Goal: Task Accomplishment & Management: Complete application form

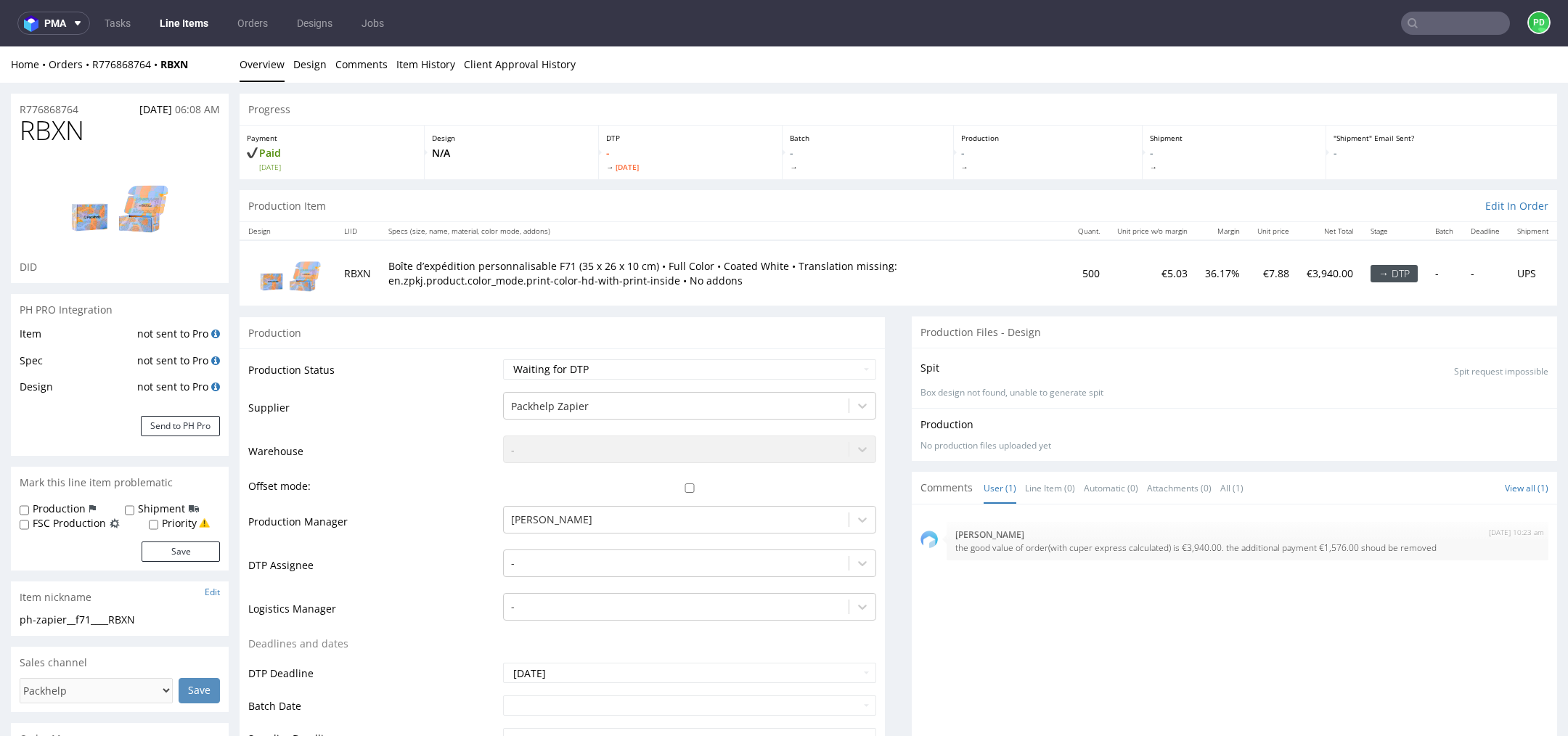
drag, startPoint x: 615, startPoint y: 169, endPoint x: 668, endPoint y: 174, distance: 53.2
click at [668, 174] on div "DTP - Thu 18 Sep" at bounding box center [691, 153] width 184 height 54
click at [179, 30] on link "Line Items" at bounding box center [184, 24] width 66 height 24
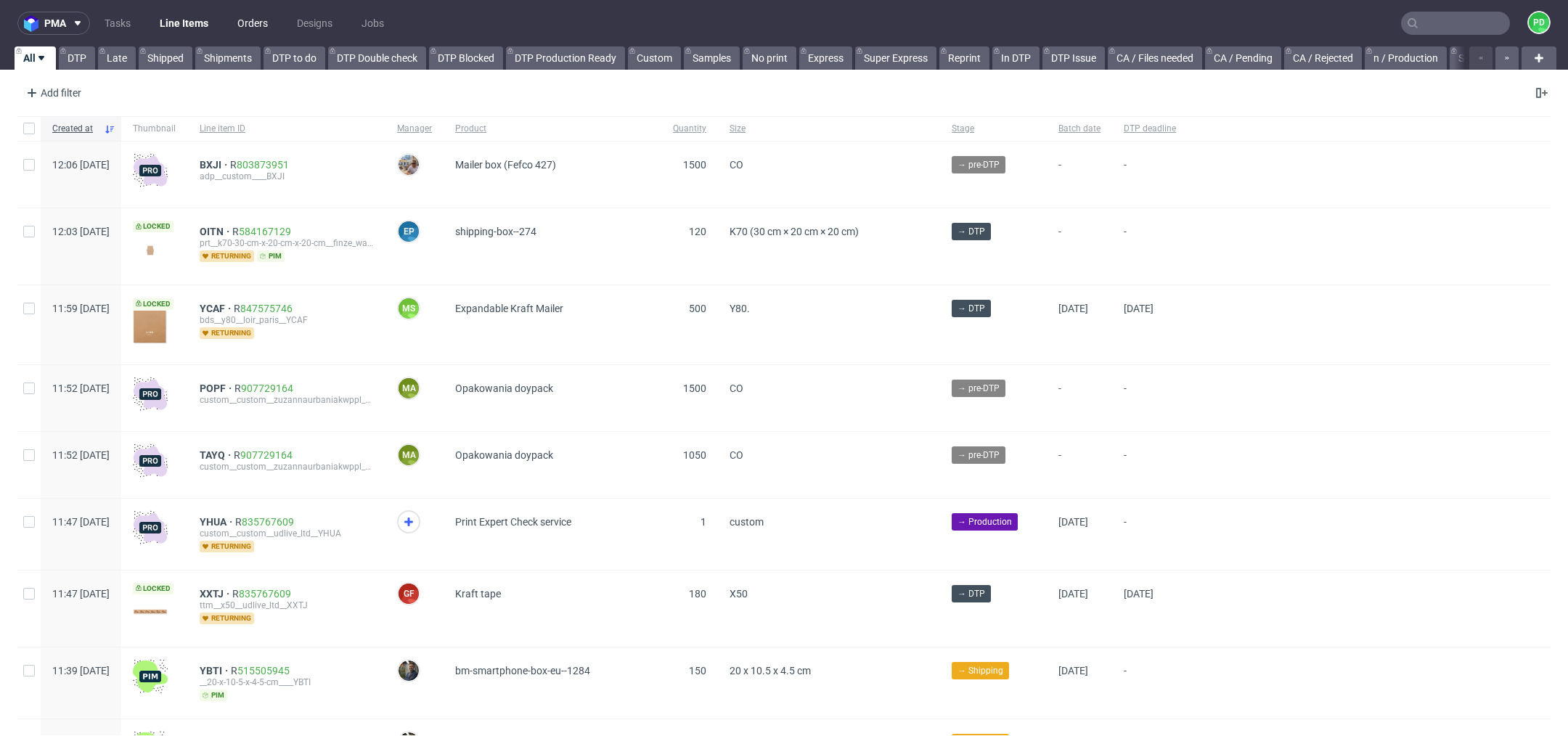
click at [241, 24] on link "Orders" at bounding box center [252, 24] width 48 height 24
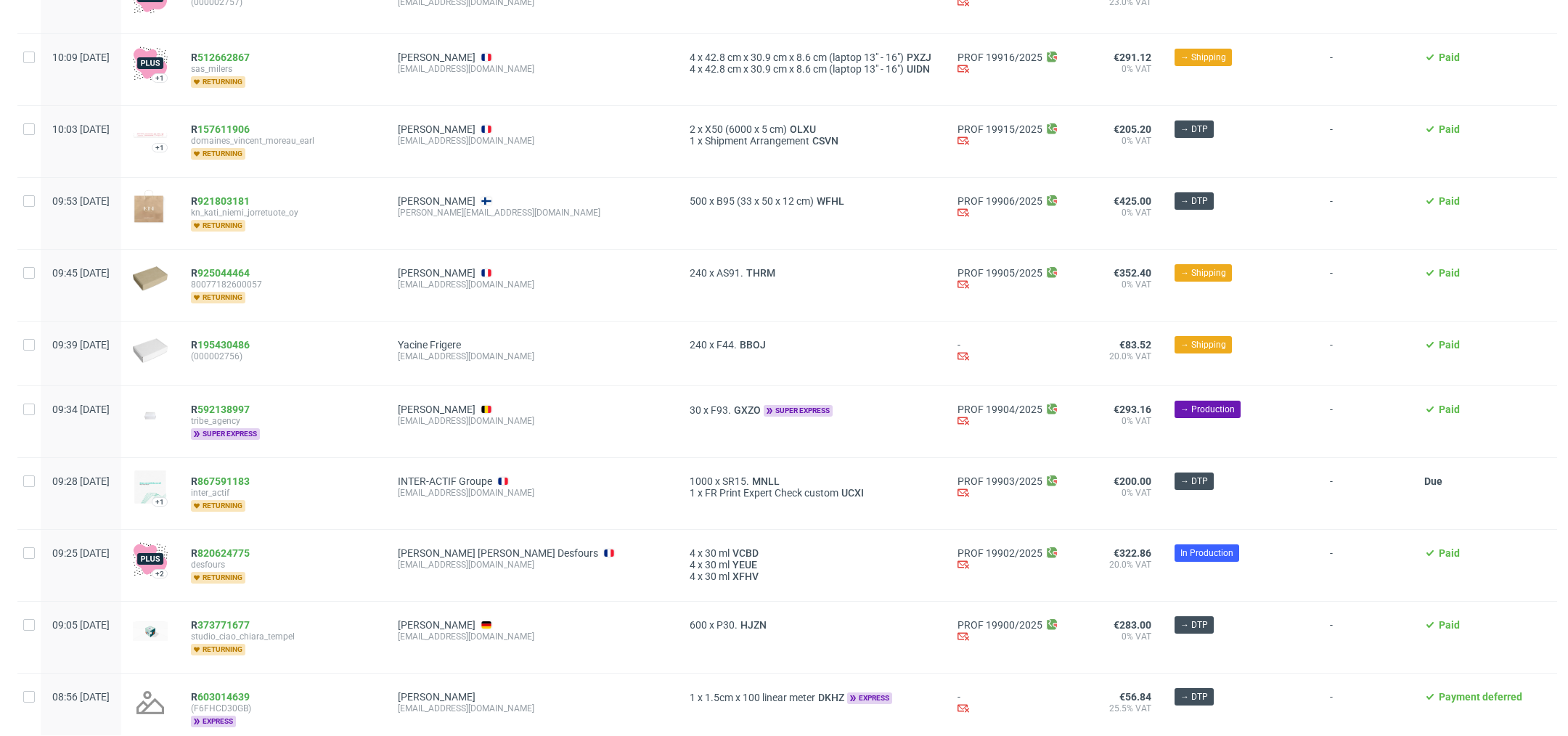
scroll to position [1518, 0]
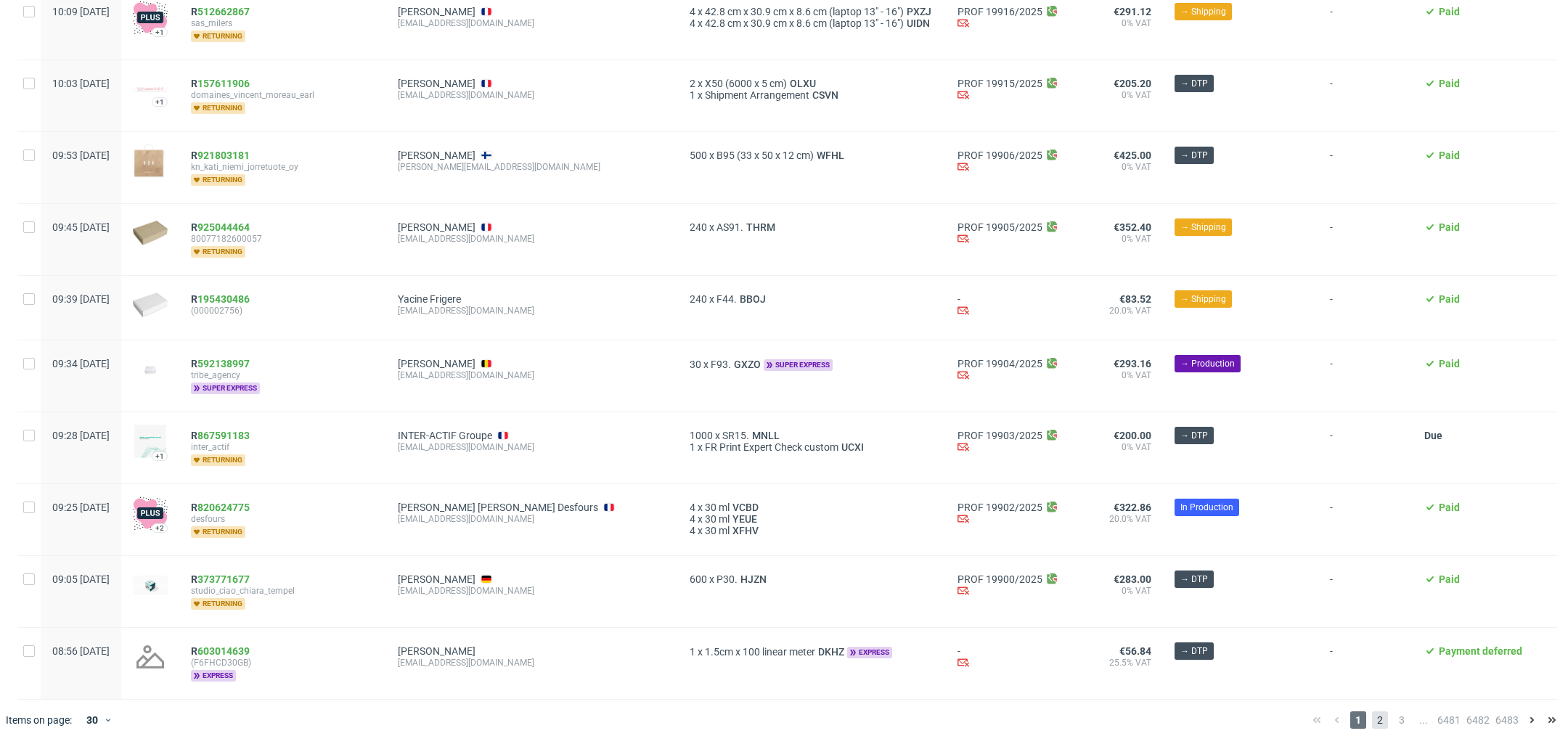
click at [1372, 712] on span "2" at bounding box center [1380, 720] width 16 height 18
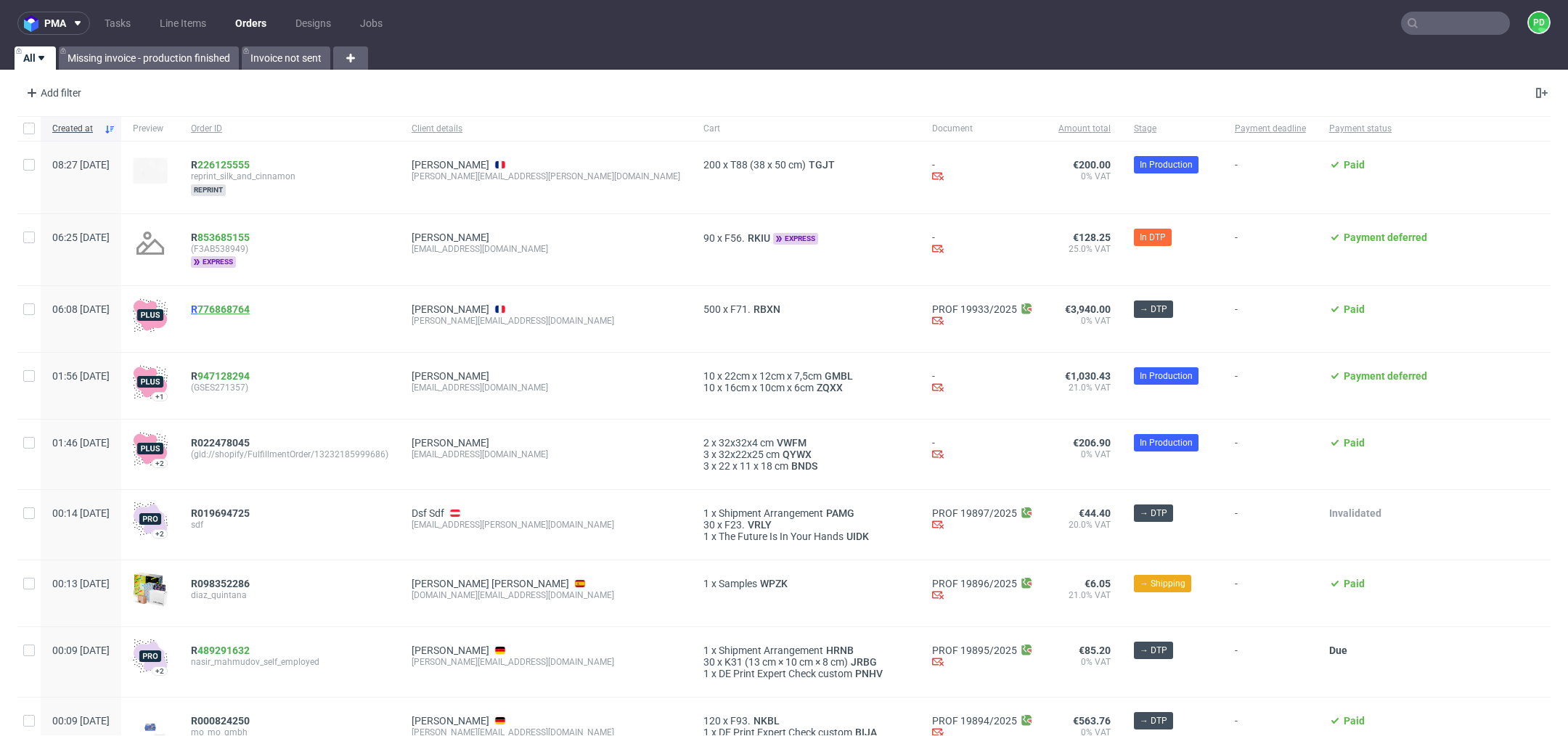
click at [250, 304] on link "776868764" at bounding box center [224, 310] width 52 height 12
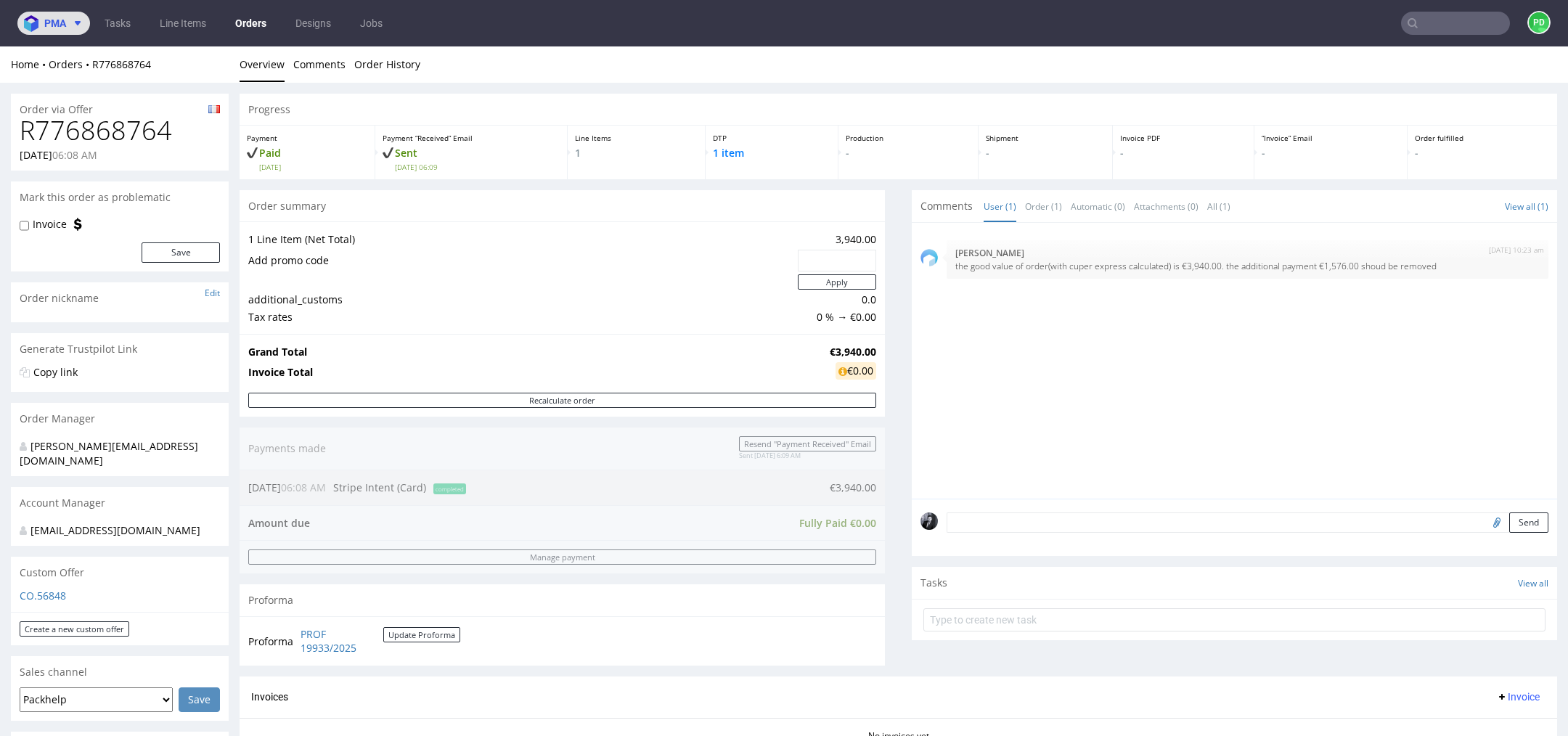
click at [64, 22] on span "pma" at bounding box center [55, 24] width 22 height 10
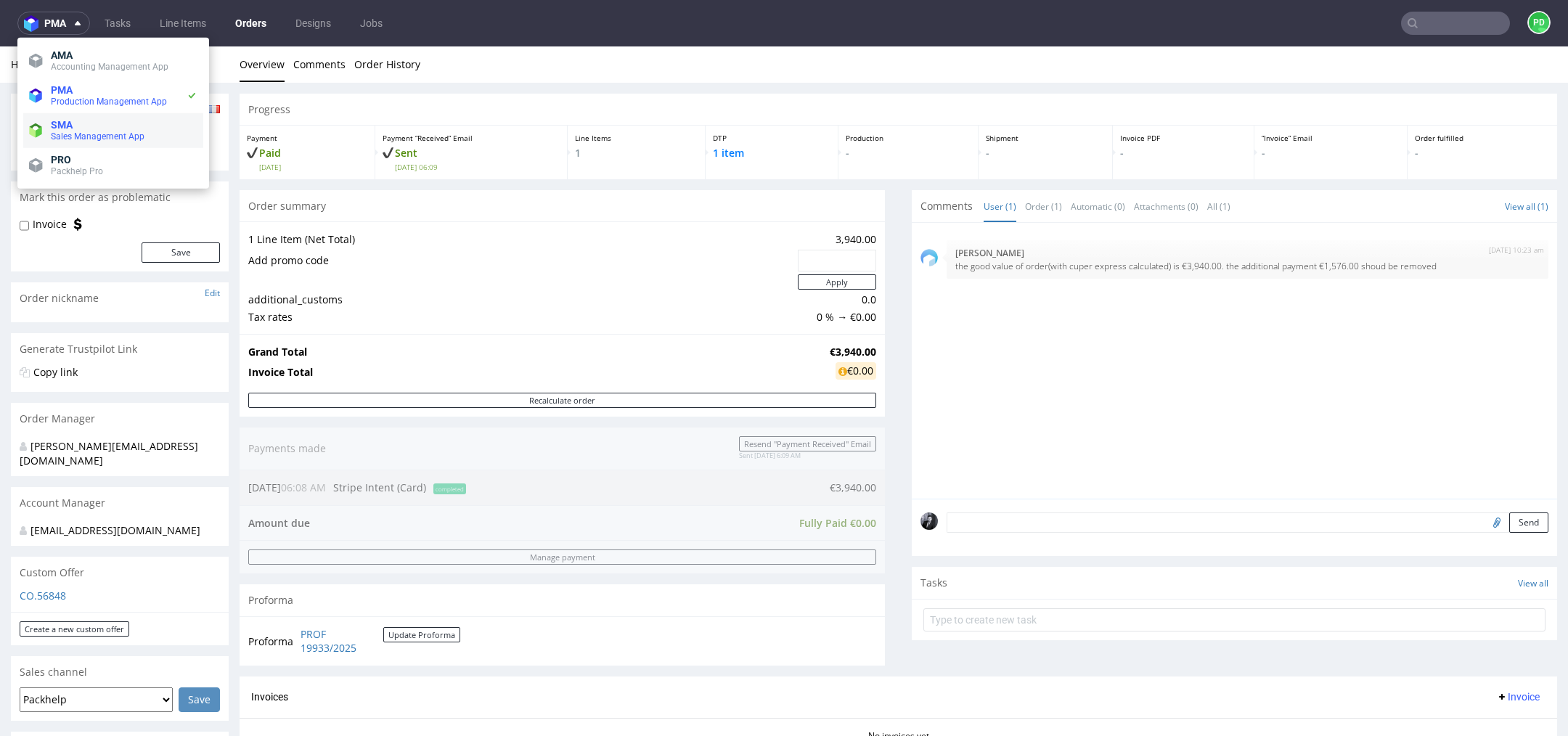
click at [97, 133] on span "Sales Management App" at bounding box center [97, 137] width 94 height 10
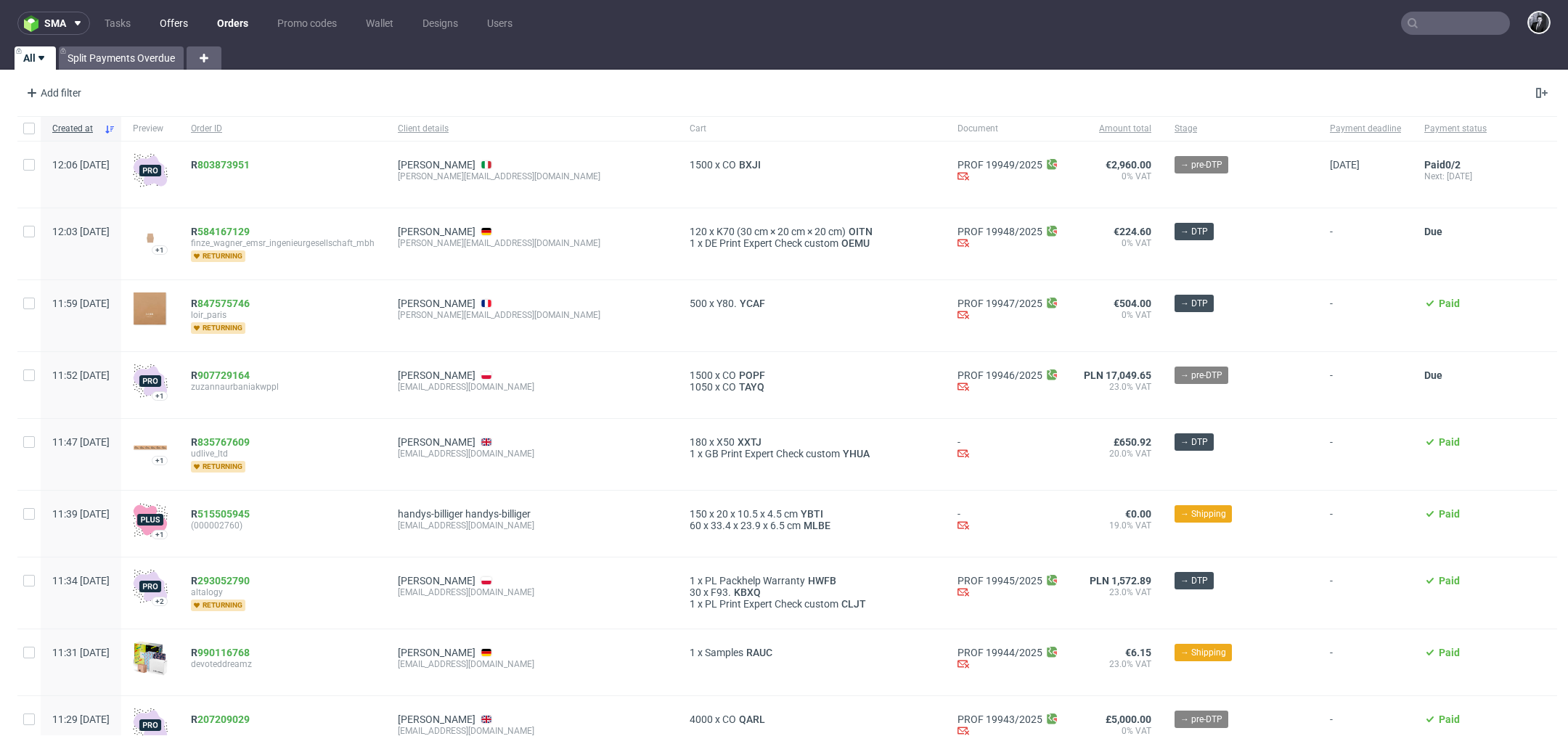
click at [165, 25] on link "Offers" at bounding box center [174, 24] width 46 height 24
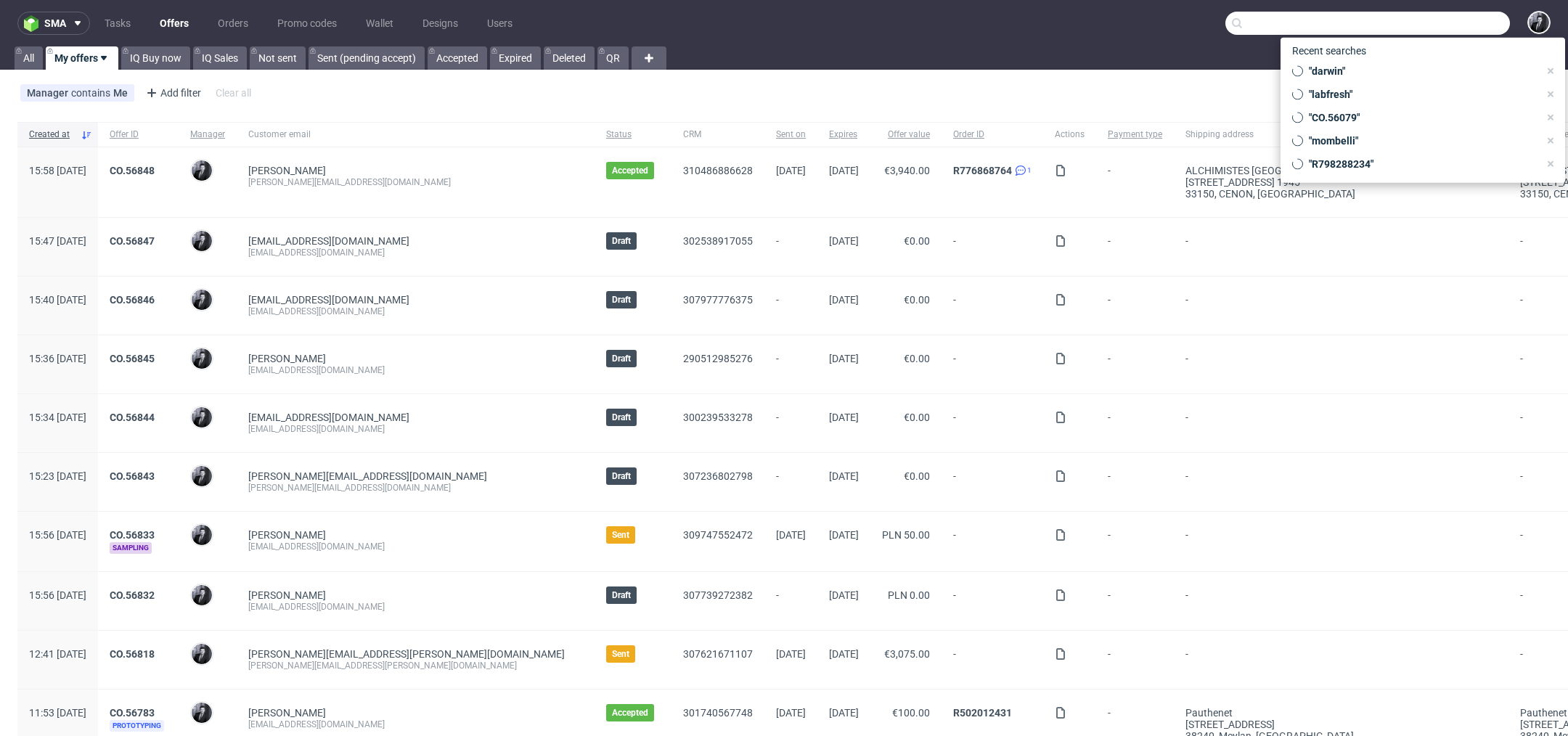
click at [1439, 25] on input "text" at bounding box center [1367, 24] width 284 height 24
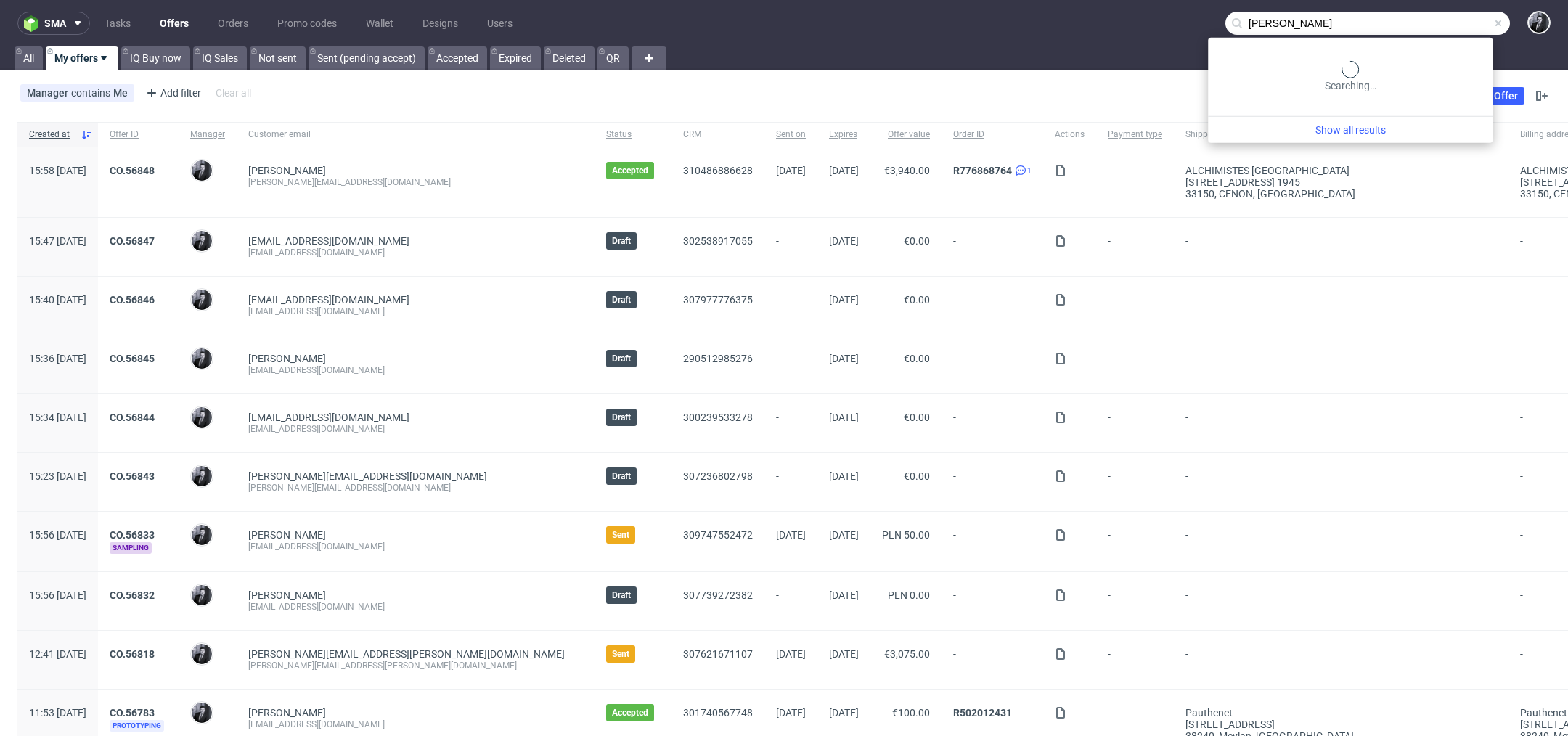
type input "duque"
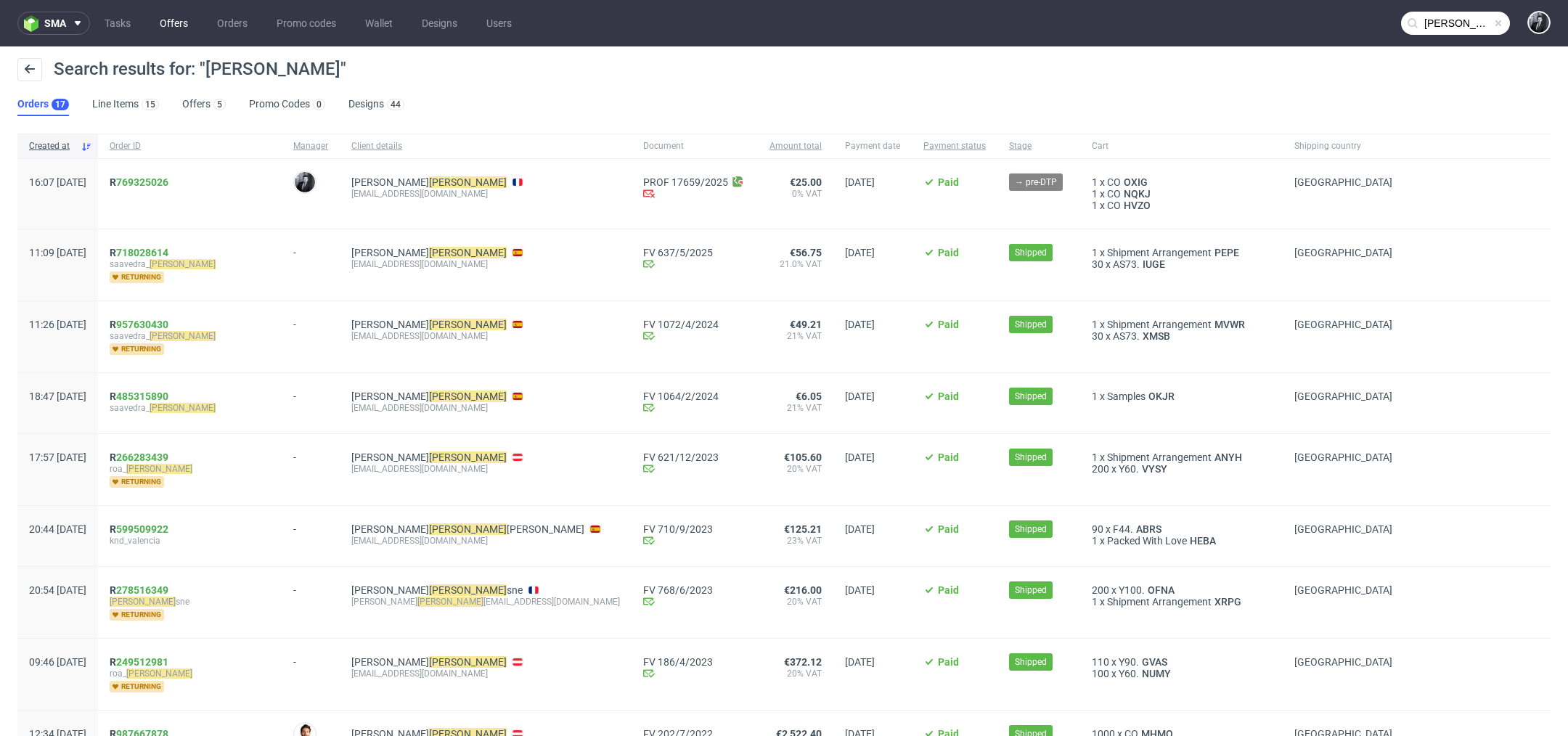
click at [175, 30] on link "Offers" at bounding box center [174, 24] width 46 height 24
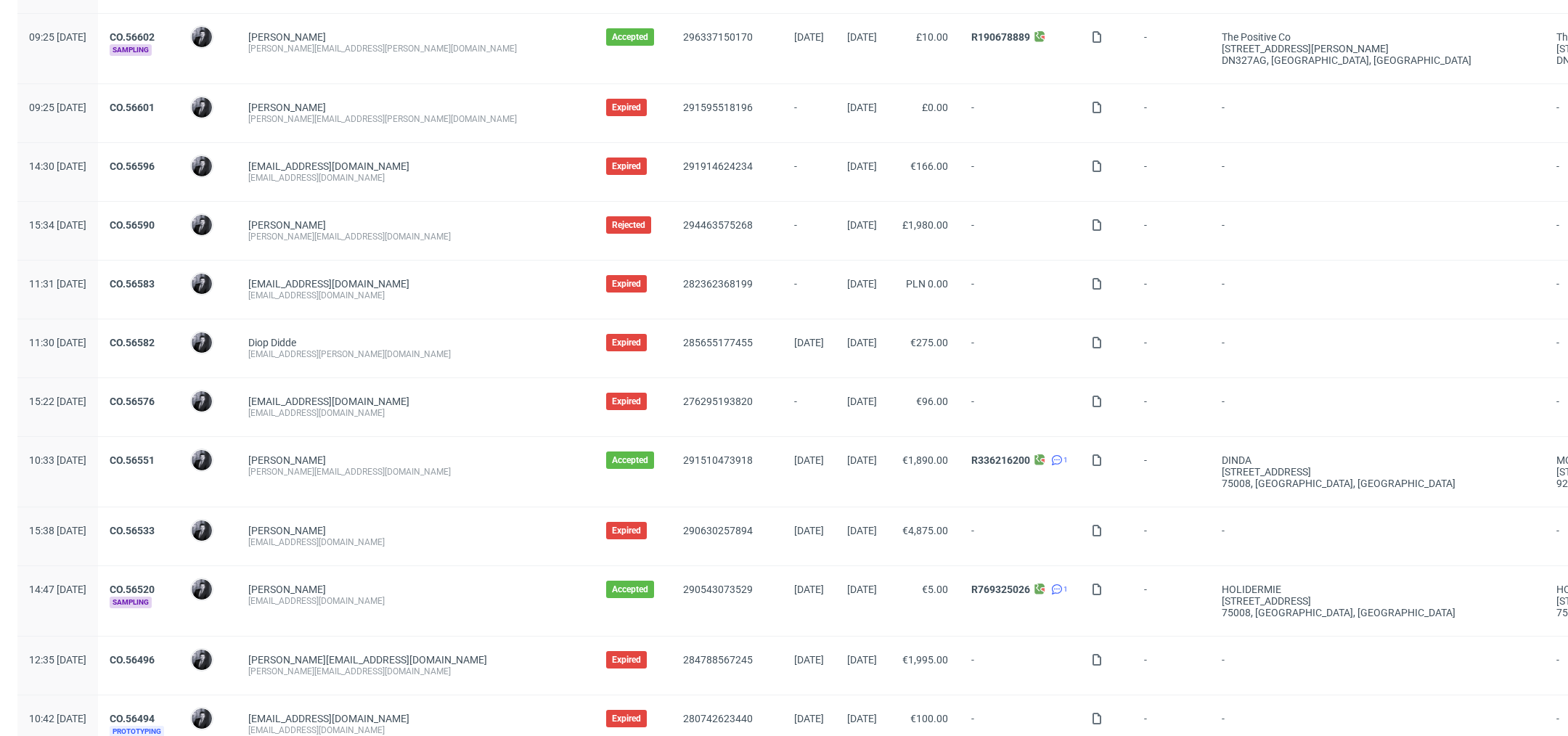
scroll to position [1322, 0]
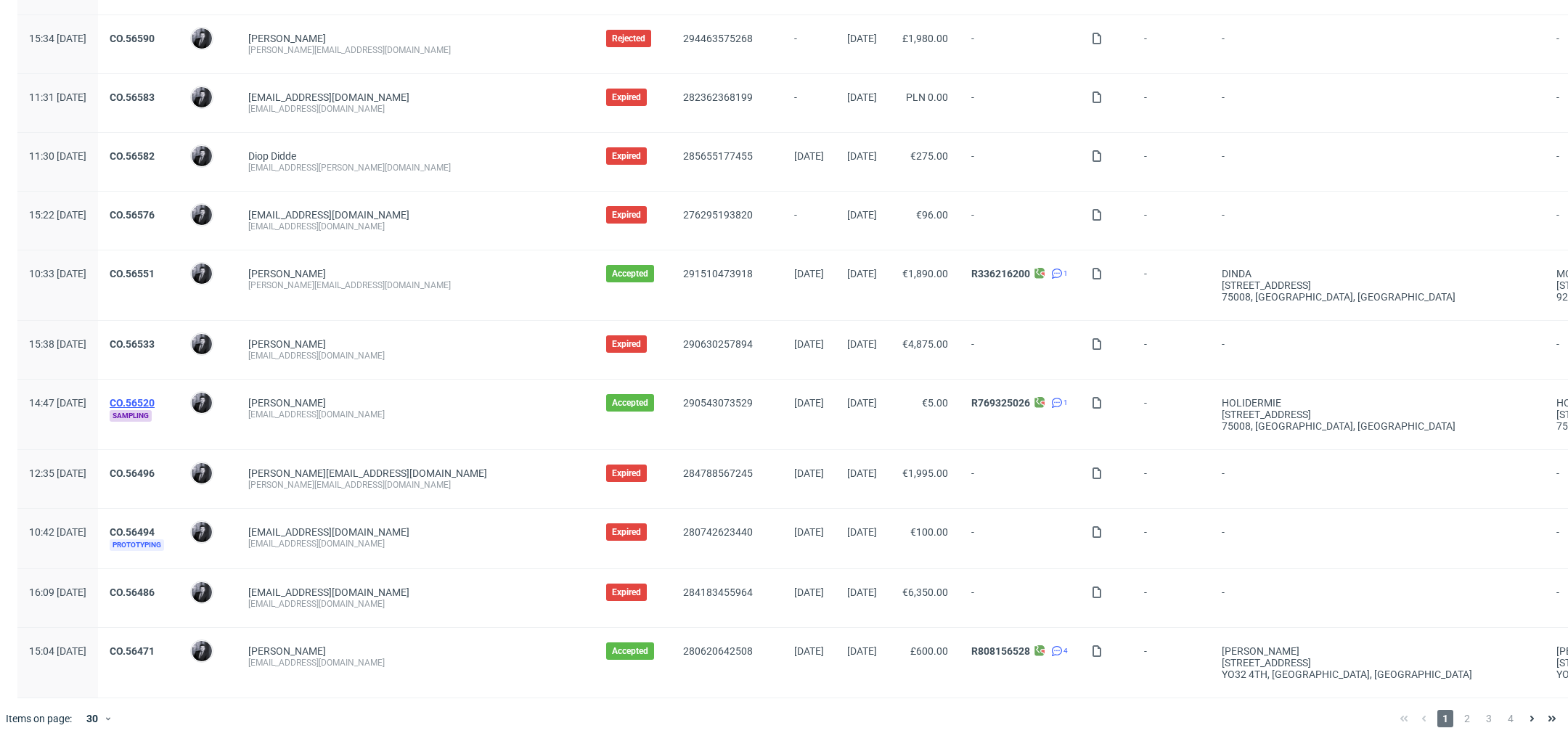
click at [154, 398] on link "CO.56520" at bounding box center [132, 403] width 45 height 12
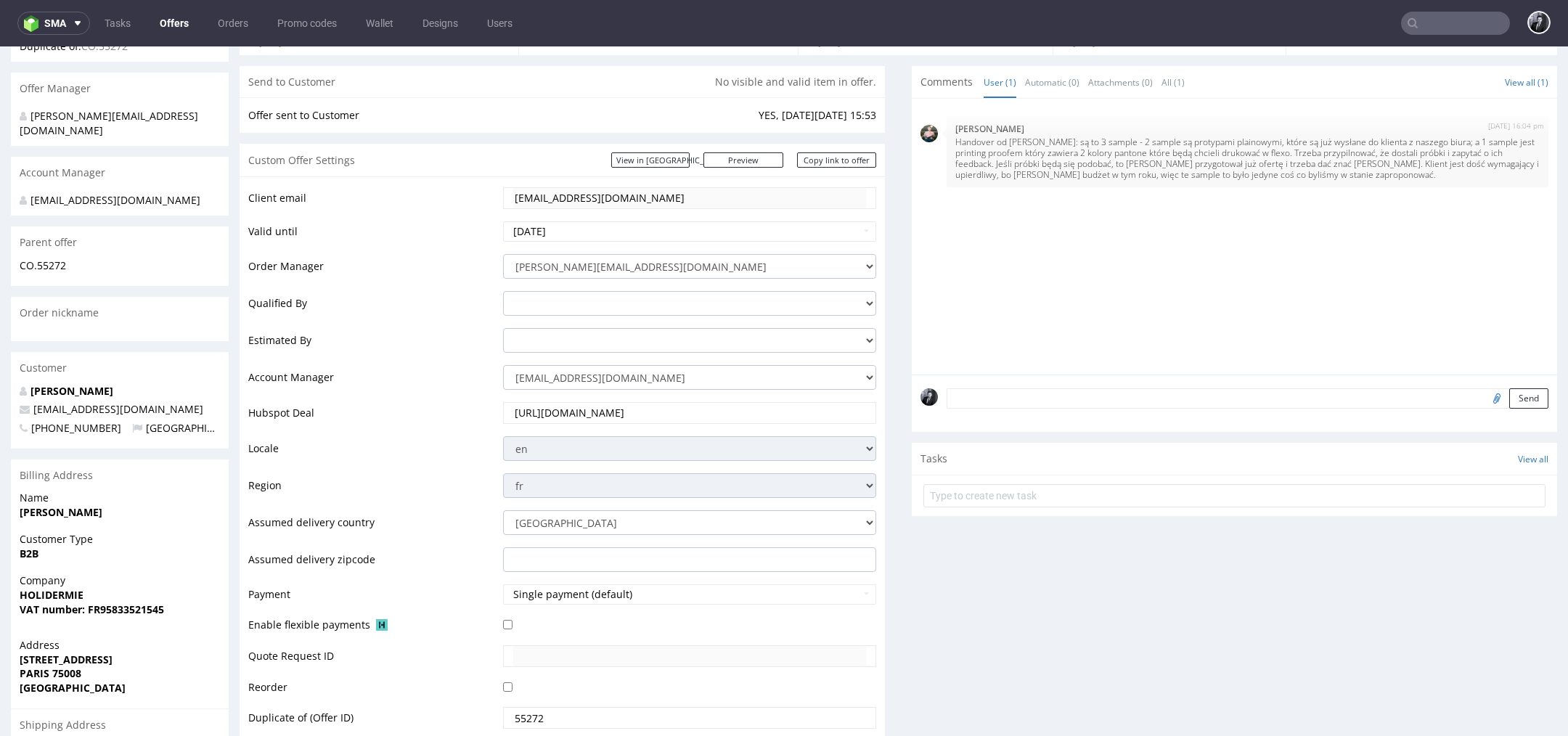
scroll to position [187, 0]
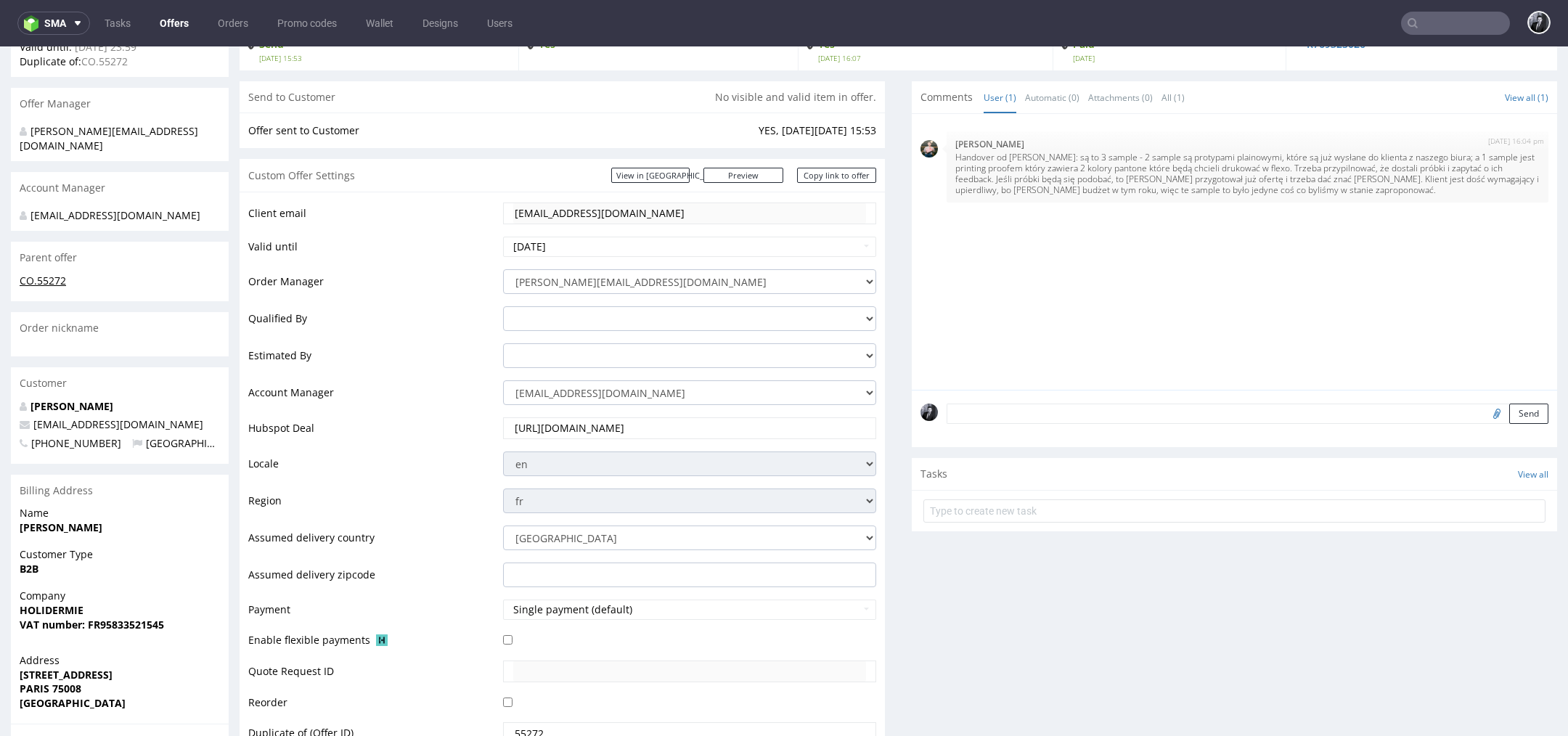
click at [47, 285] on link "CO.55272" at bounding box center [42, 280] width 46 height 14
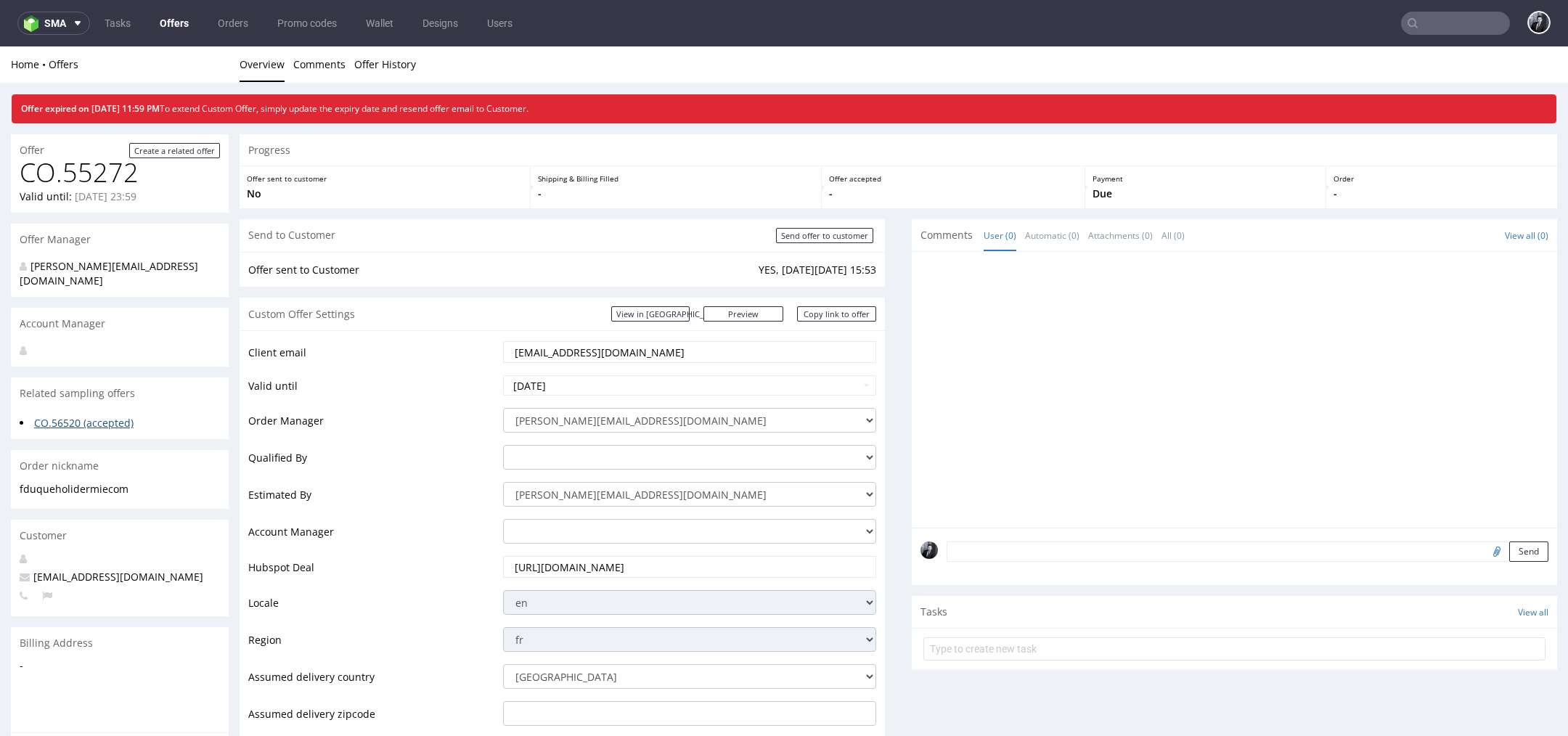
click at [98, 416] on link "CO.56520 (accepted)" at bounding box center [84, 423] width 100 height 14
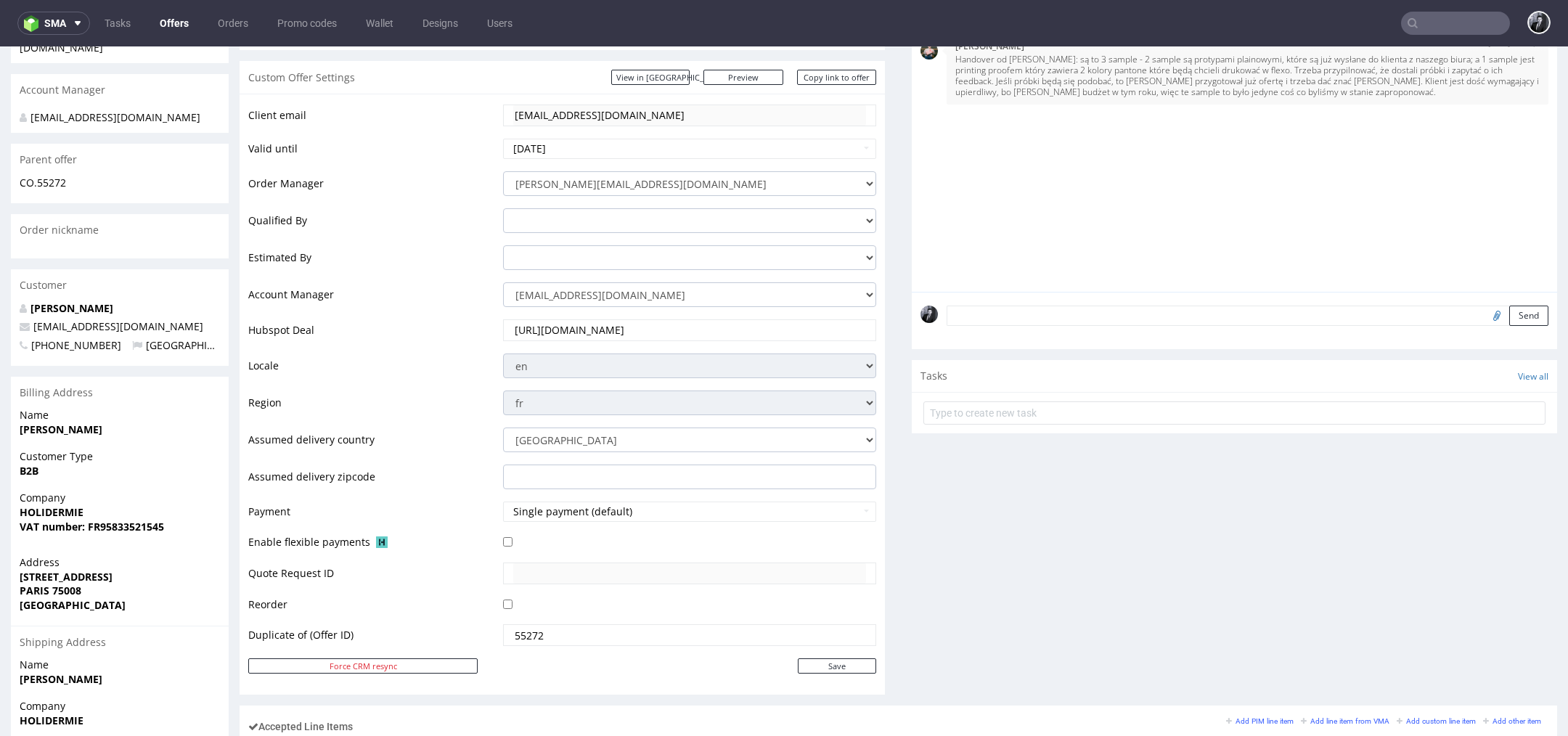
scroll to position [174, 0]
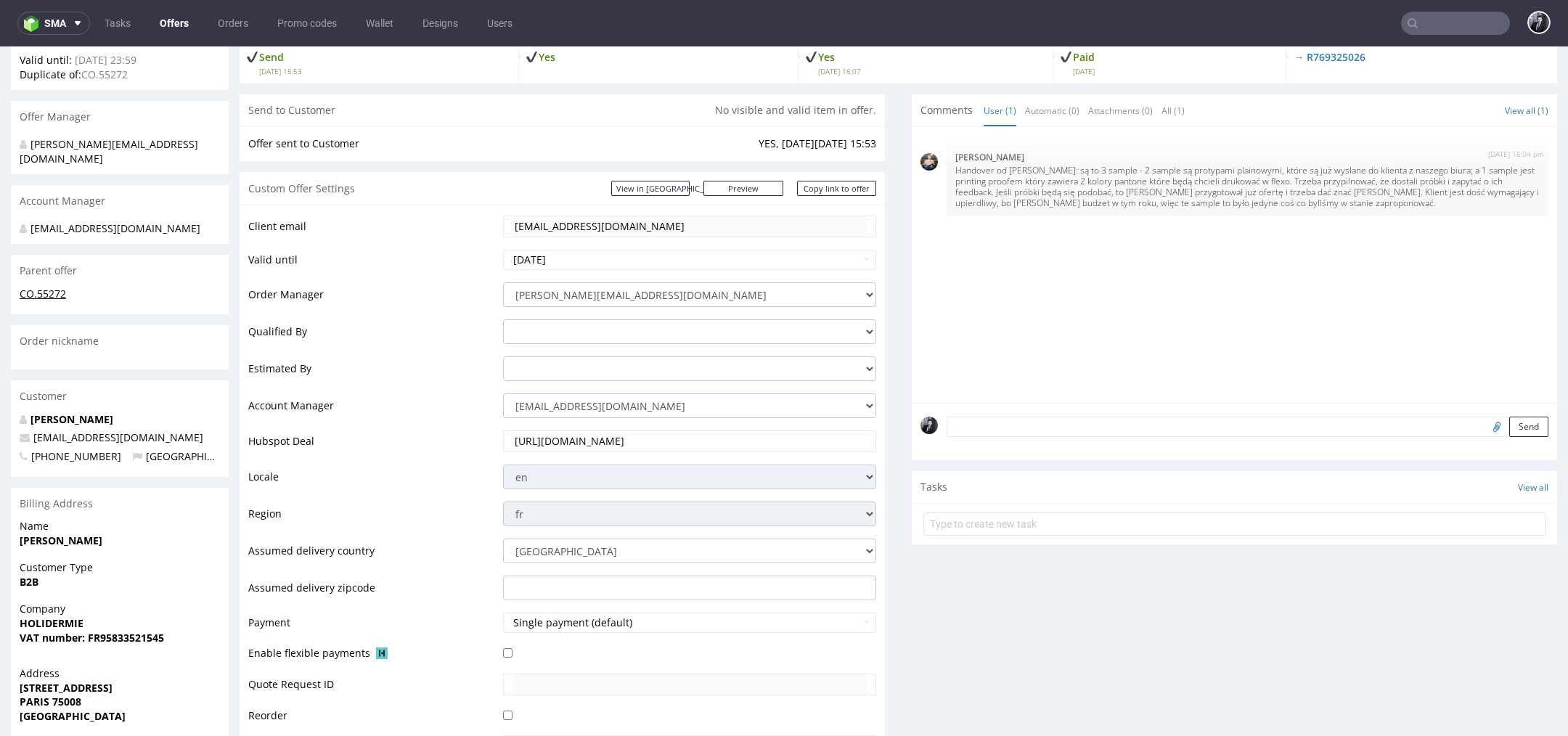
click at [50, 289] on link "CO.55272" at bounding box center [42, 294] width 46 height 14
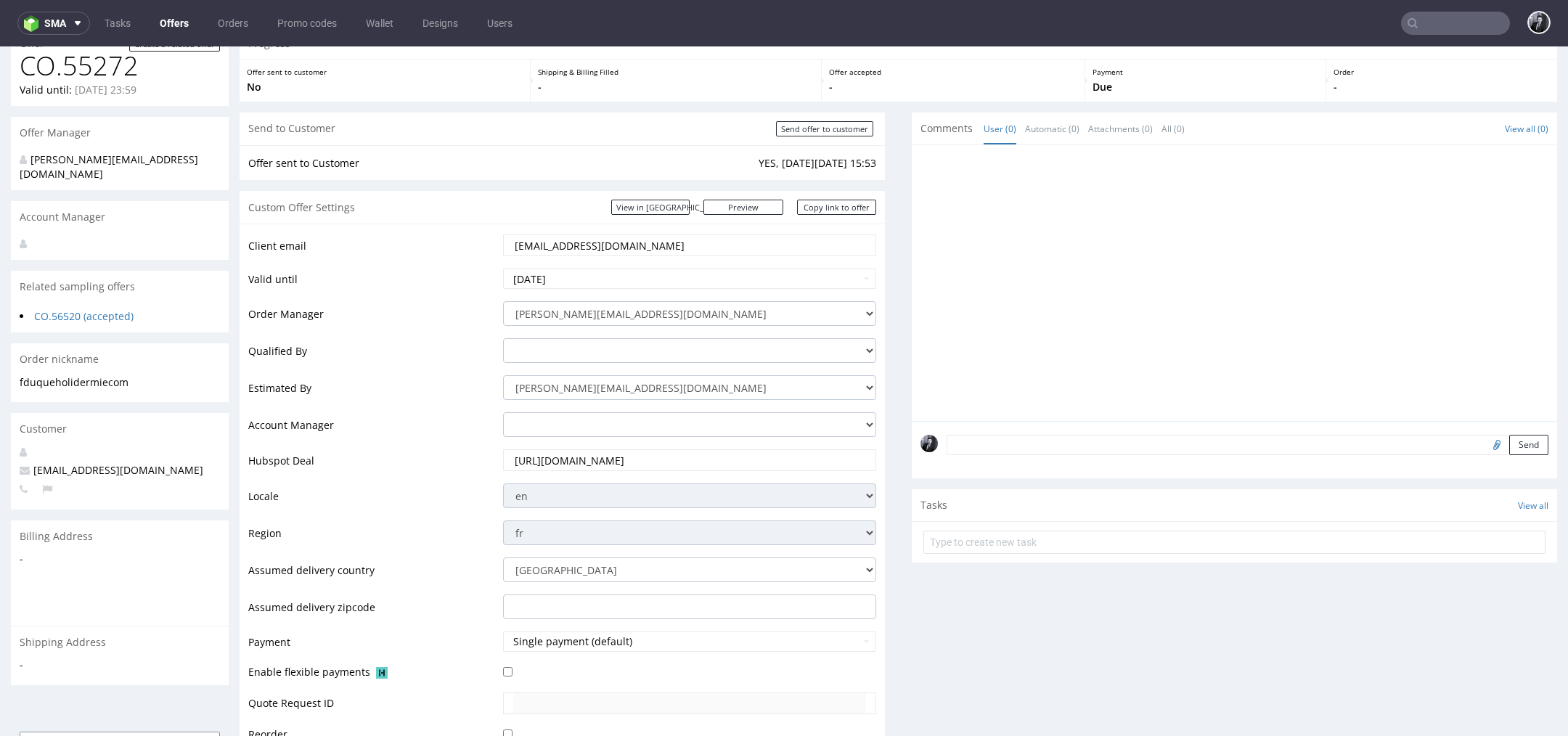
scroll to position [107, 0]
click at [658, 278] on input "2025-08-22" at bounding box center [689, 278] width 373 height 20
click at [641, 93] on th at bounding box center [647, 104] width 22 height 22
click at [623, 215] on td "26" at bounding box center [625, 213] width 22 height 22
type input "2025-09-26"
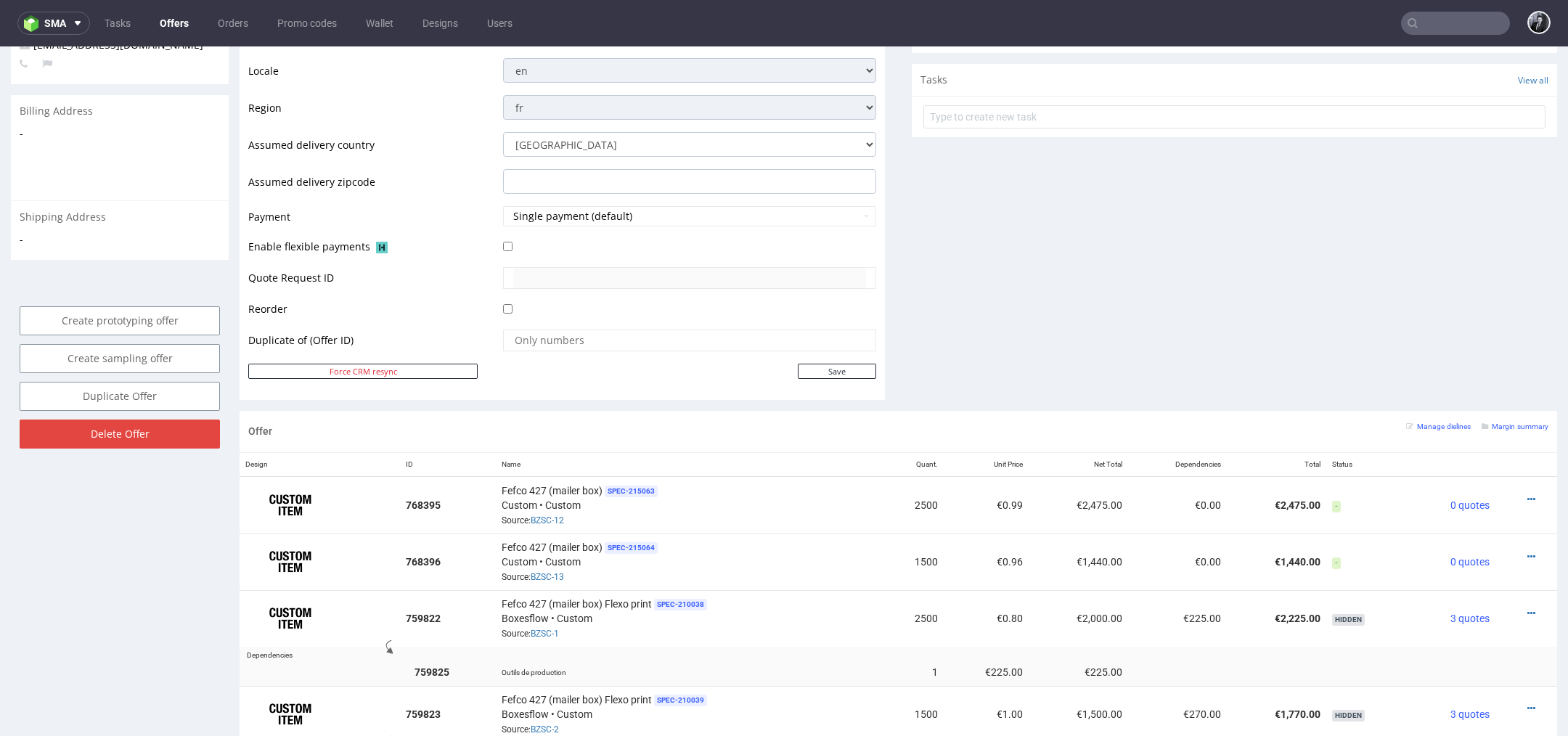
scroll to position [621, 0]
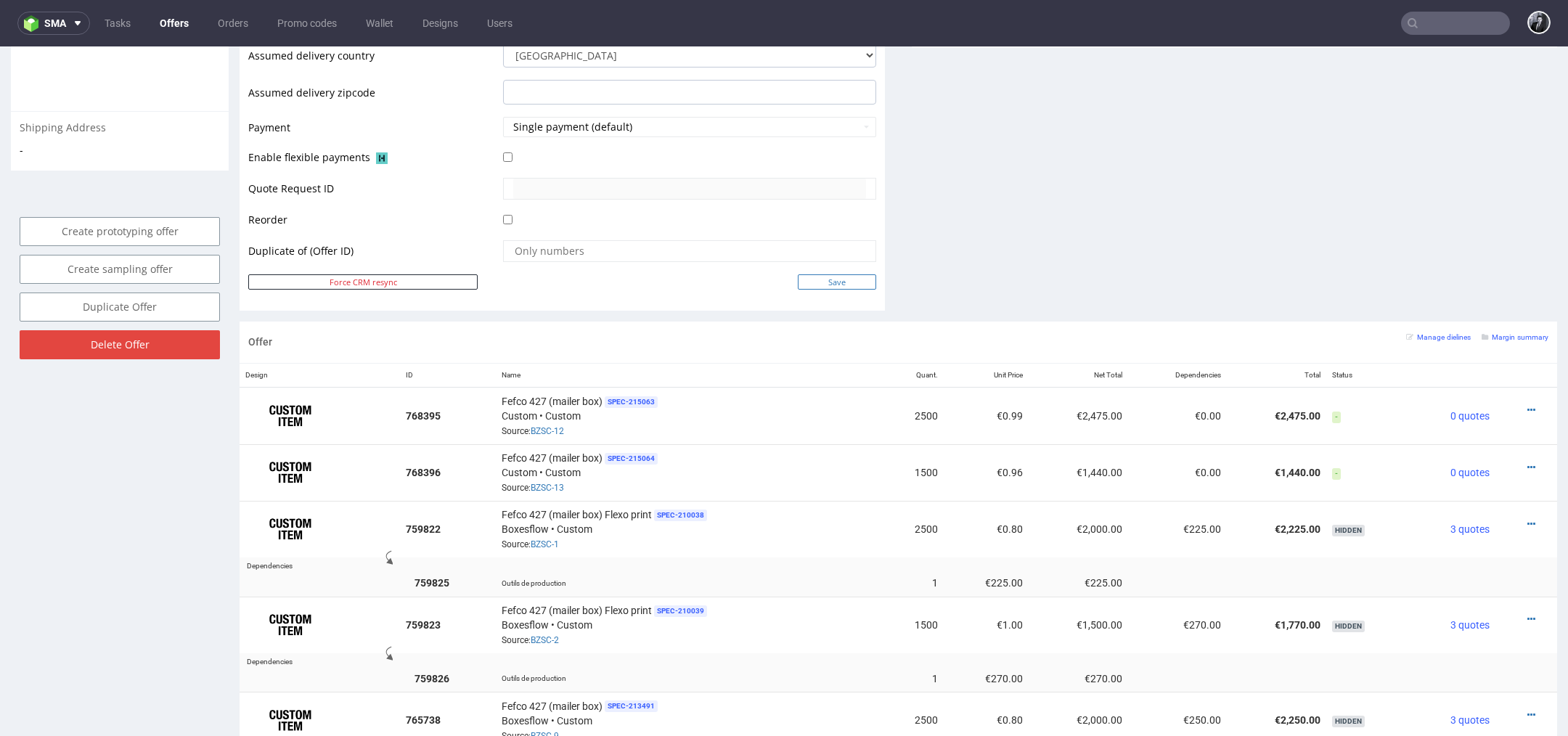
click at [835, 274] on input "Save" at bounding box center [836, 282] width 78 height 15
type input "In progress..."
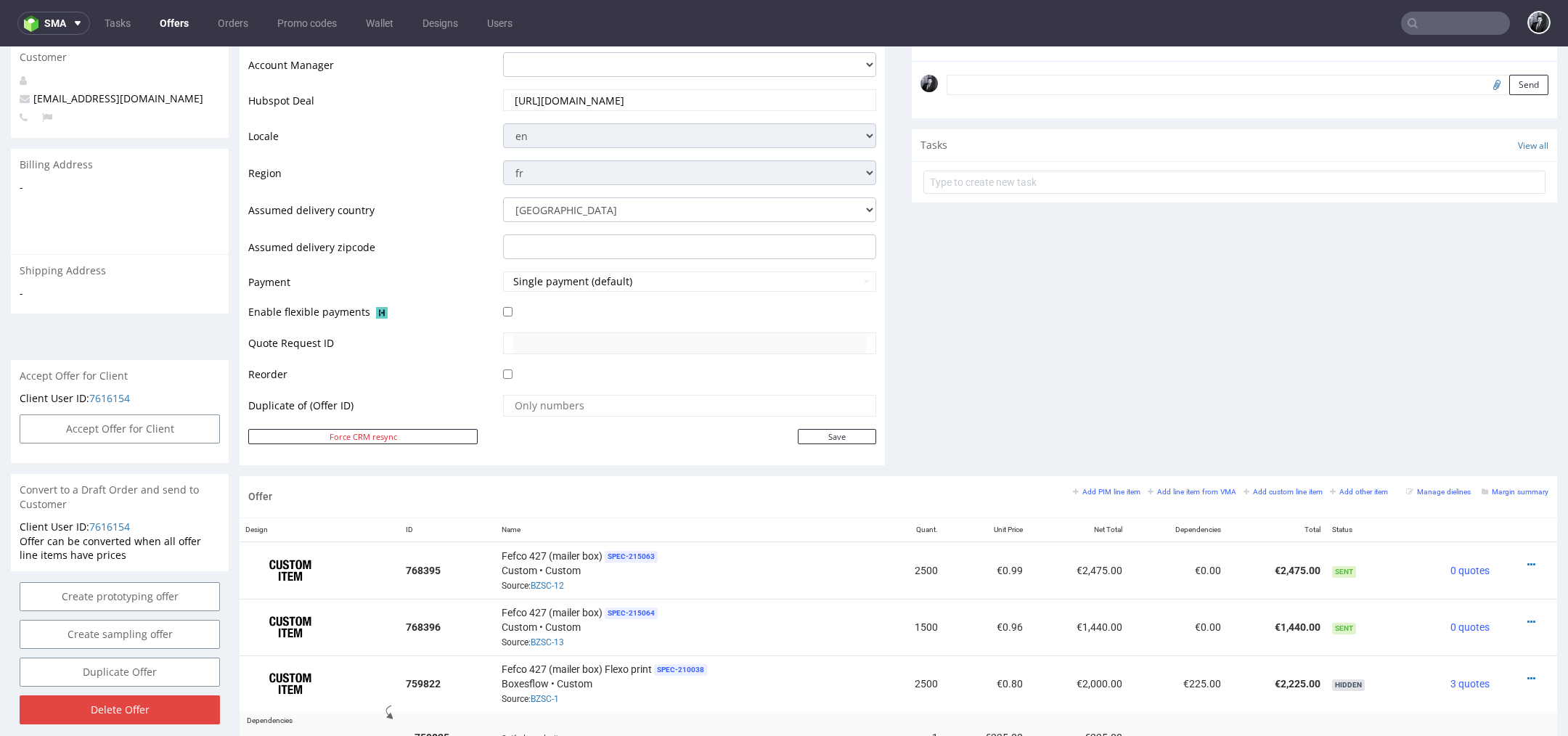
scroll to position [460, 0]
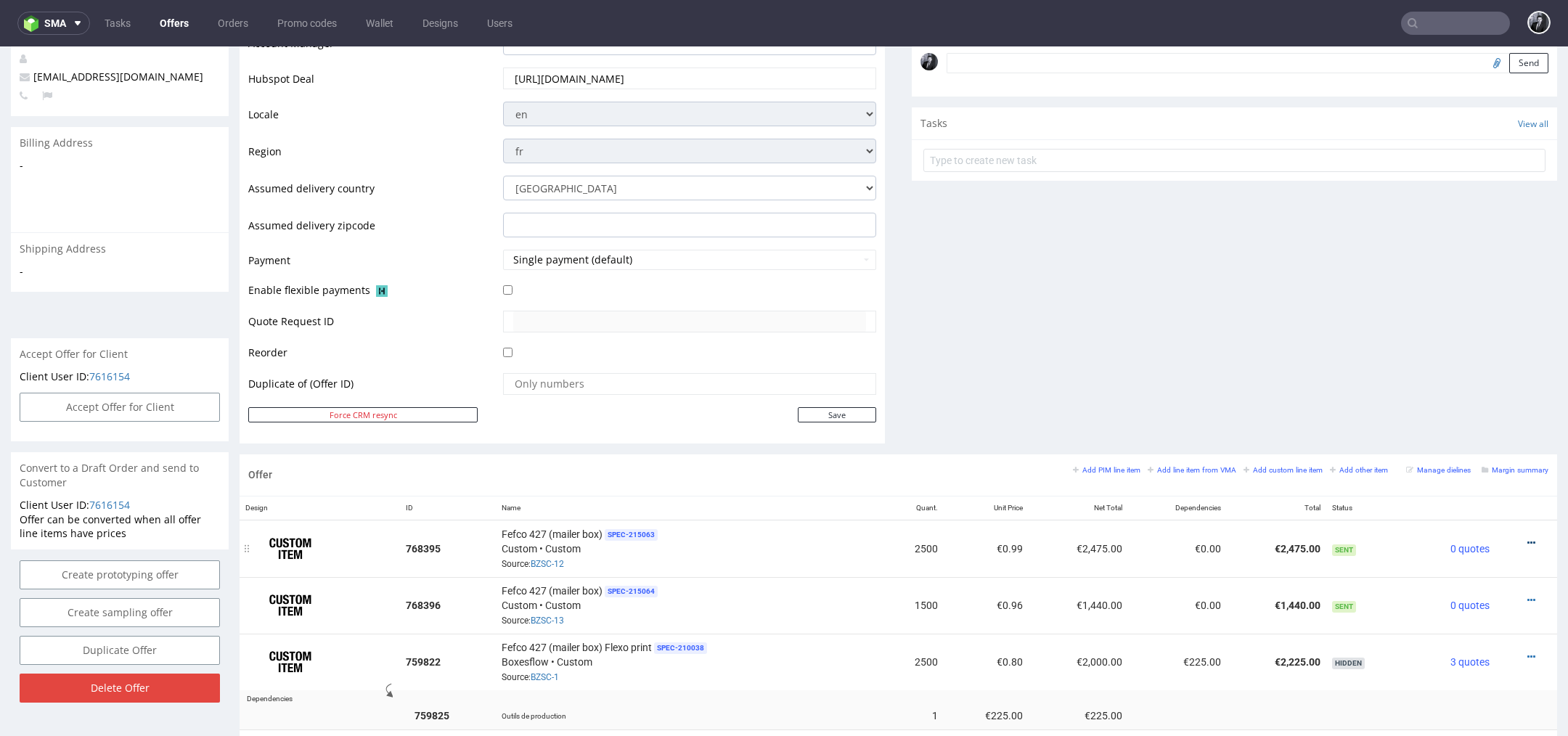
click at [1527, 538] on icon at bounding box center [1531, 543] width 8 height 10
click at [1473, 361] on span "Edit item price" at bounding box center [1465, 354] width 116 height 14
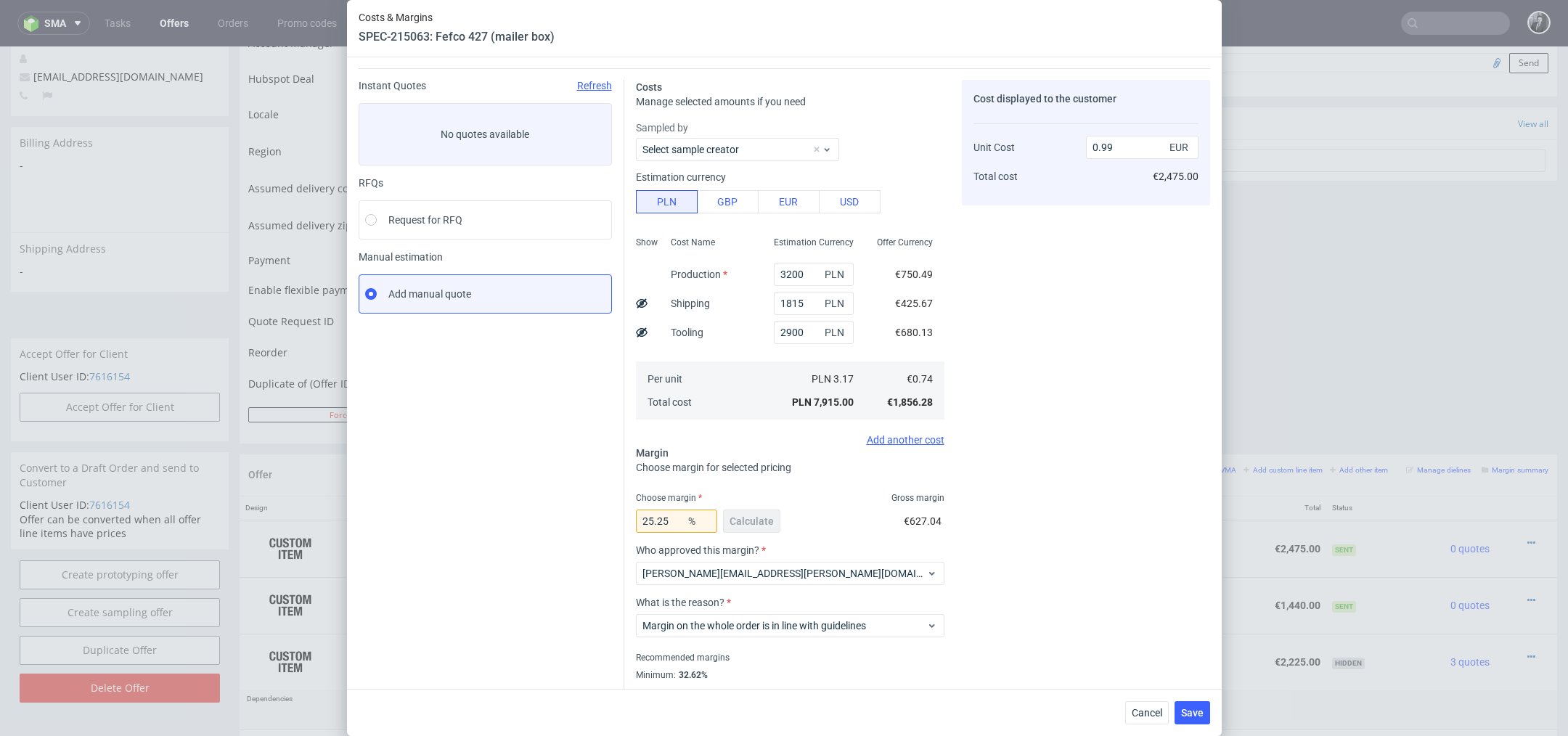
scroll to position [73, 0]
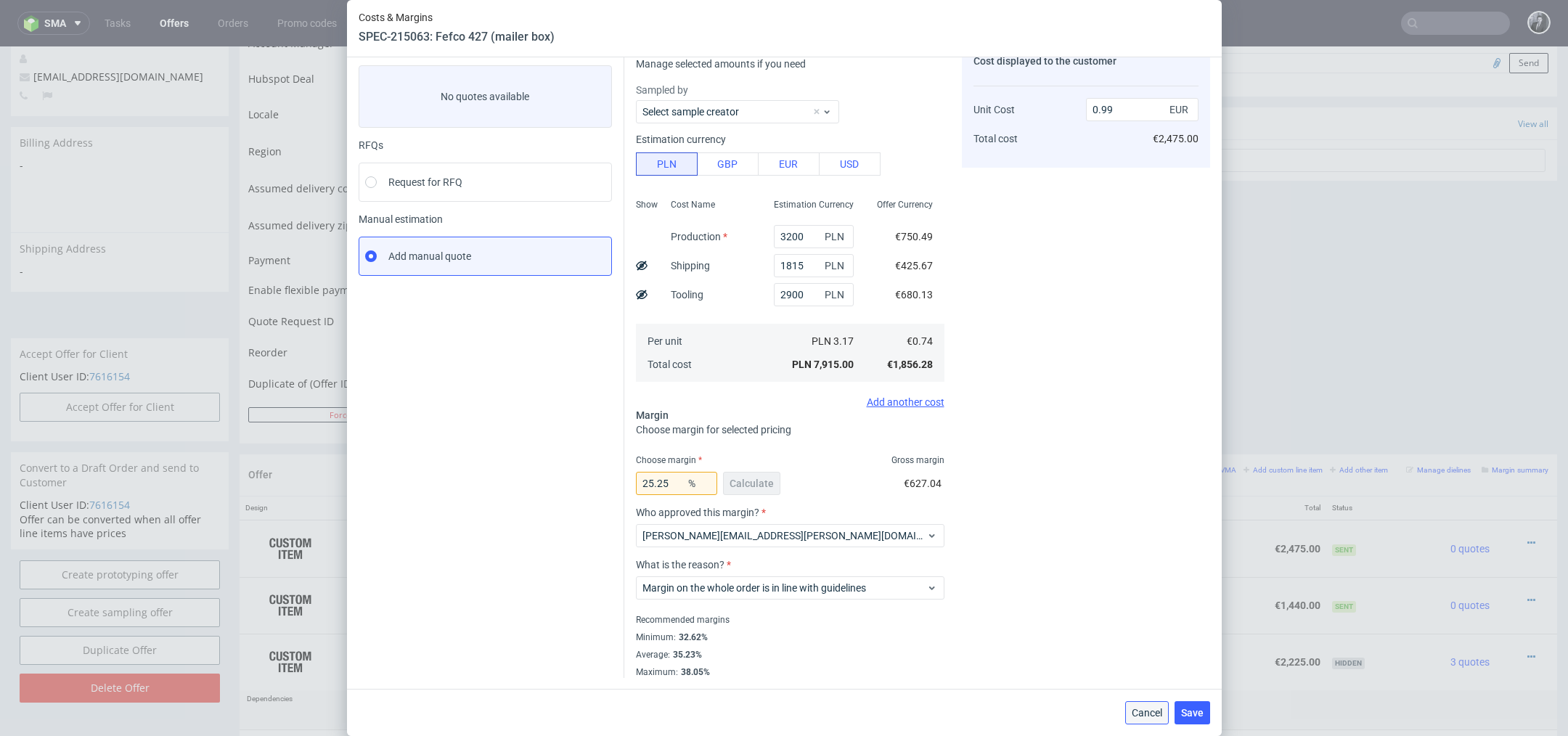
click at [1140, 711] on span "Cancel" at bounding box center [1147, 713] width 30 height 10
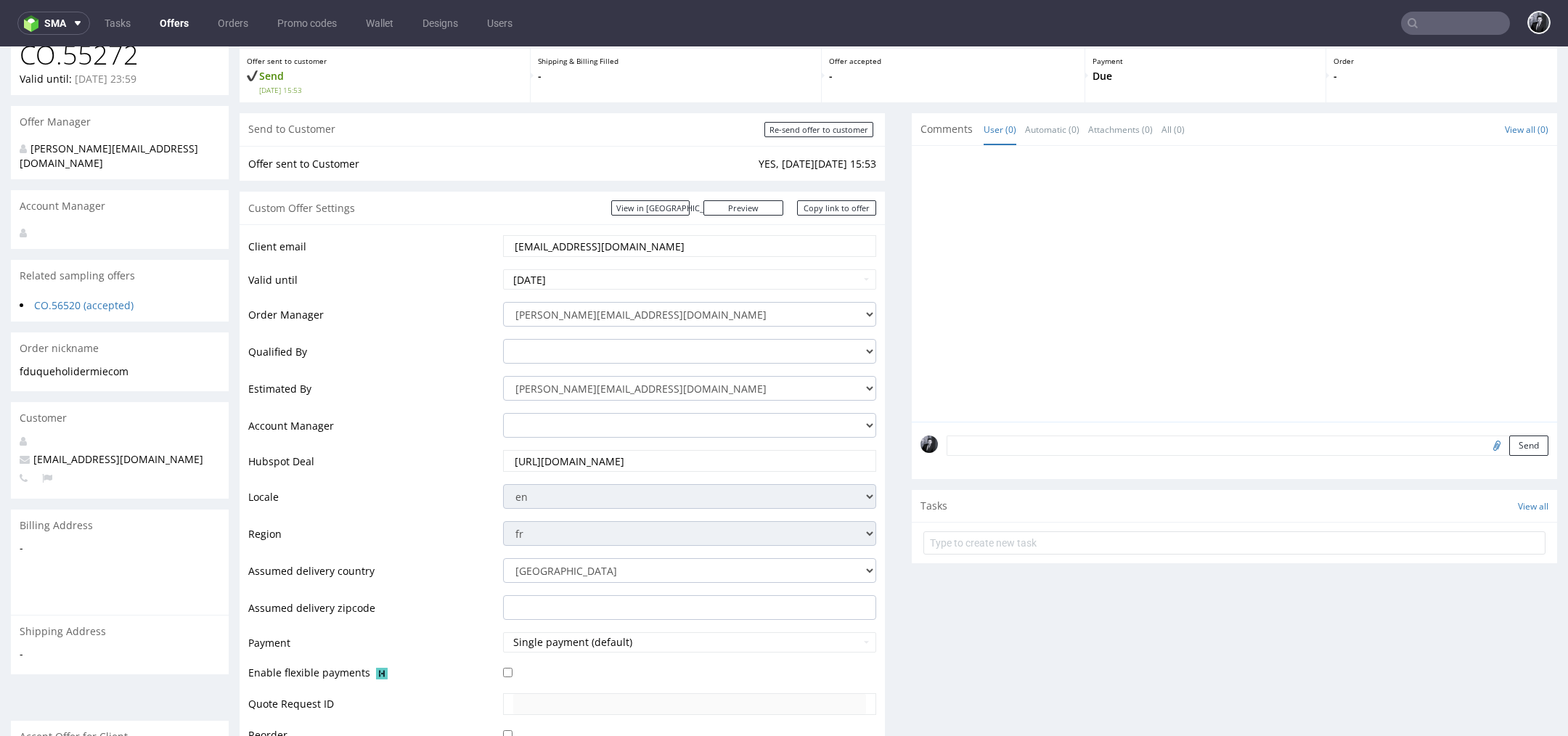
scroll to position [105, 0]
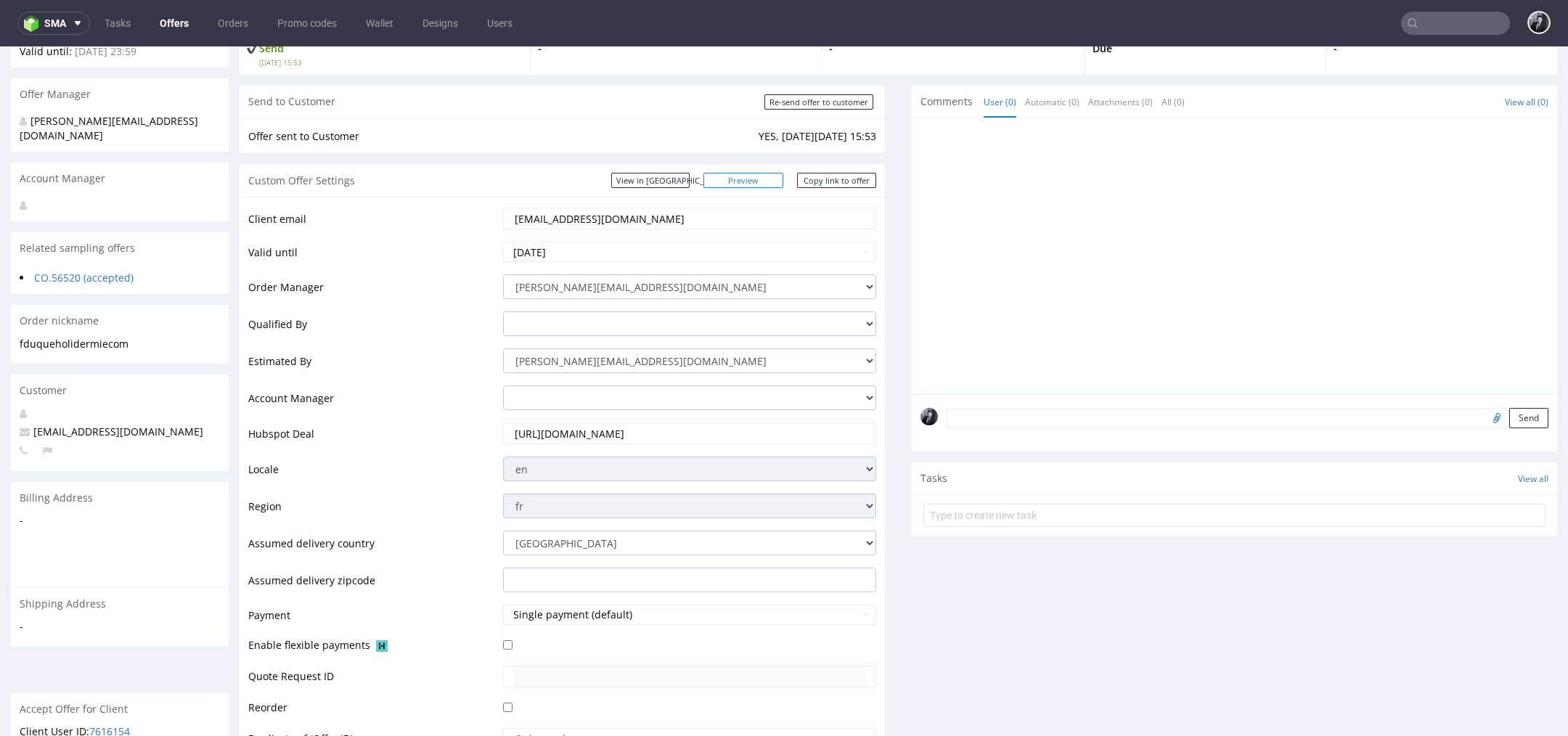
click at [754, 184] on link "Preview" at bounding box center [743, 181] width 80 height 15
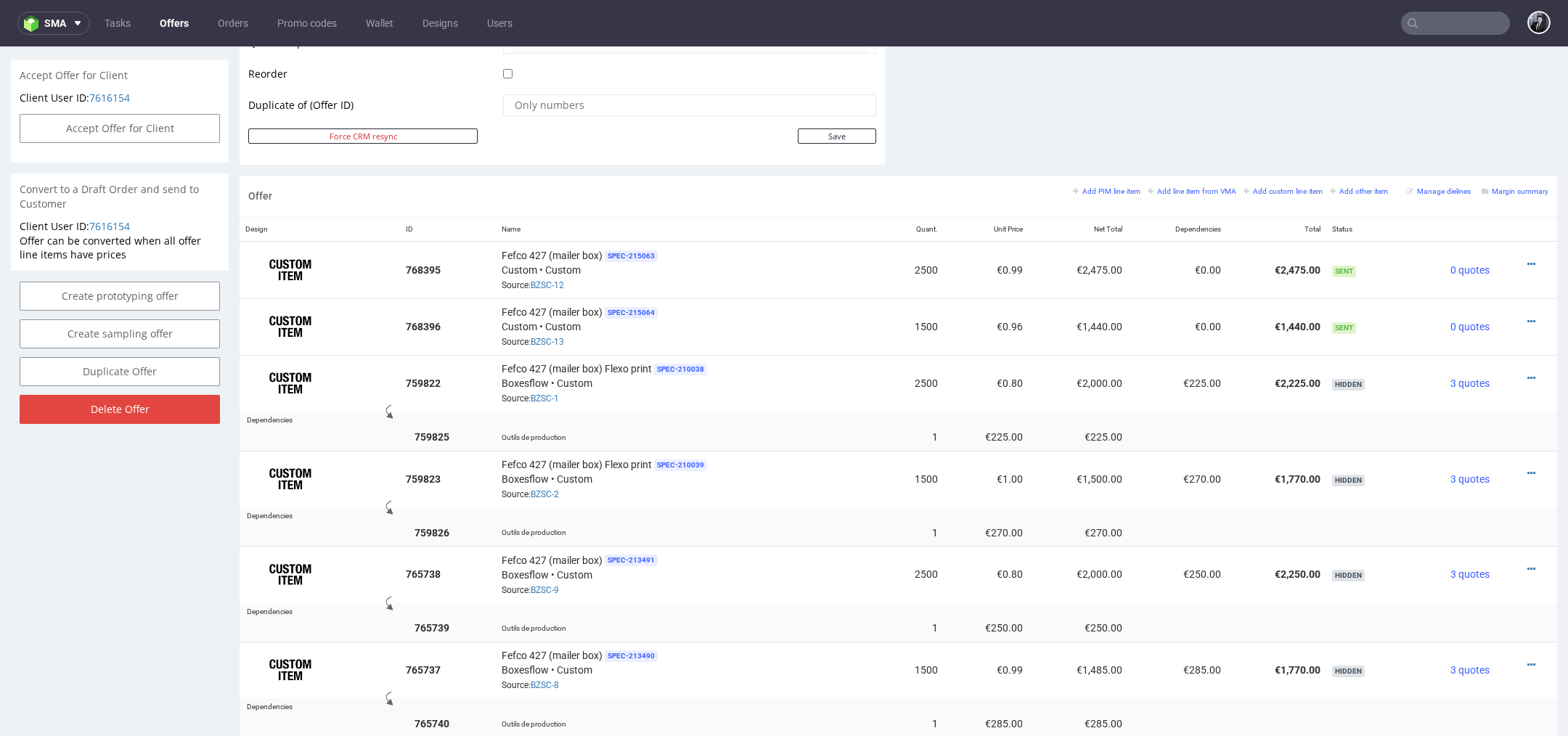
scroll to position [739, 0]
click at [1527, 260] on icon at bounding box center [1531, 263] width 8 height 10
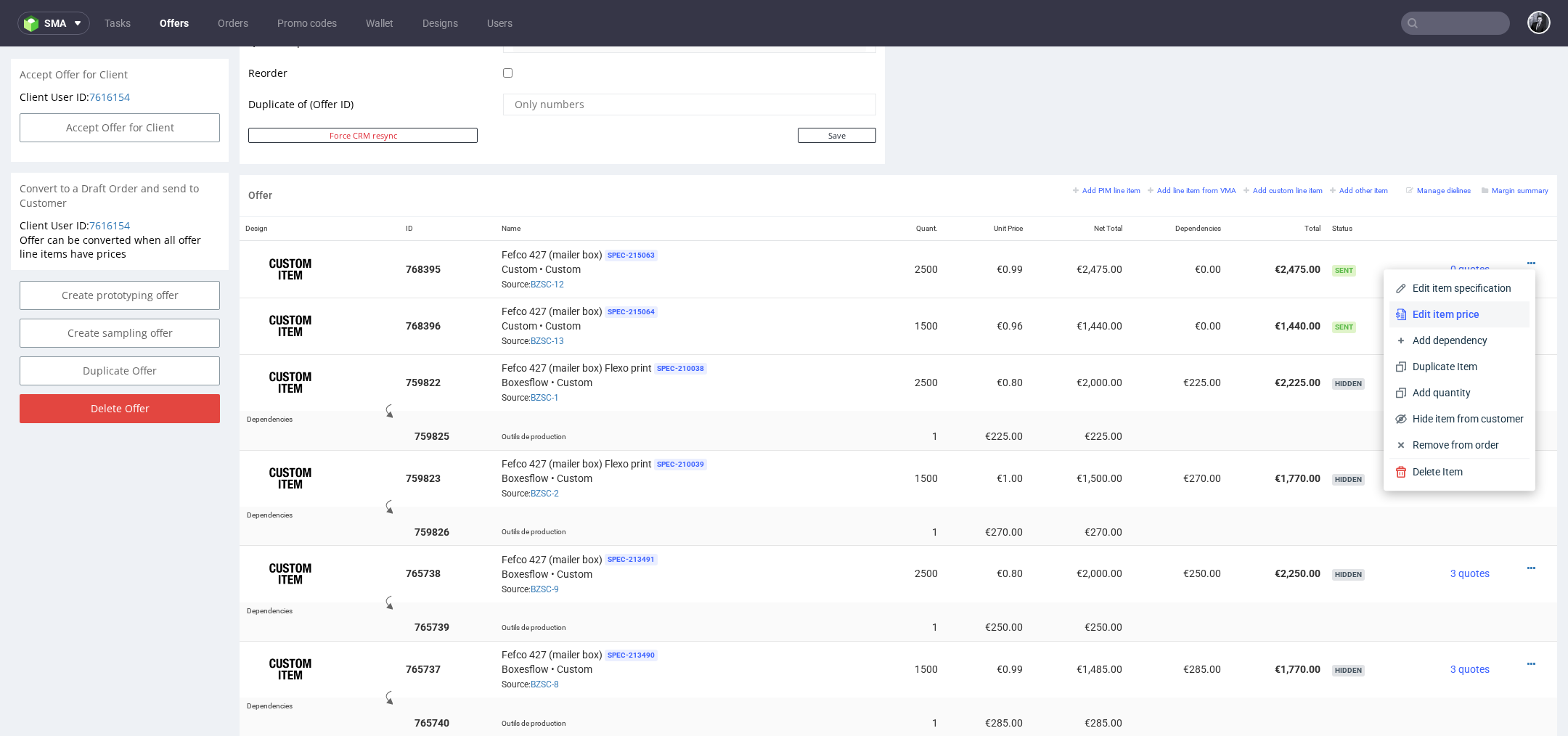
click at [1468, 318] on span "Edit item price" at bounding box center [1465, 314] width 116 height 14
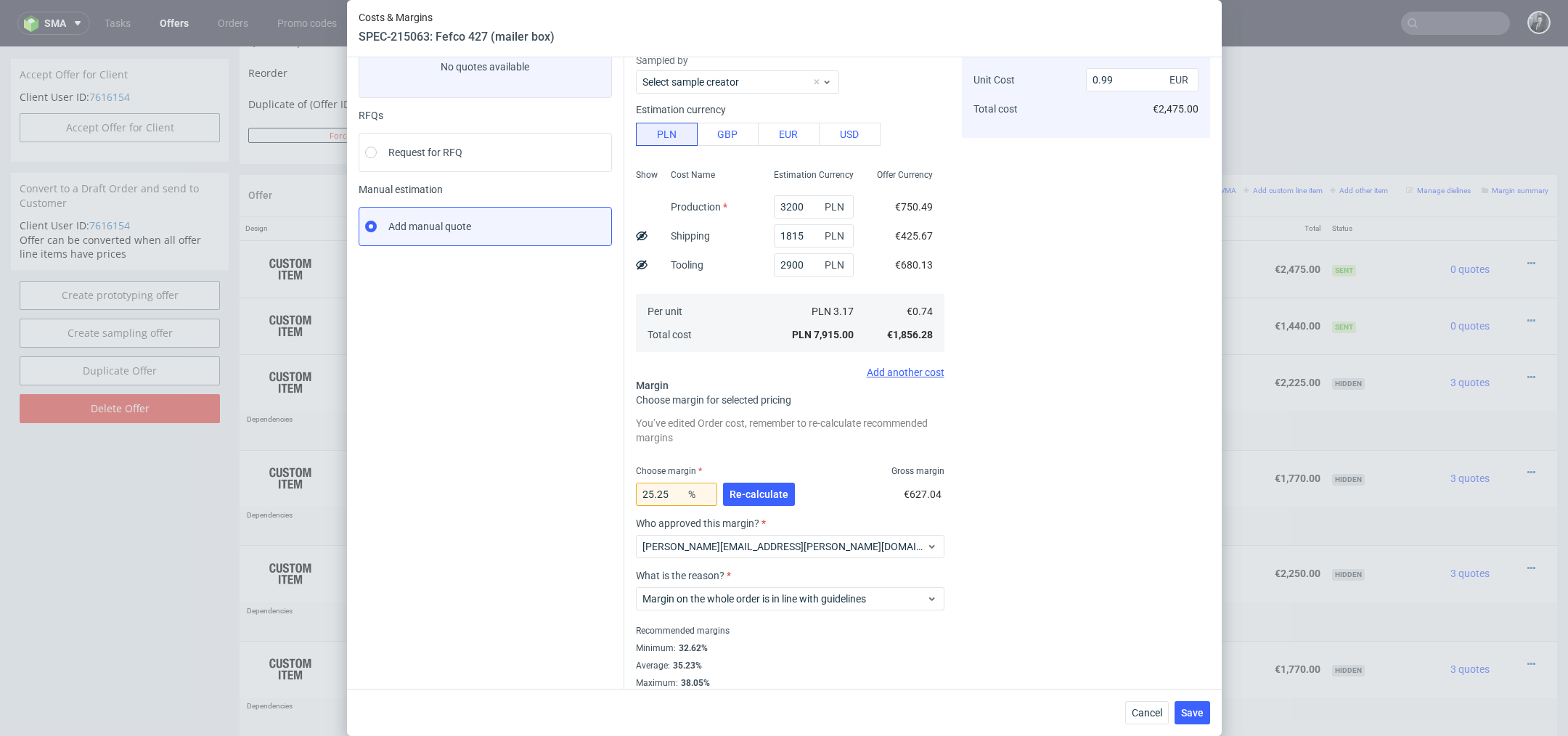
scroll to position [113, 0]
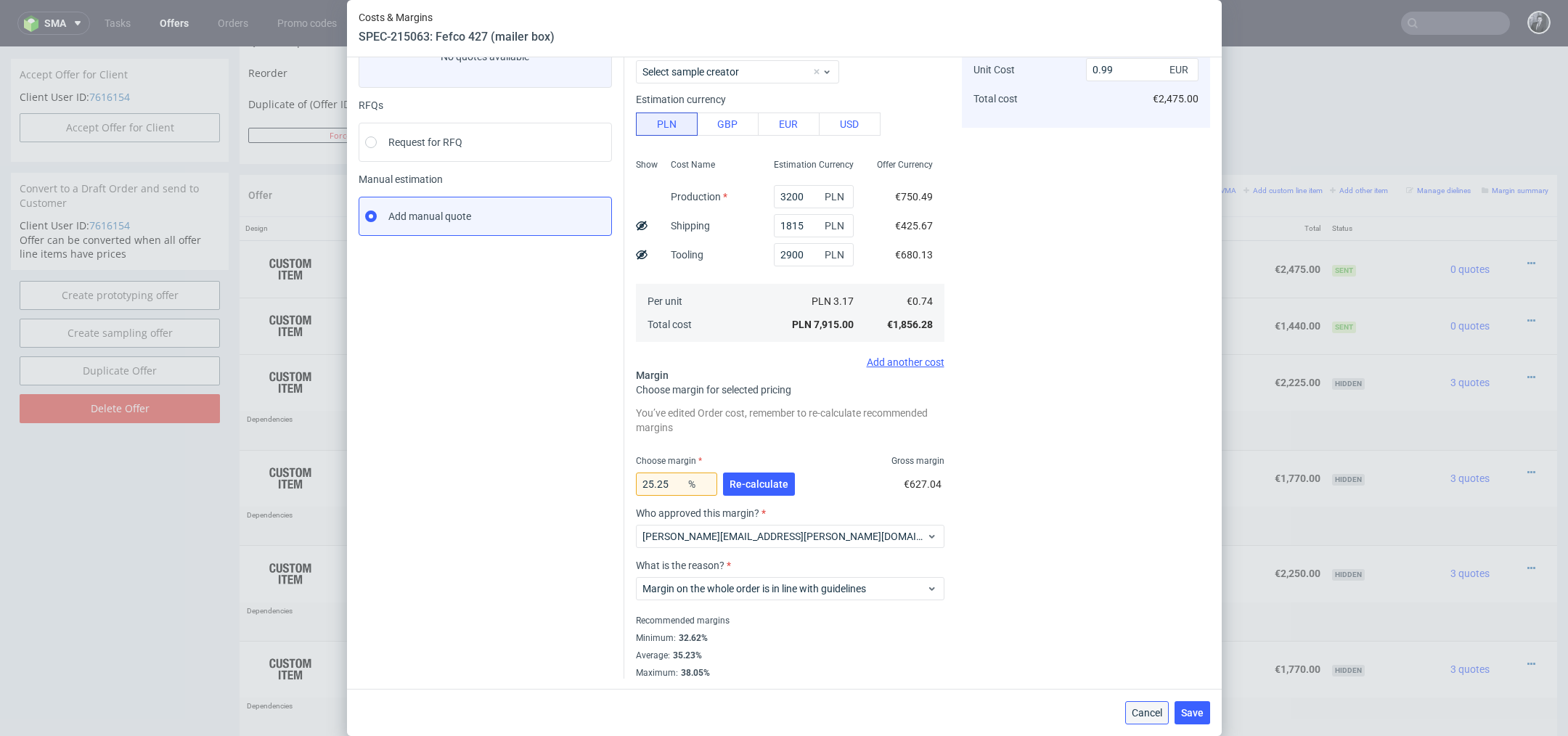
click at [1139, 708] on span "Cancel" at bounding box center [1147, 713] width 30 height 10
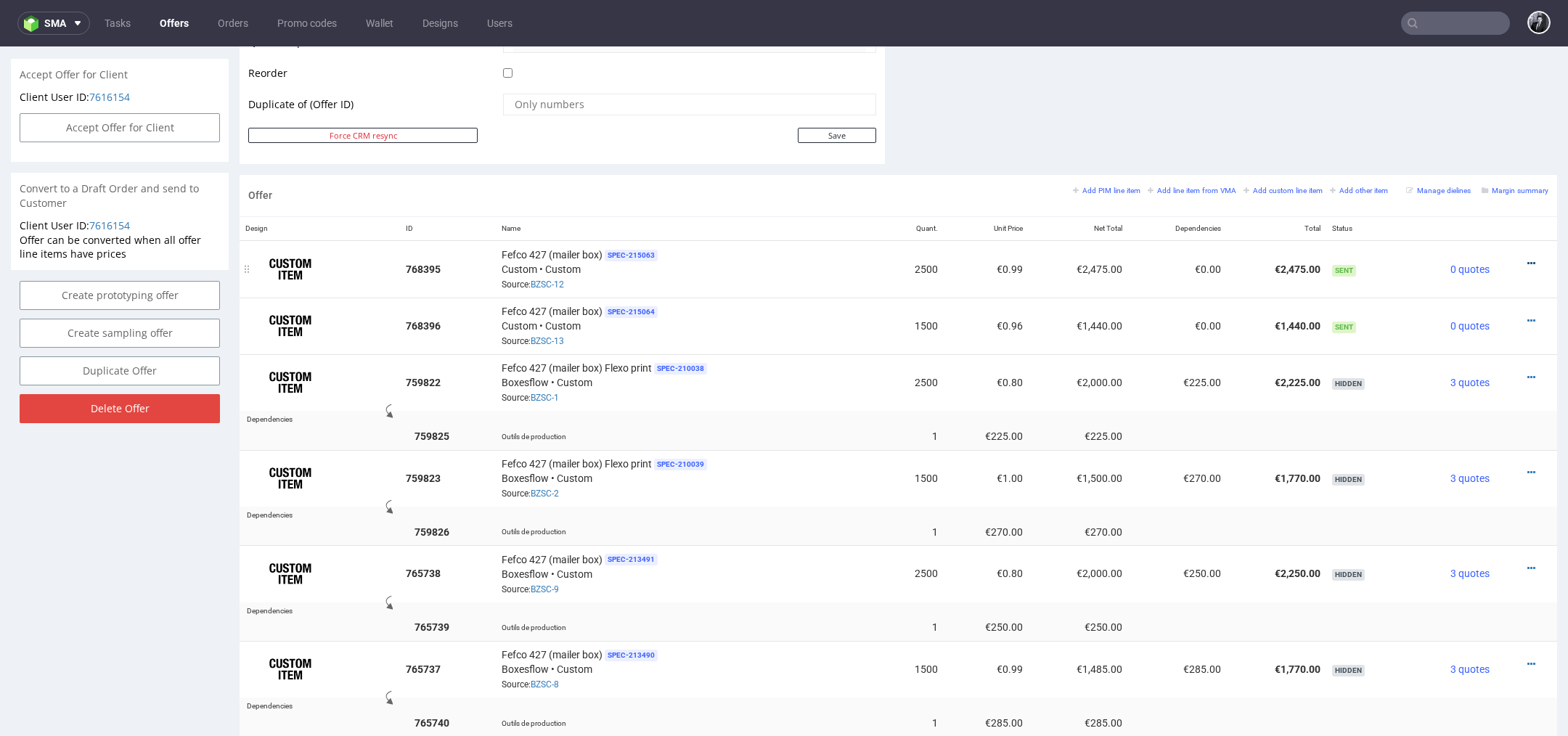
click at [1527, 262] on icon at bounding box center [1531, 263] width 8 height 10
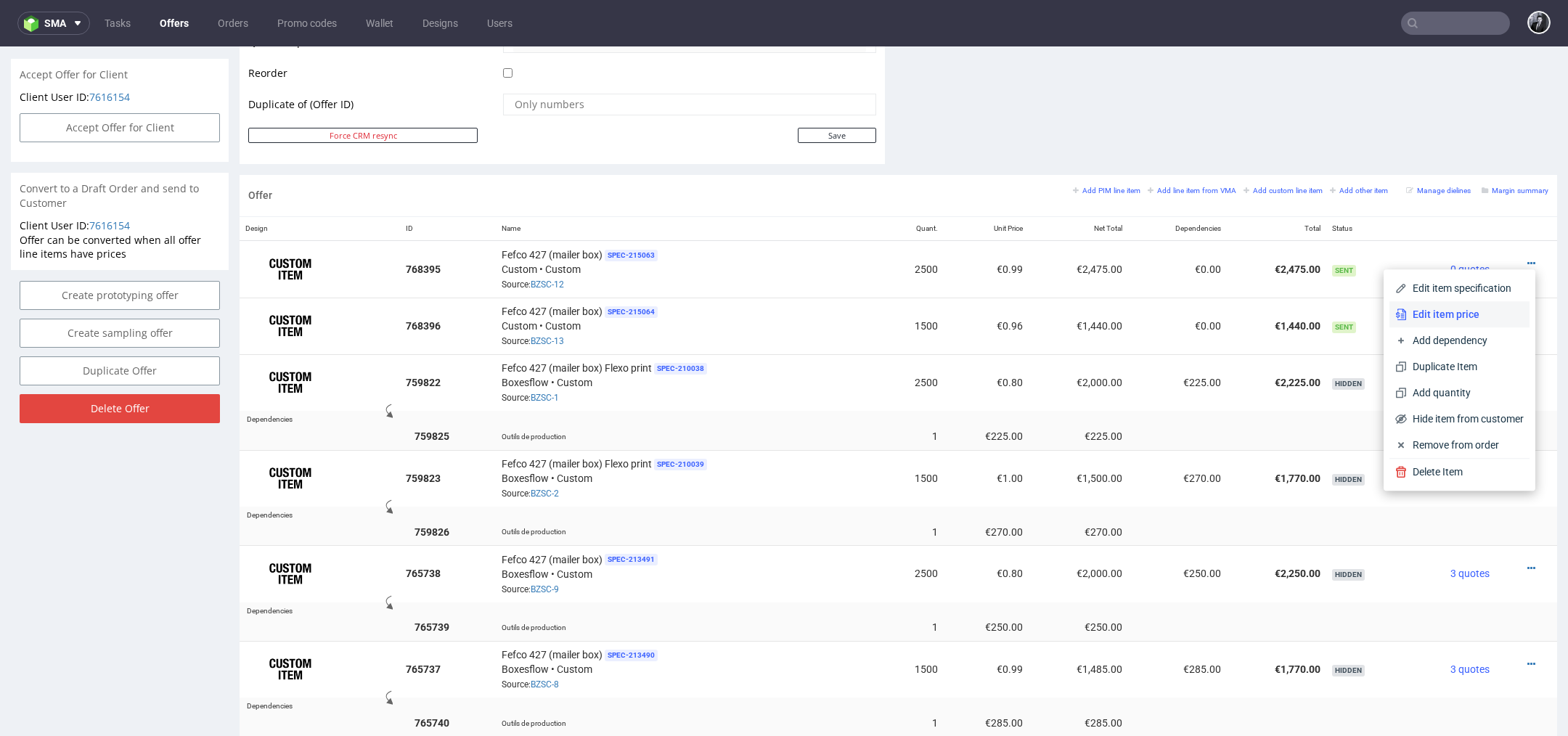
click at [1467, 317] on span "Edit item price" at bounding box center [1465, 314] width 116 height 14
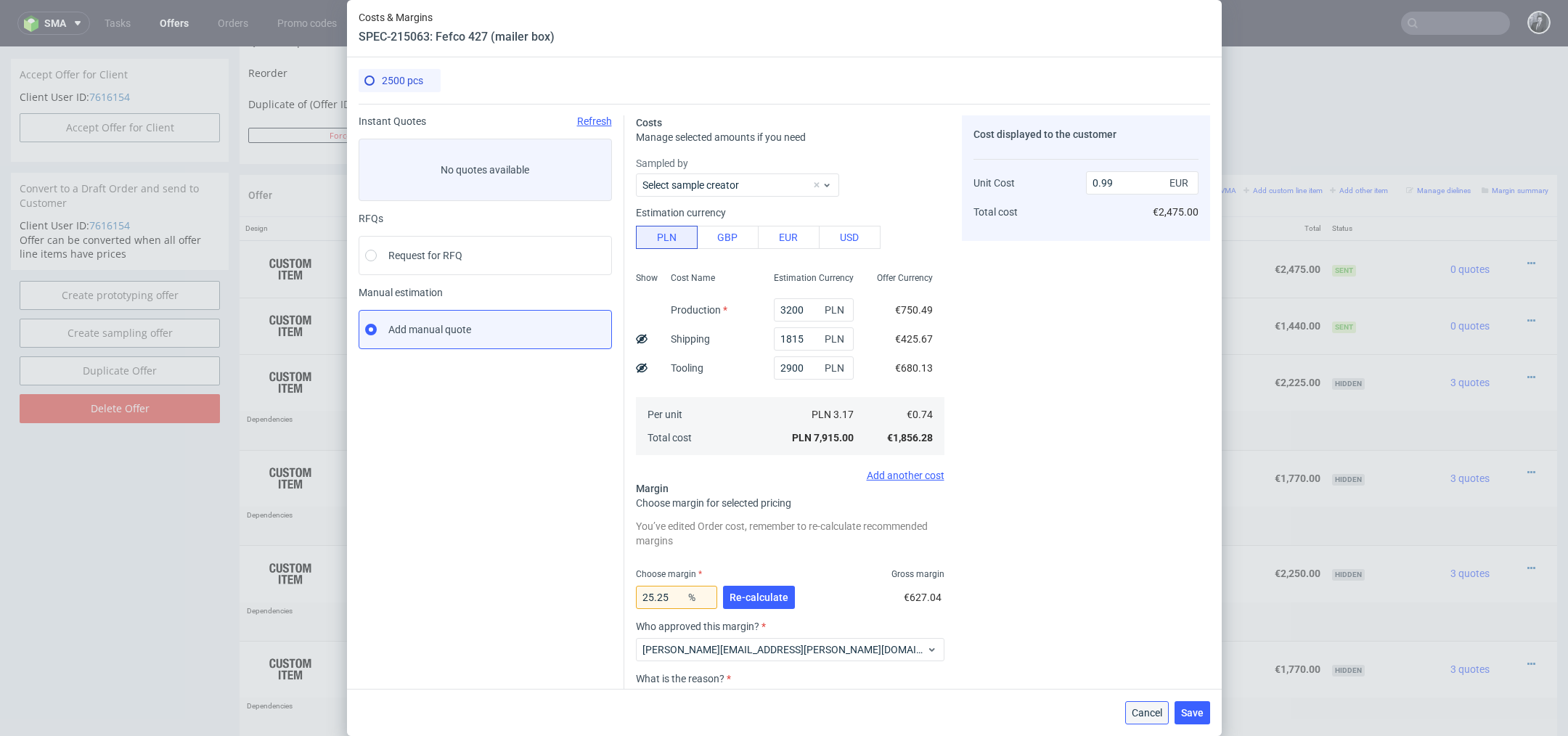
click at [1129, 707] on button "Cancel" at bounding box center [1147, 713] width 44 height 24
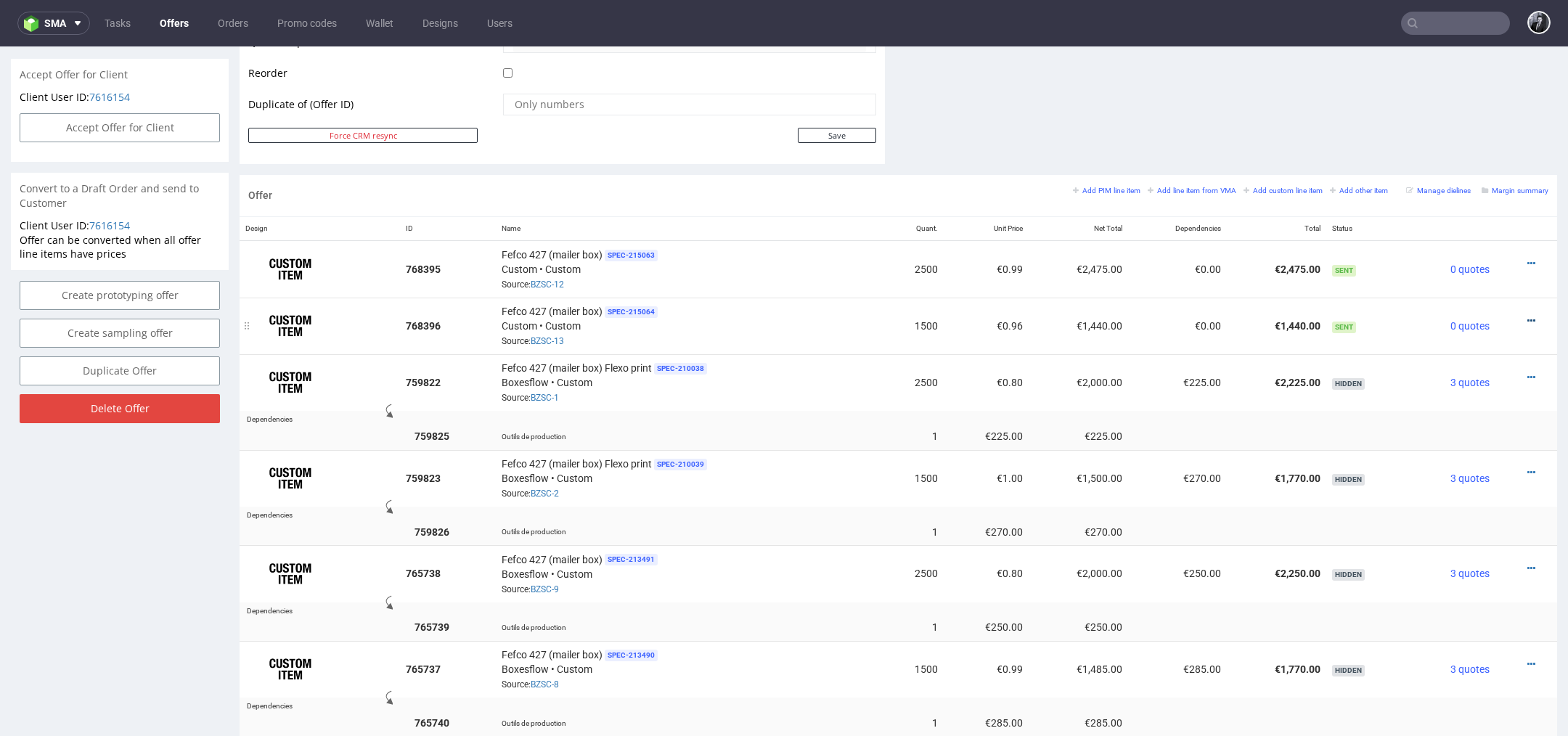
click at [1527, 316] on icon at bounding box center [1531, 321] width 8 height 10
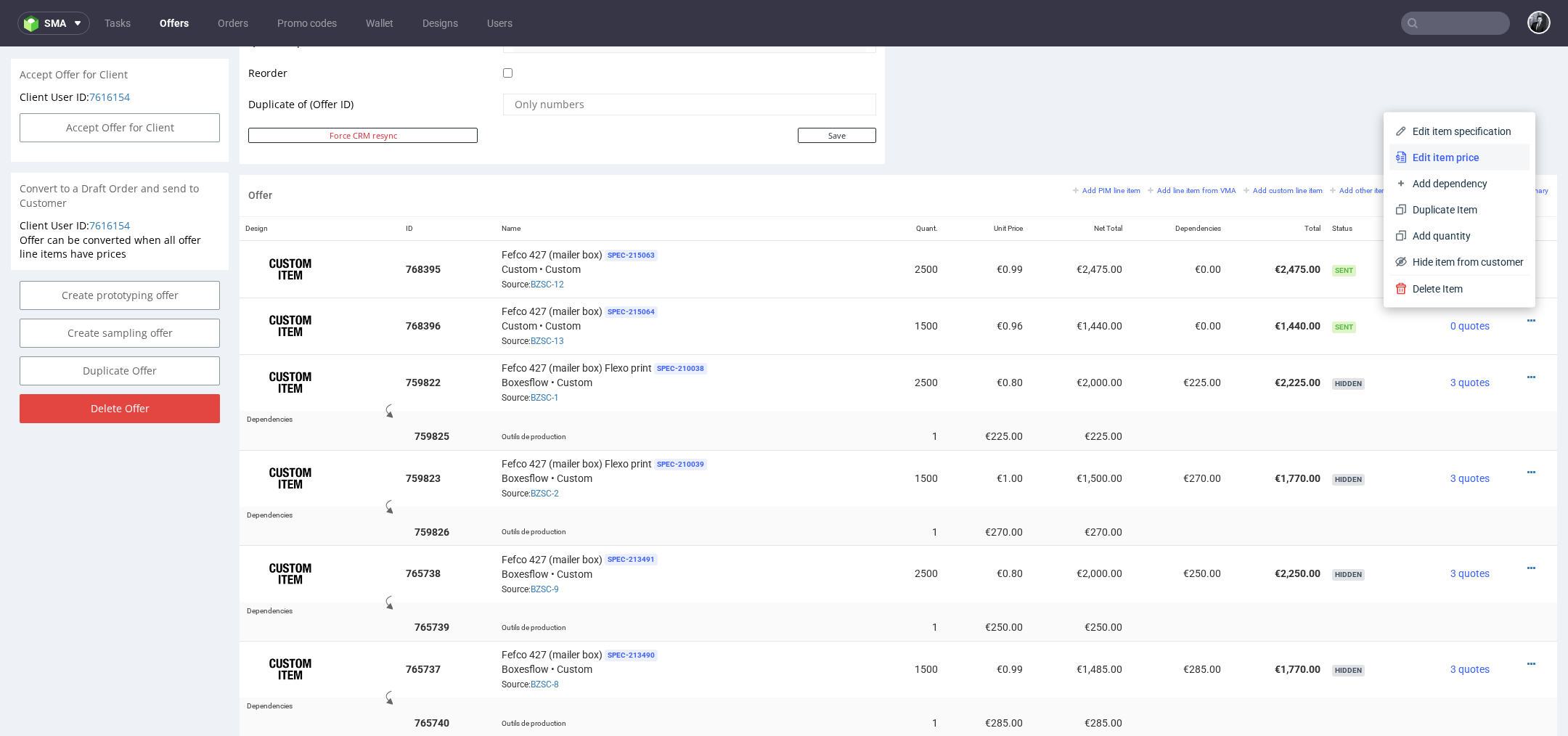
click at [1440, 165] on li "Edit item price" at bounding box center [1459, 157] width 140 height 26
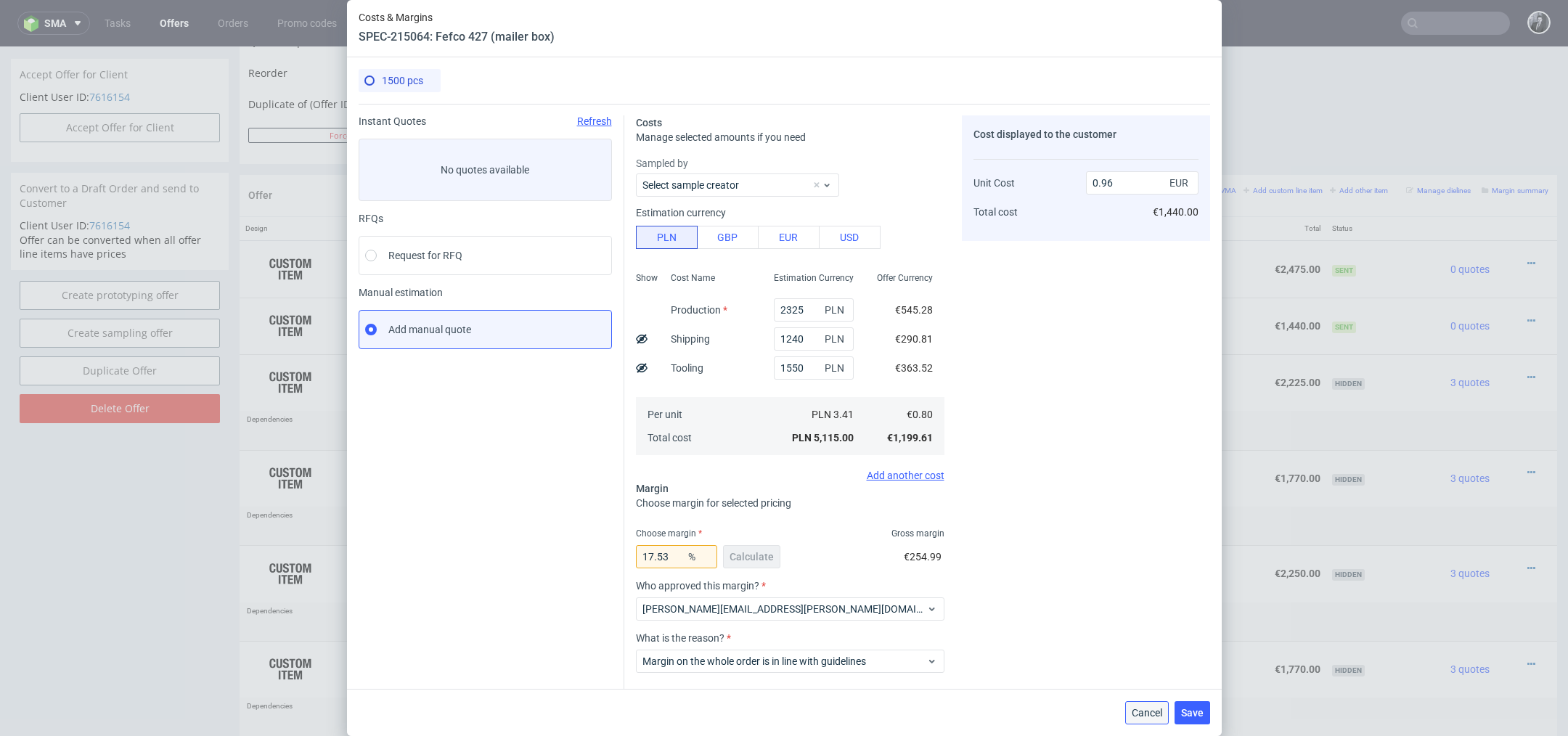
click at [1138, 709] on span "Cancel" at bounding box center [1147, 713] width 30 height 10
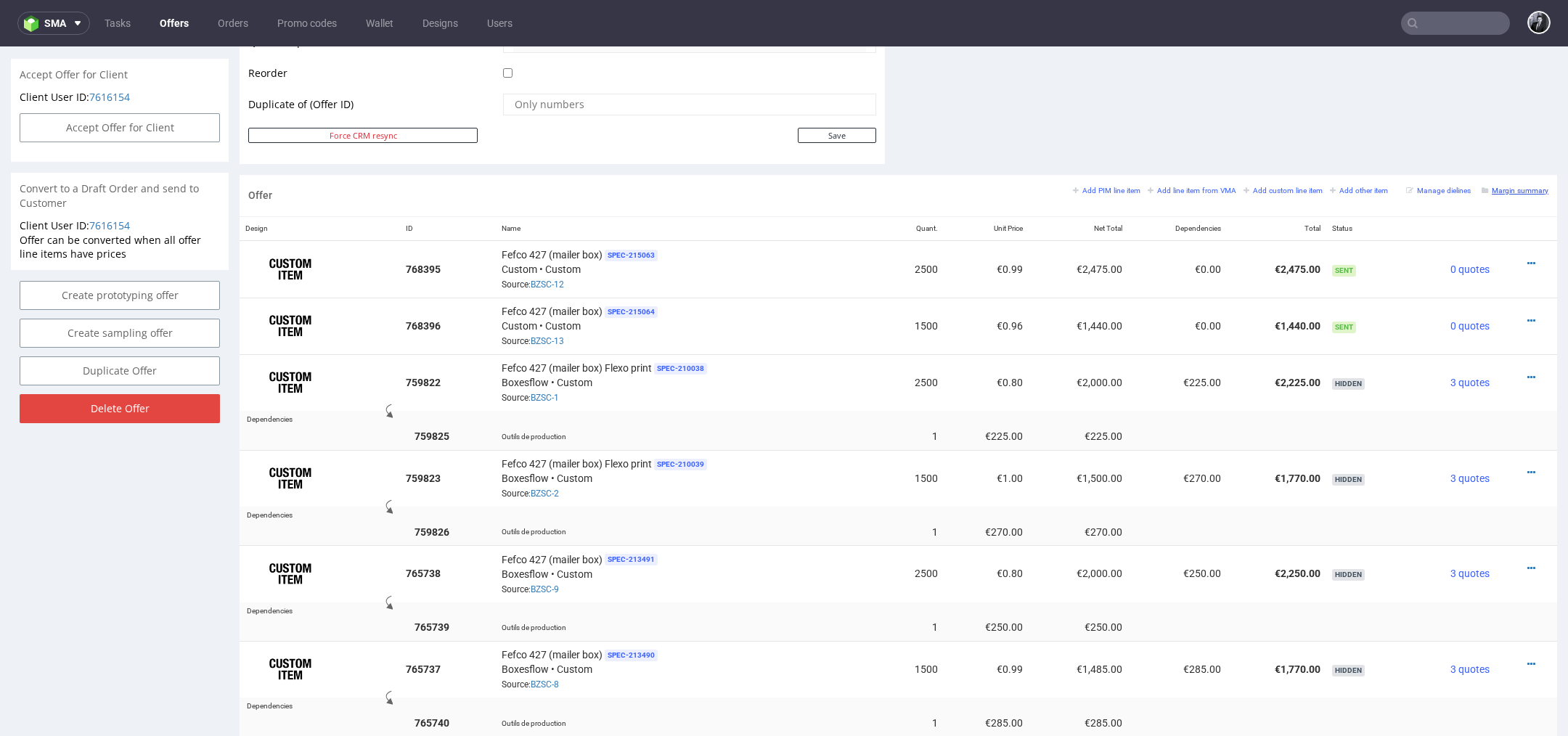
click at [1497, 187] on small "Margin summary" at bounding box center [1515, 190] width 67 height 8
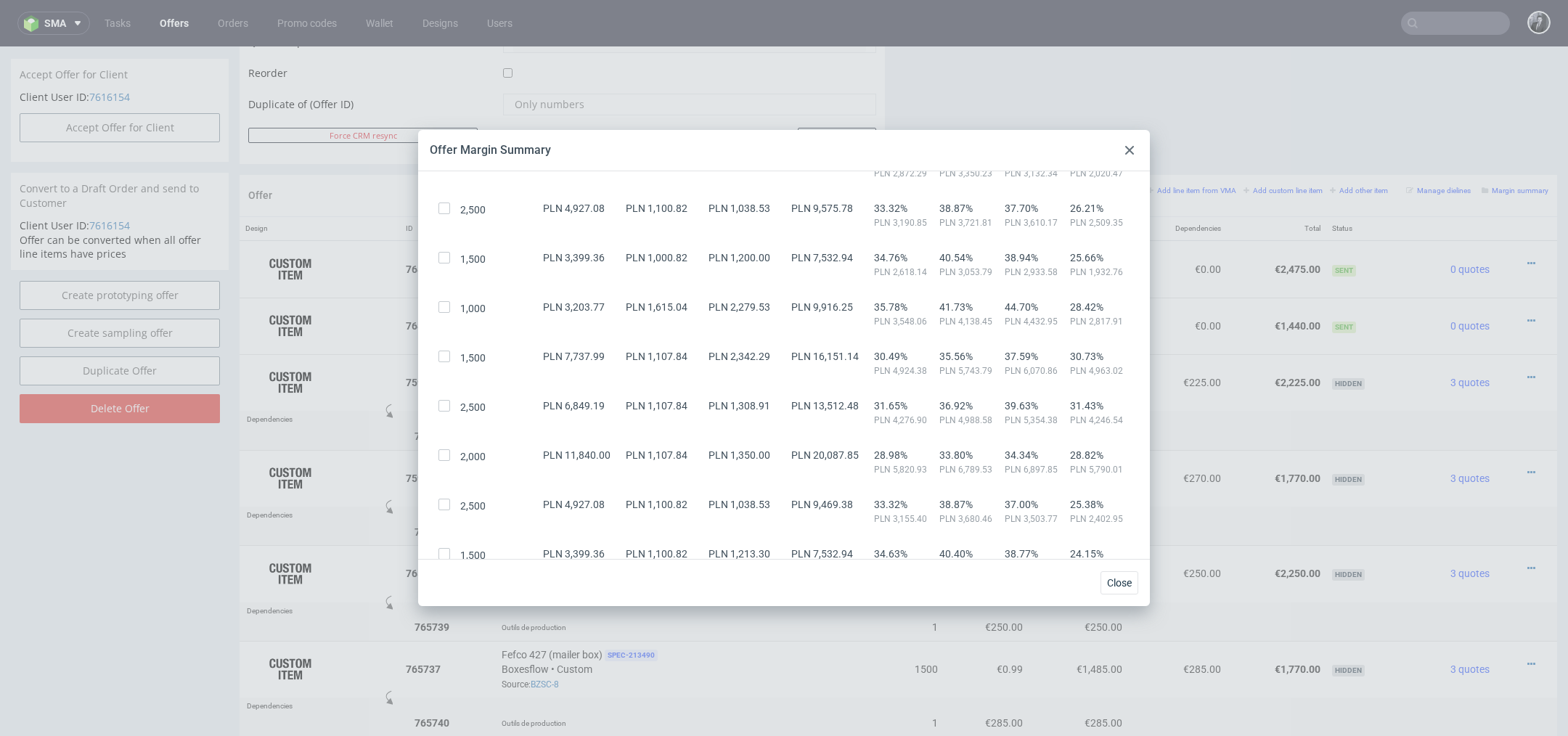
scroll to position [0, 0]
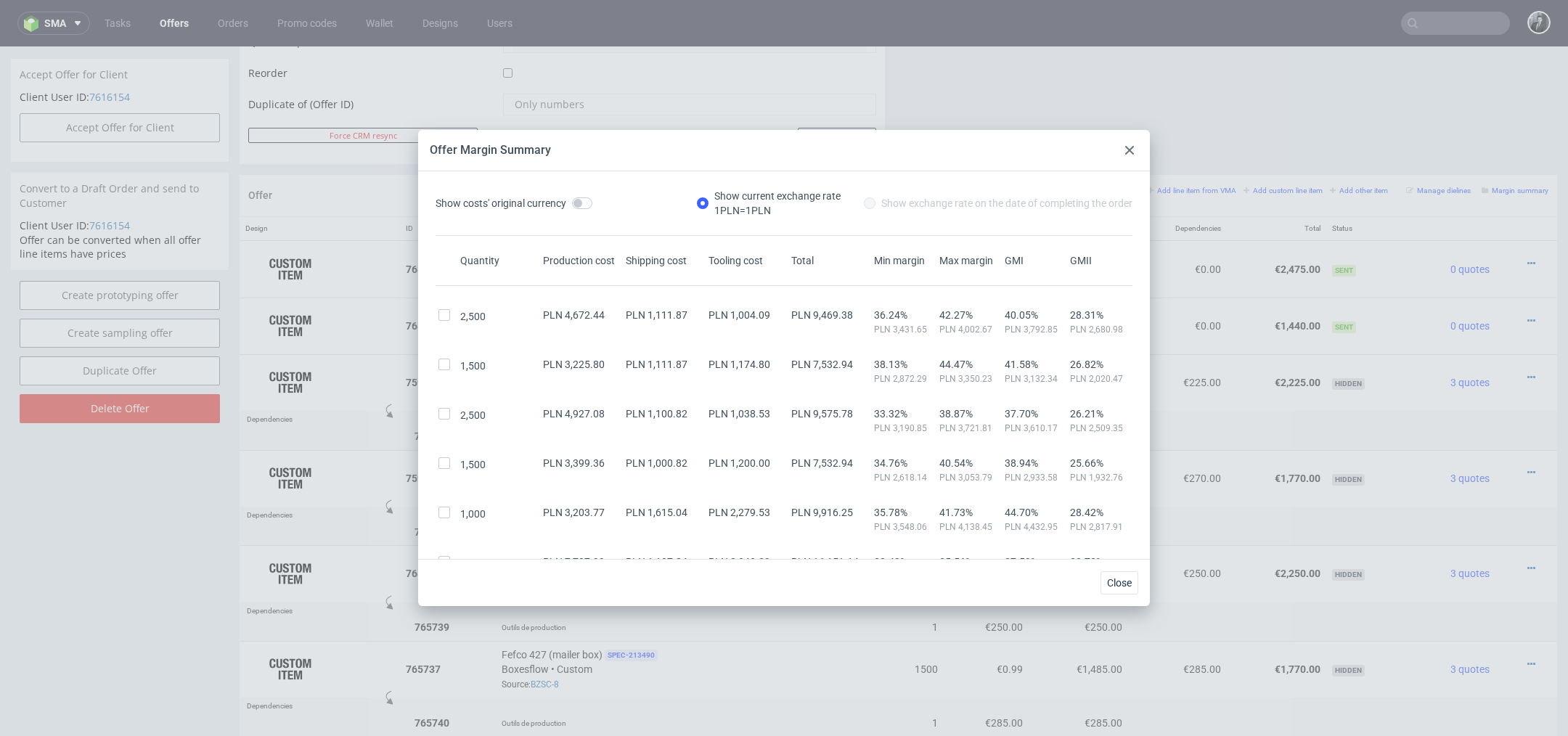
click at [1131, 149] on use at bounding box center [1129, 150] width 8 height 8
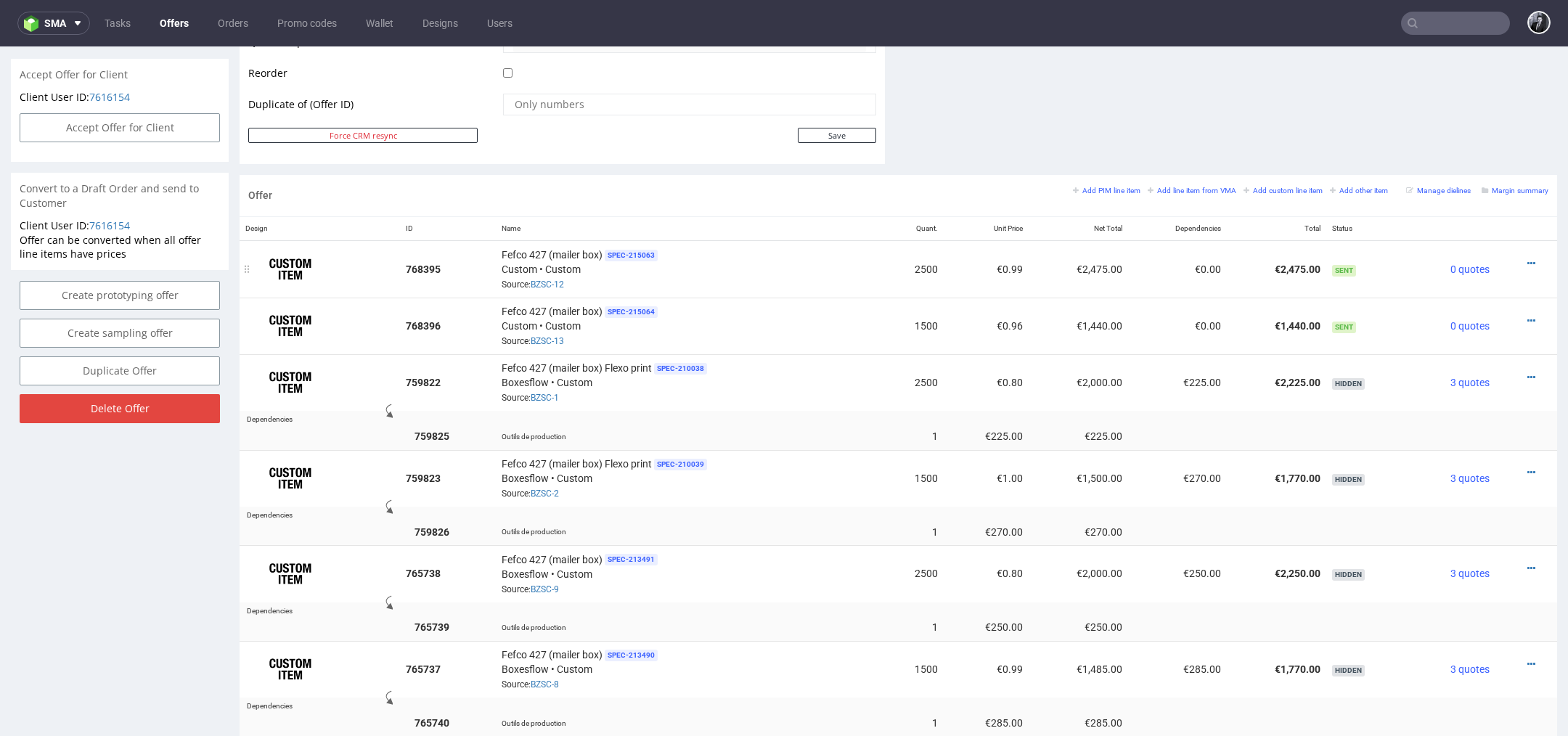
click at [1503, 259] on div at bounding box center [1522, 263] width 41 height 14
click at [1527, 259] on icon at bounding box center [1531, 263] width 8 height 10
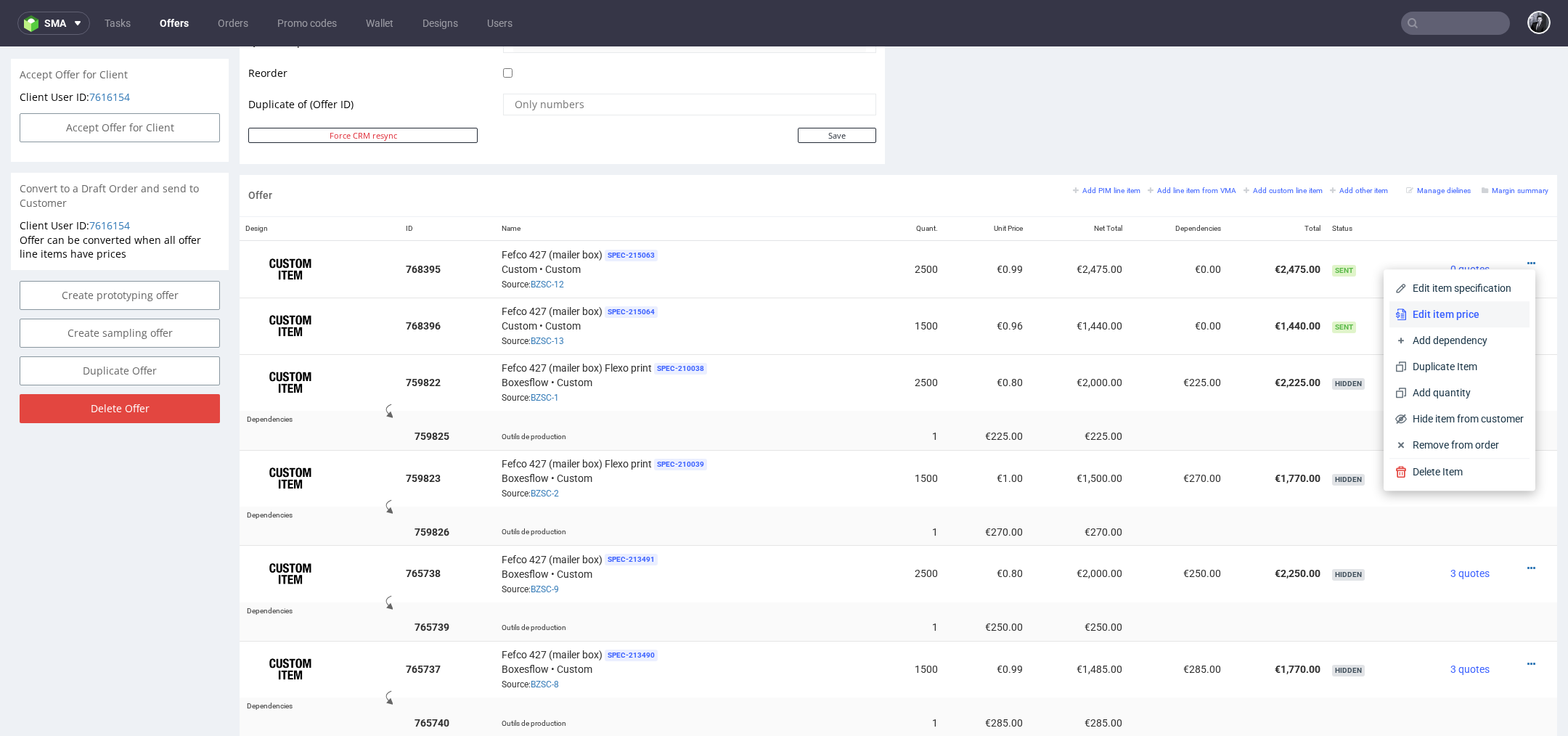
click at [1482, 315] on span "Edit item price" at bounding box center [1465, 314] width 116 height 14
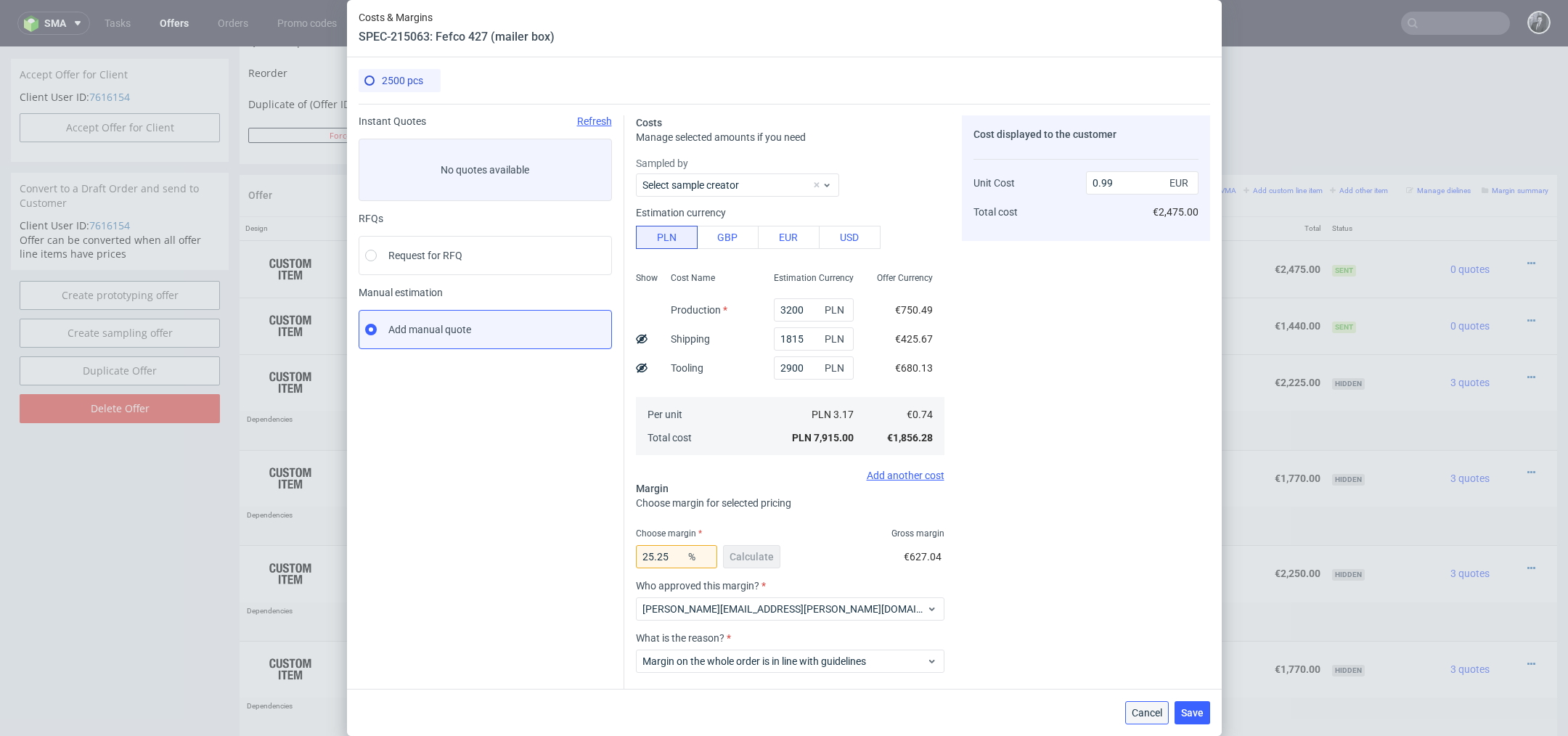
click at [1129, 715] on button "Cancel" at bounding box center [1147, 713] width 44 height 24
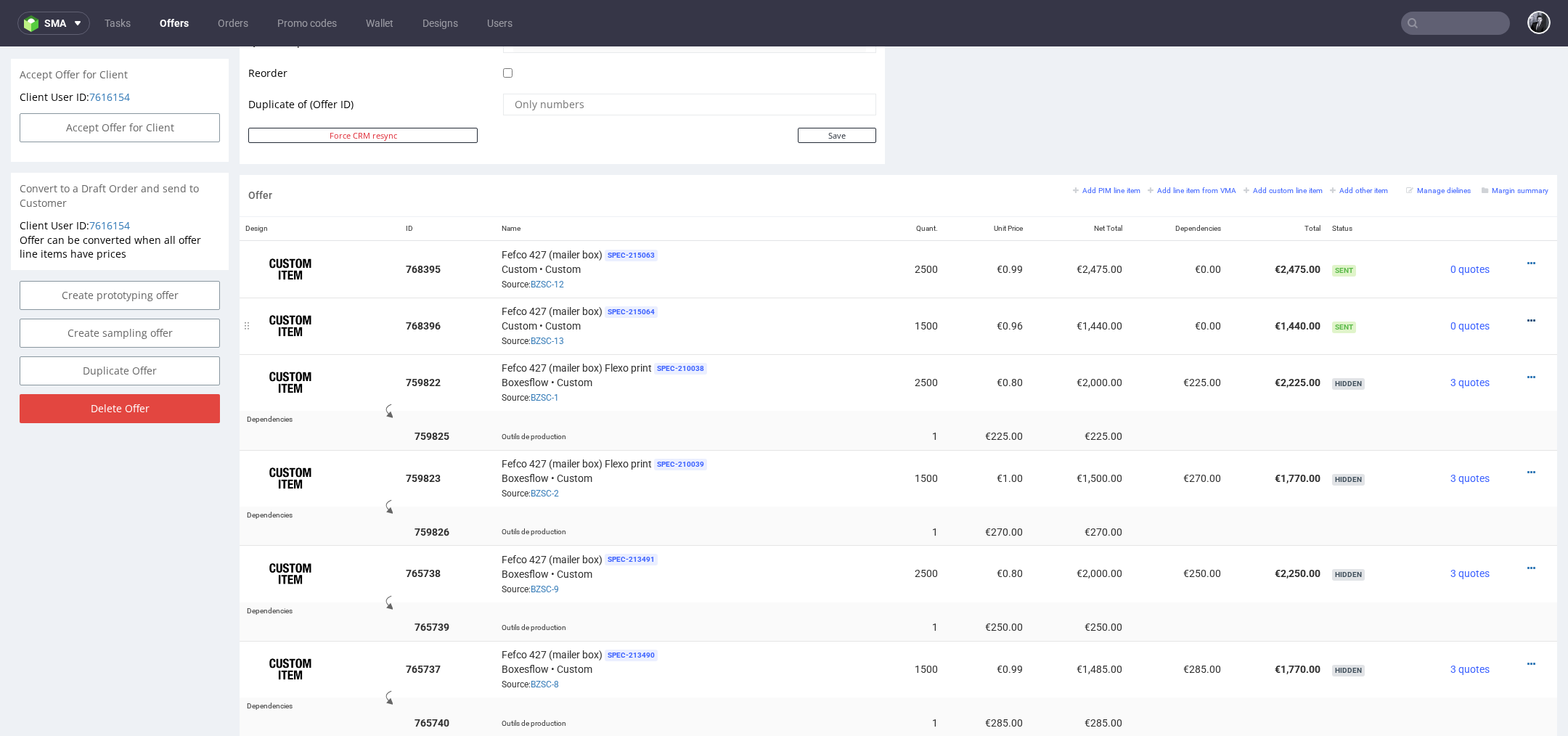
click at [1527, 317] on icon at bounding box center [1531, 321] width 8 height 10
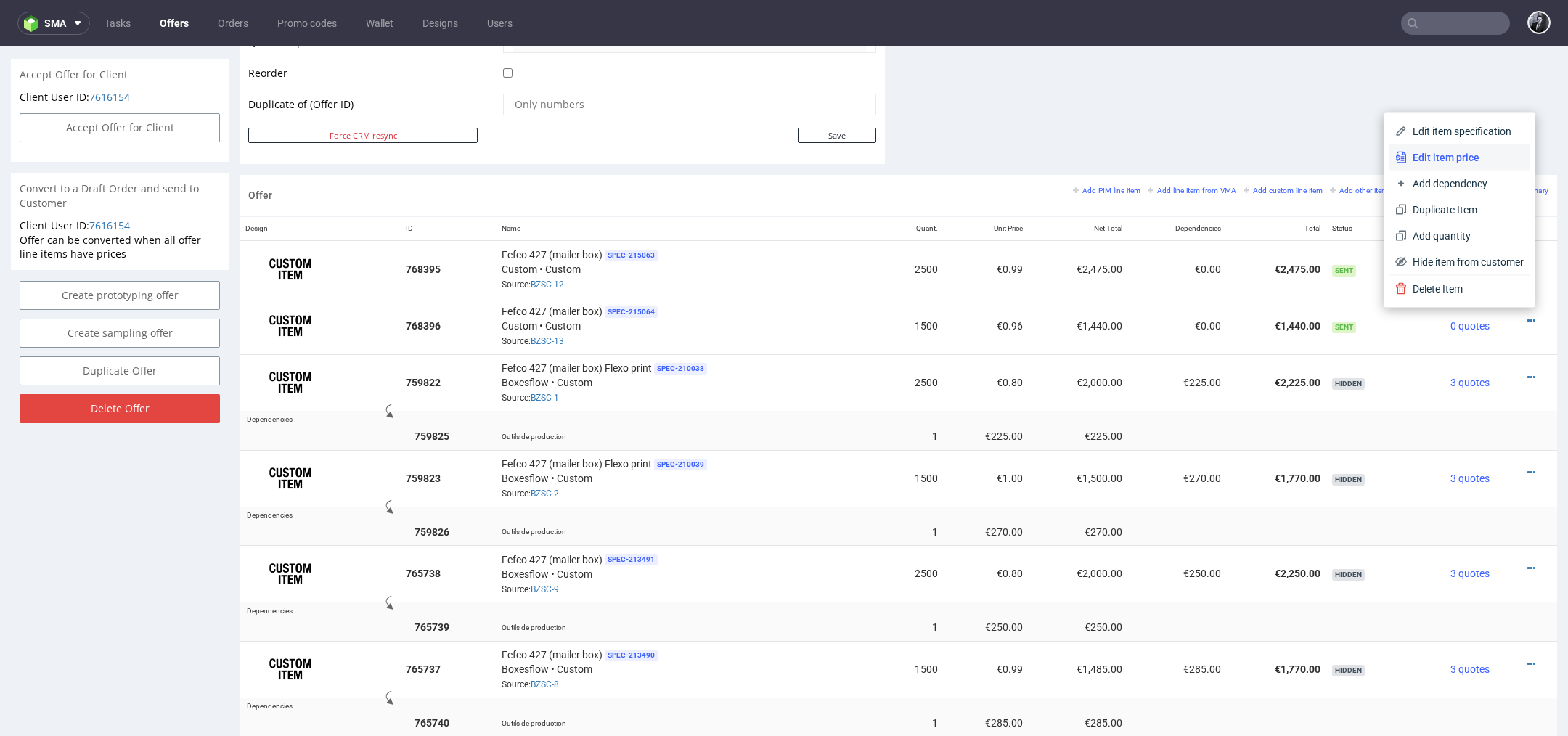
click at [1461, 162] on span "Edit item price" at bounding box center [1465, 157] width 116 height 14
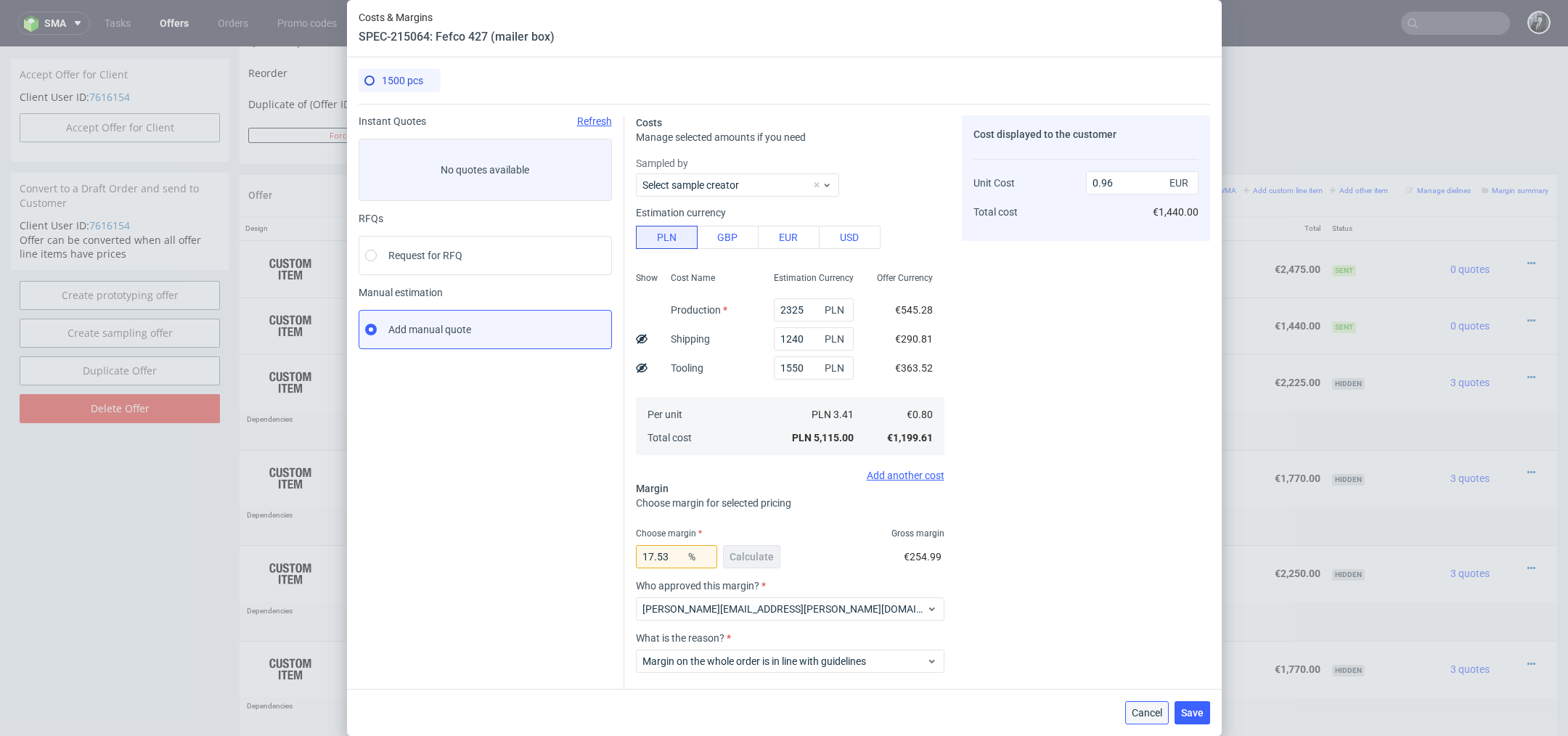
click at [1135, 717] on span "Cancel" at bounding box center [1147, 713] width 30 height 10
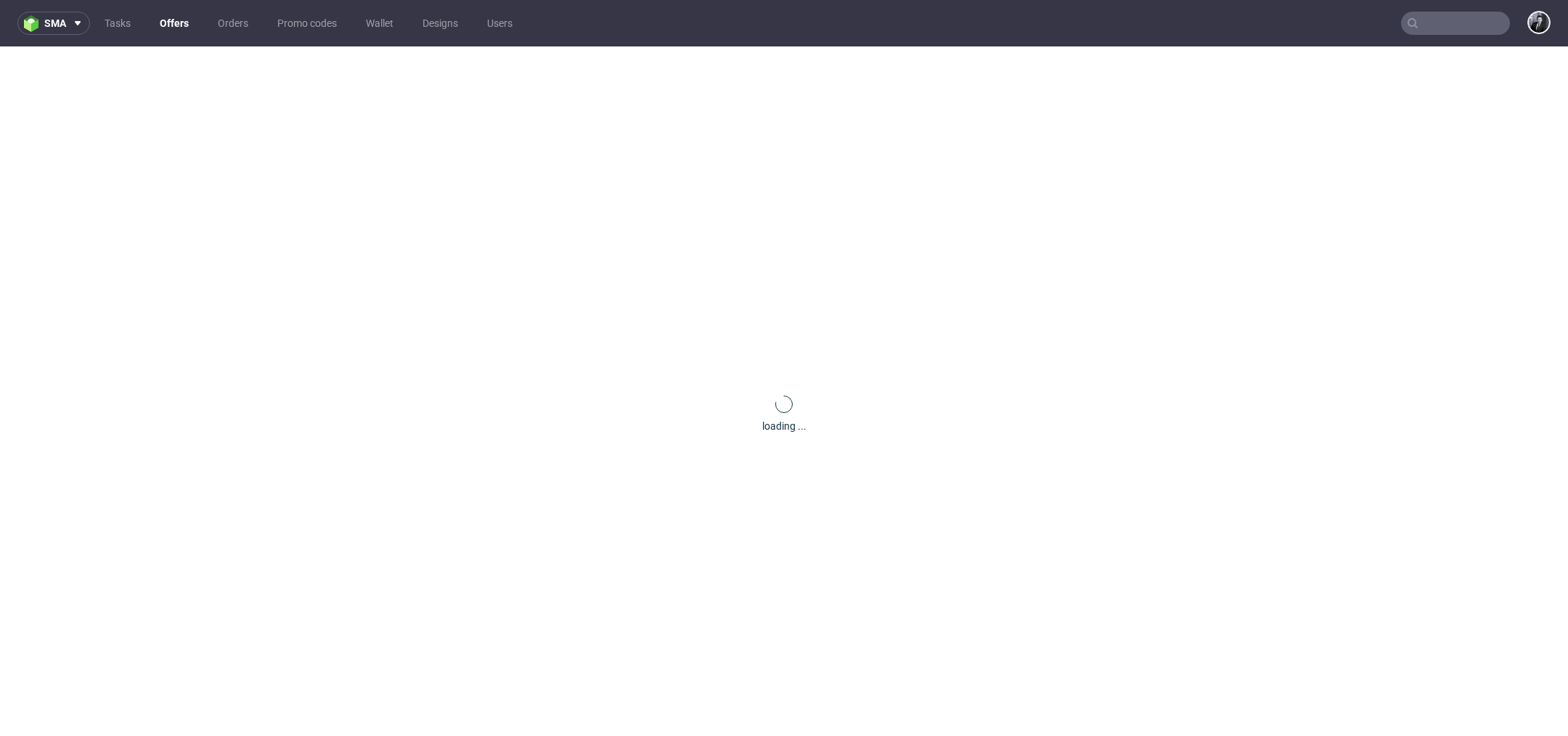
click at [189, 24] on link "Offers" at bounding box center [174, 24] width 46 height 24
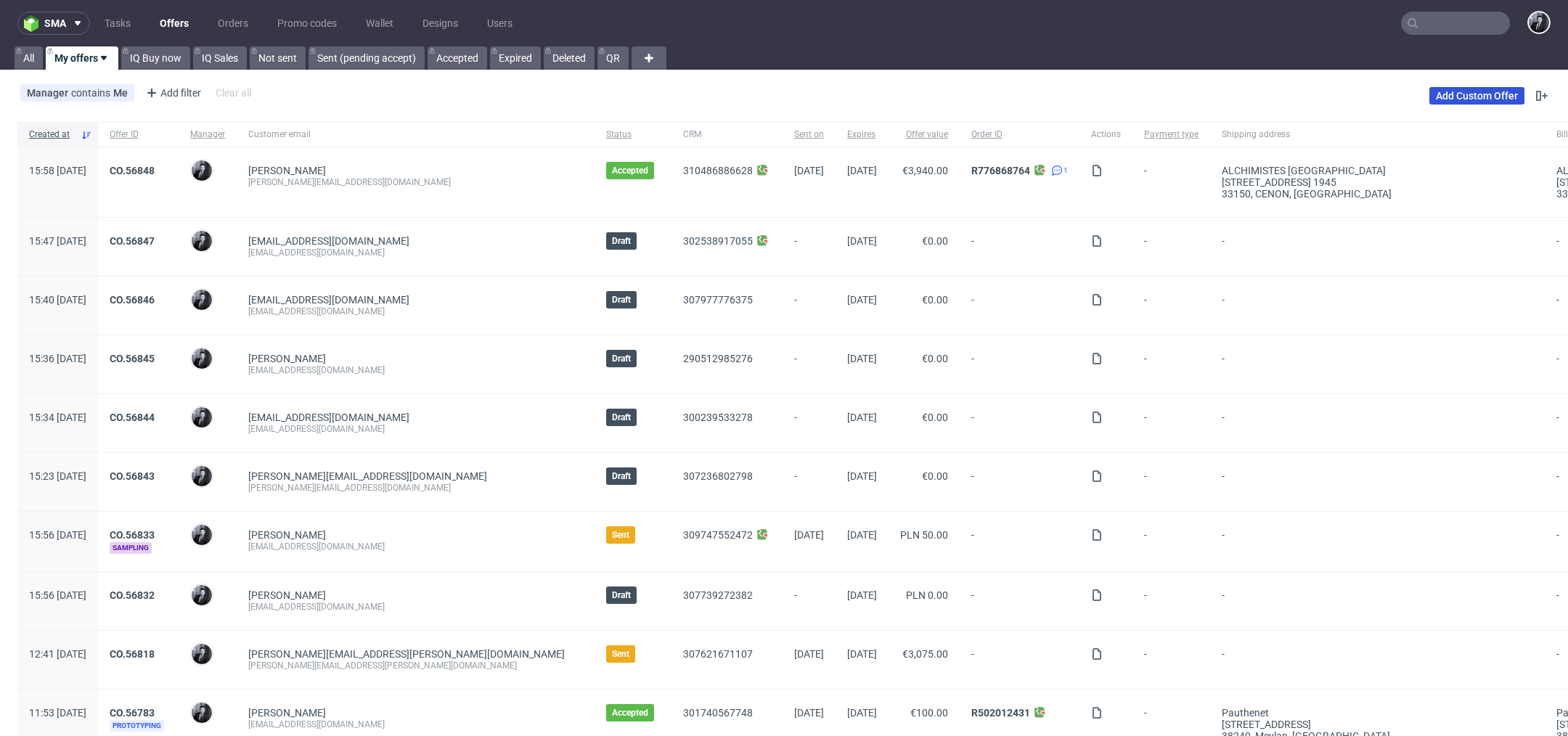
click at [1430, 99] on link "Add Custom Offer" at bounding box center [1477, 95] width 95 height 18
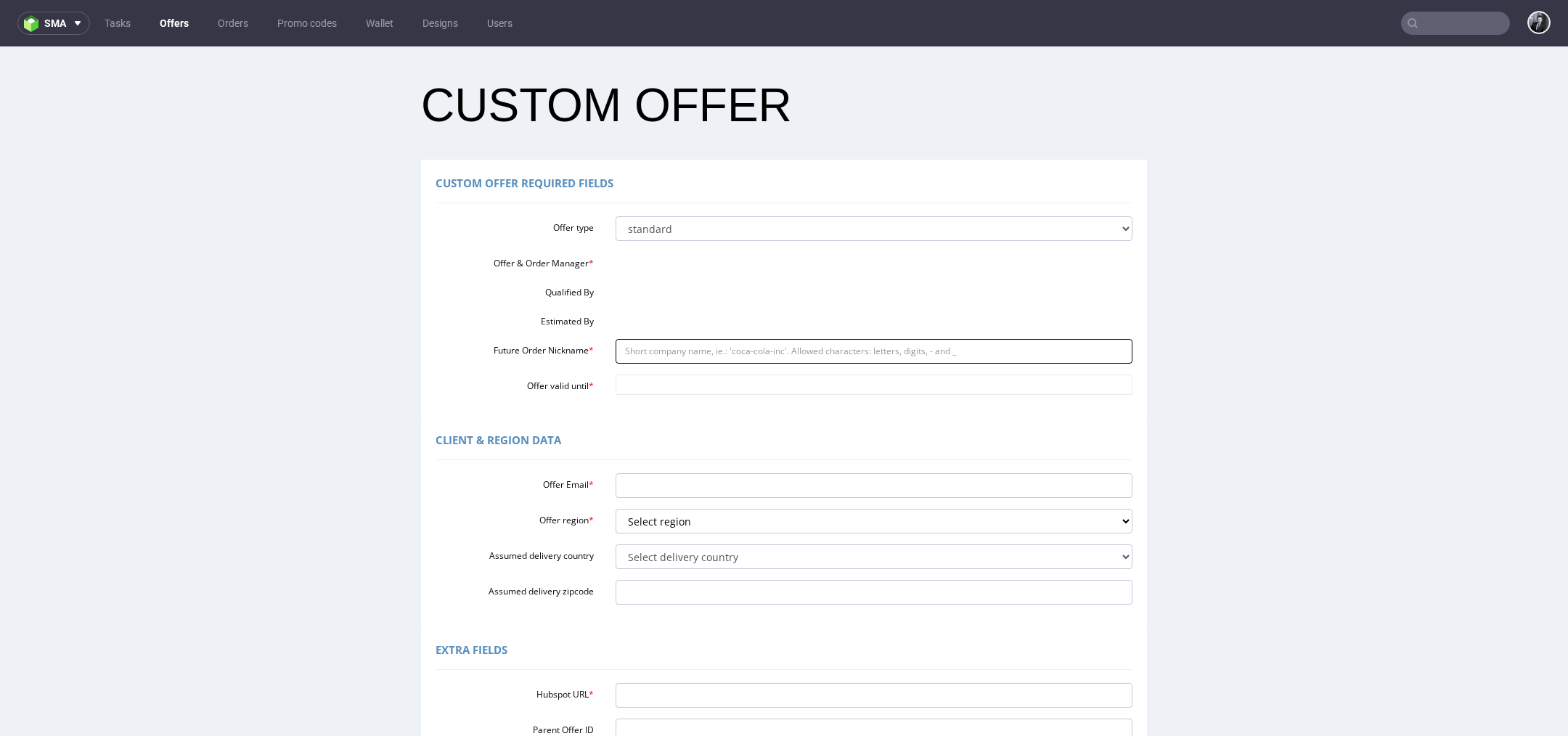
click at [743, 356] on input "Future Order Nickname *" at bounding box center [873, 351] width 517 height 24
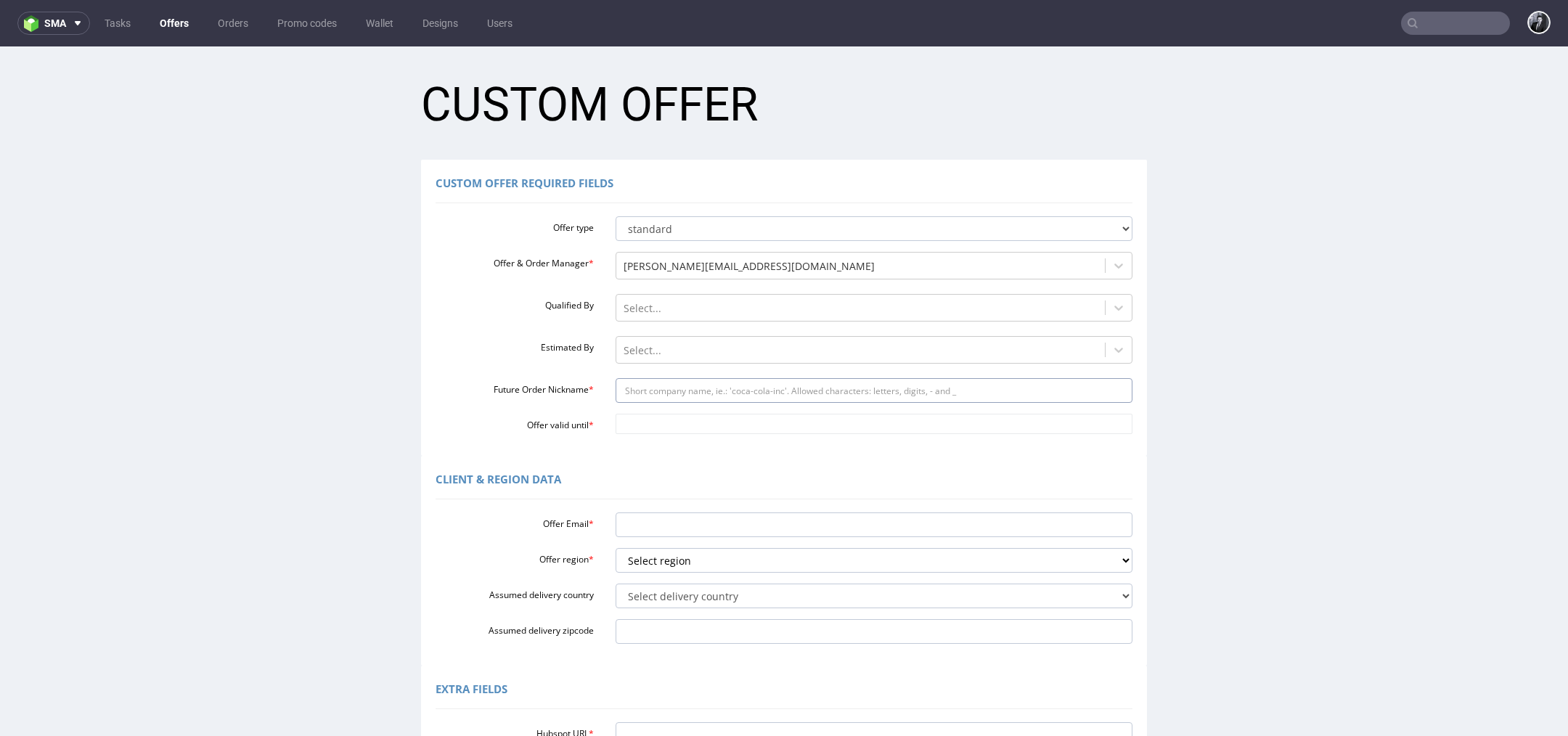
paste input "amarteausacreeplvcom"
type input "amarteausacreeplvcom"
click at [712, 527] on input "Offer Email *" at bounding box center [873, 524] width 517 height 24
paste input "[EMAIL_ADDRESS][DOMAIN_NAME]"
type input "[EMAIL_ADDRESS][DOMAIN_NAME]"
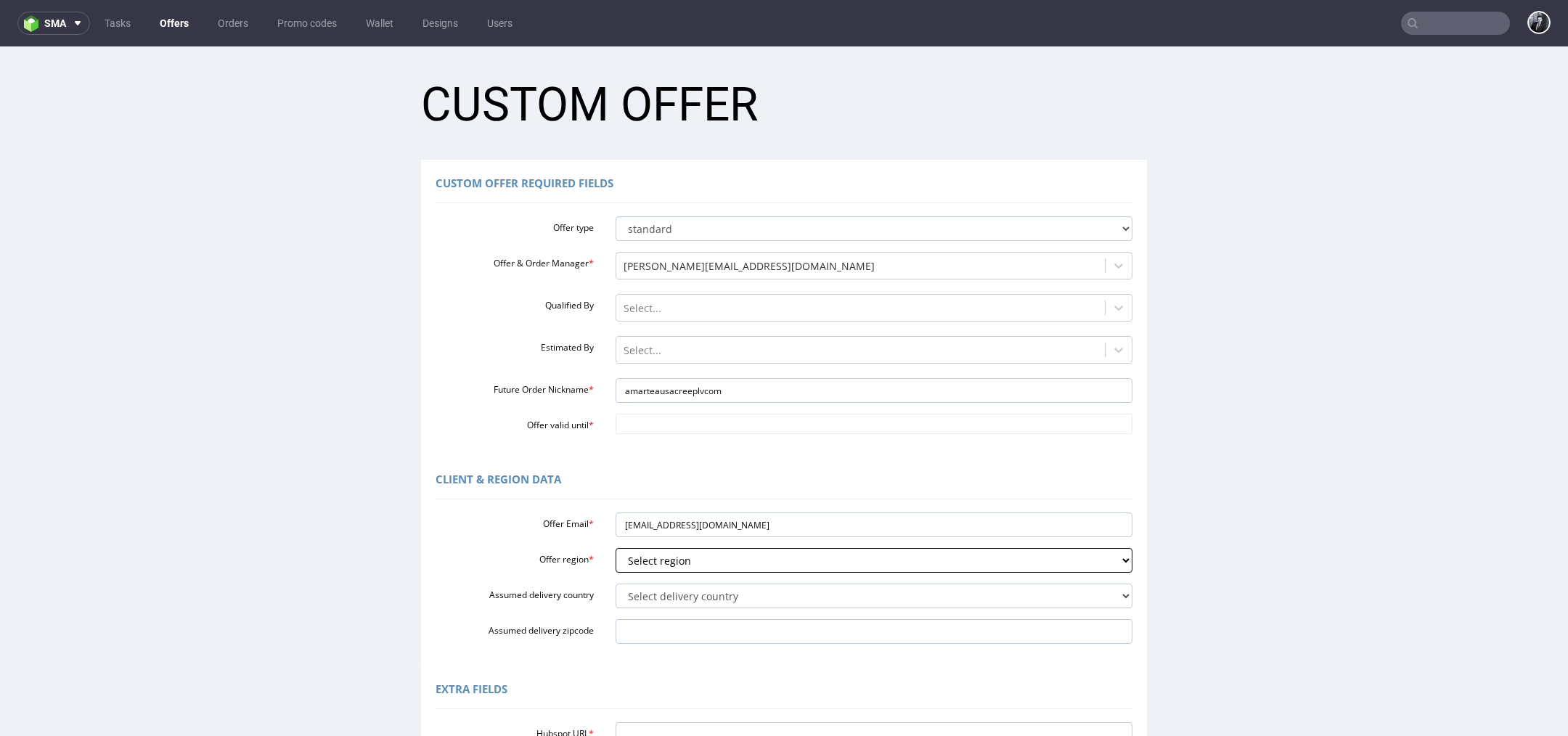
click at [740, 567] on select "Select region eu gb de pl fr it es" at bounding box center [873, 560] width 517 height 24
select select "fr"
click at [615, 548] on select "Select region eu gb de pl fr it es" at bounding box center [873, 560] width 517 height 24
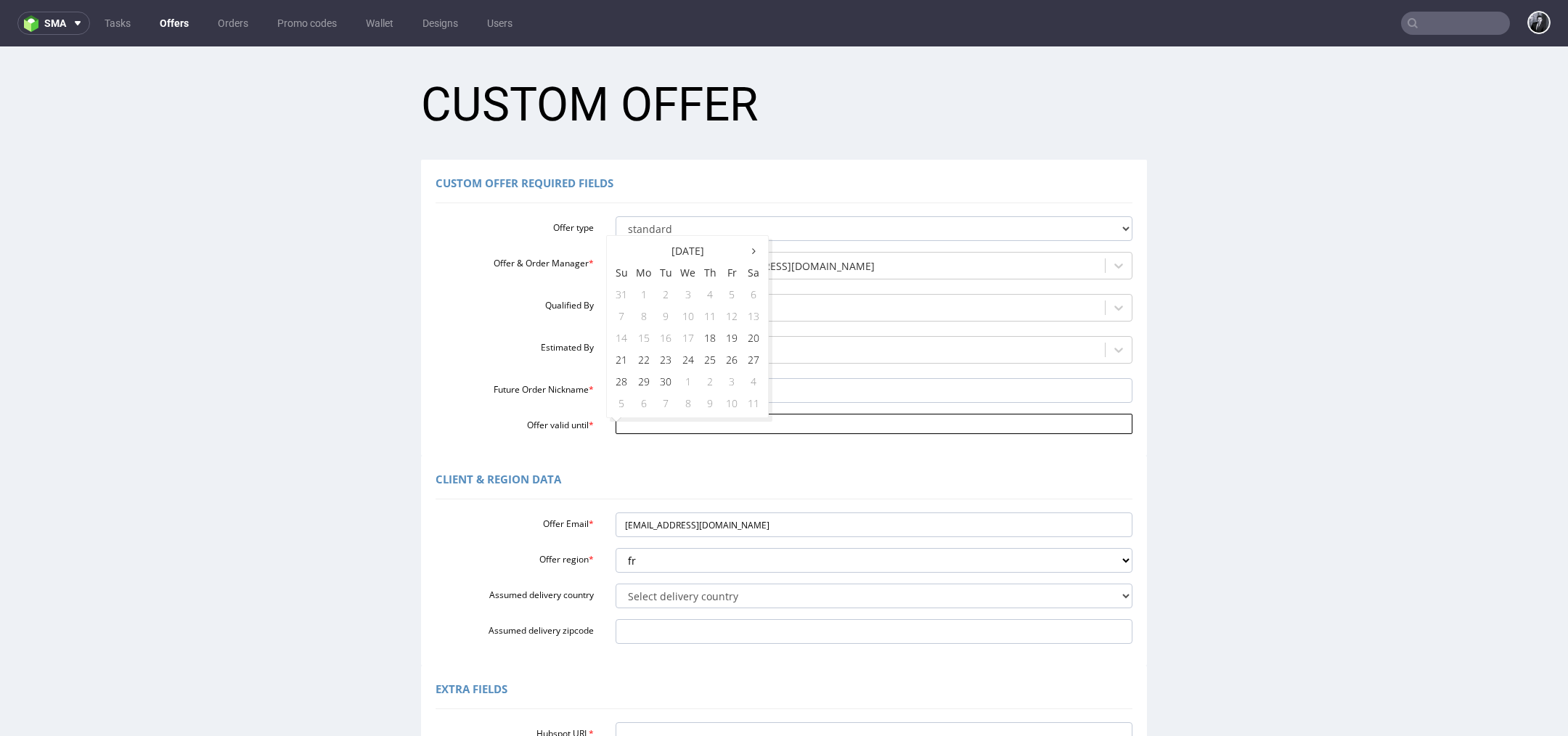
click at [684, 426] on input "Offer valid until *" at bounding box center [873, 424] width 517 height 20
click at [733, 366] on td "26" at bounding box center [732, 360] width 22 height 22
type input "[DATE]"
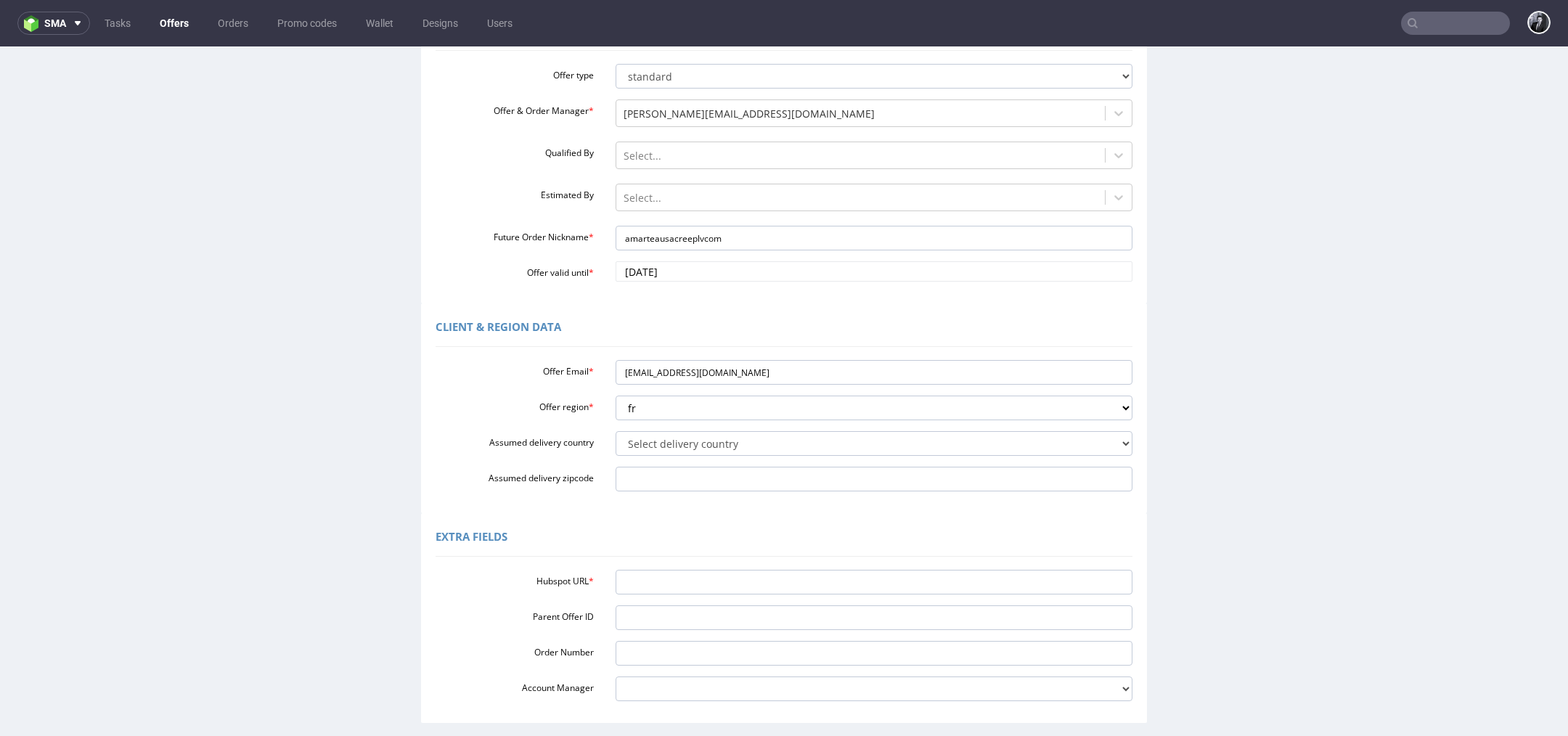
scroll to position [196, 0]
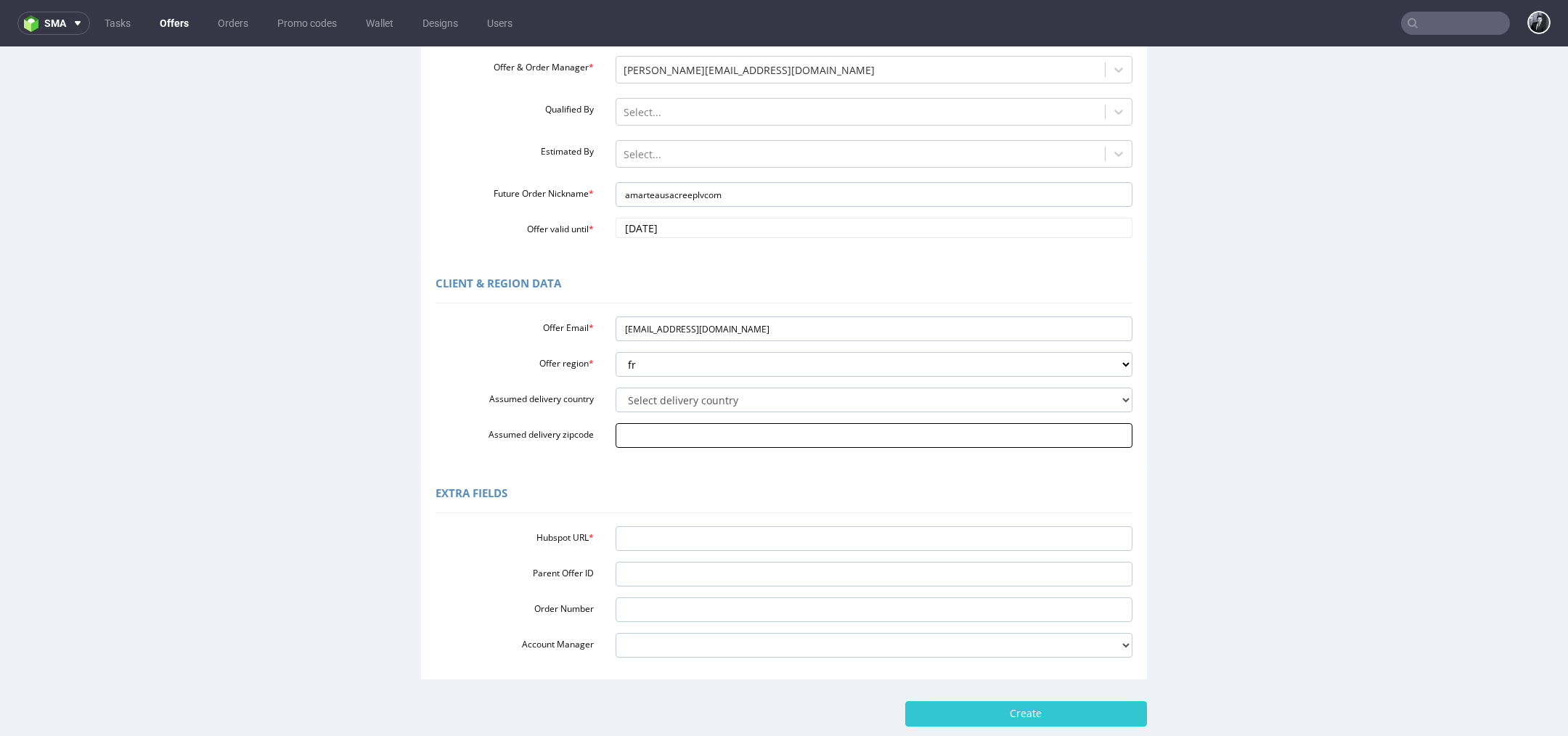
click at [679, 445] on input "Assumed delivery zipcode" at bounding box center [873, 436] width 517 height 24
type input "33450"
click at [722, 544] on input "Hubspot URL *" at bounding box center [873, 538] width 517 height 24
paste input "[URL][DOMAIN_NAME]"
type input "[URL][DOMAIN_NAME]"
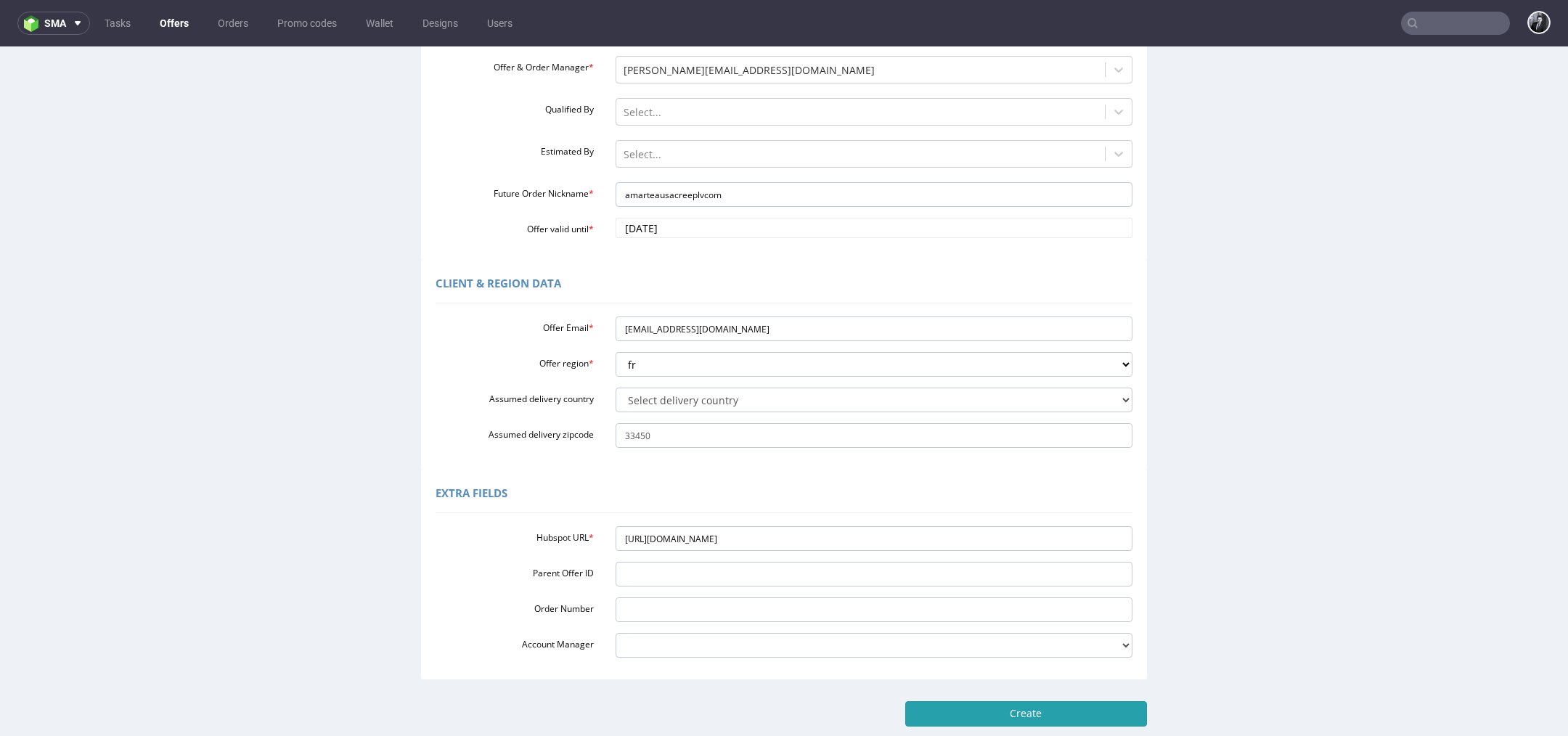
click at [1008, 717] on input "Create" at bounding box center [1026, 713] width 241 height 24
type input "Please wait..."
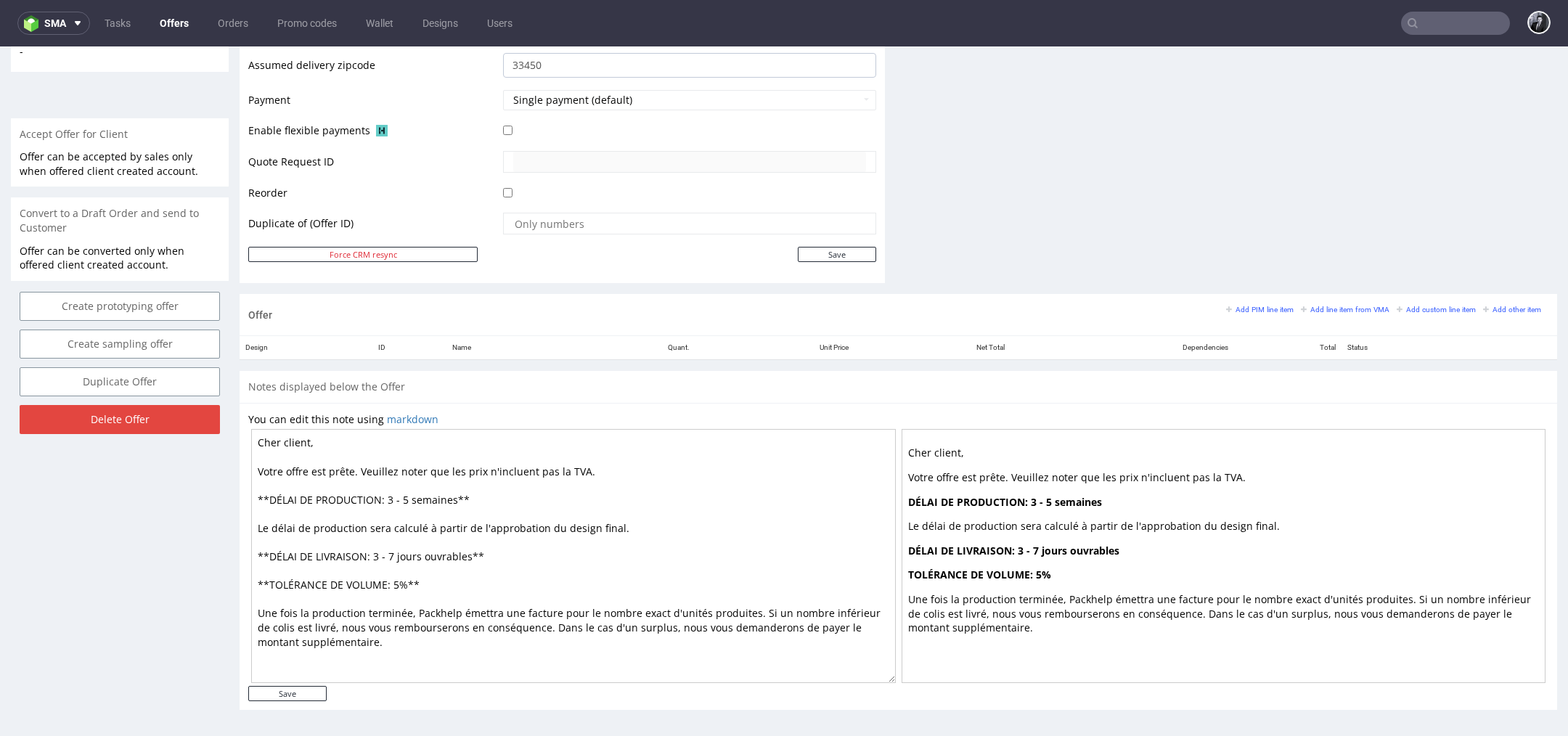
scroll to position [4, 0]
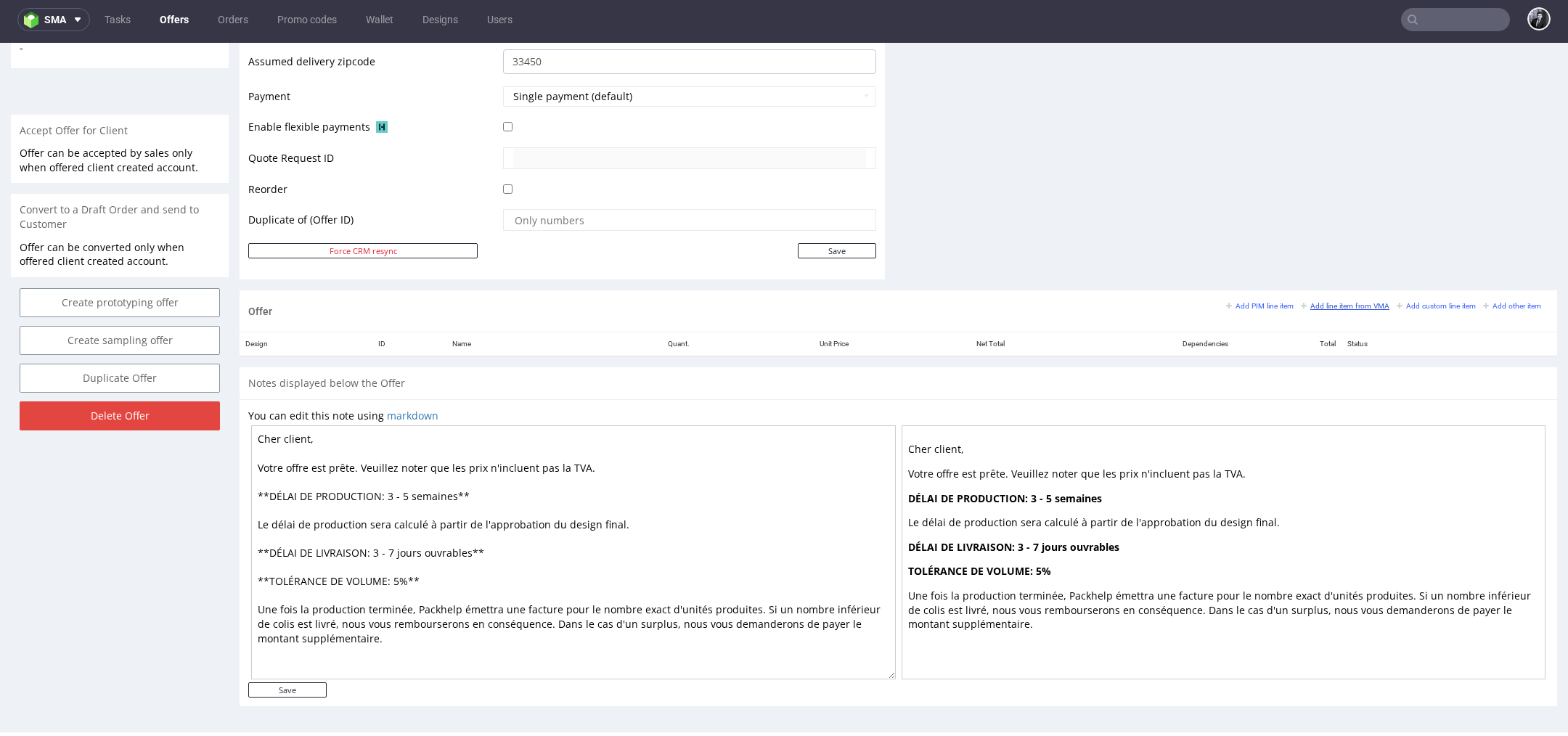
click at [1335, 307] on small "Add line item from VMA" at bounding box center [1344, 306] width 89 height 8
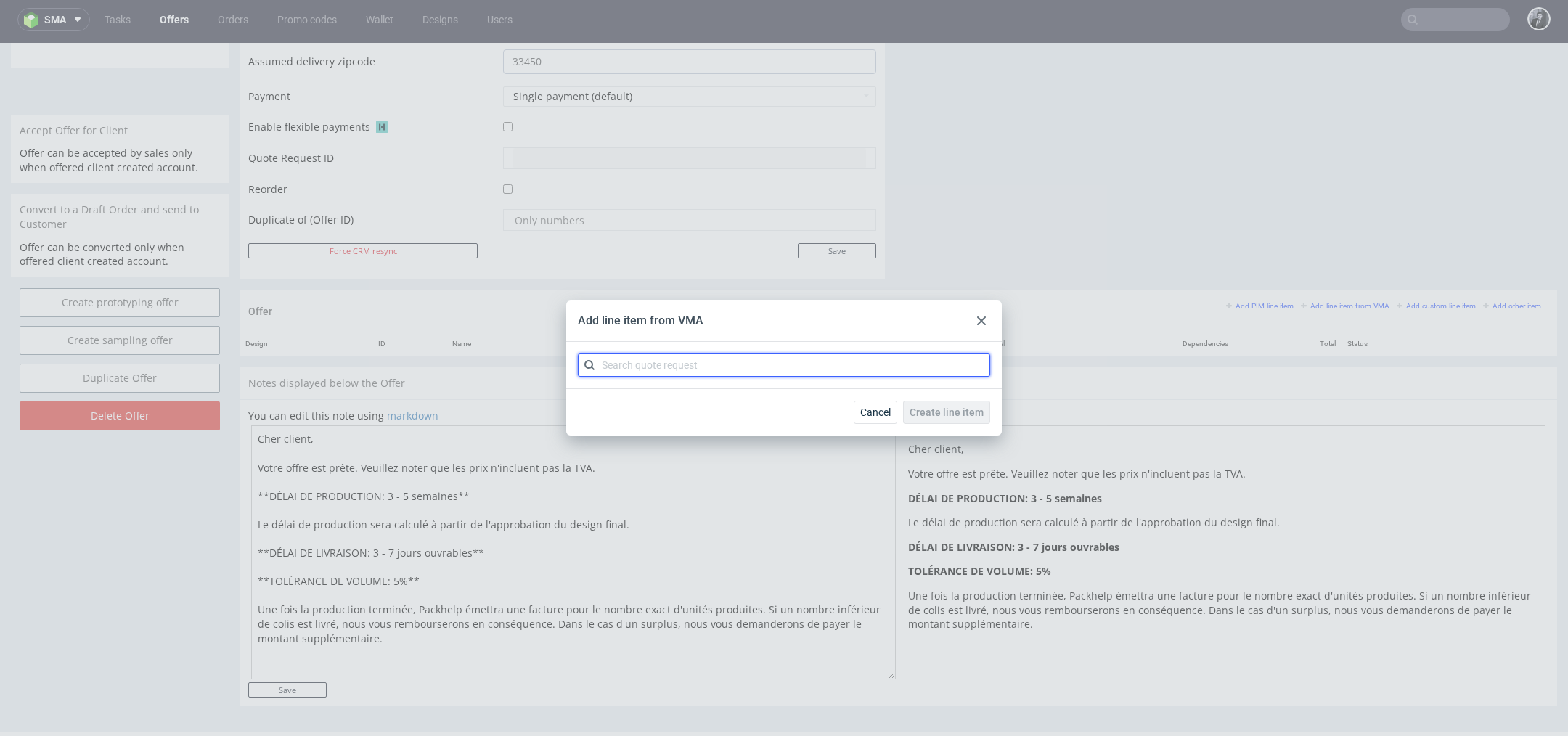
click at [854, 371] on input "text" at bounding box center [784, 365] width 413 height 24
type input "B"
type input "CBMA"
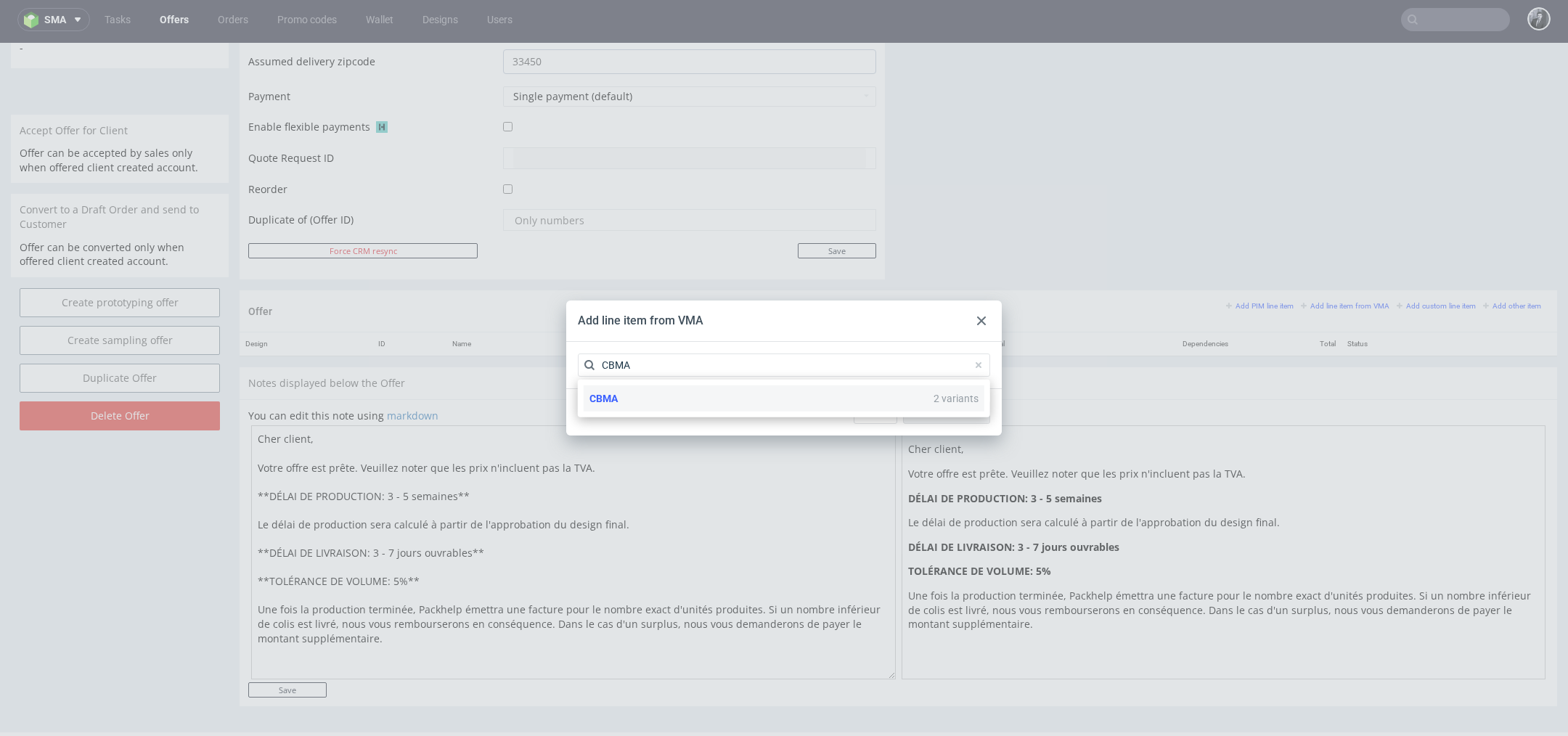
click at [648, 409] on div "CBMA 2 variants" at bounding box center [784, 398] width 401 height 26
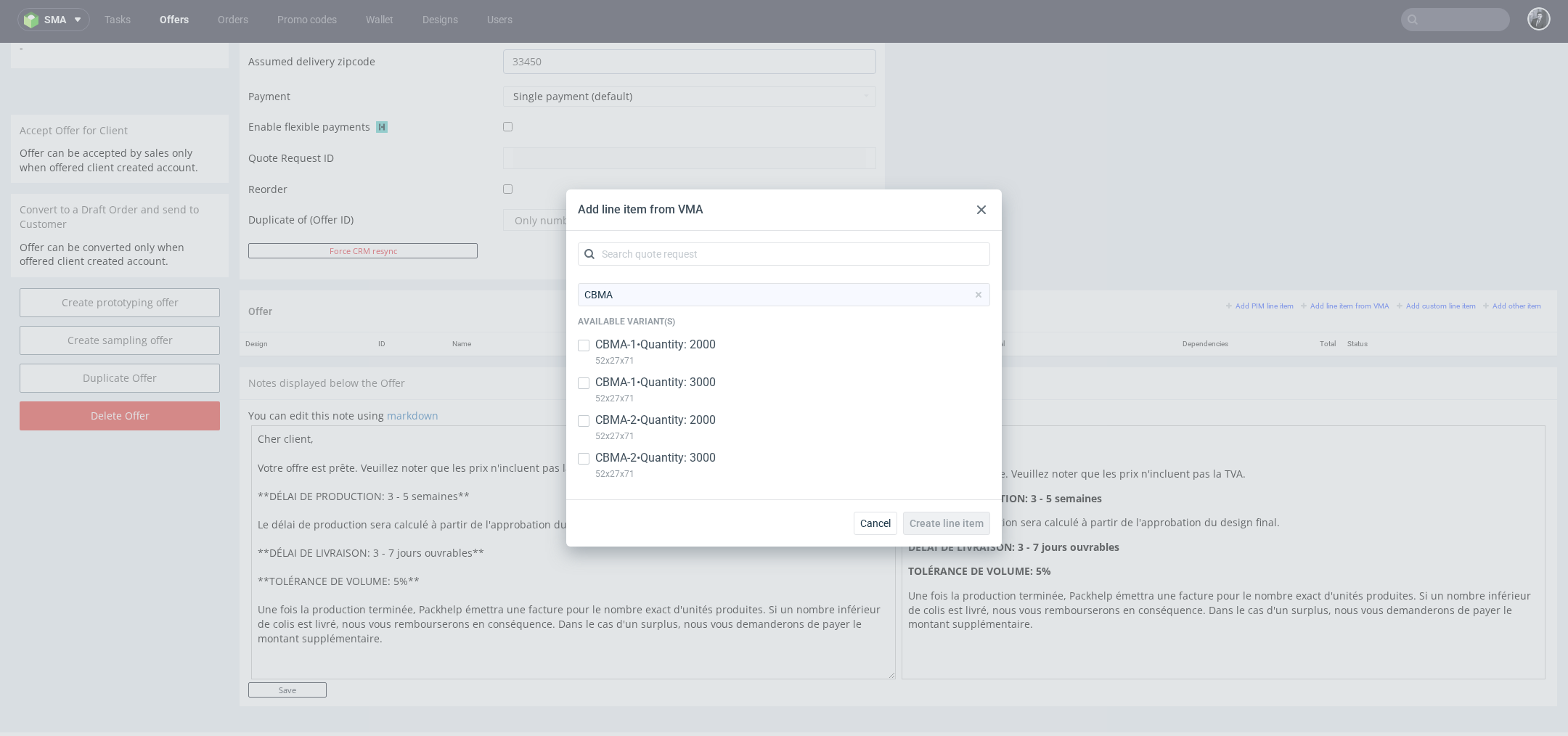
click at [592, 344] on div "CBMA-1 • Quantity: 2000 52x27x71" at bounding box center [784, 355] width 413 height 38
checkbox input "true"
click at [592, 381] on div "CBMA-1 • Quantity: 3000 52x27x71" at bounding box center [784, 393] width 413 height 38
checkbox input "true"
click at [585, 415] on input "checkbox" at bounding box center [584, 421] width 12 height 12
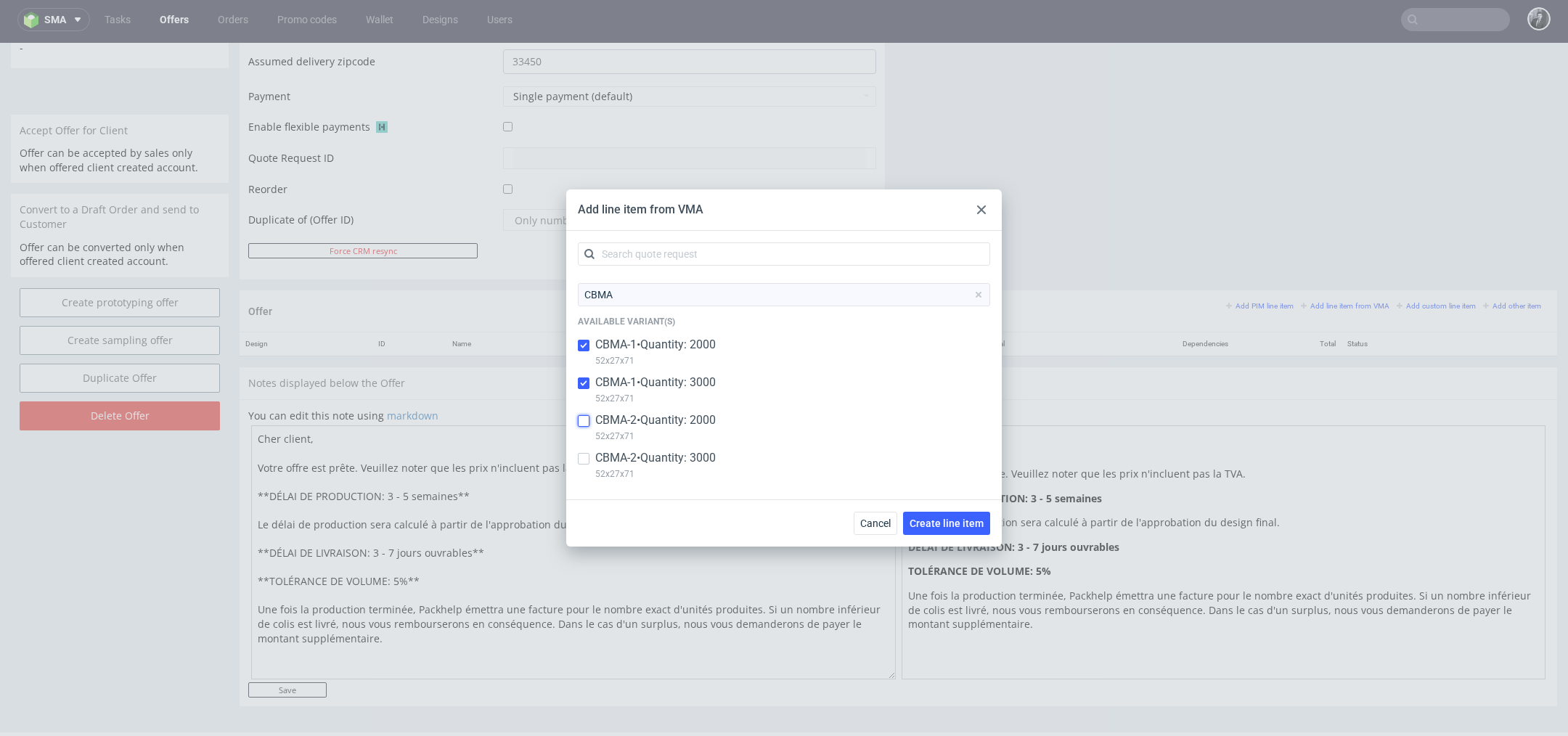
checkbox input "true"
click at [587, 454] on input "checkbox" at bounding box center [584, 459] width 12 height 12
checkbox input "true"
click at [933, 521] on span "Create line item" at bounding box center [947, 523] width 74 height 10
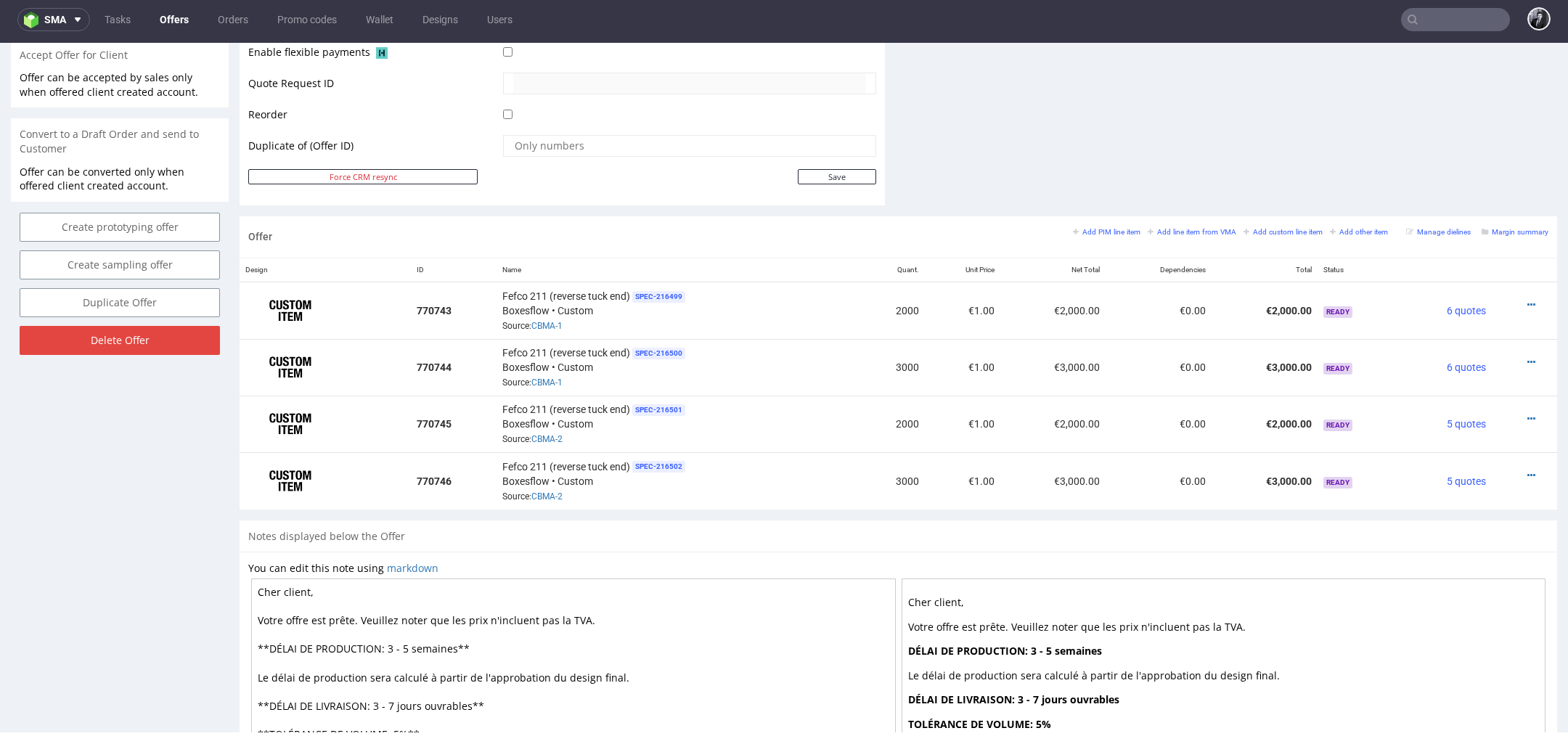
scroll to position [652, 0]
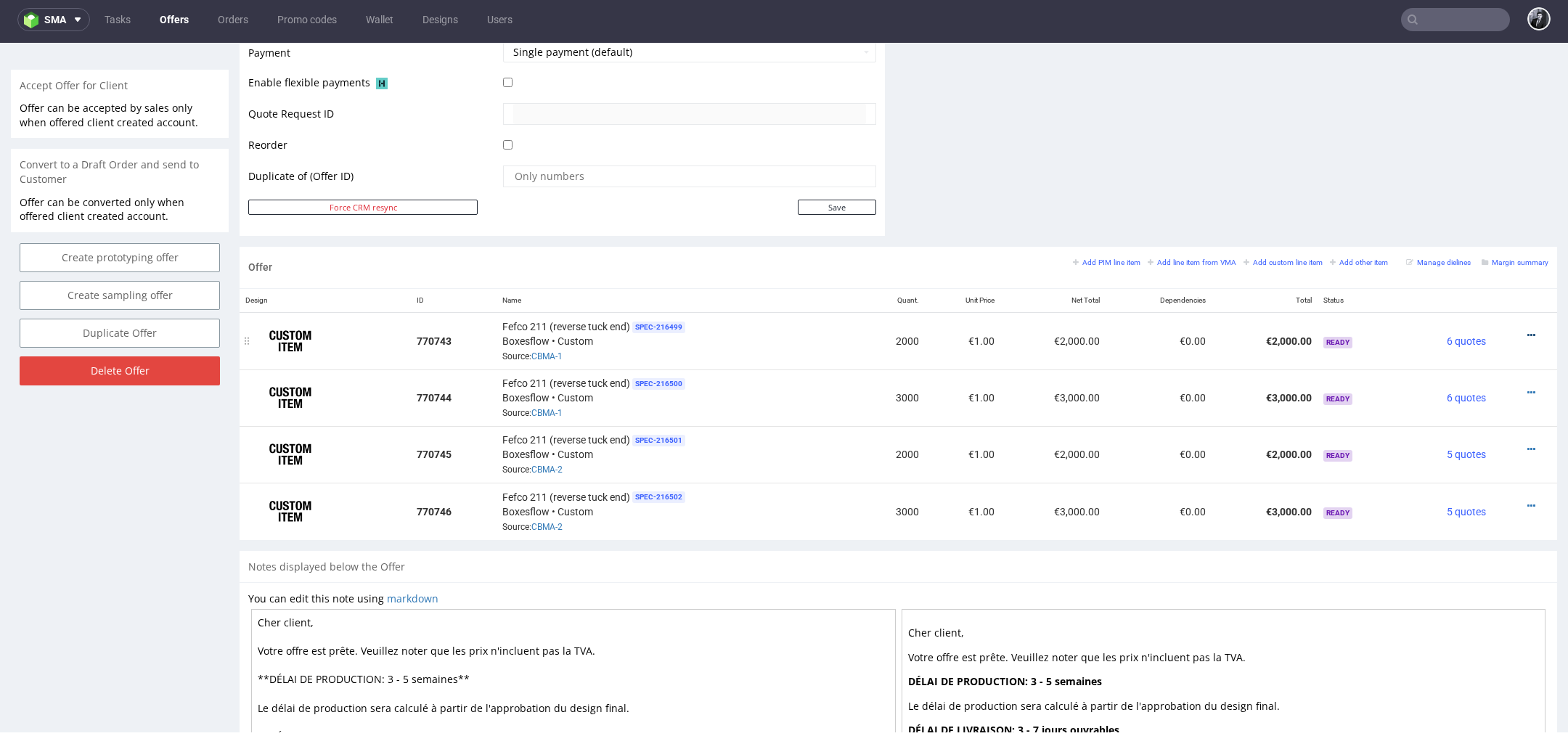
click at [1527, 330] on icon at bounding box center [1531, 335] width 8 height 10
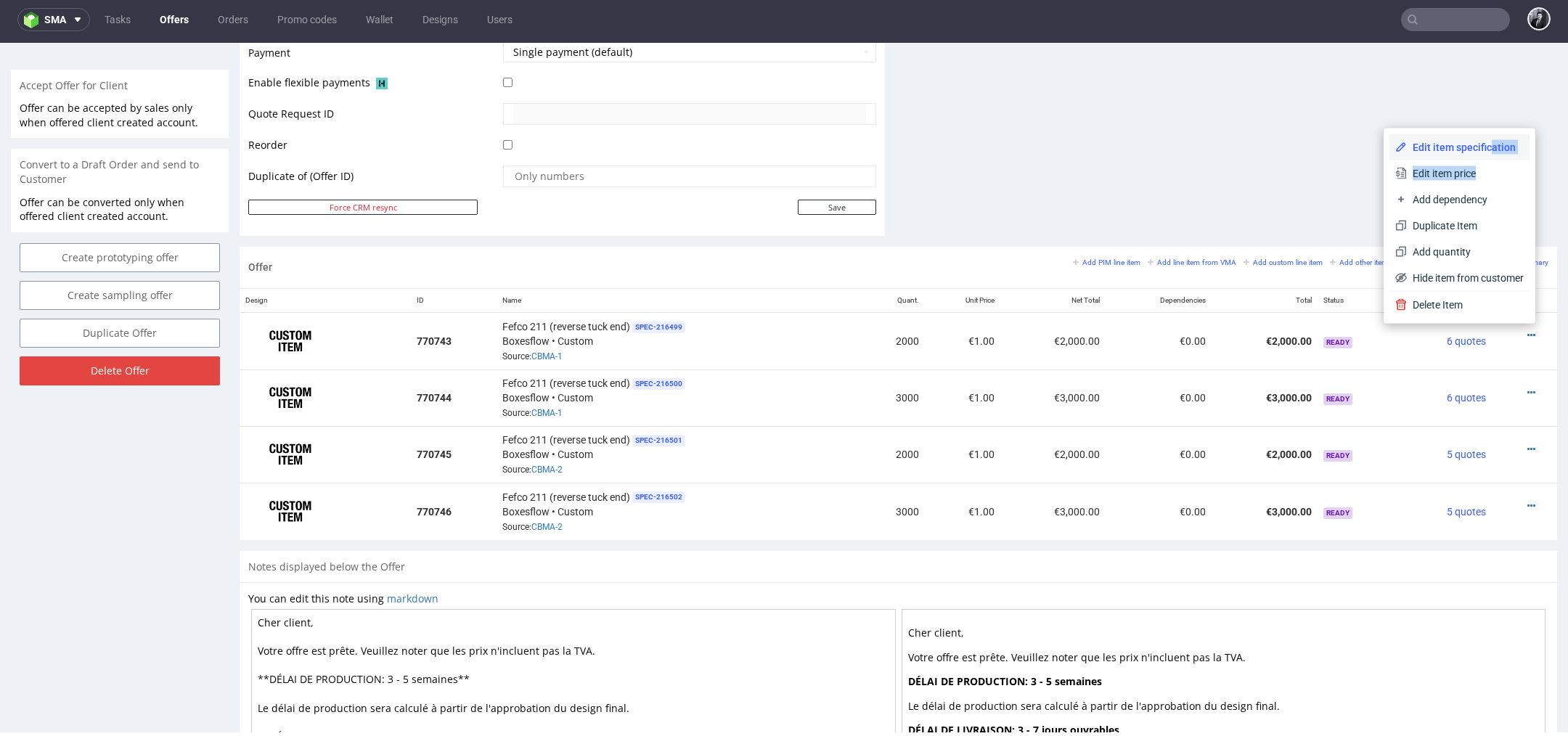
drag, startPoint x: 1472, startPoint y: 181, endPoint x: 1470, endPoint y: 150, distance: 31.1
click at [1470, 150] on div "Edit item specification Edit item price Add dependency Duplicate Item Add quant…" at bounding box center [1459, 213] width 140 height 157
click at [1446, 146] on span "Edit item specification" at bounding box center [1465, 147] width 116 height 14
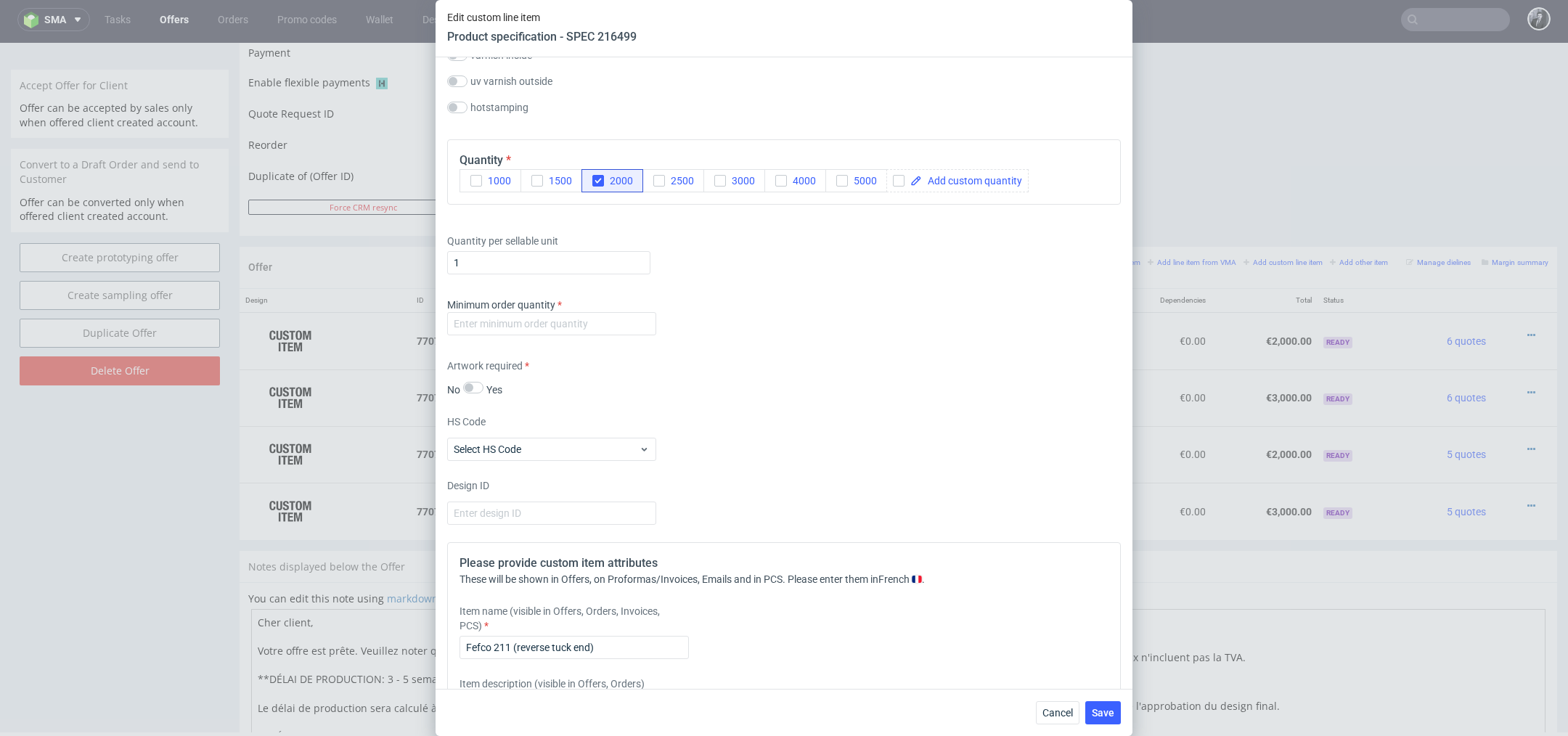
scroll to position [787, 0]
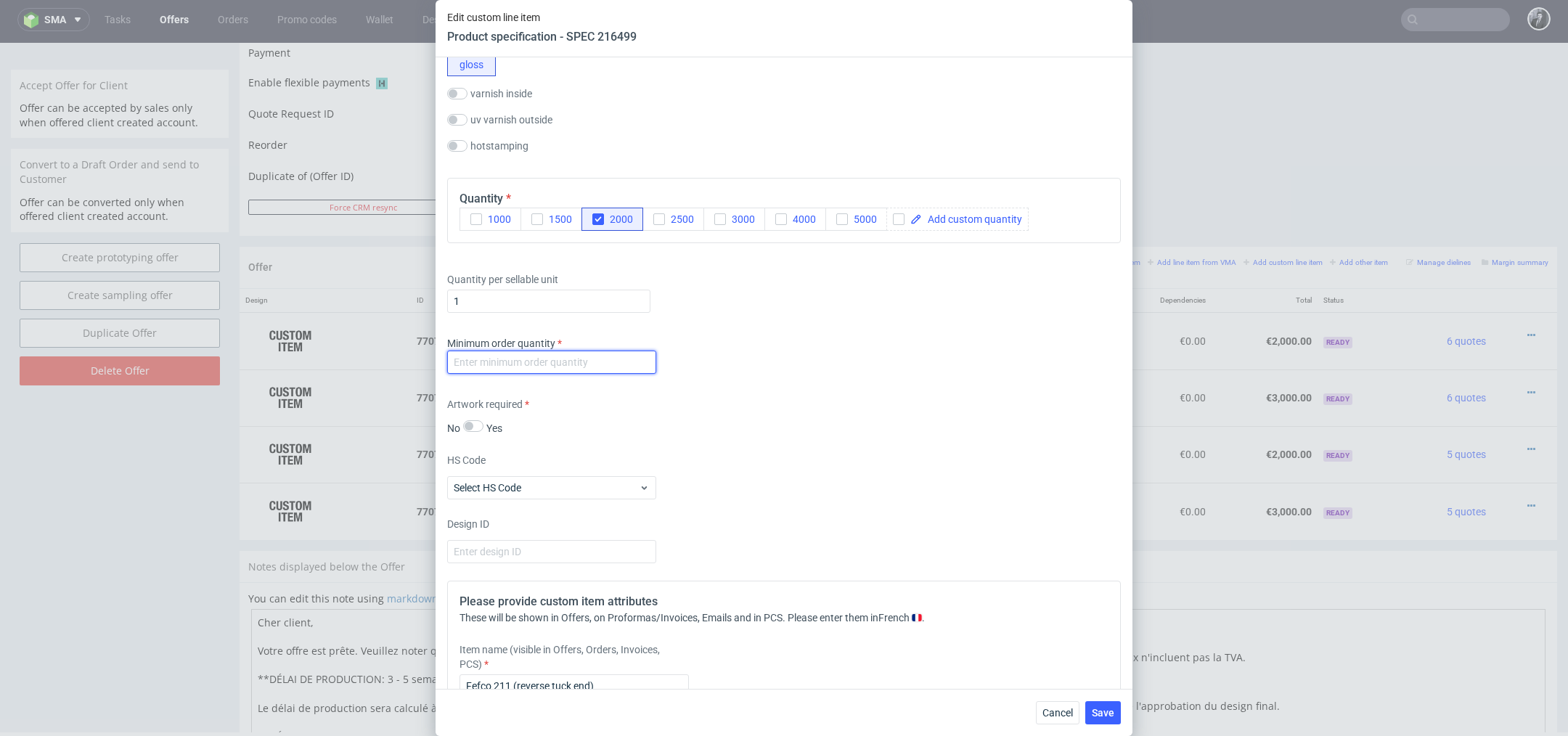
click at [609, 359] on input "number" at bounding box center [552, 362] width 209 height 24
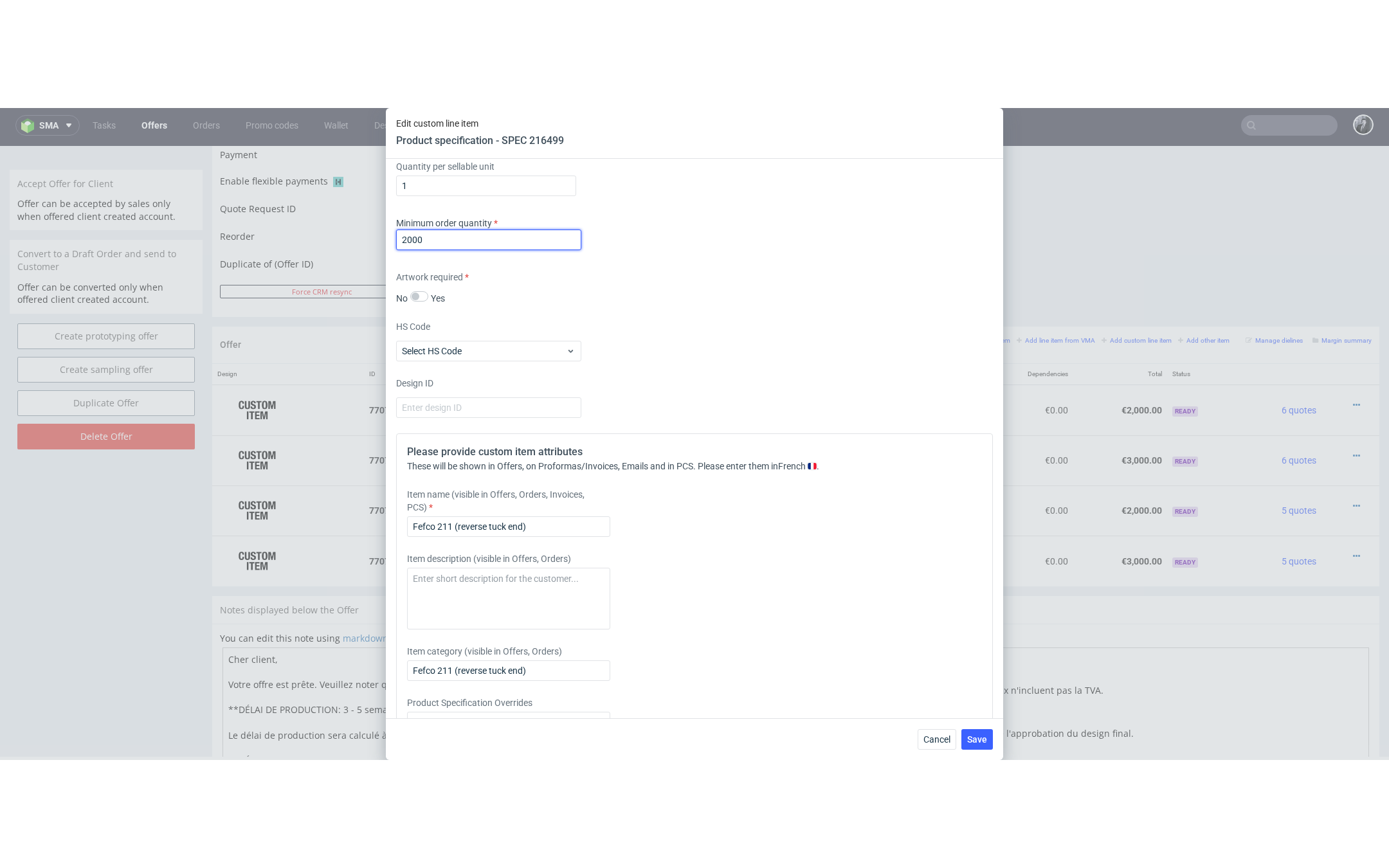
scroll to position [956, 0]
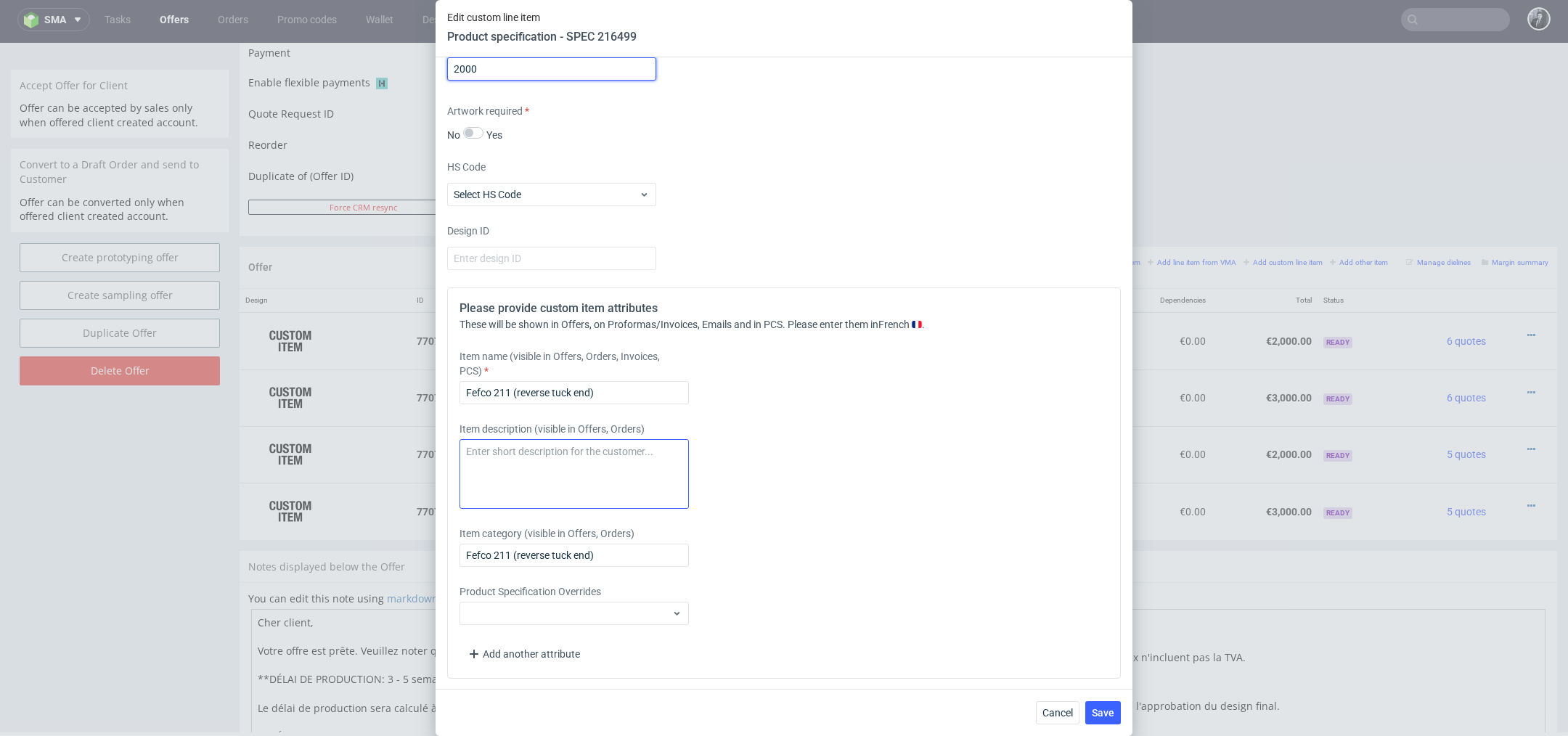
type input "2000"
click at [584, 457] on textarea at bounding box center [575, 474] width 230 height 70
paste textarea "Classic Product Box - Reverse Tuck End"
drag, startPoint x: 668, startPoint y: 463, endPoint x: 448, endPoint y: 451, distance: 220.3
click at [448, 451] on div "Please provide custom item attributes These will be shown in Offers, on Proform…" at bounding box center [784, 484] width 673 height 392
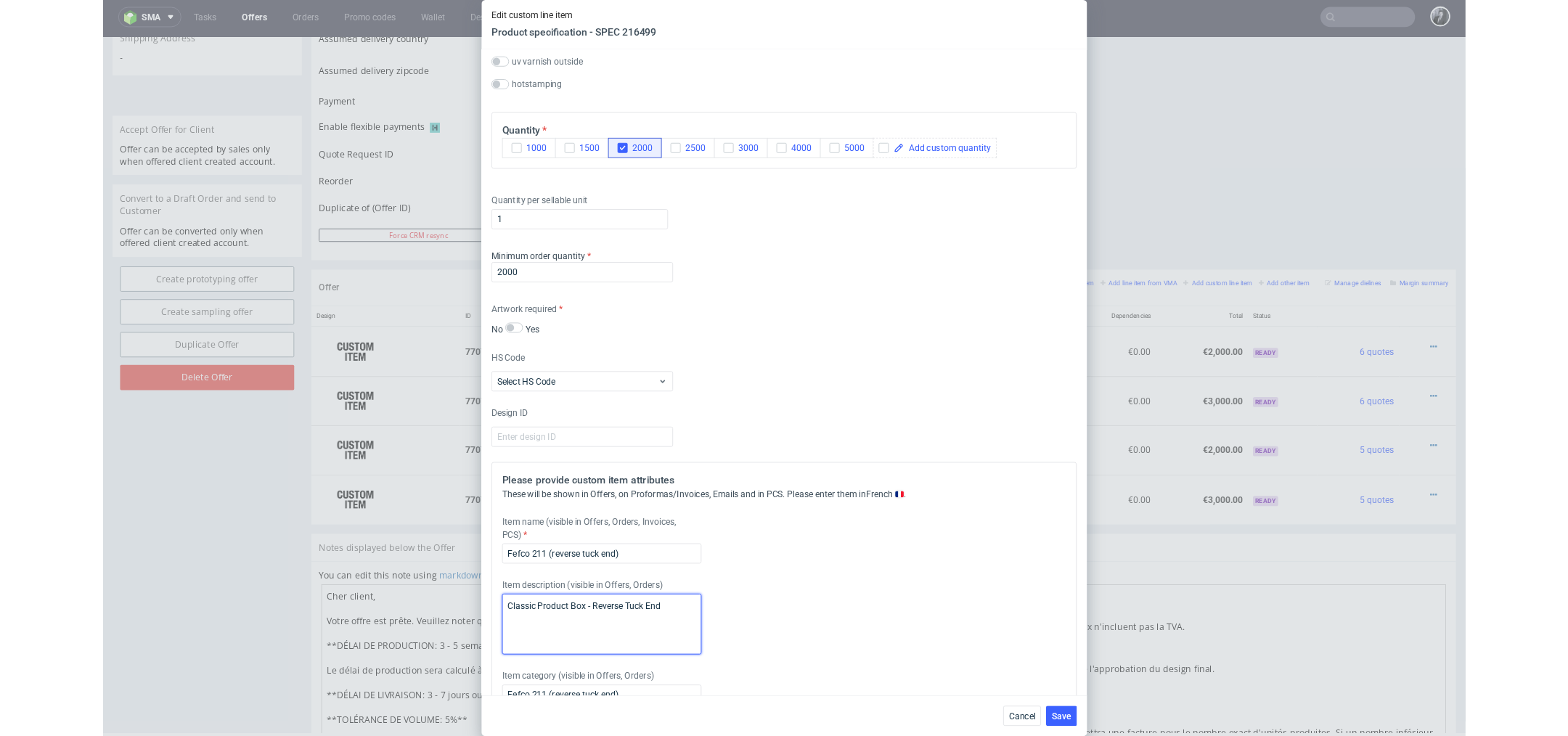
scroll to position [969, 0]
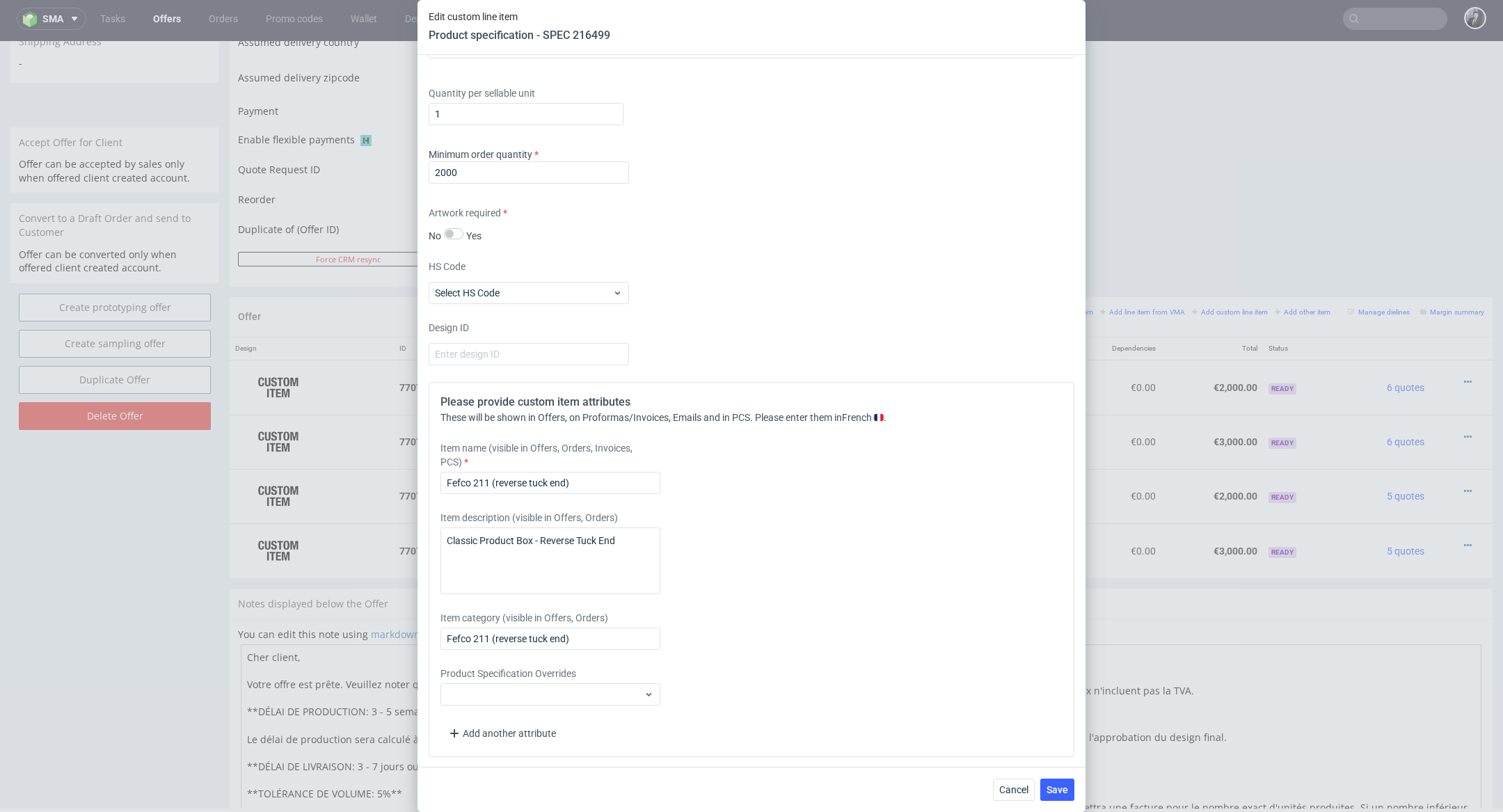
click at [998, 75] on div "Quantity per sellable unit 1" at bounding box center [752, 103] width 646 height 56
click at [1009, 75] on div "Quantity per sellable unit 1" at bounding box center [752, 103] width 646 height 56
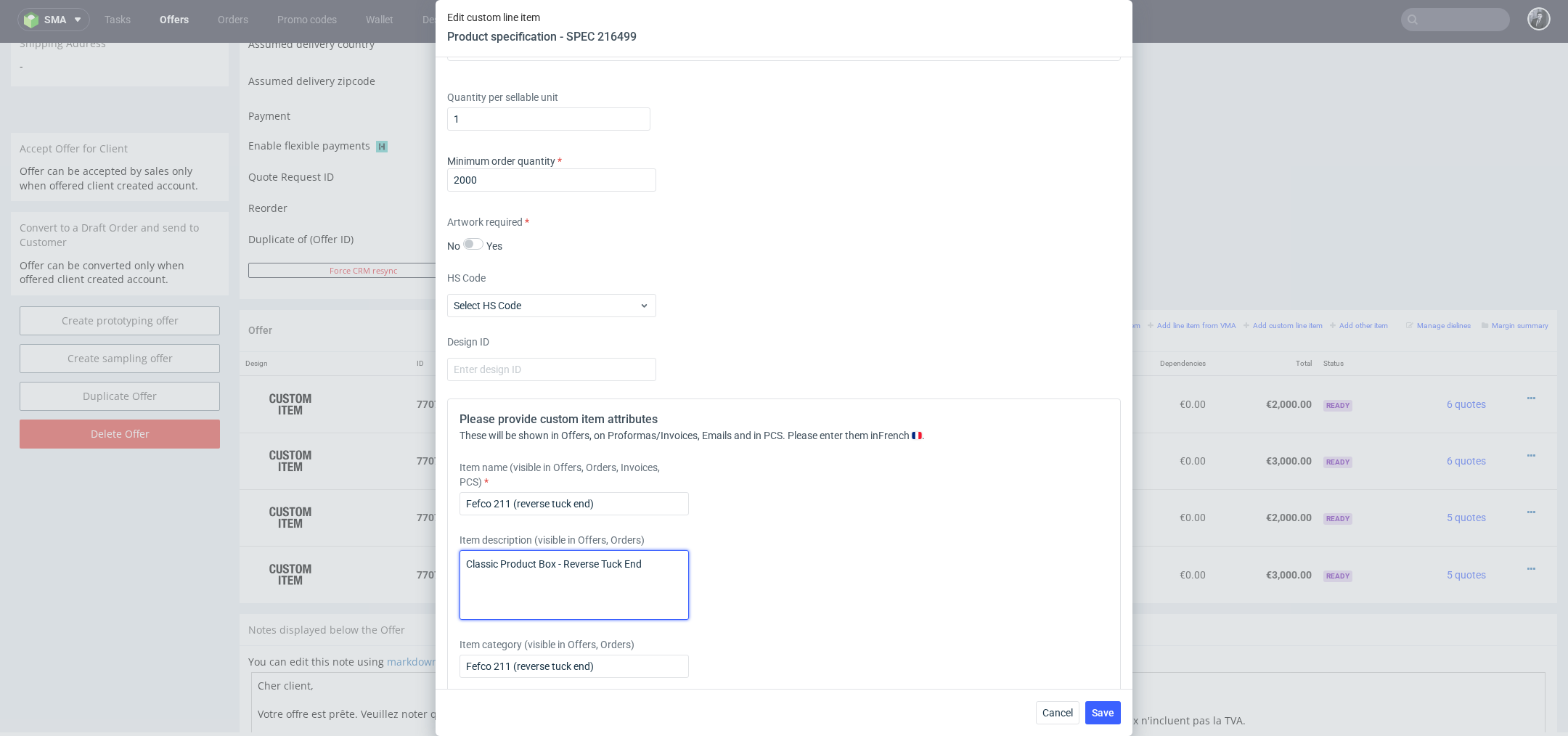
click at [642, 568] on textarea "Classic Product Box - Reverse Tuck End" at bounding box center [575, 585] width 230 height 70
drag, startPoint x: 656, startPoint y: 566, endPoint x: 404, endPoint y: 555, distance: 252.2
click at [404, 555] on div "Edit custom line item Product specification - SPEC 216499 Supplier Custom Custo…" at bounding box center [784, 368] width 1568 height 736
type textarea "F"
type textarea "L"
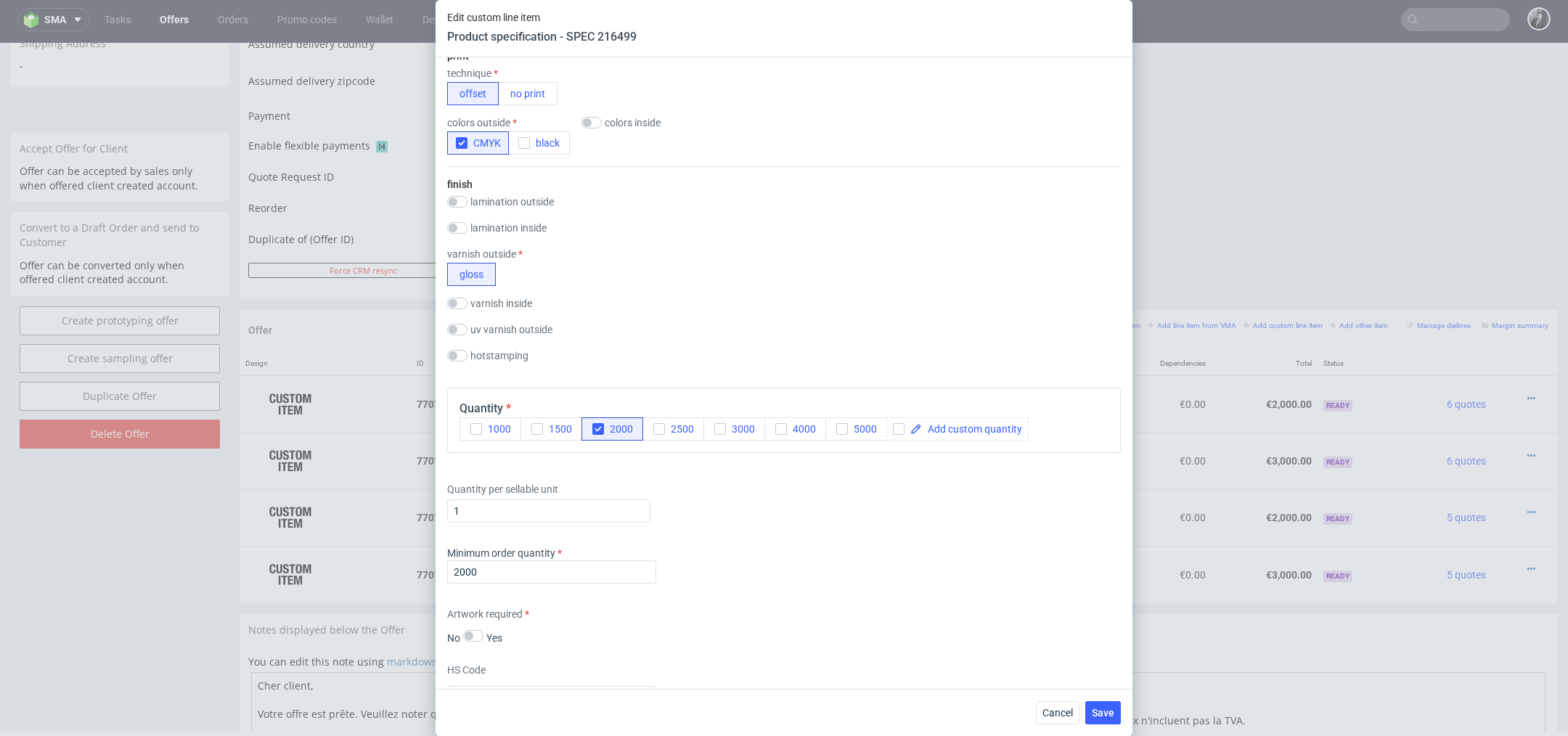
scroll to position [1080, 0]
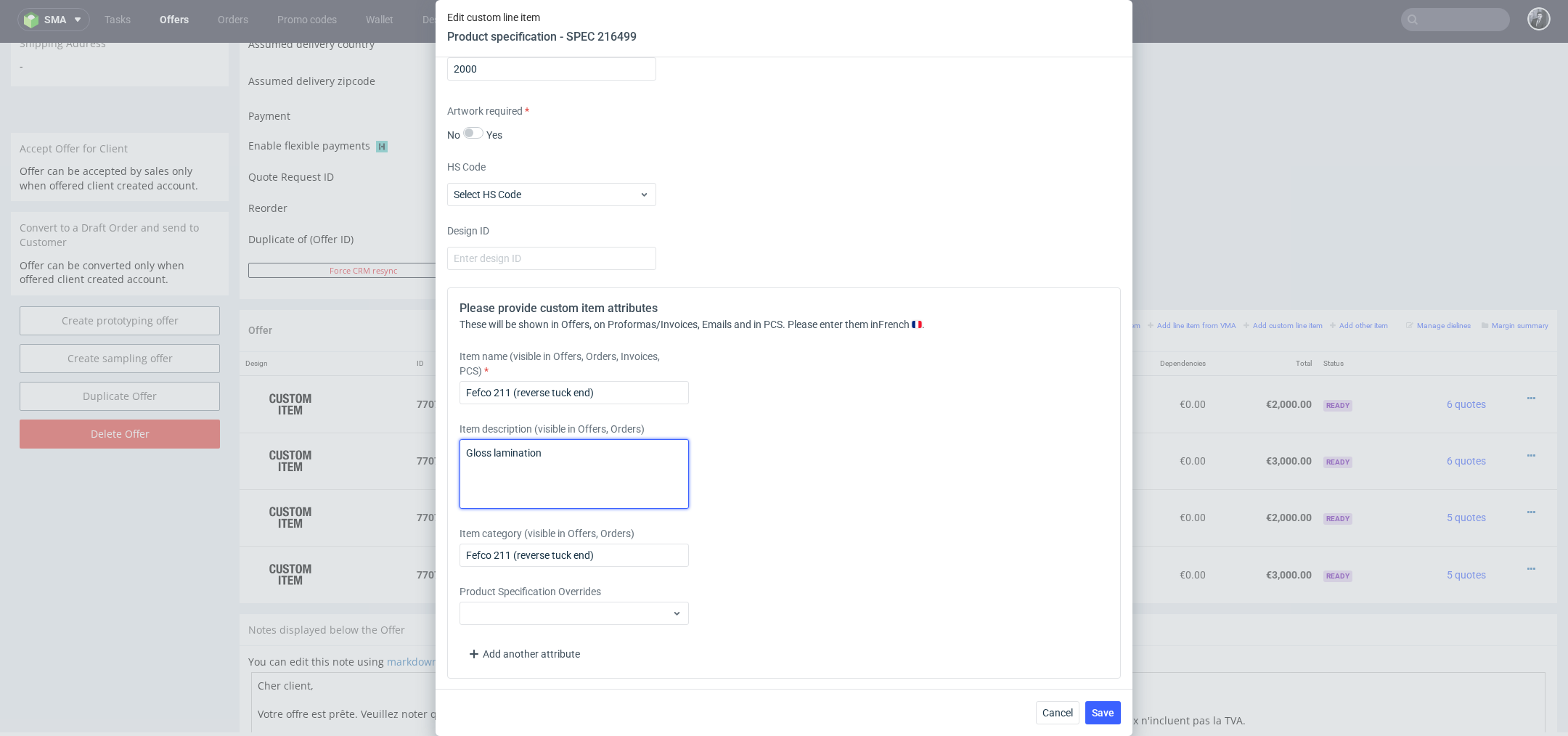
drag, startPoint x: 569, startPoint y: 465, endPoint x: 373, endPoint y: 439, distance: 197.7
click at [373, 439] on div "Edit custom line item Product specification - SPEC 216499 Supplier Custom Custo…" at bounding box center [784, 368] width 1568 height 736
type textarea "V"
type textarea "Gloss varnish"
click at [1104, 715] on span "Save" at bounding box center [1103, 713] width 23 height 10
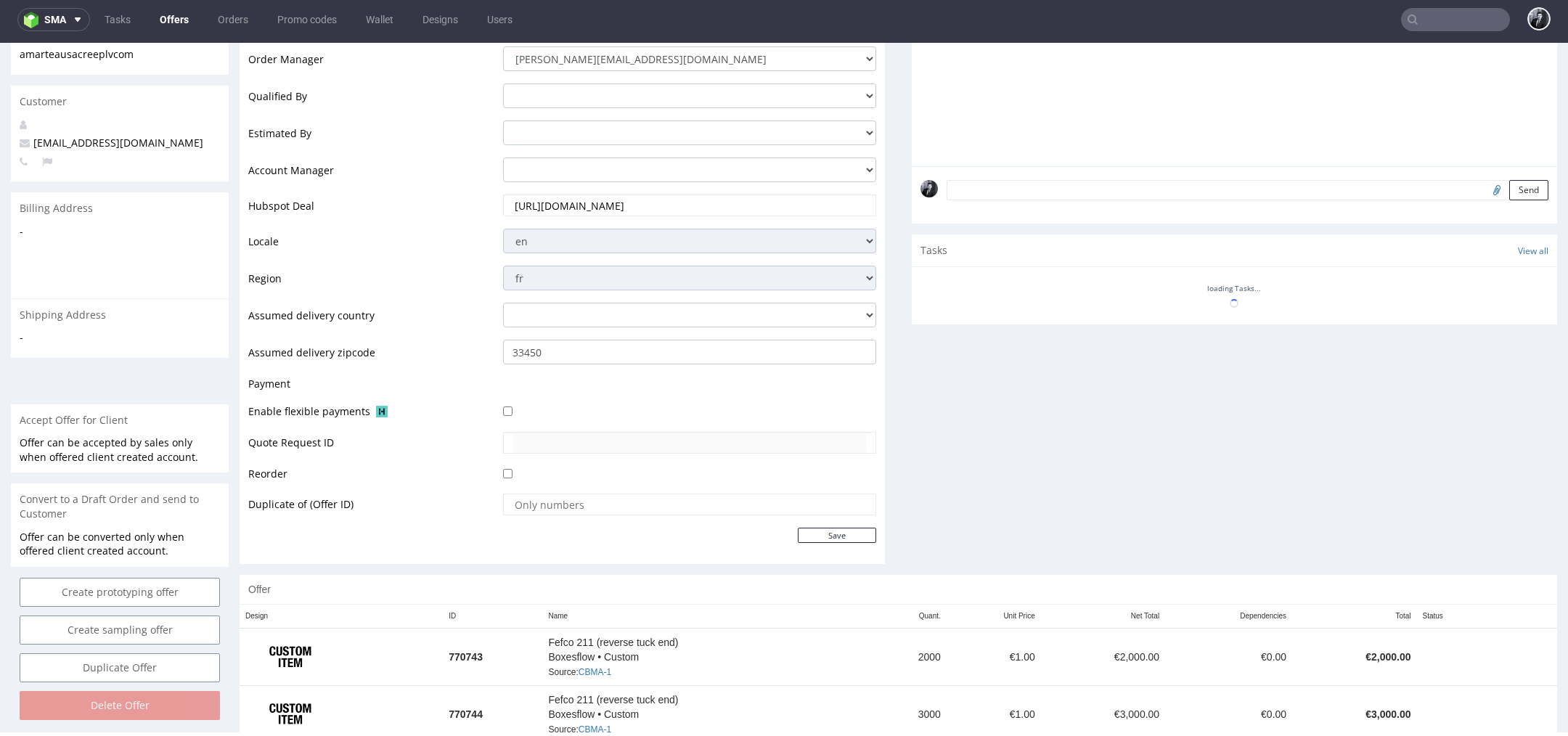
scroll to position [401, 0]
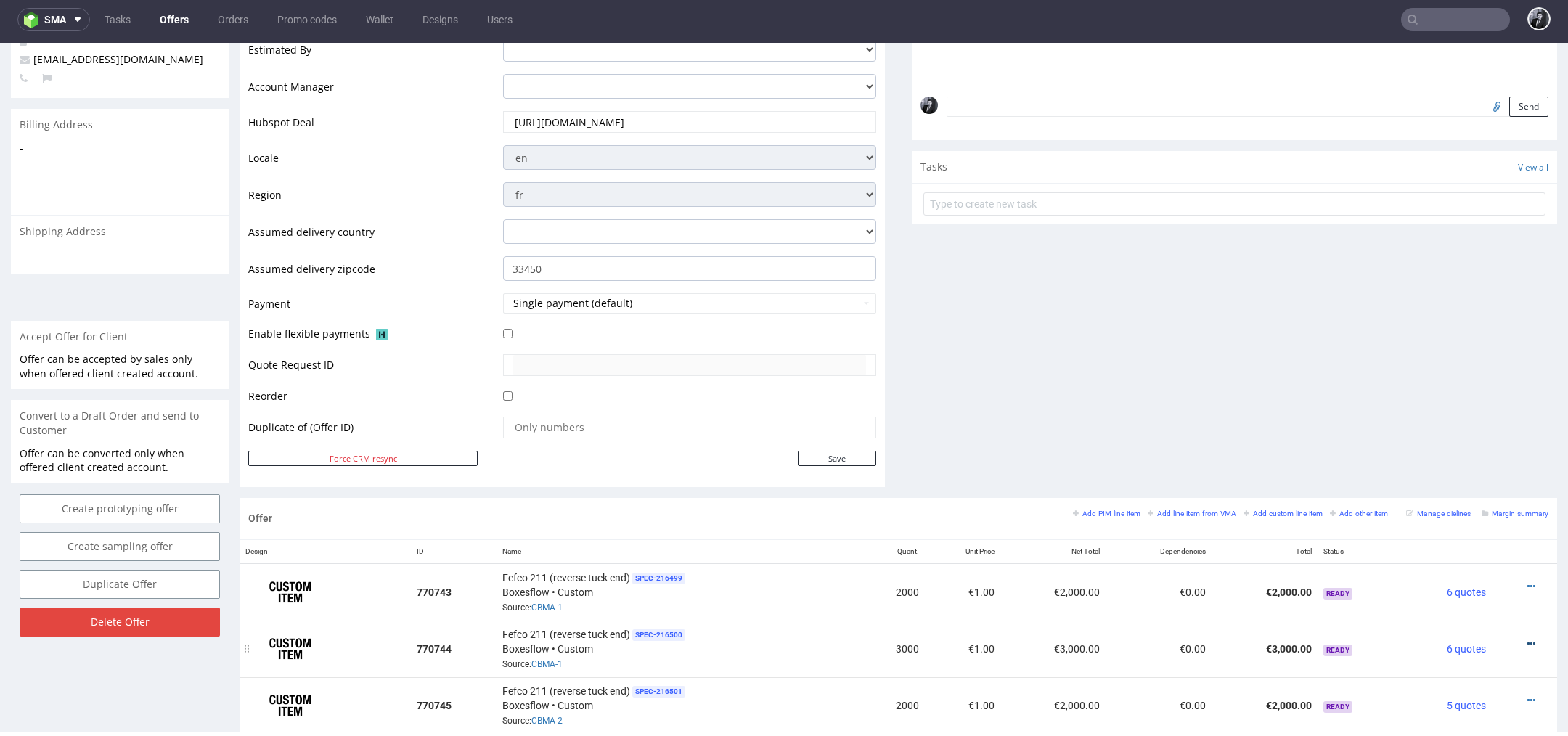
click at [1527, 639] on icon at bounding box center [1531, 644] width 8 height 10
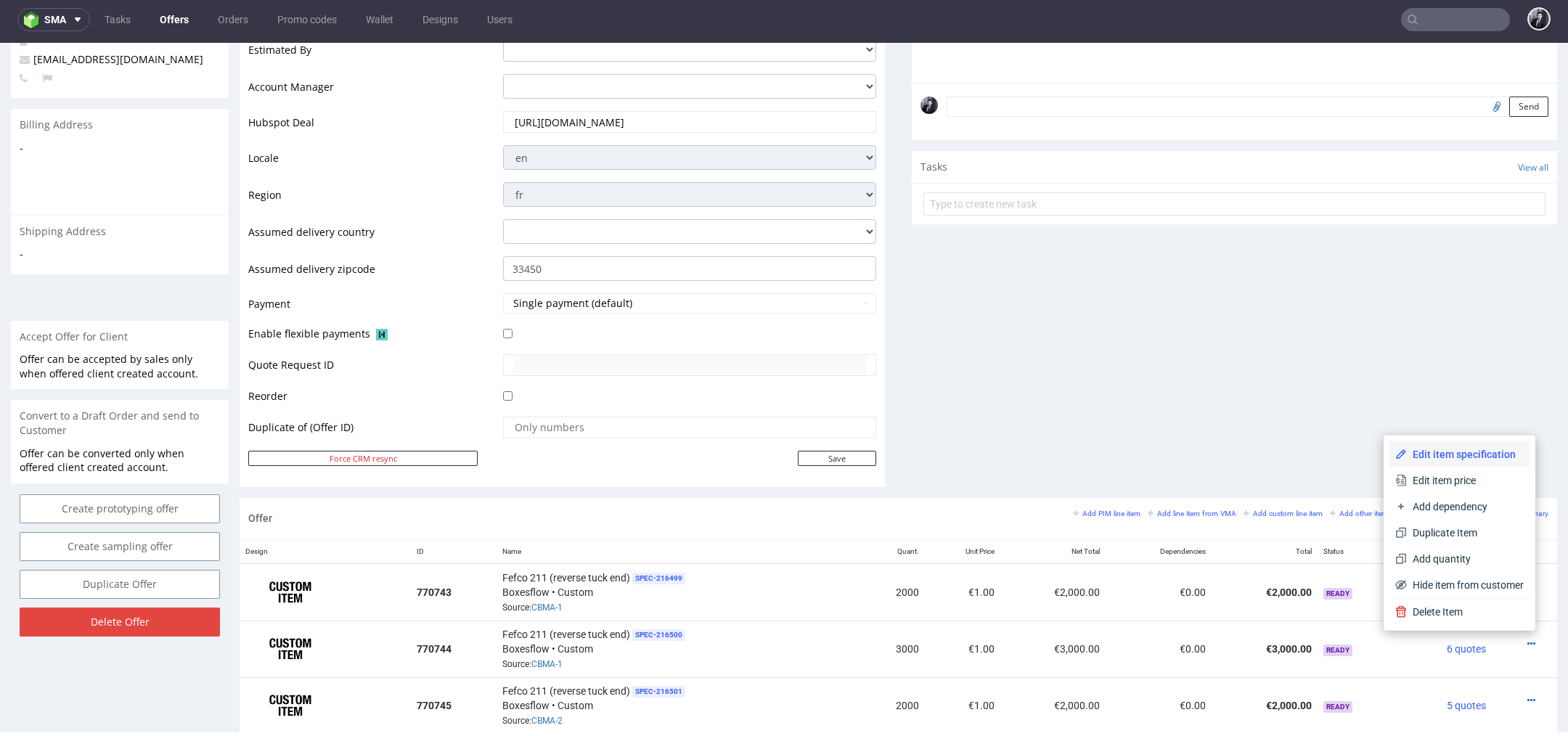
click at [1457, 454] on span "Edit item specification" at bounding box center [1465, 454] width 116 height 14
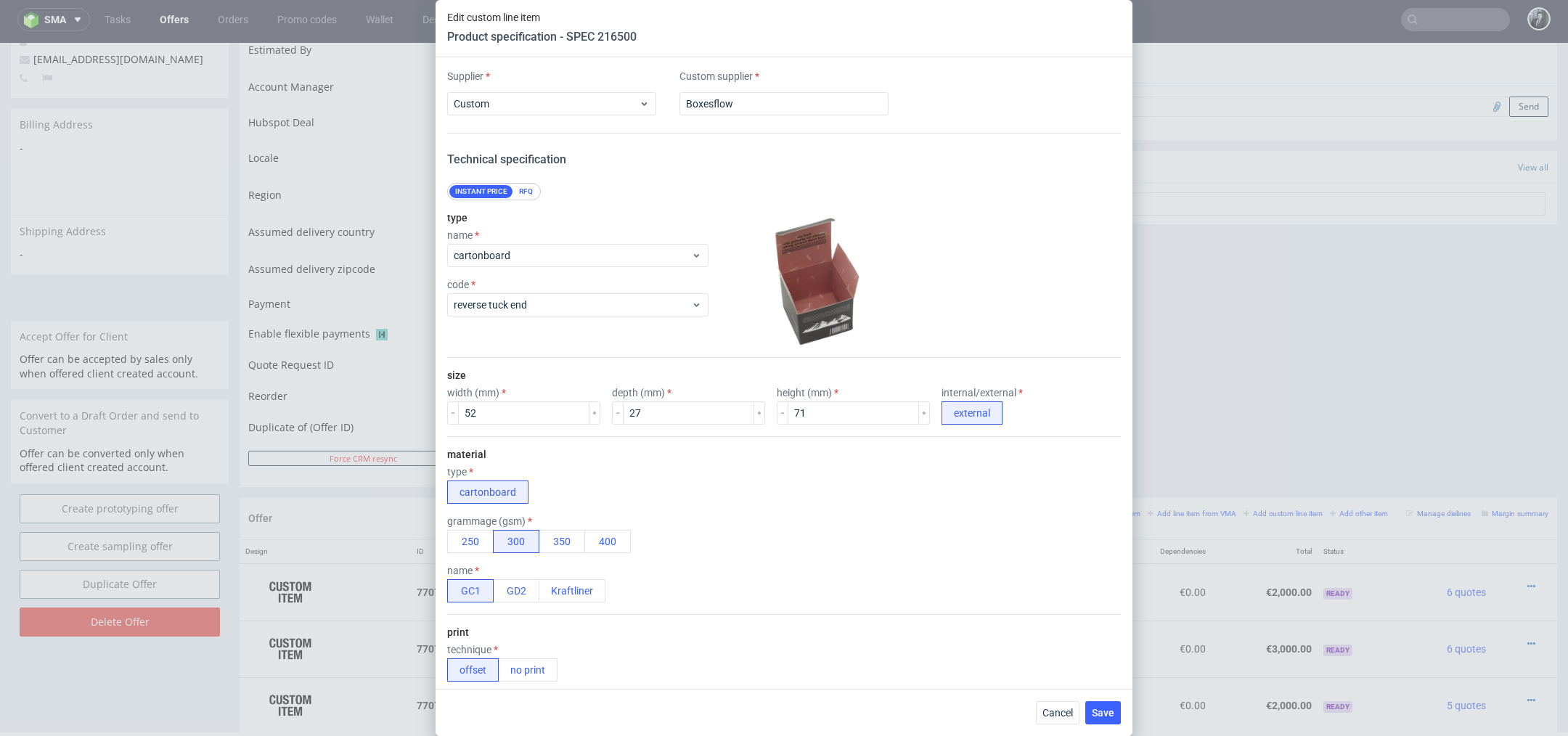
scroll to position [948, 0]
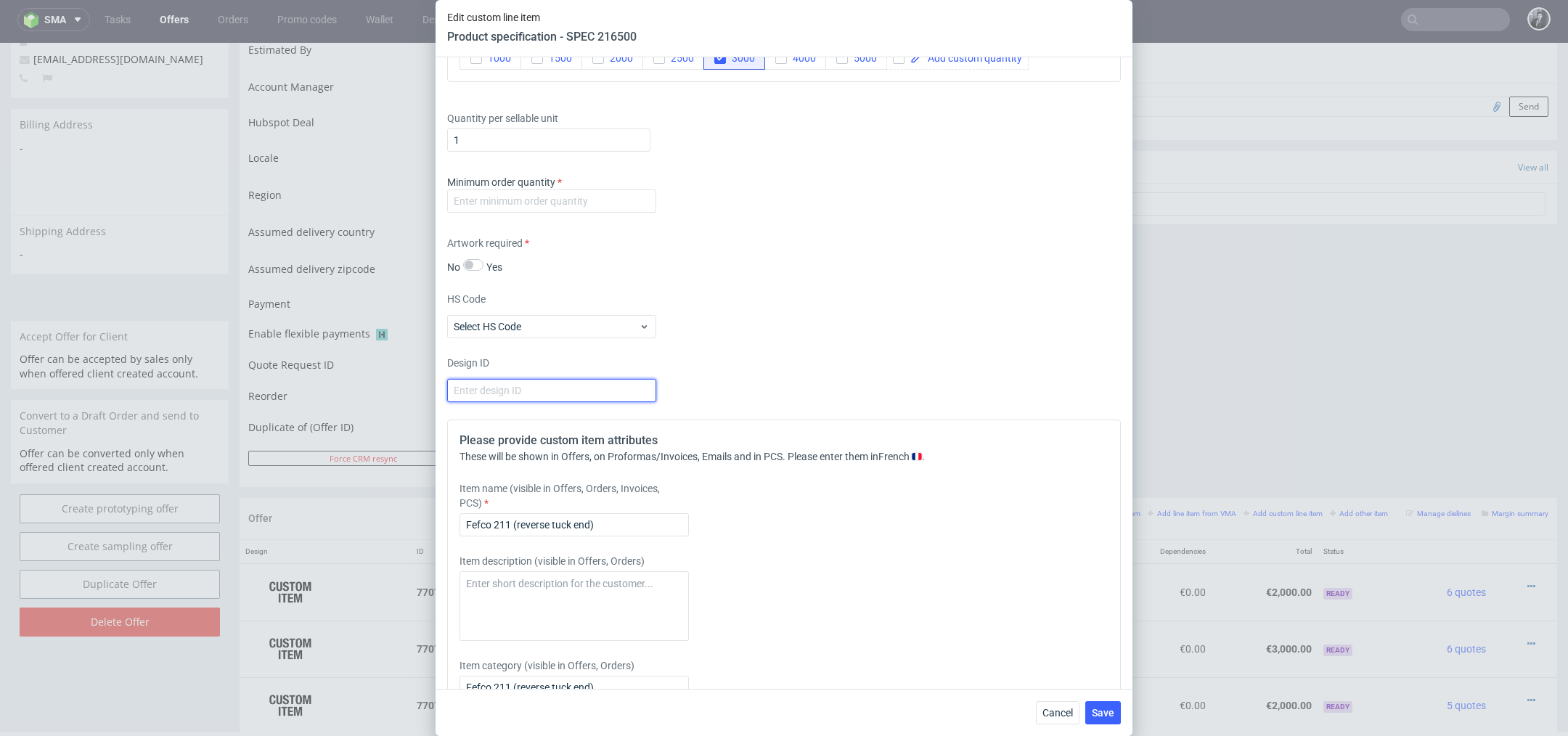
click at [595, 393] on input "number" at bounding box center [552, 391] width 209 height 24
click at [543, 205] on input "number" at bounding box center [552, 202] width 209 height 24
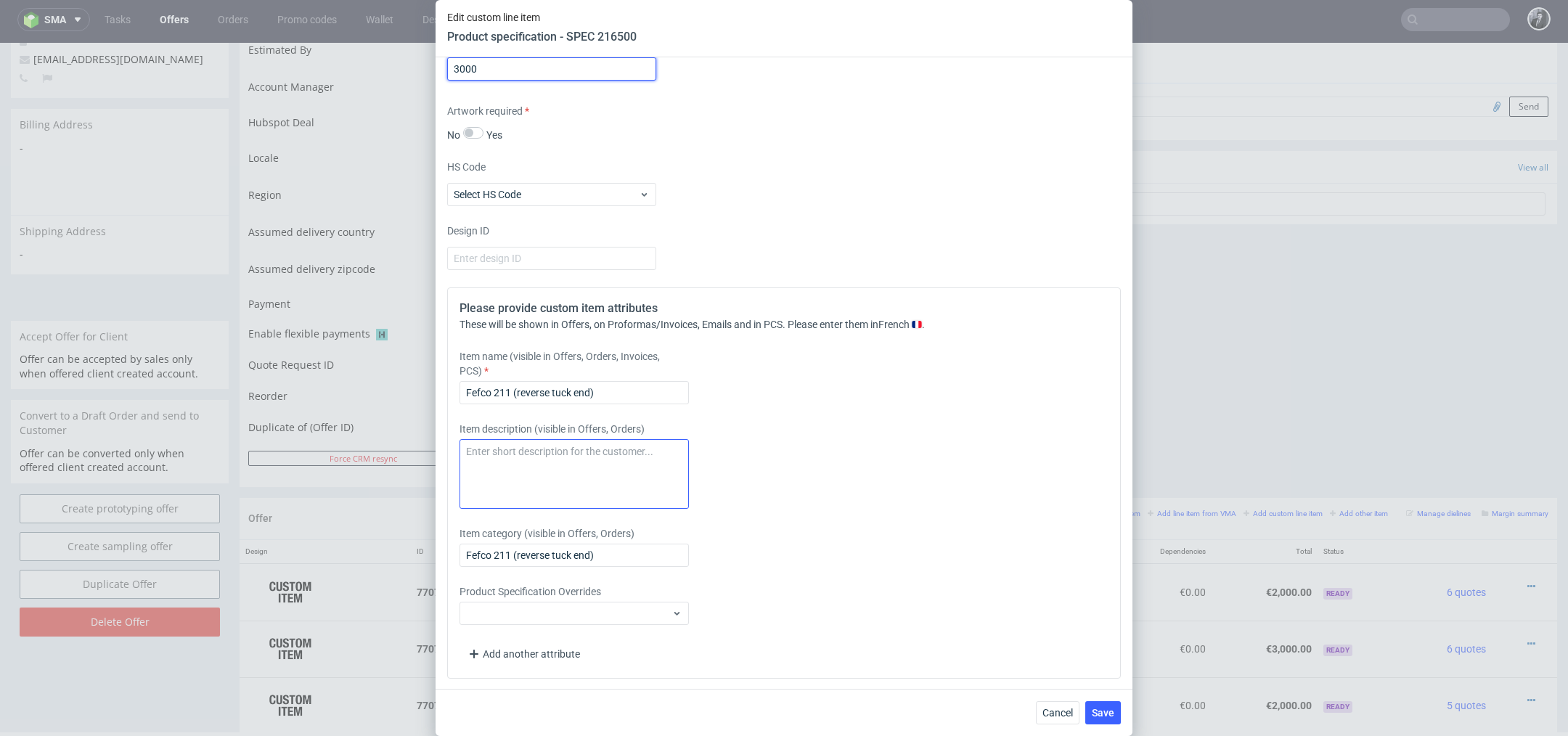
type input "3000"
click at [568, 469] on textarea at bounding box center [575, 474] width 230 height 70
type textarea "G"
type textarea "Gloss varnish"
click at [1102, 712] on span "Save" at bounding box center [1103, 713] width 23 height 10
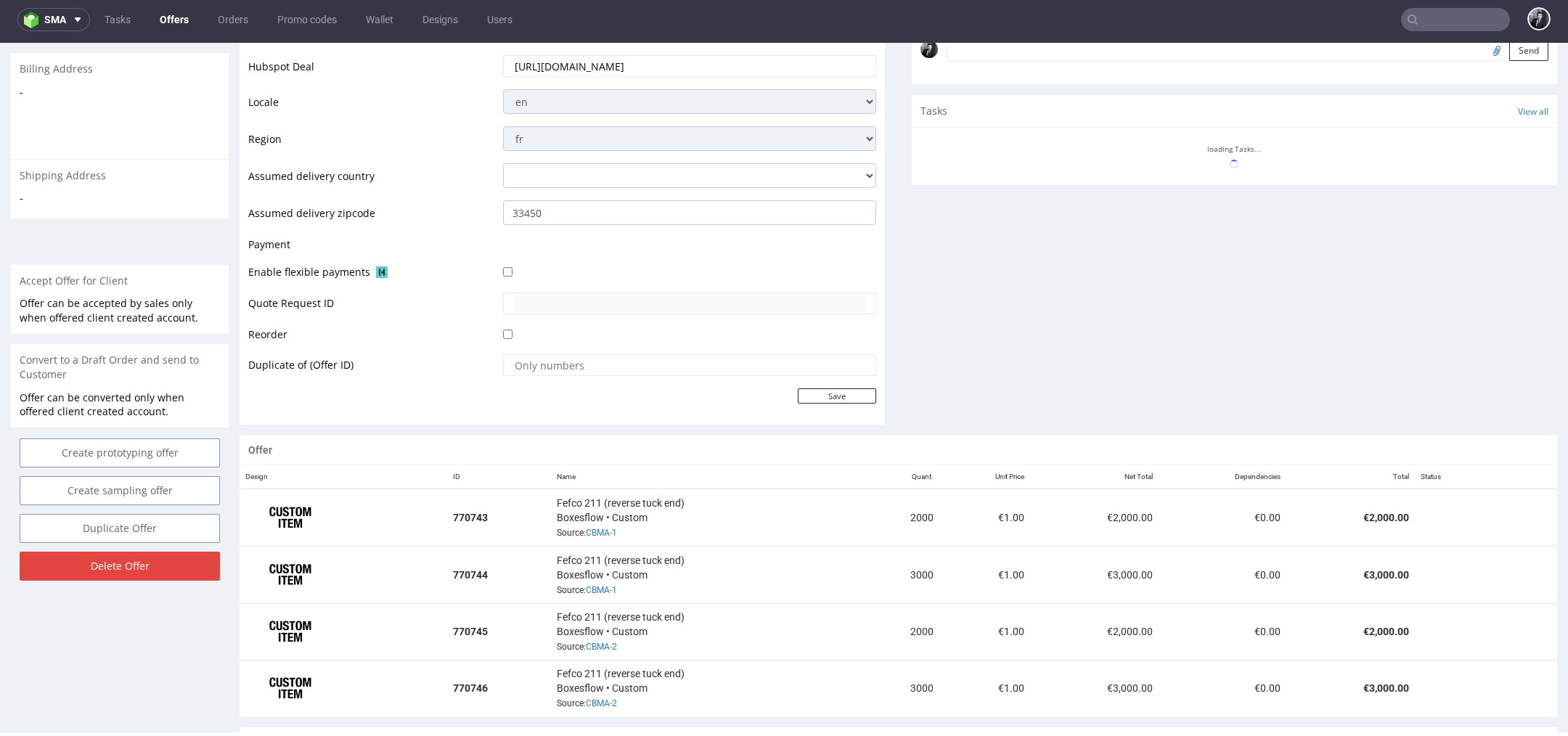
scroll to position [462, 0]
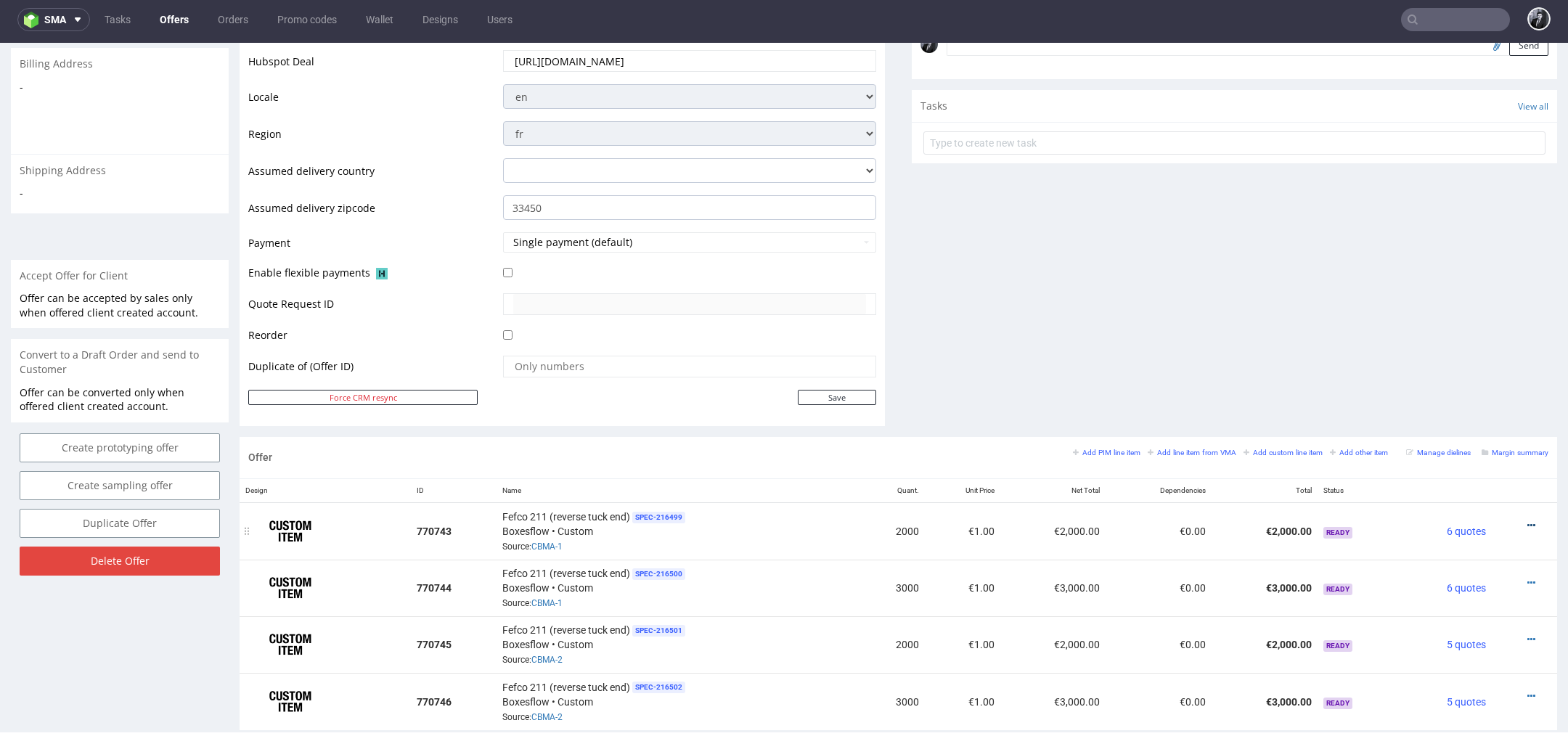
click at [1527, 521] on icon at bounding box center [1531, 526] width 8 height 10
click at [1472, 356] on span "Edit item price" at bounding box center [1465, 363] width 116 height 14
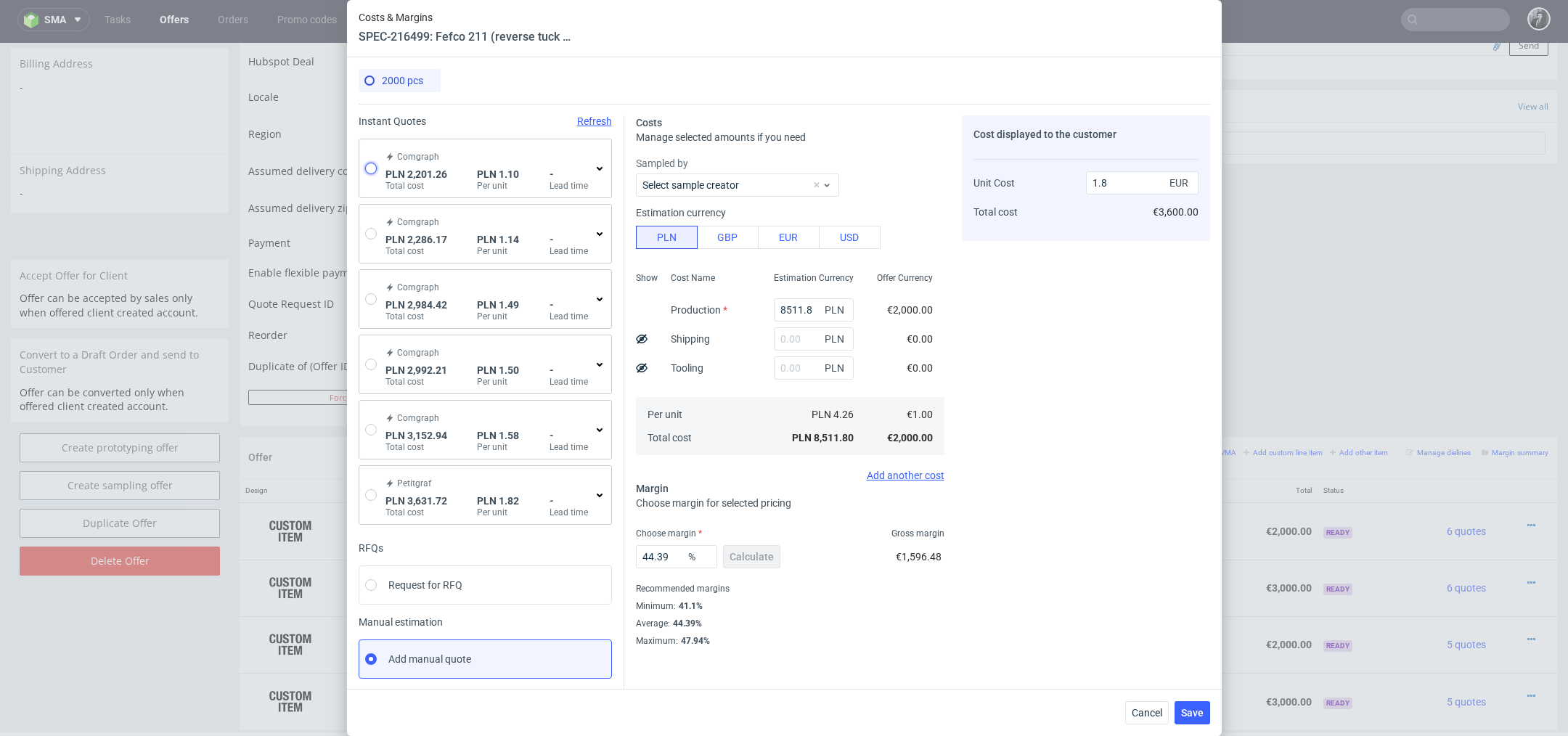
click at [371, 169] on input "radio" at bounding box center [371, 169] width 12 height 12
radio input "true"
radio input "false"
type input "1391.13"
type input "810.13"
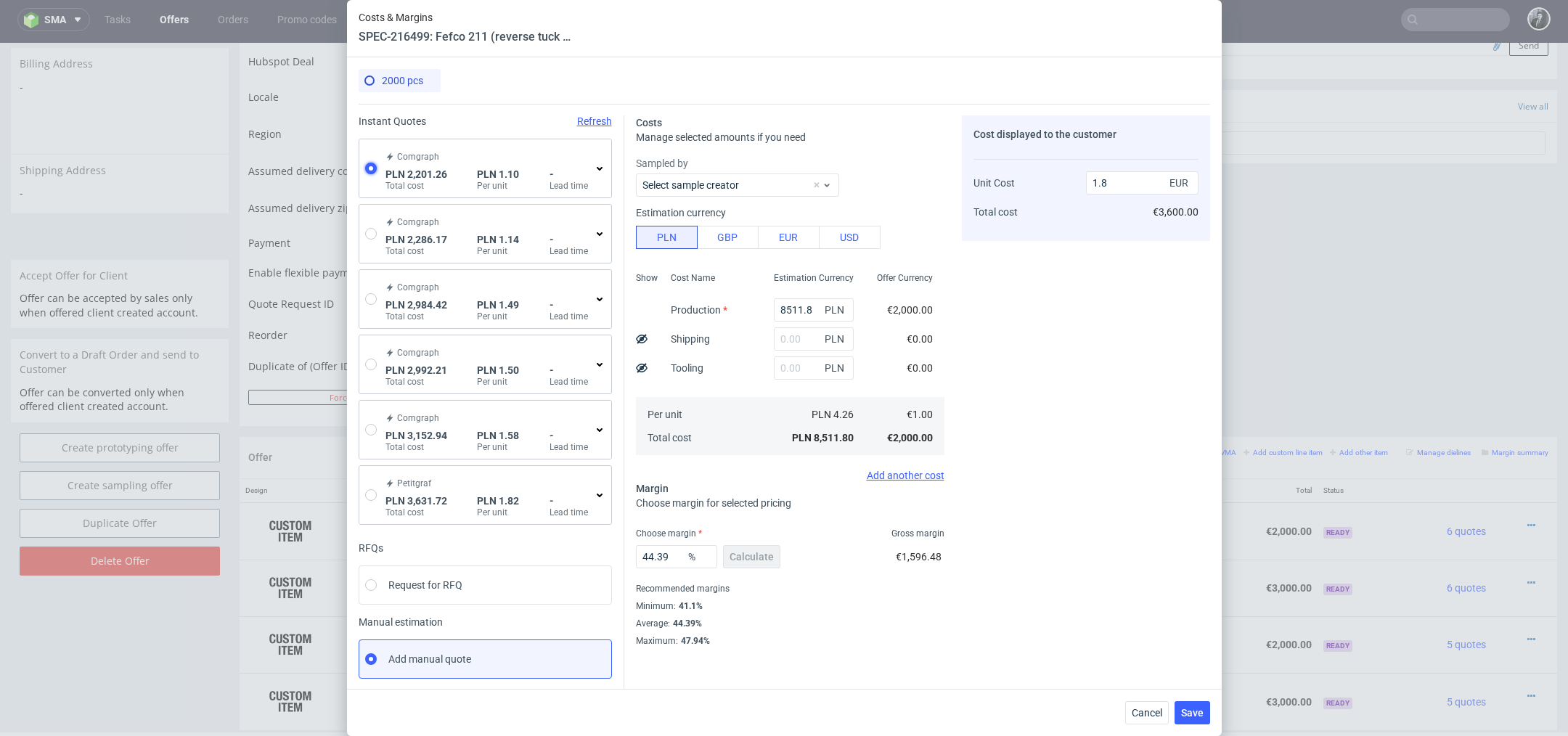
type input "0.26"
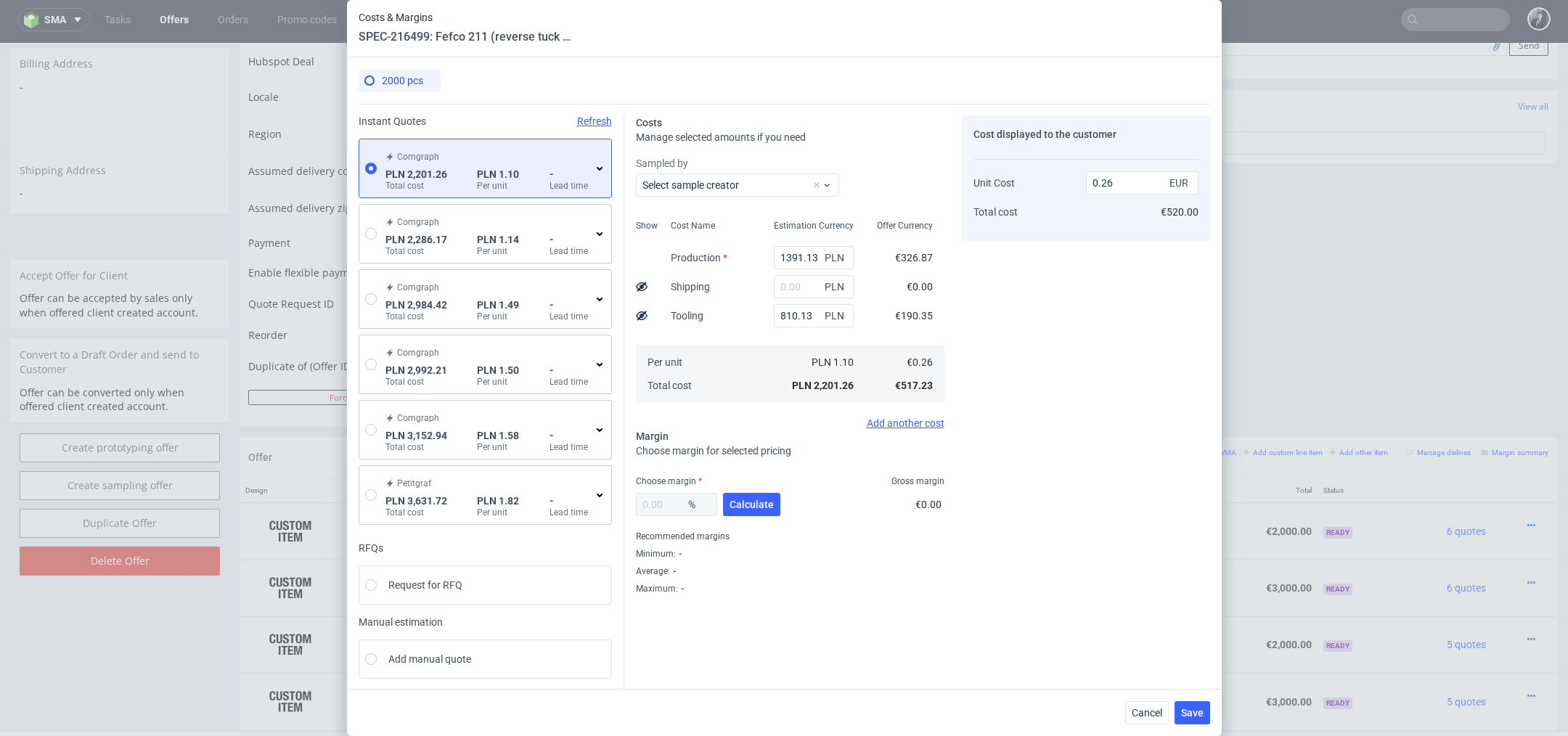
click at [599, 169] on use at bounding box center [599, 169] width 6 height 3
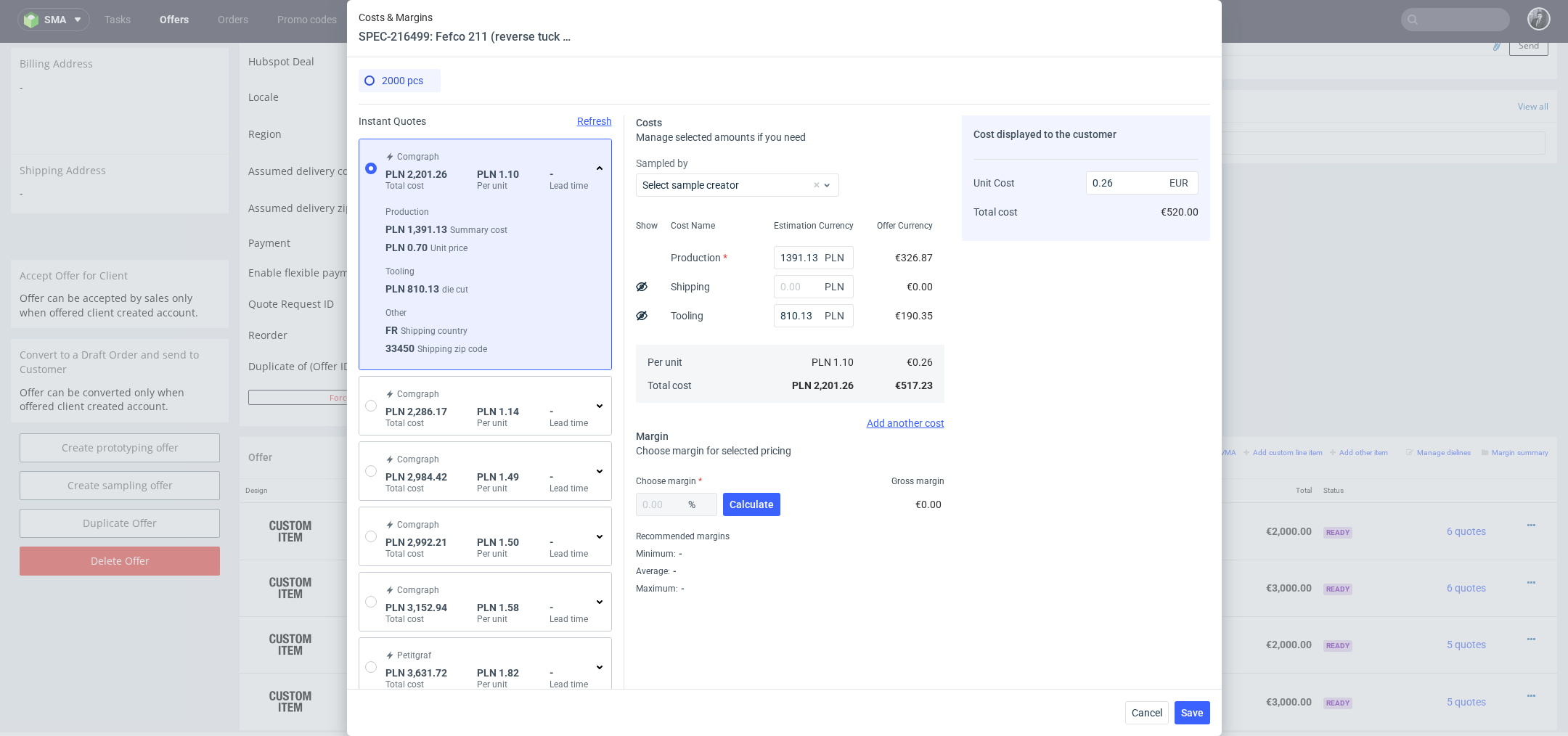
click at [599, 169] on icon at bounding box center [600, 169] width 12 height 12
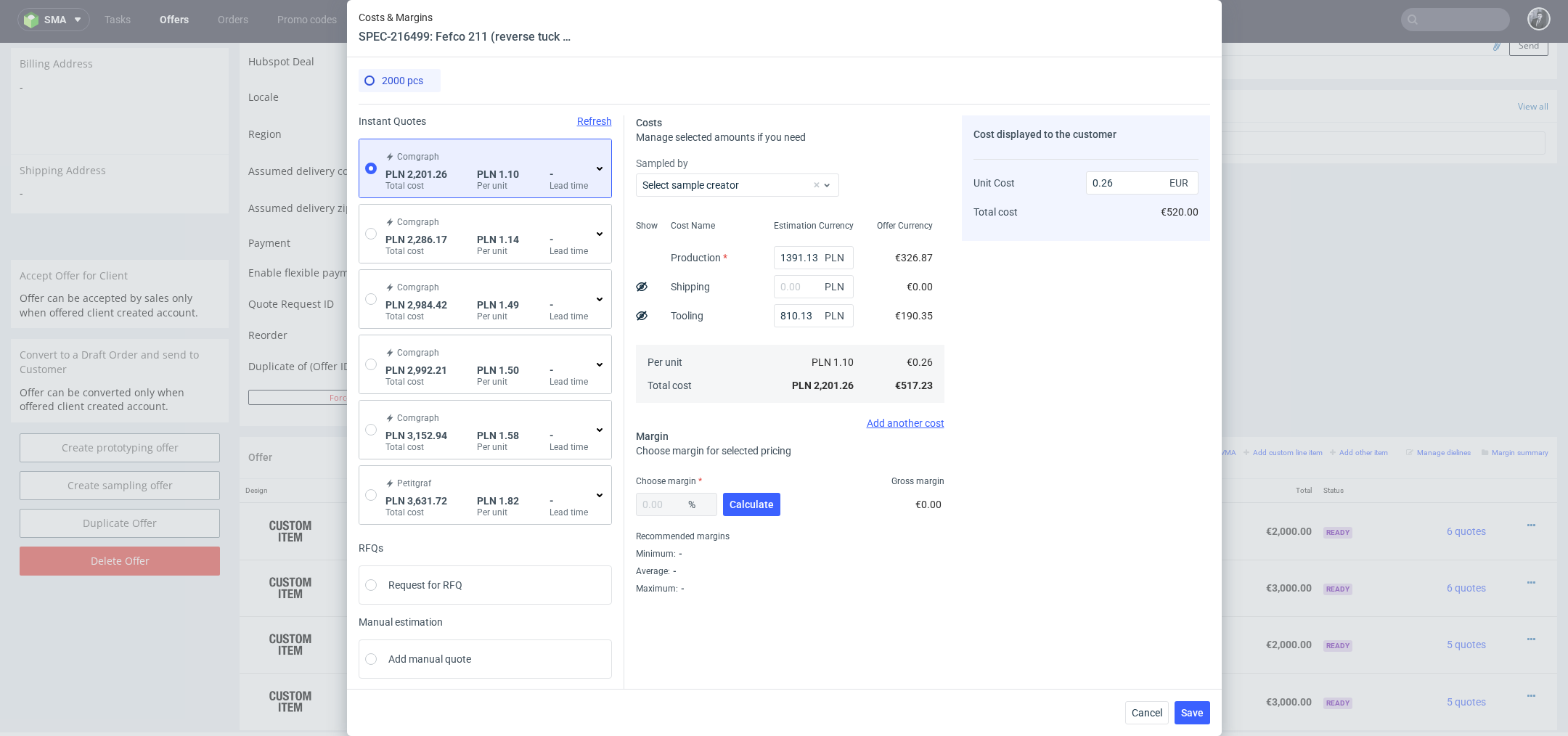
click at [599, 169] on use at bounding box center [599, 169] width 6 height 3
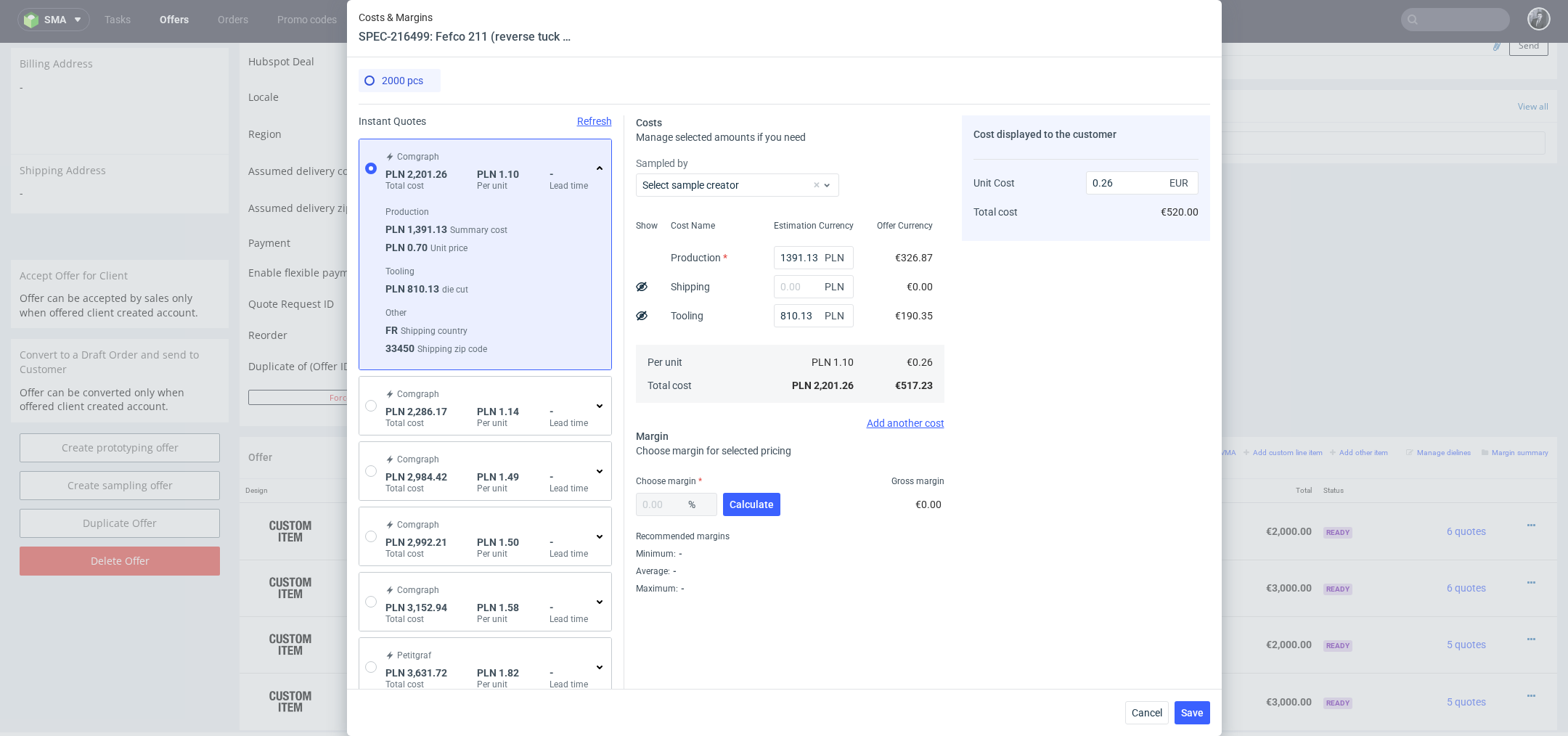
click at [599, 169] on icon at bounding box center [600, 169] width 12 height 12
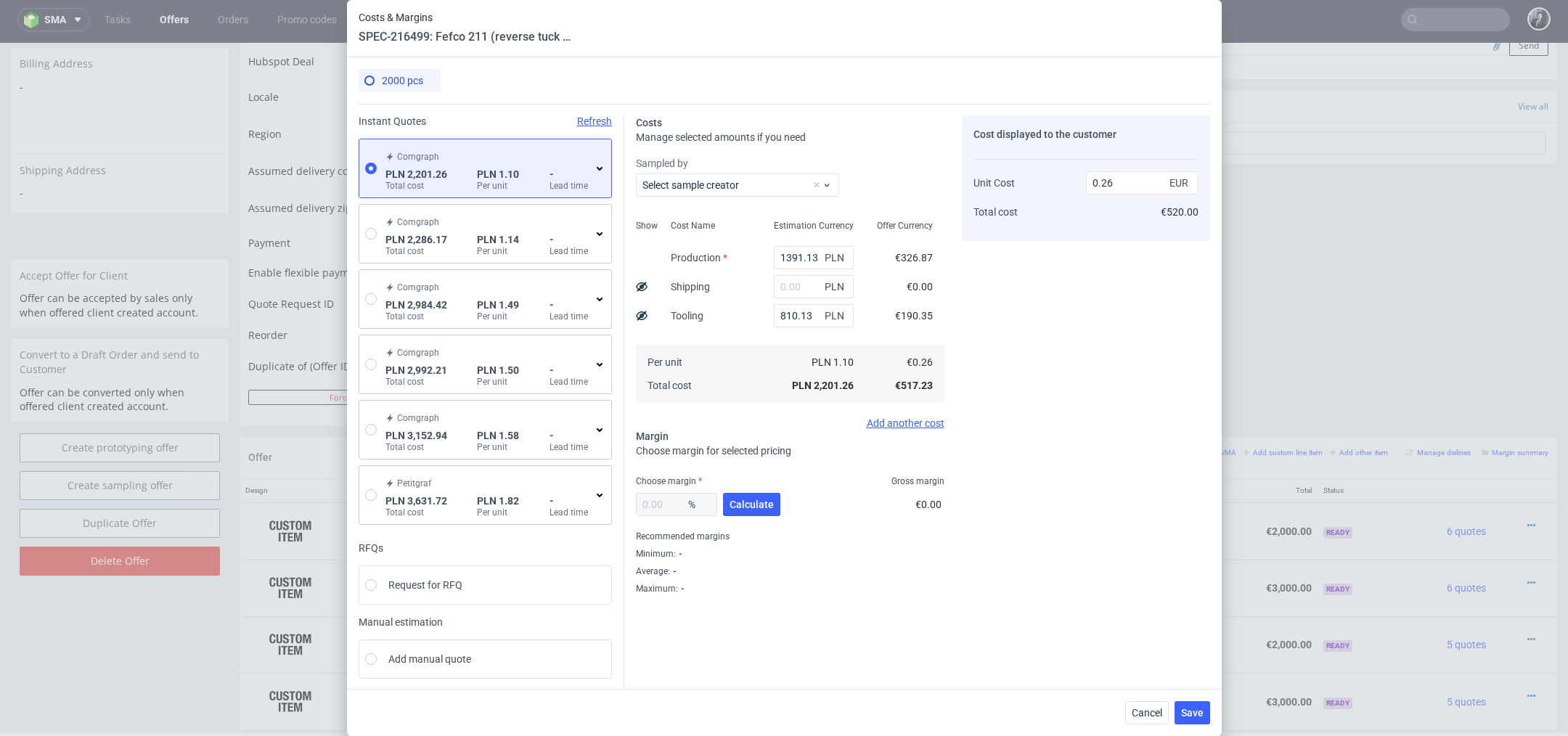
click at [603, 233] on icon at bounding box center [600, 234] width 12 height 12
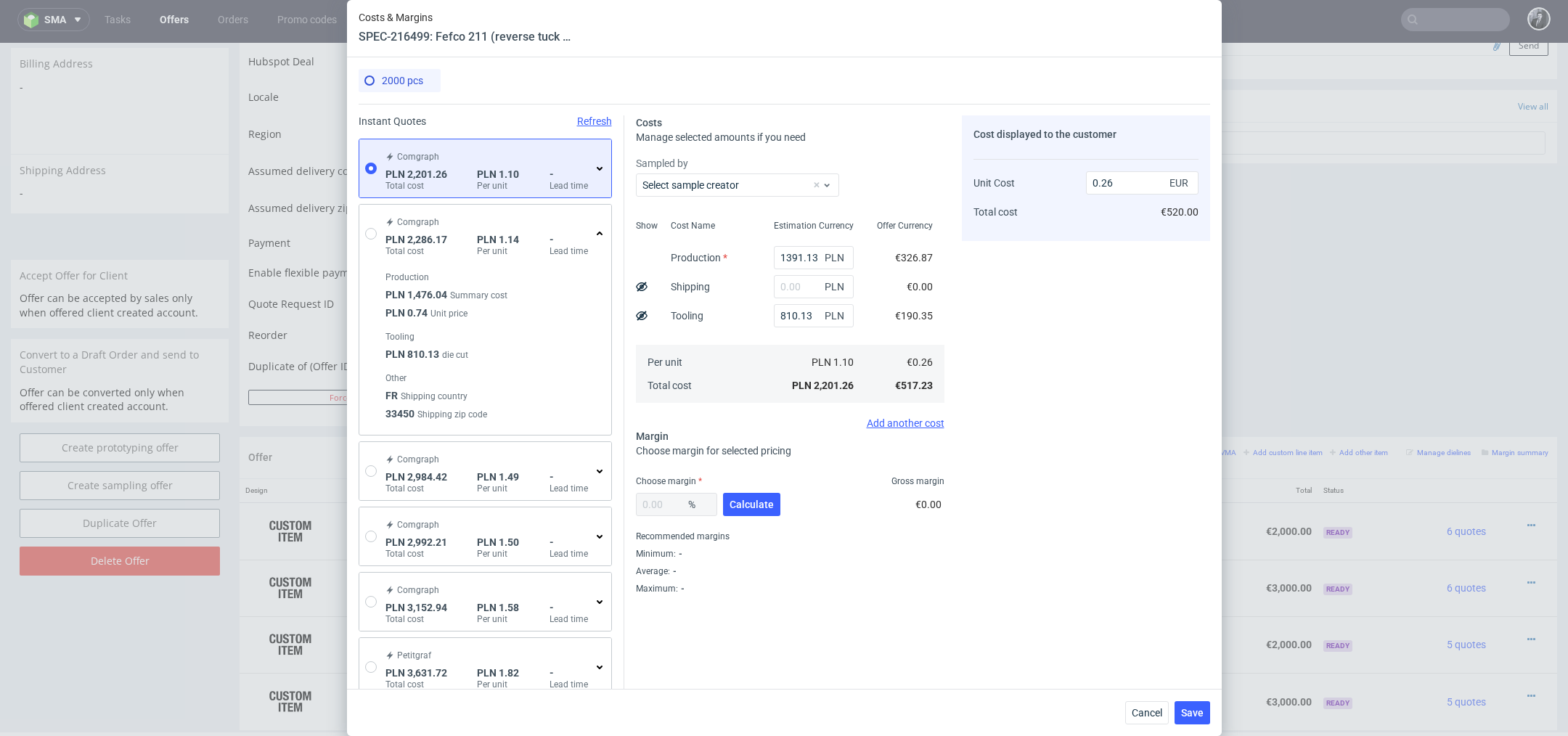
click at [603, 233] on icon at bounding box center [600, 234] width 12 height 12
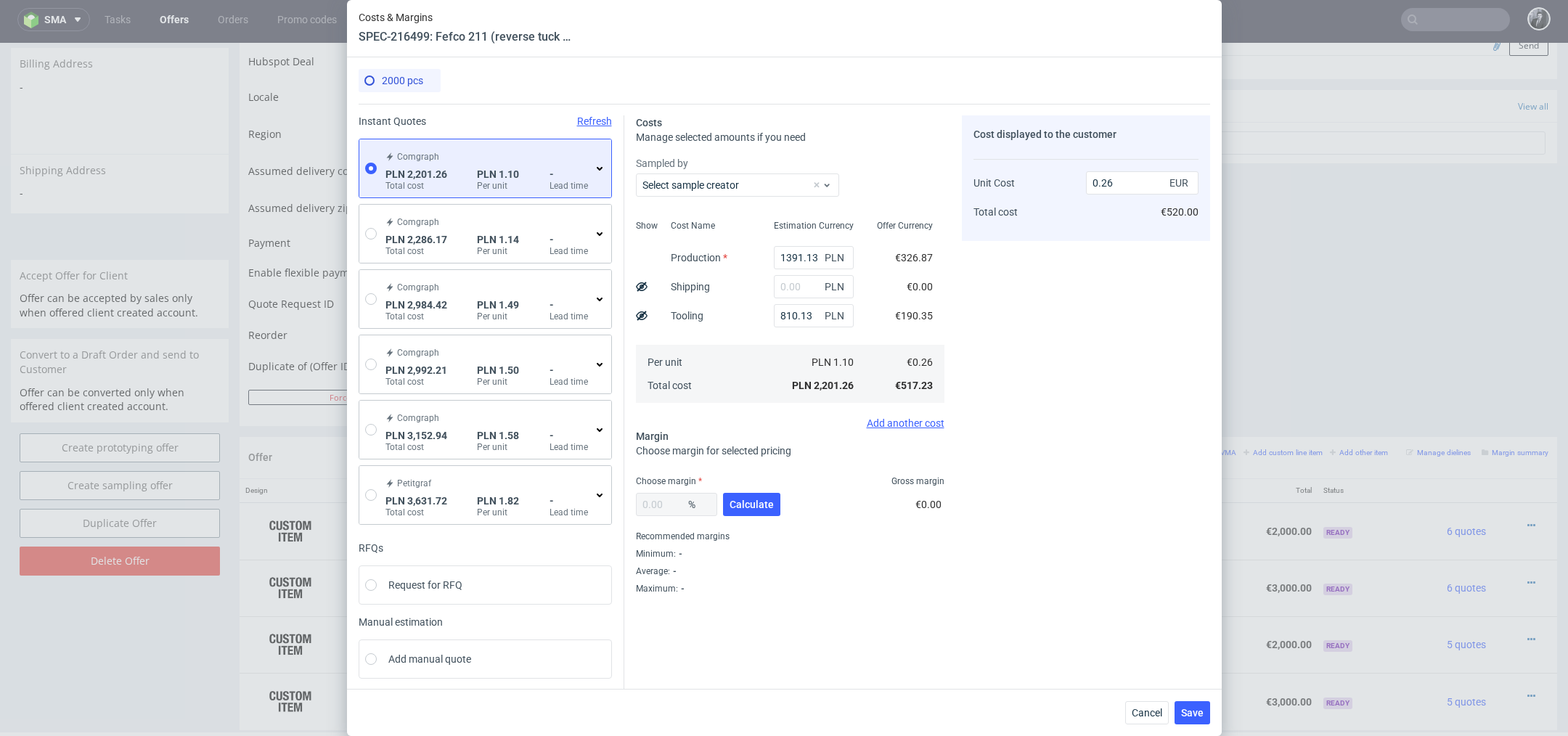
click at [600, 494] on icon at bounding box center [600, 495] width 12 height 12
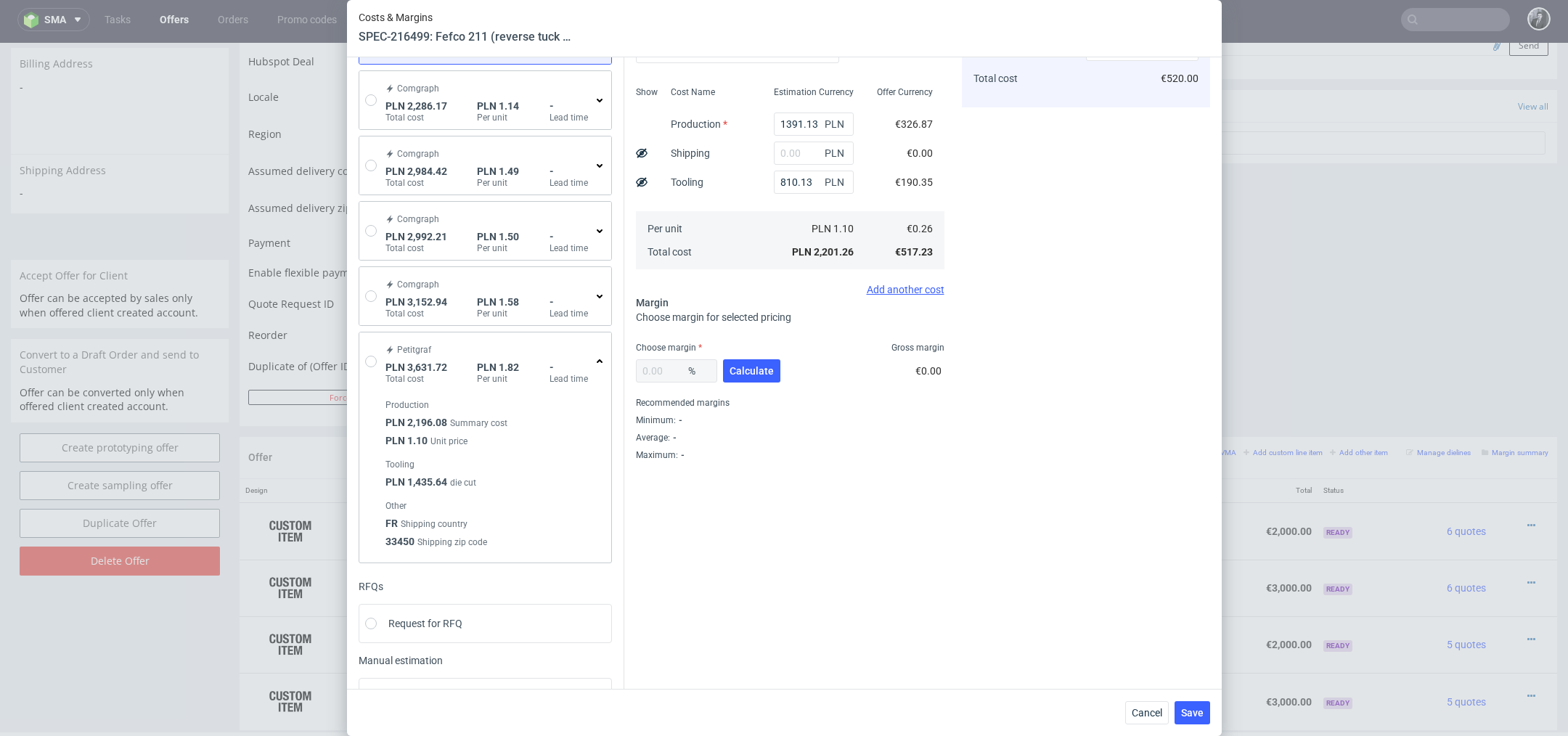
scroll to position [132, 0]
click at [599, 361] on icon at bounding box center [600, 364] width 12 height 12
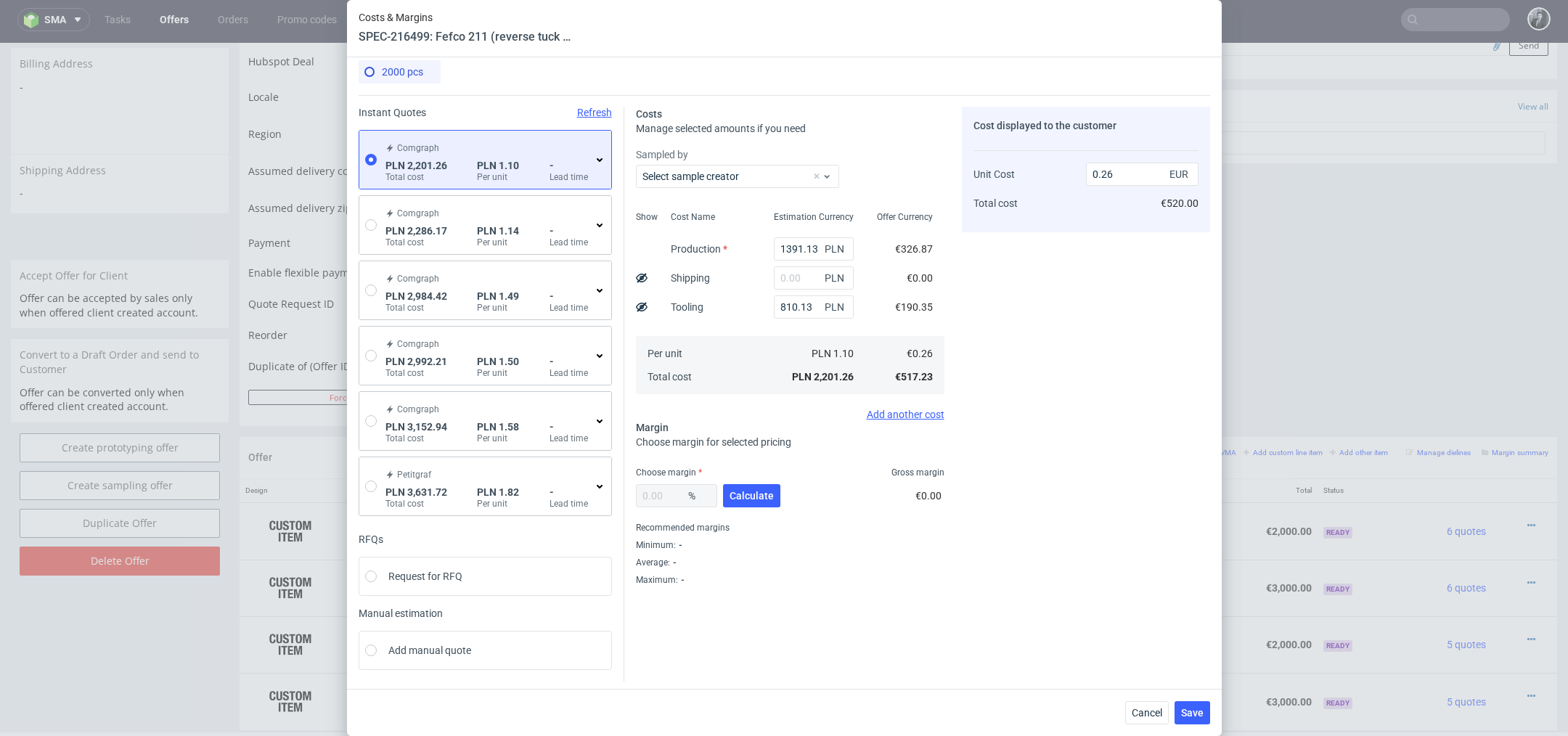
scroll to position [0, 0]
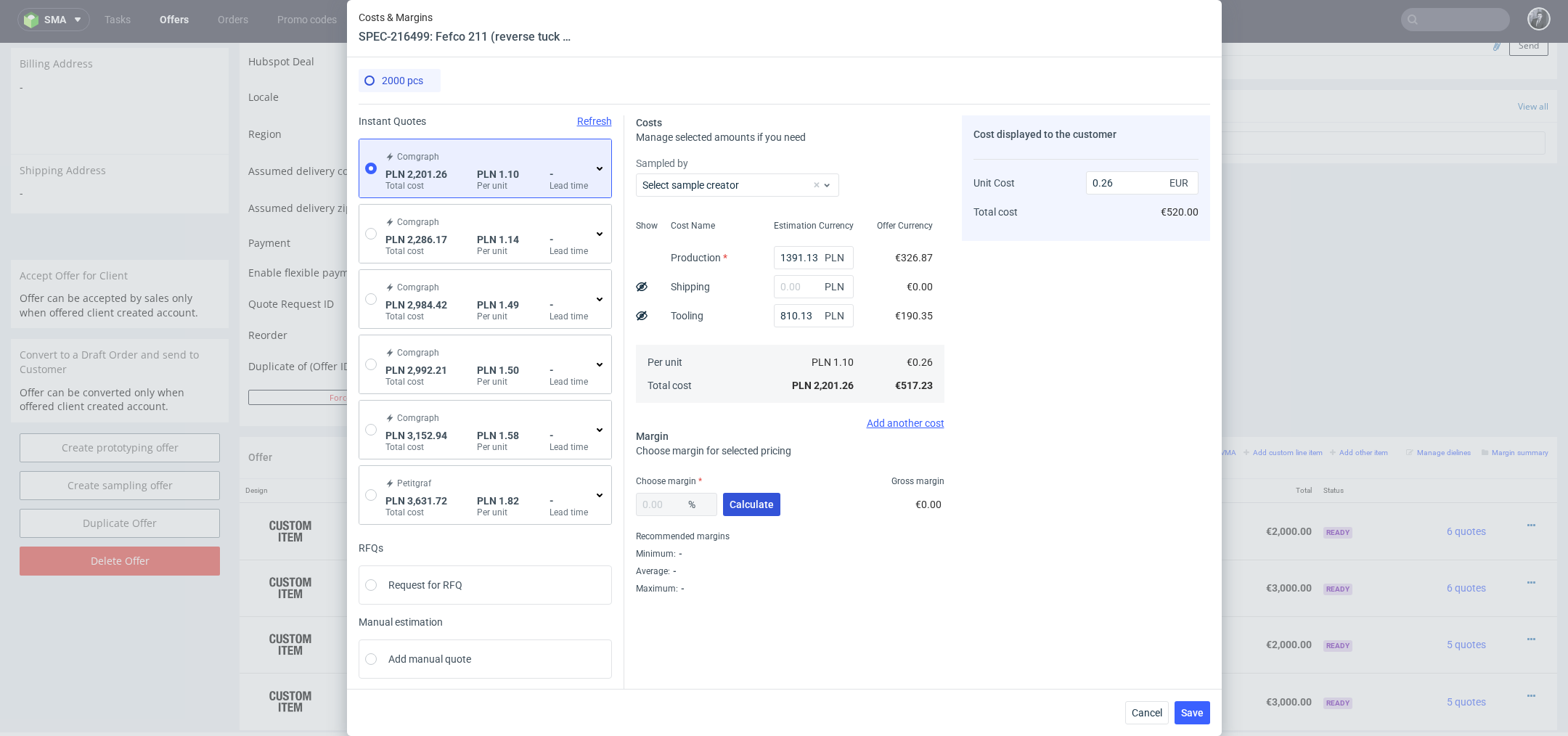
click at [756, 507] on span "Calculate" at bounding box center [752, 505] width 44 height 10
type input "43.75"
type input "0.46"
click at [808, 287] on input "text" at bounding box center [814, 287] width 80 height 24
click at [1051, 338] on div "Cost displayed to the customer Unit Cost Total cost 0.46 EUR €920.00" at bounding box center [1086, 355] width 248 height 479
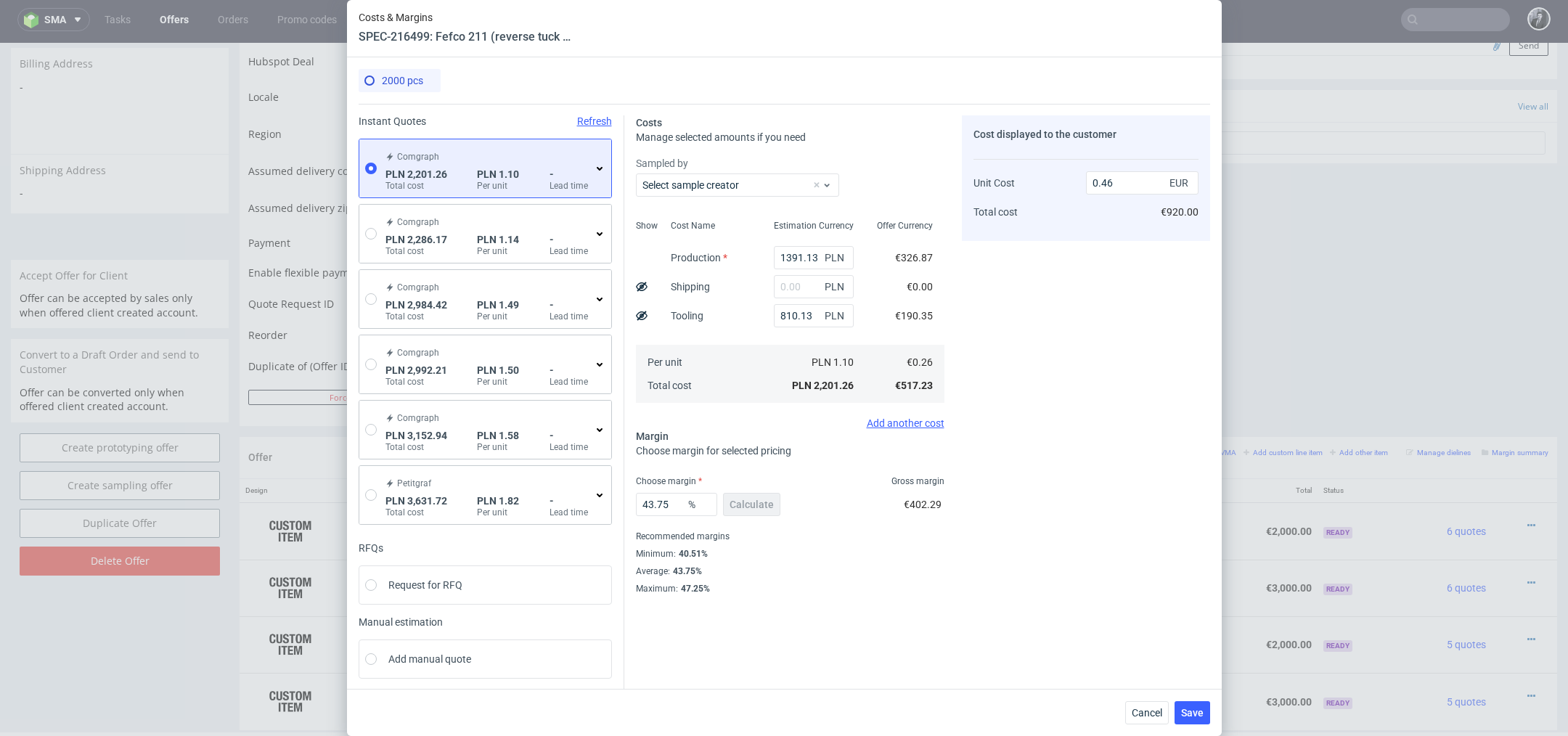
scroll to position [8, 0]
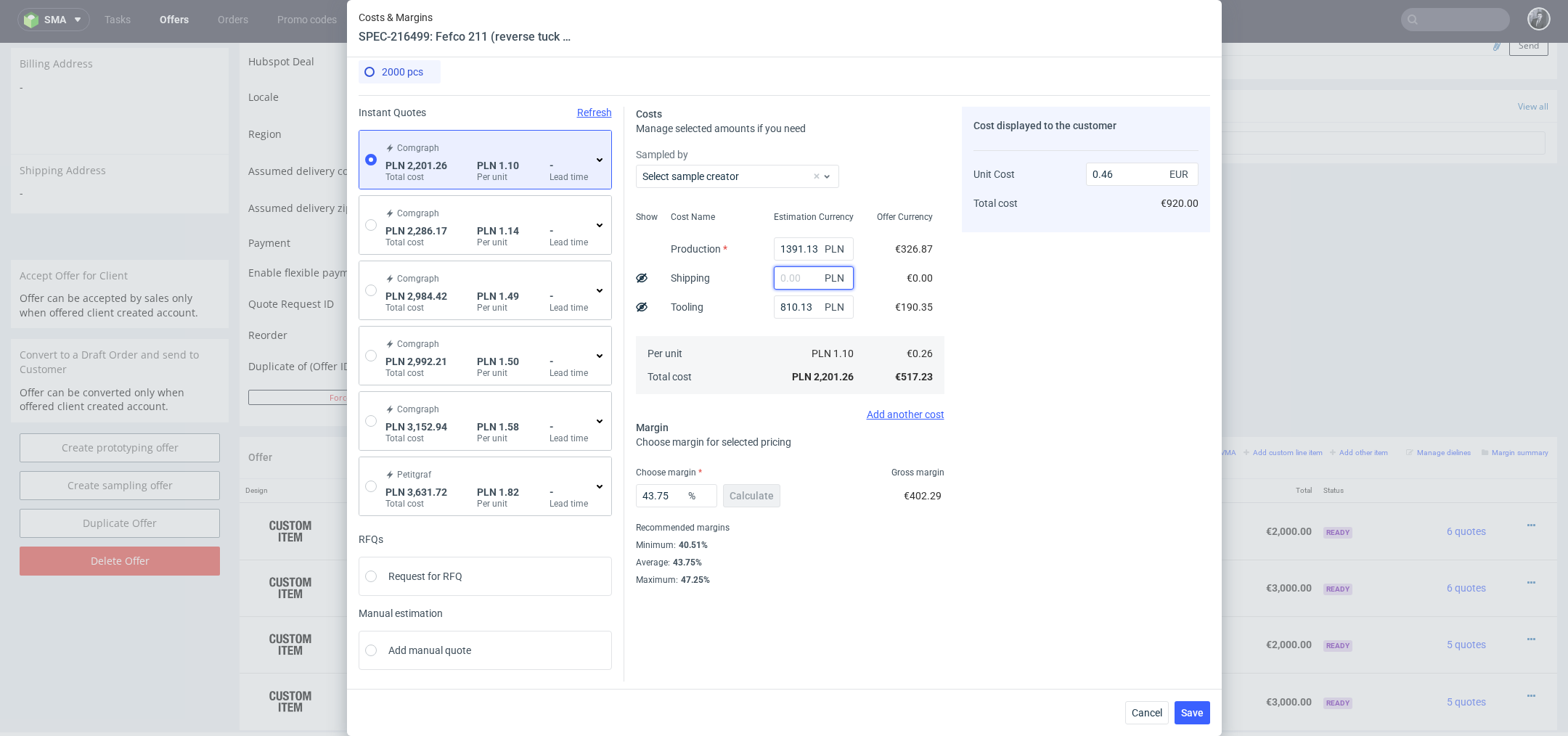
click at [806, 273] on input "text" at bounding box center [814, 279] width 80 height 24
paste input "67.67"
type input "67.67"
type input "0.48"
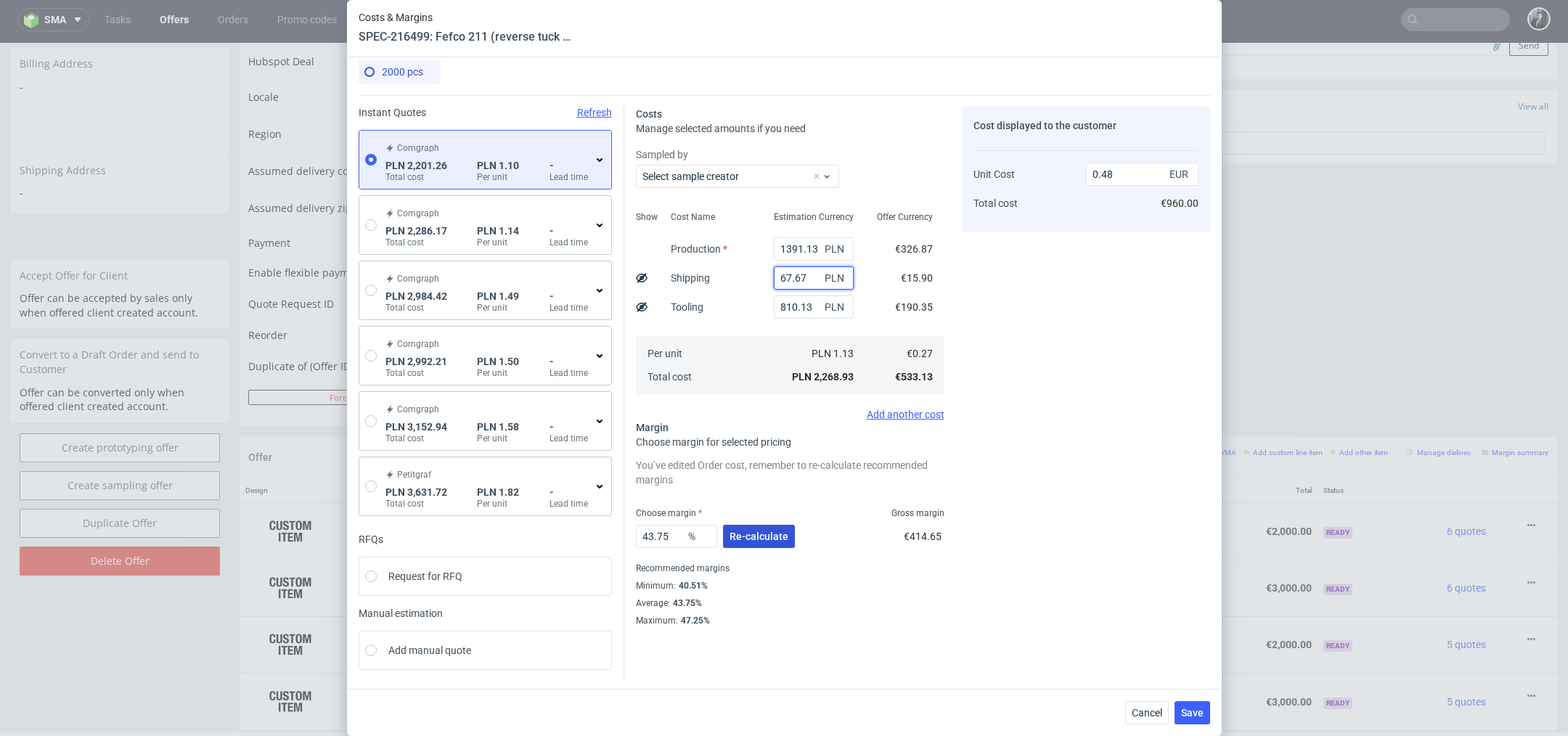
type input "67.67"
click at [760, 541] on button "Re-calculate" at bounding box center [759, 537] width 72 height 24
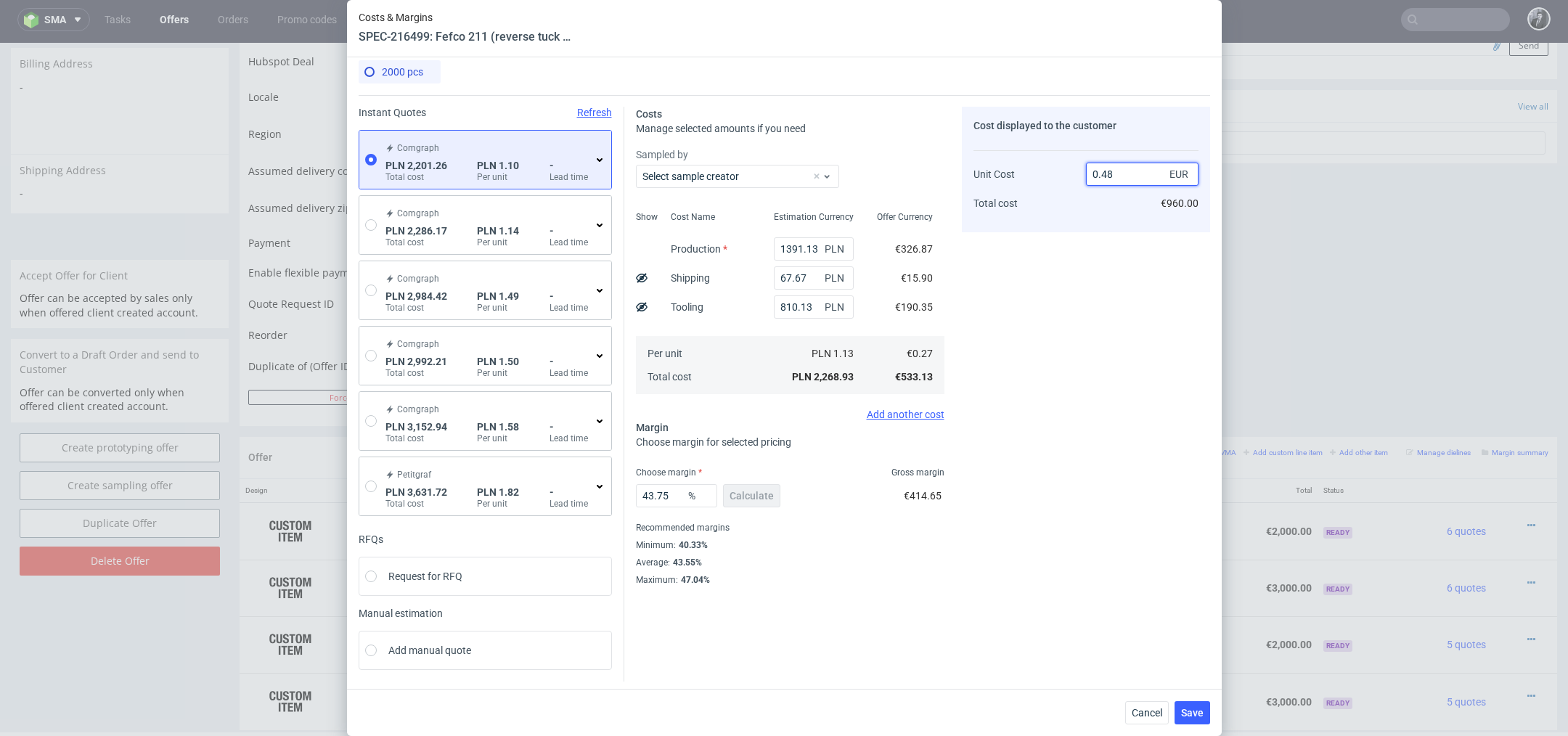
click at [1133, 174] on input "0.48" at bounding box center [1142, 175] width 112 height 24
type input "0.49"
type input "44.89795918367347"
type input "0.49"
click at [895, 569] on div "Average : 43.55%" at bounding box center [791, 562] width 309 height 18
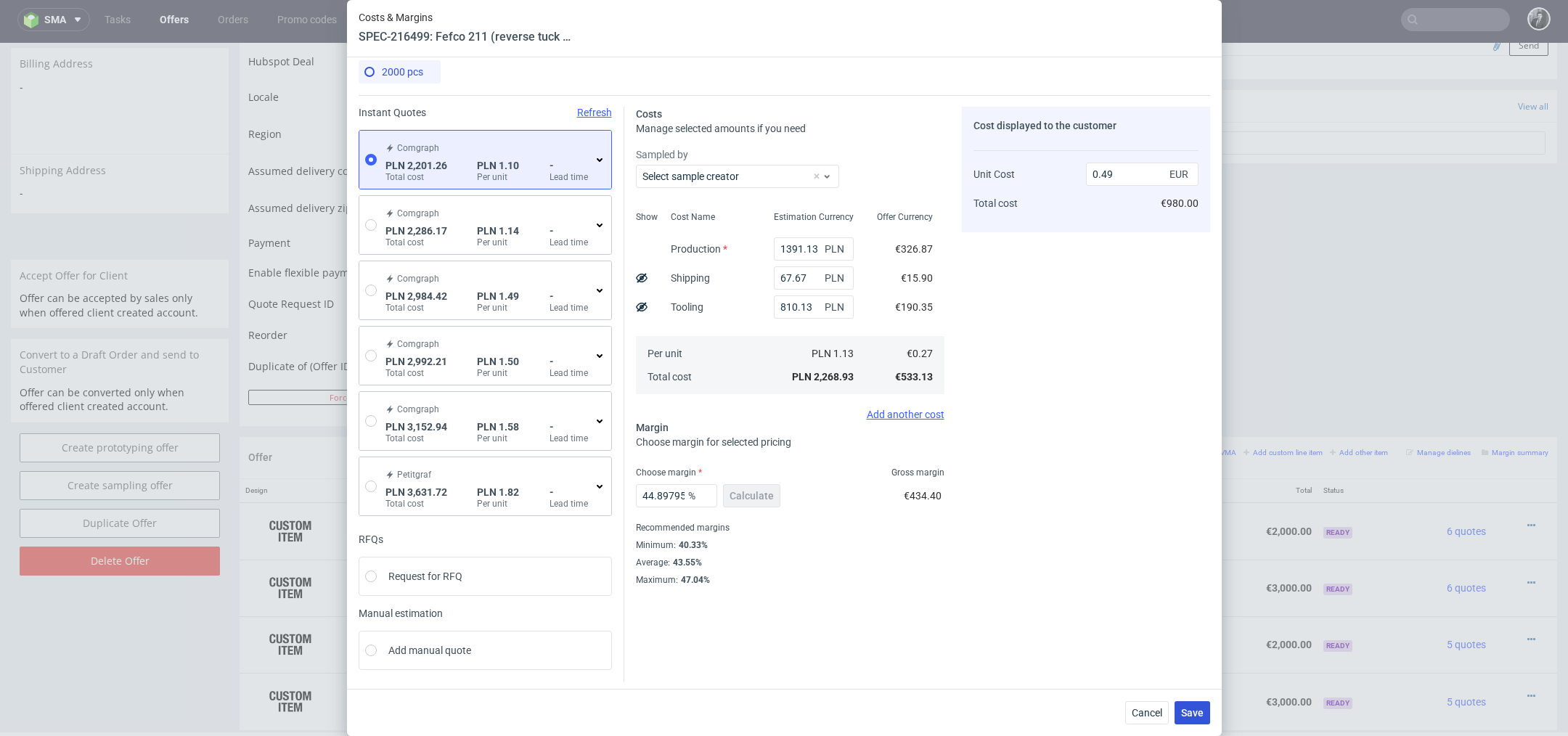
click at [1191, 708] on span "Save" at bounding box center [1192, 713] width 23 height 10
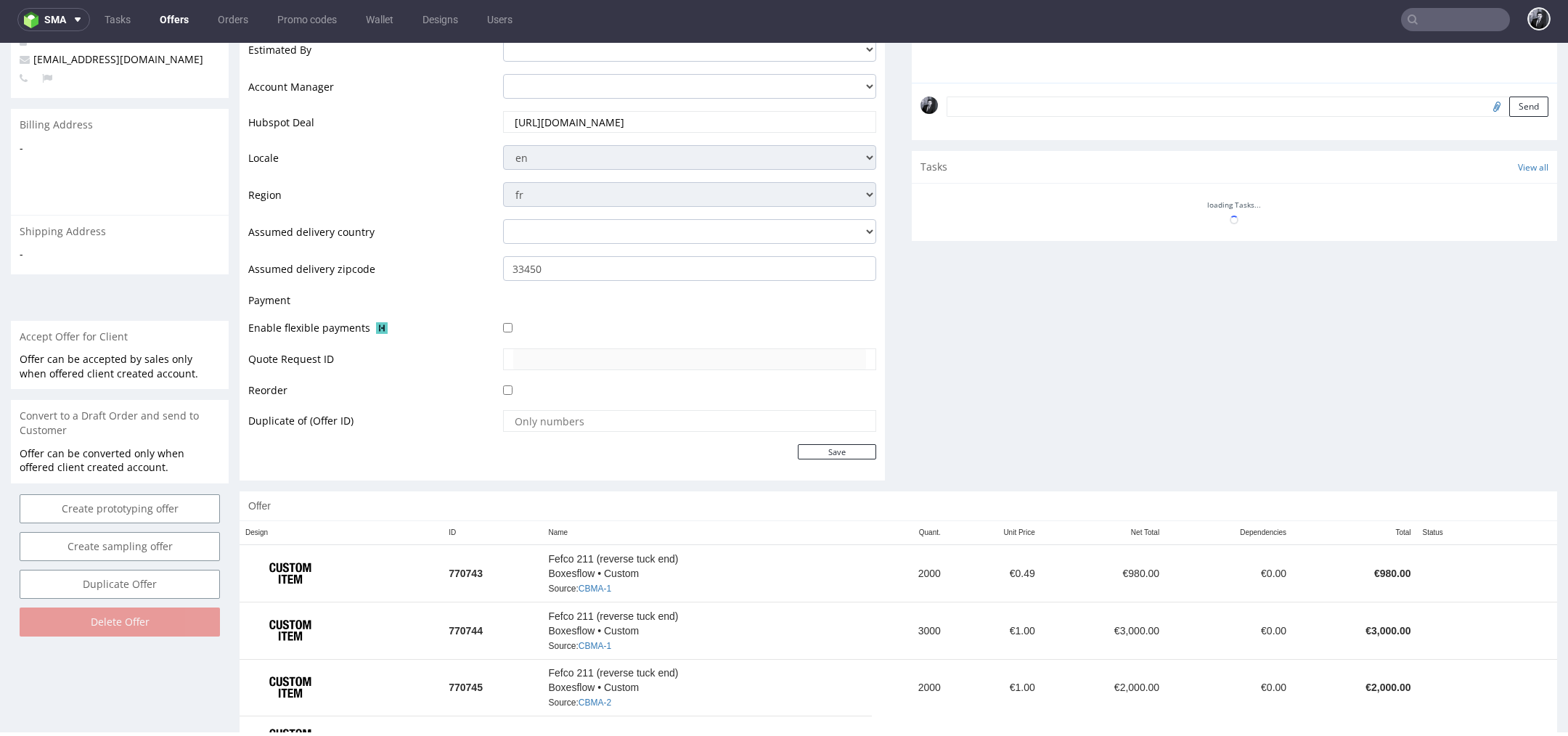
scroll to position [405, 0]
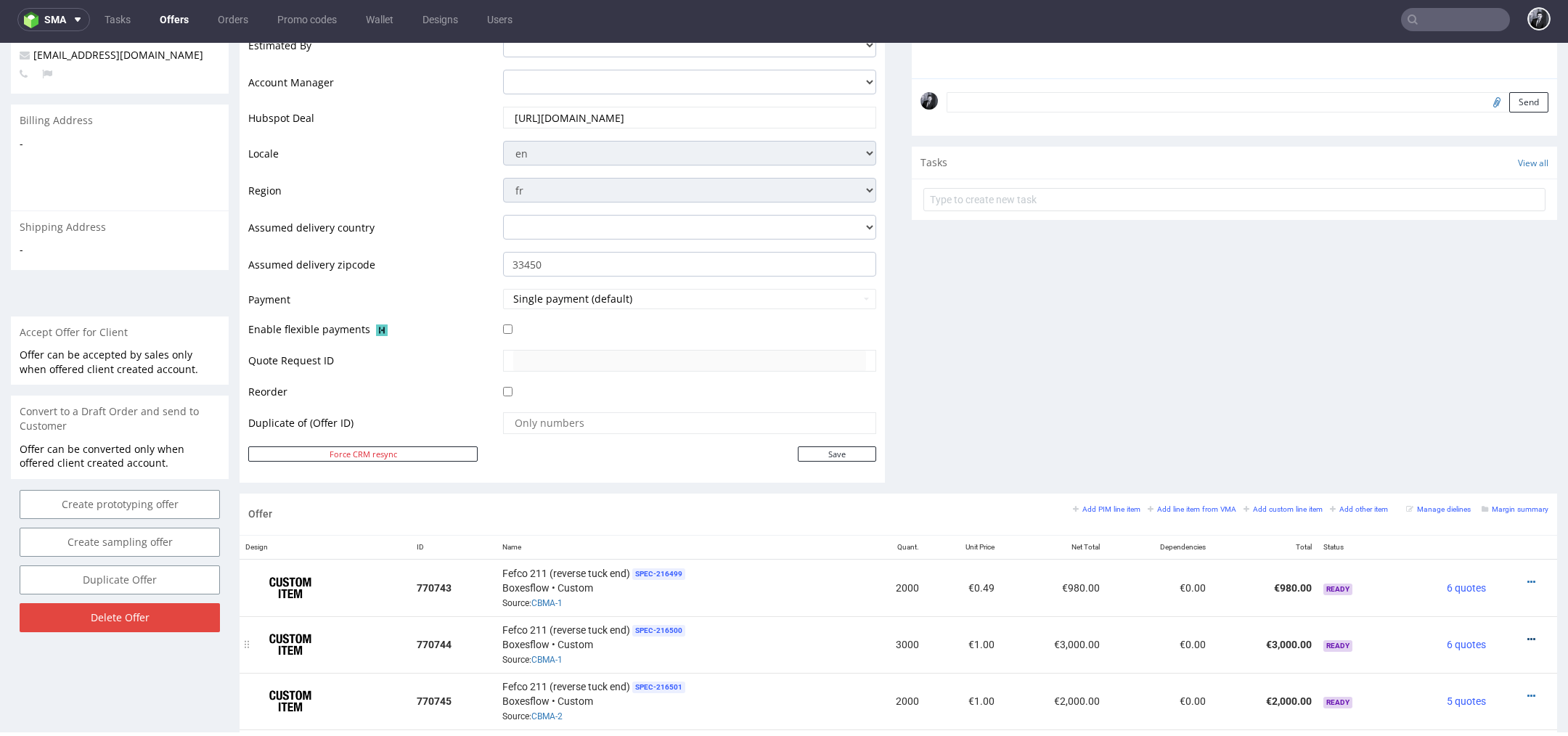
click at [1527, 635] on icon at bounding box center [1531, 640] width 8 height 10
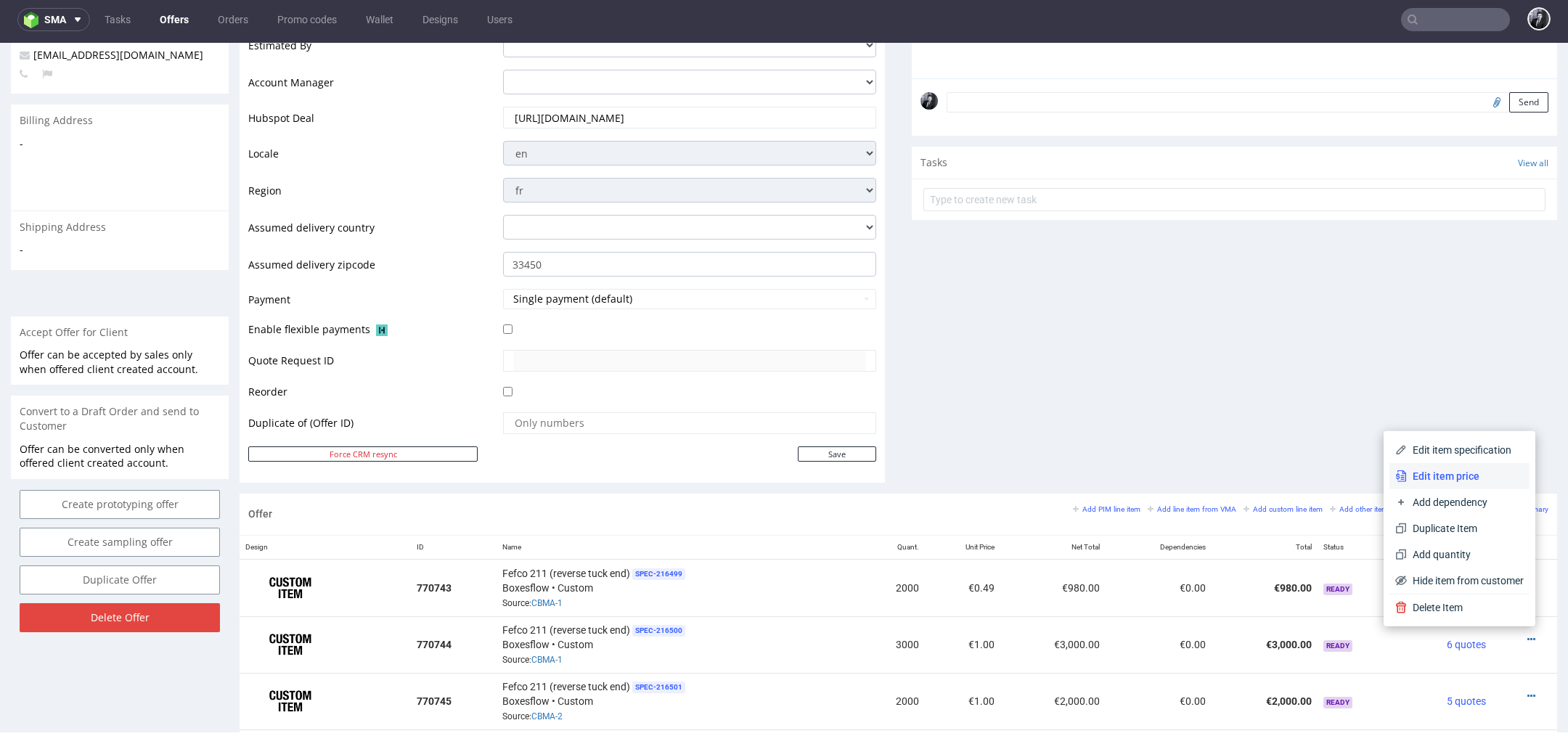
click at [1442, 473] on span "Edit item price" at bounding box center [1465, 476] width 116 height 14
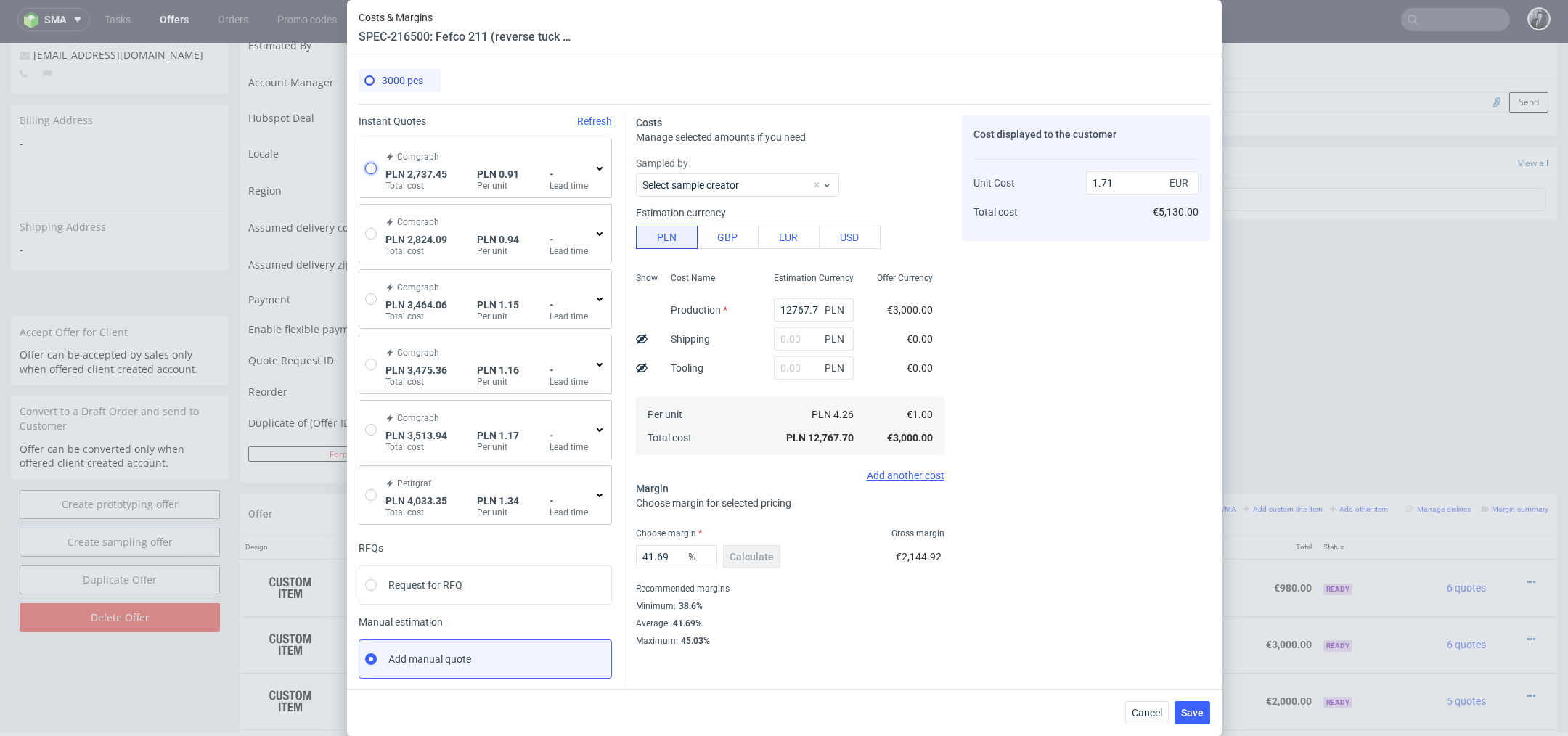
click at [375, 167] on input "radio" at bounding box center [371, 169] width 12 height 12
radio input "true"
radio input "false"
type input "1927.3199999999997"
type input "810.13"
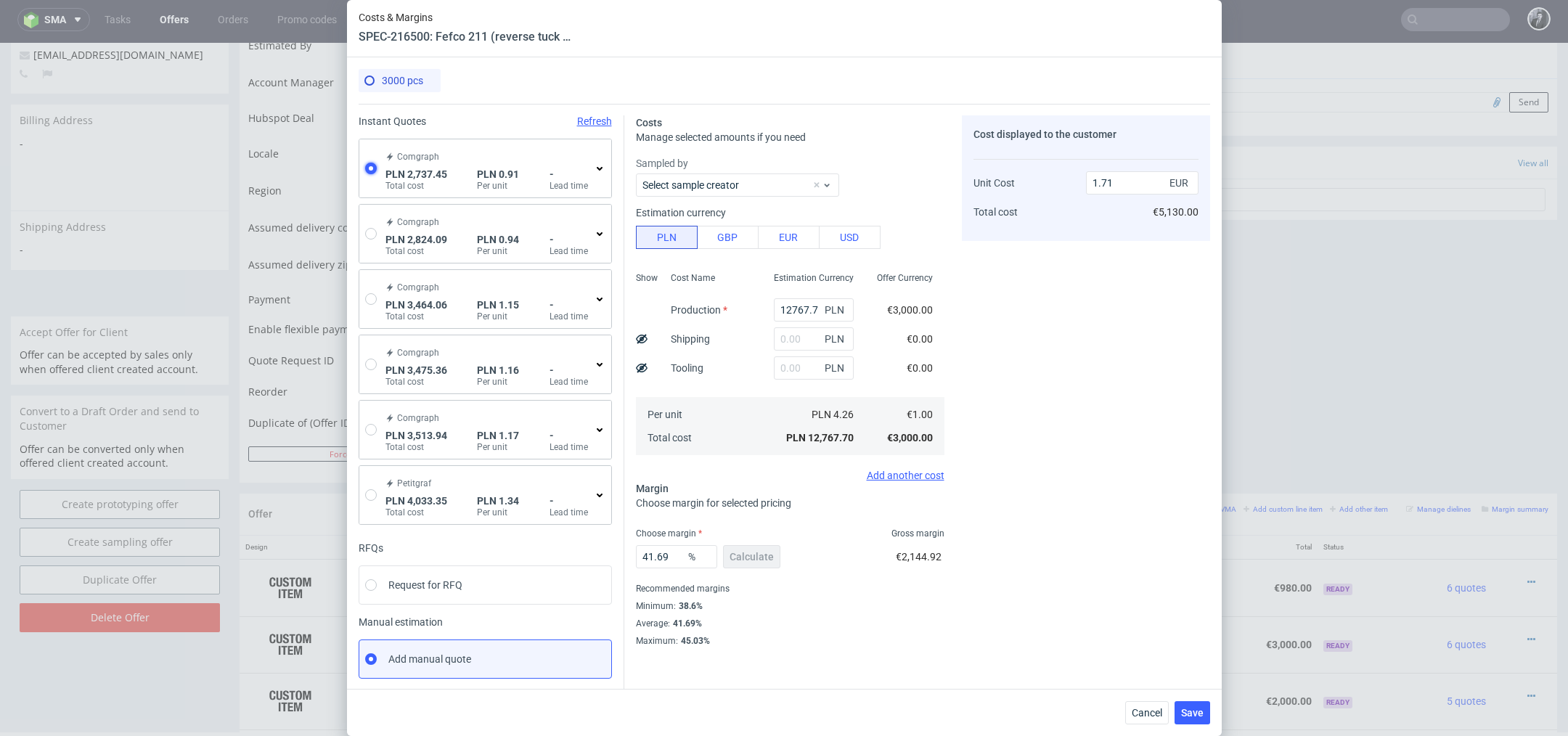
type input "0.21"
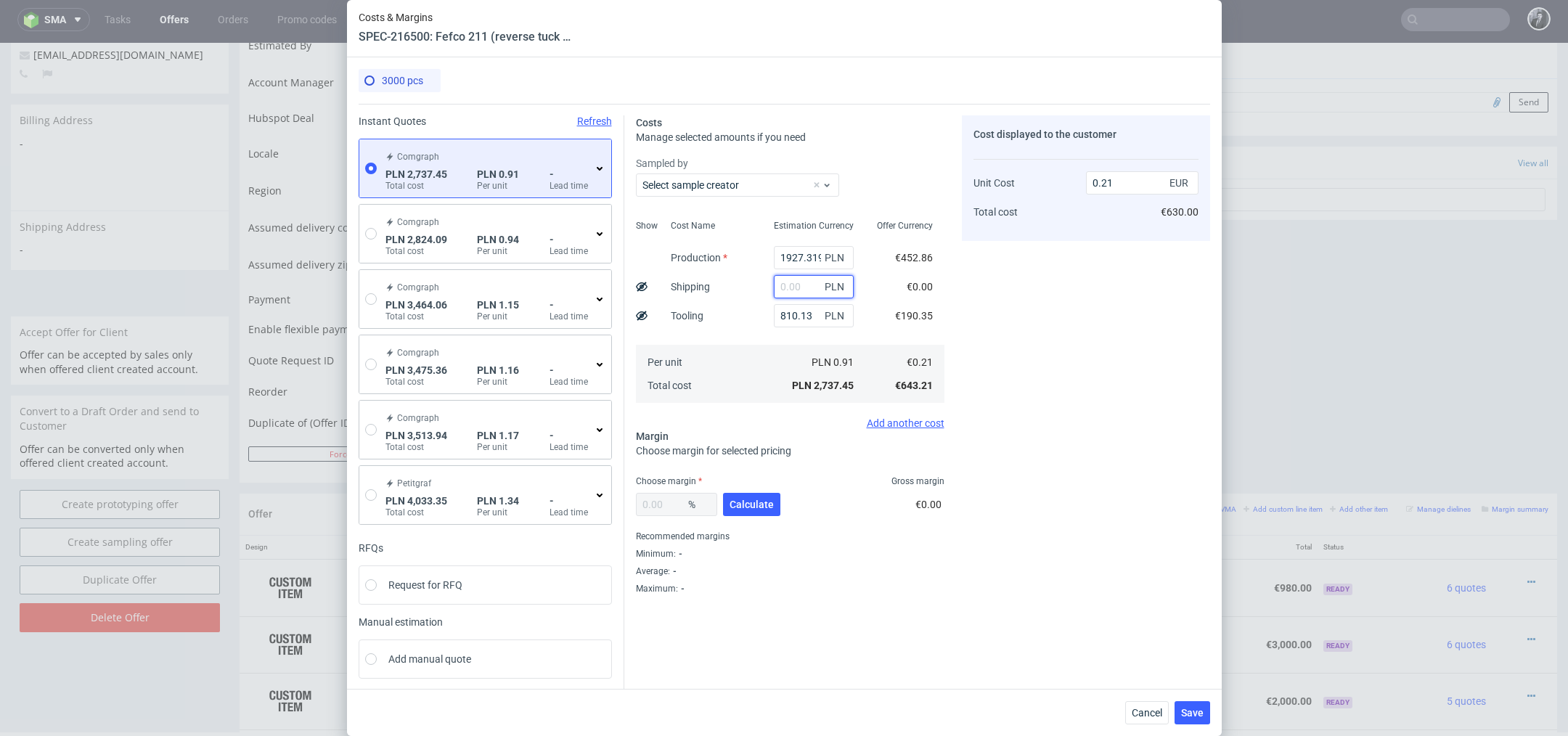
click at [798, 284] on input "text" at bounding box center [814, 287] width 80 height 24
click at [597, 167] on use at bounding box center [599, 169] width 6 height 3
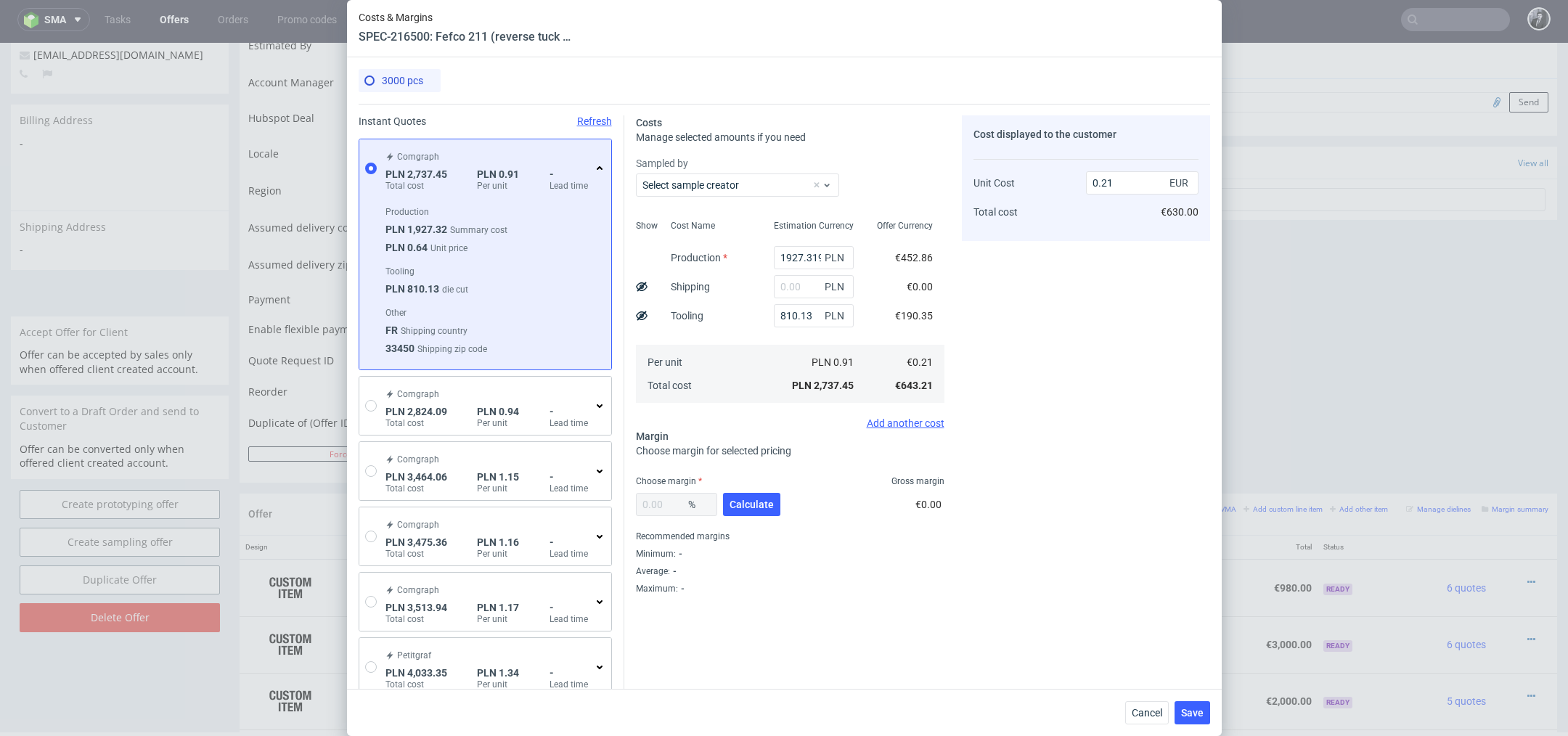
click at [599, 167] on use at bounding box center [599, 168] width 6 height 3
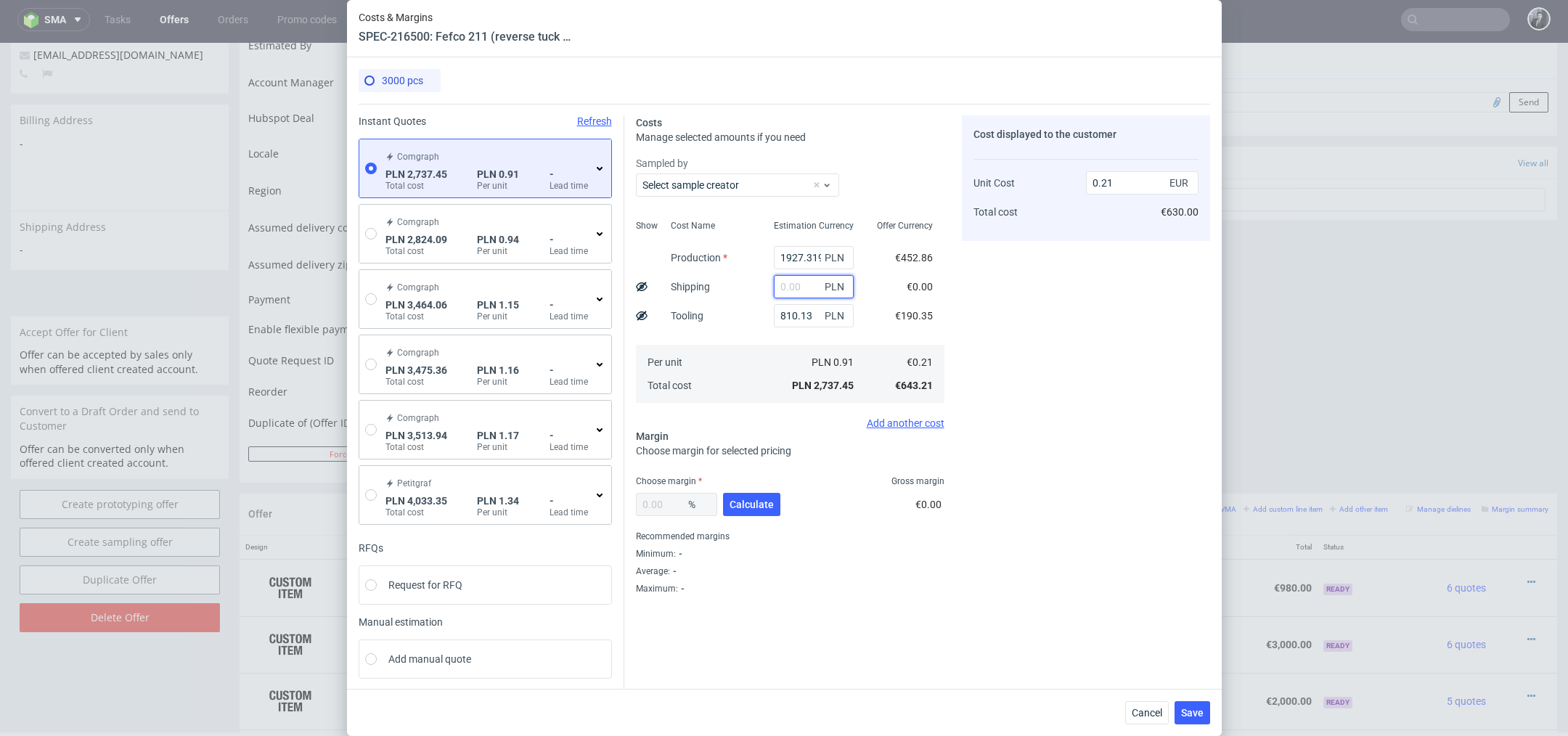
click at [800, 288] on input "text" at bounding box center [814, 287] width 80 height 24
paste input "77.69"
type input "77.69"
type input "0.22"
type input "77.69"
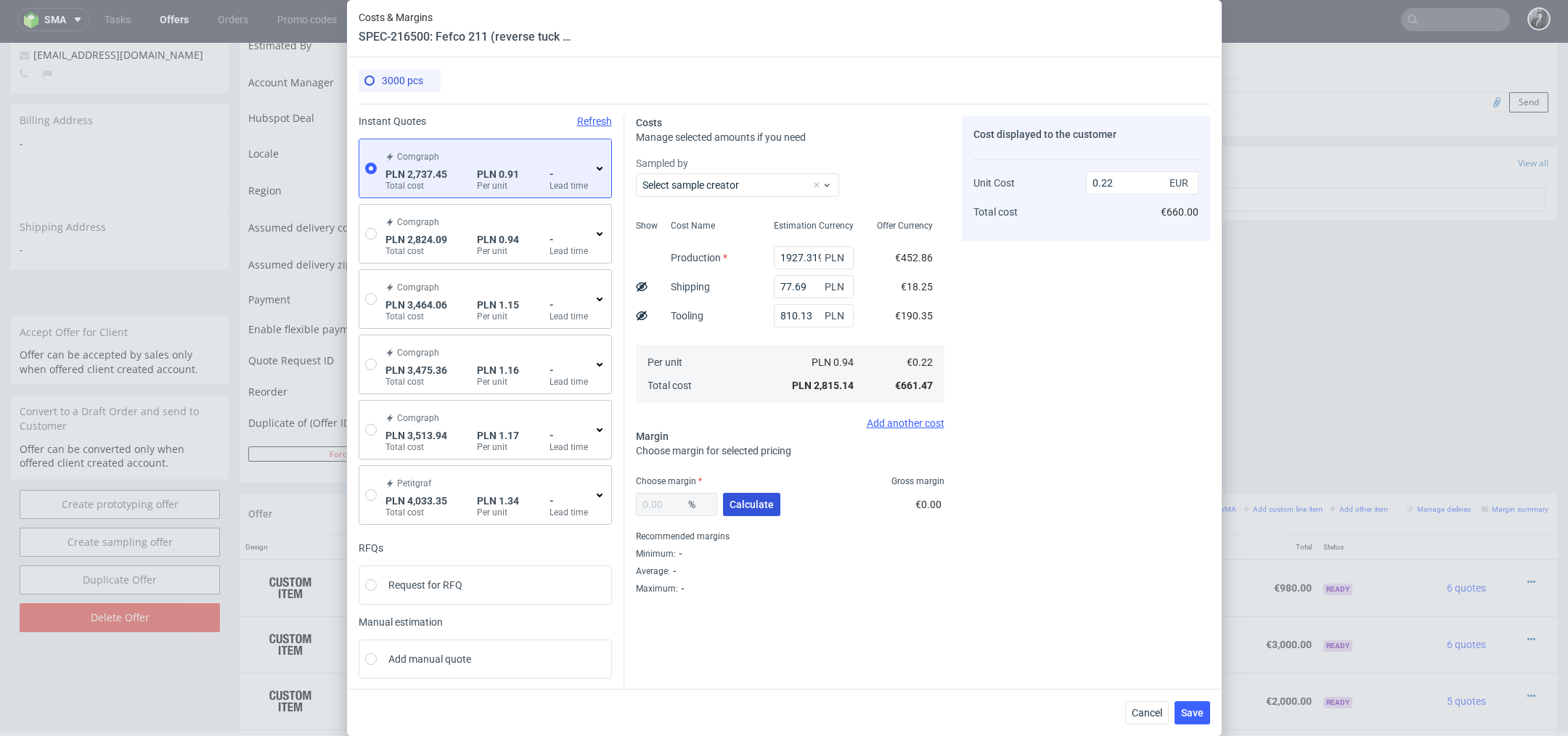
click at [758, 504] on span "Calculate" at bounding box center [752, 505] width 44 height 10
type input "42.12"
click at [1127, 179] on input "0.38" at bounding box center [1142, 183] width 112 height 24
type input "0.39"
type input "43.58974358974359"
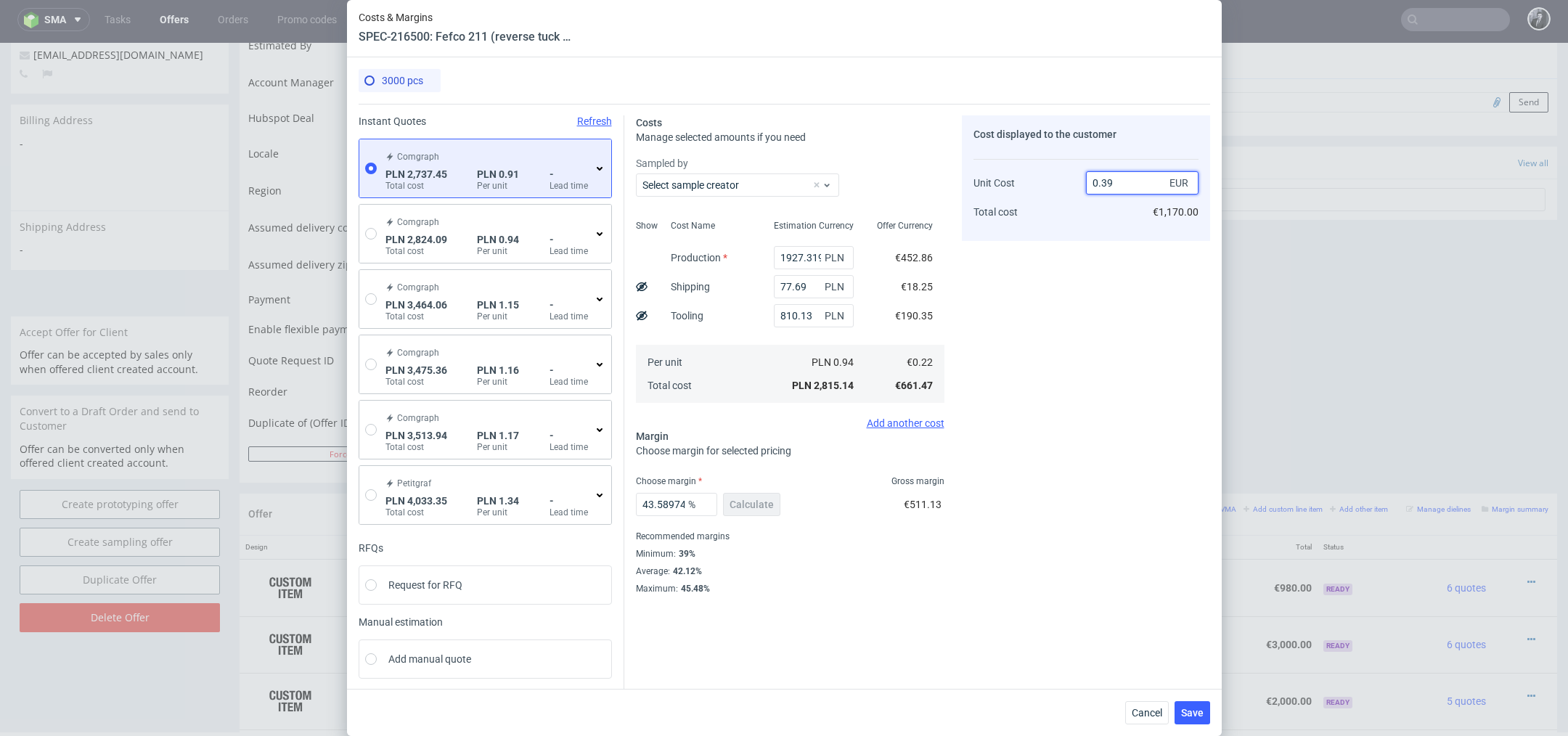
type input "0.39"
click at [1144, 294] on div "Cost displayed to the customer Unit Cost Total cost 0.39 EUR €1,170.00" at bounding box center [1086, 355] width 248 height 479
click at [1187, 710] on span "Save" at bounding box center [1192, 713] width 23 height 10
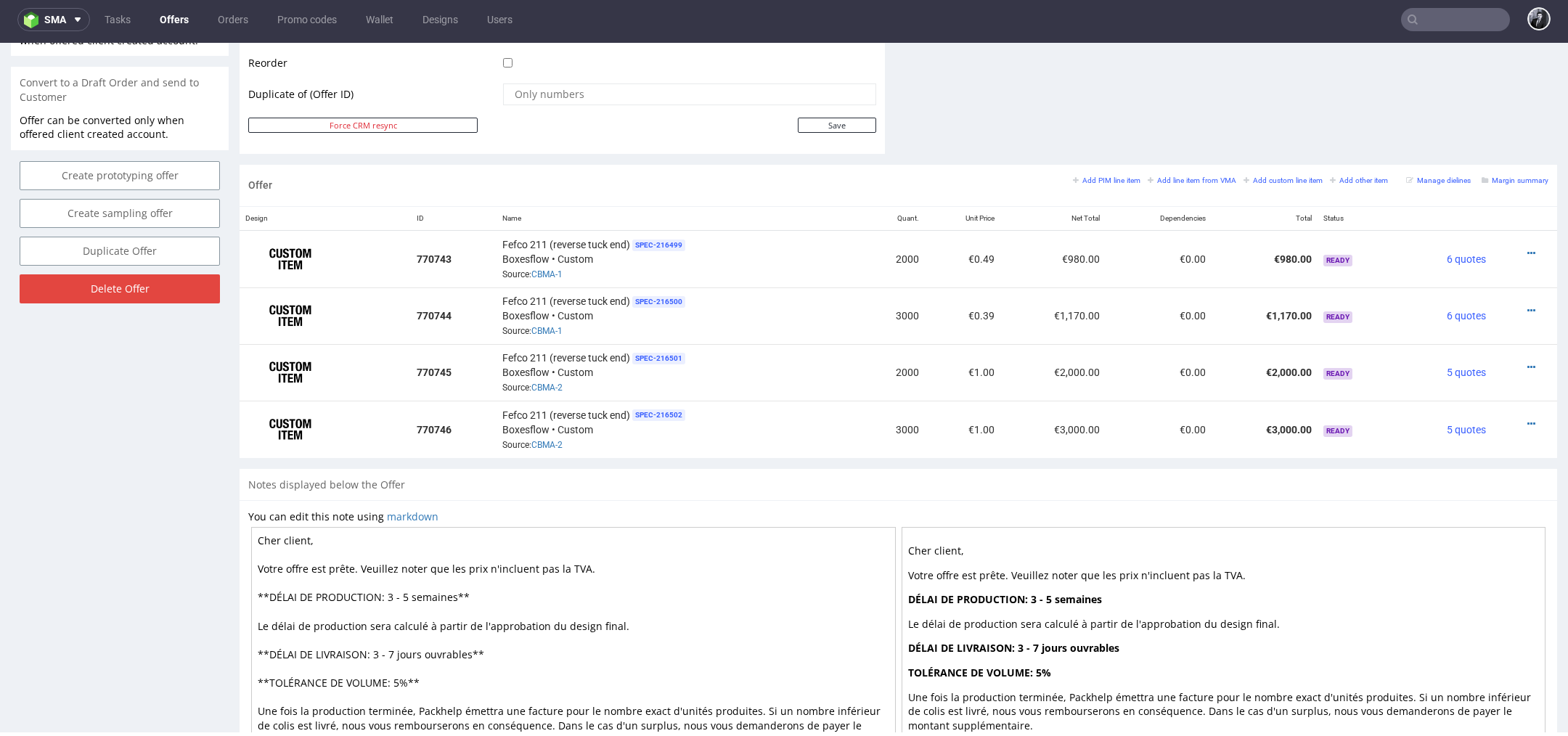
scroll to position [695, 0]
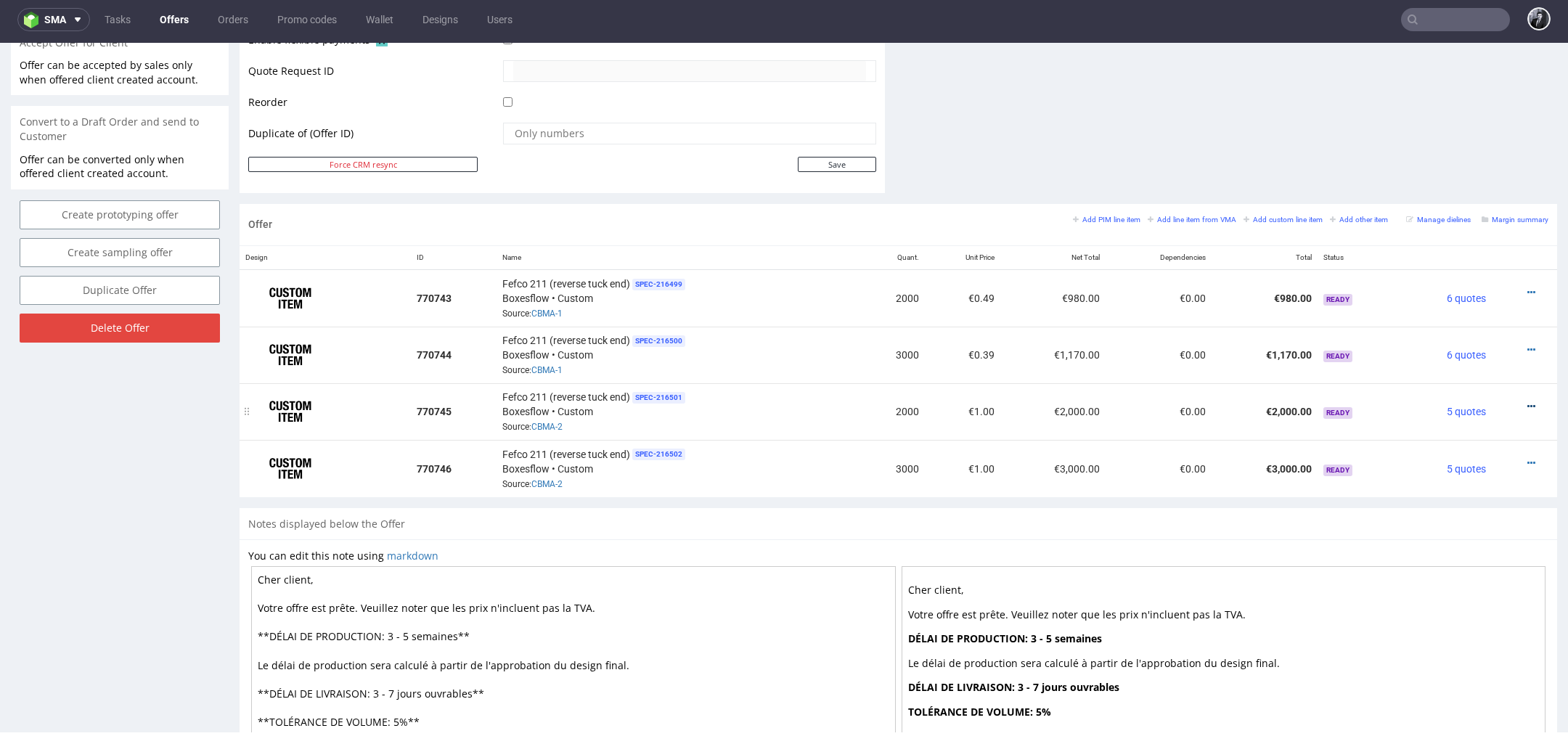
click at [1527, 402] on icon at bounding box center [1531, 407] width 8 height 10
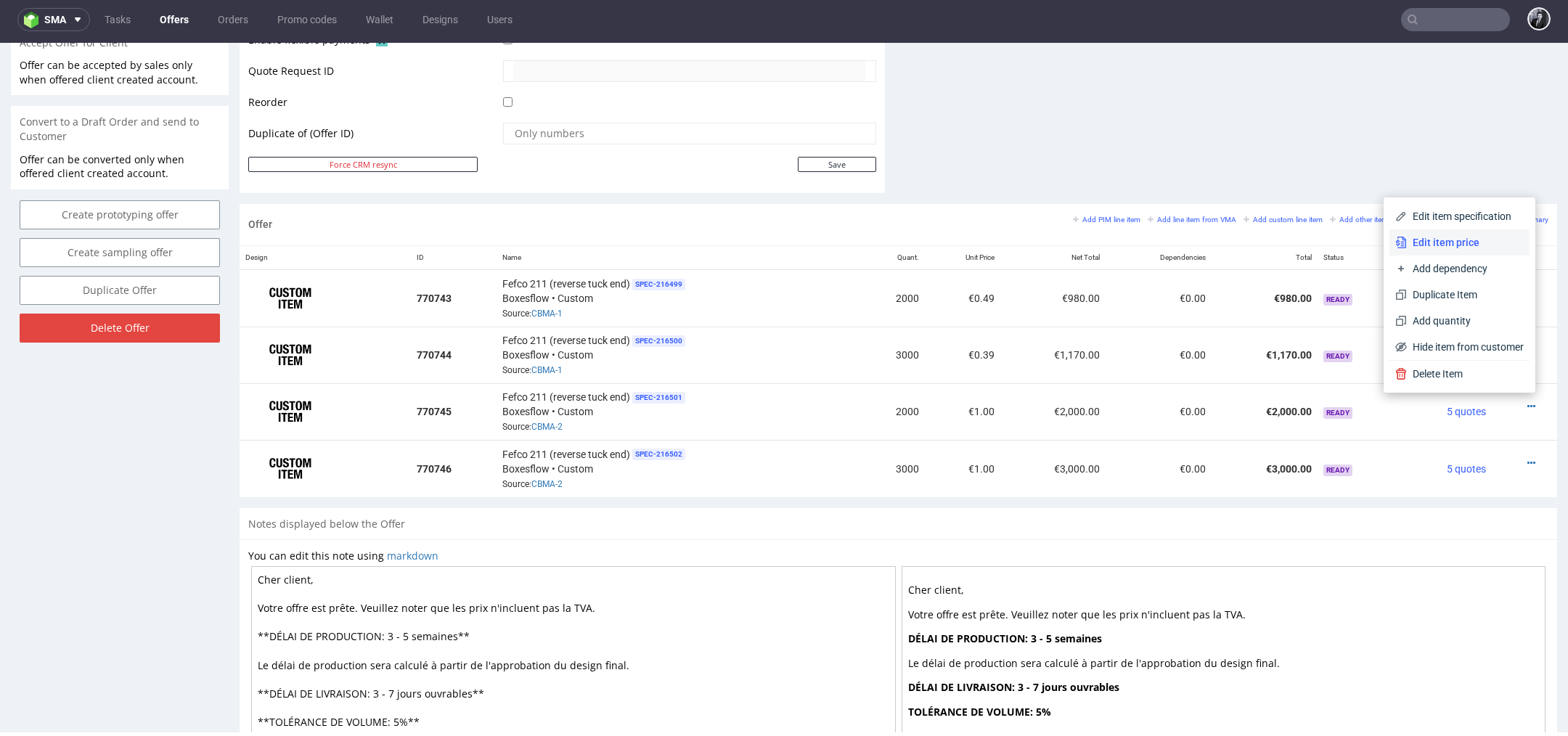
click at [1473, 248] on span "Edit item price" at bounding box center [1465, 242] width 116 height 14
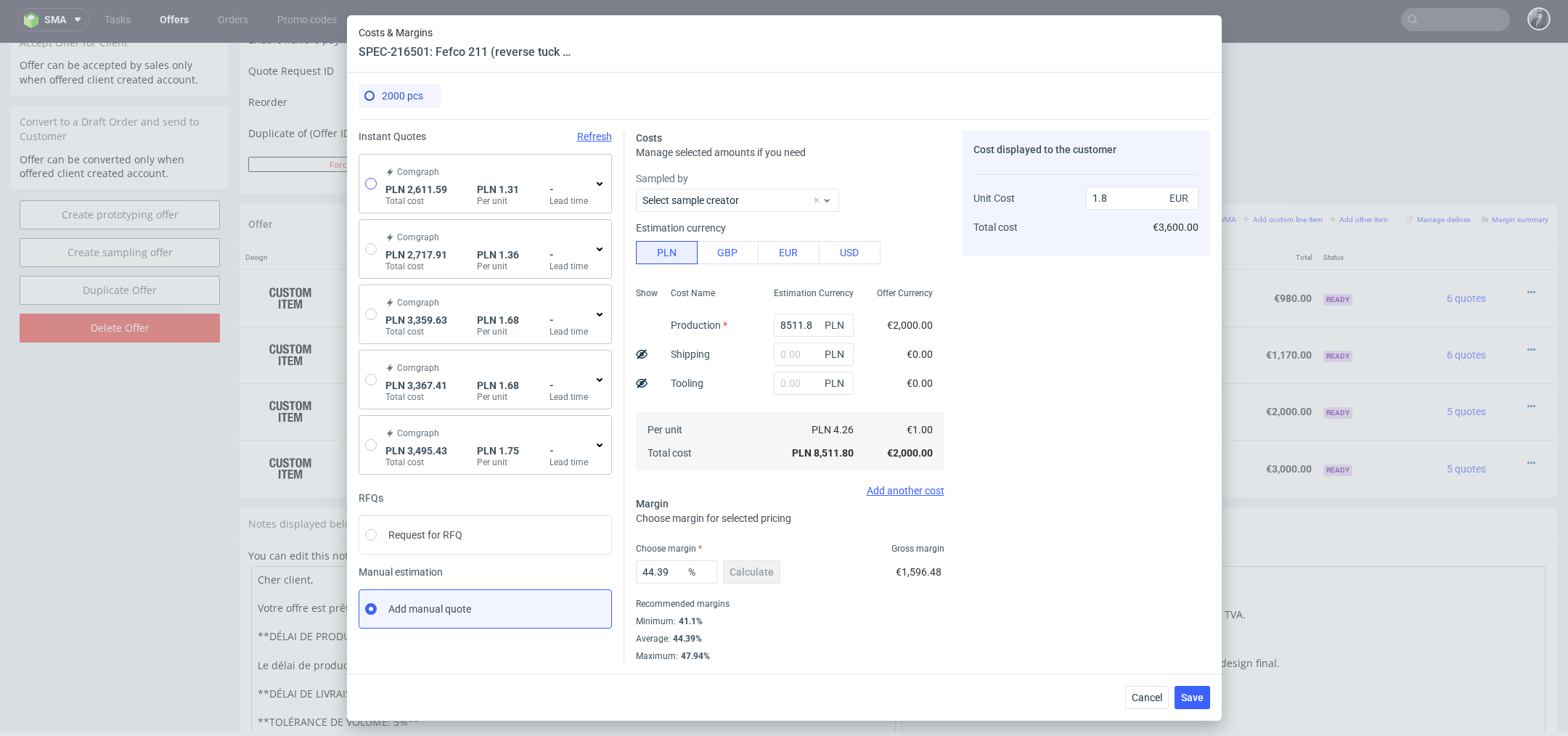
click at [376, 183] on div "Comgraph PLN 2,611.59 Total cost PLN 1.31 Per unit - Lead time" at bounding box center [485, 183] width 251 height 58
click at [368, 181] on input "radio" at bounding box center [371, 184] width 12 height 12
radio input "true"
radio input "false"
type input "1801.46"
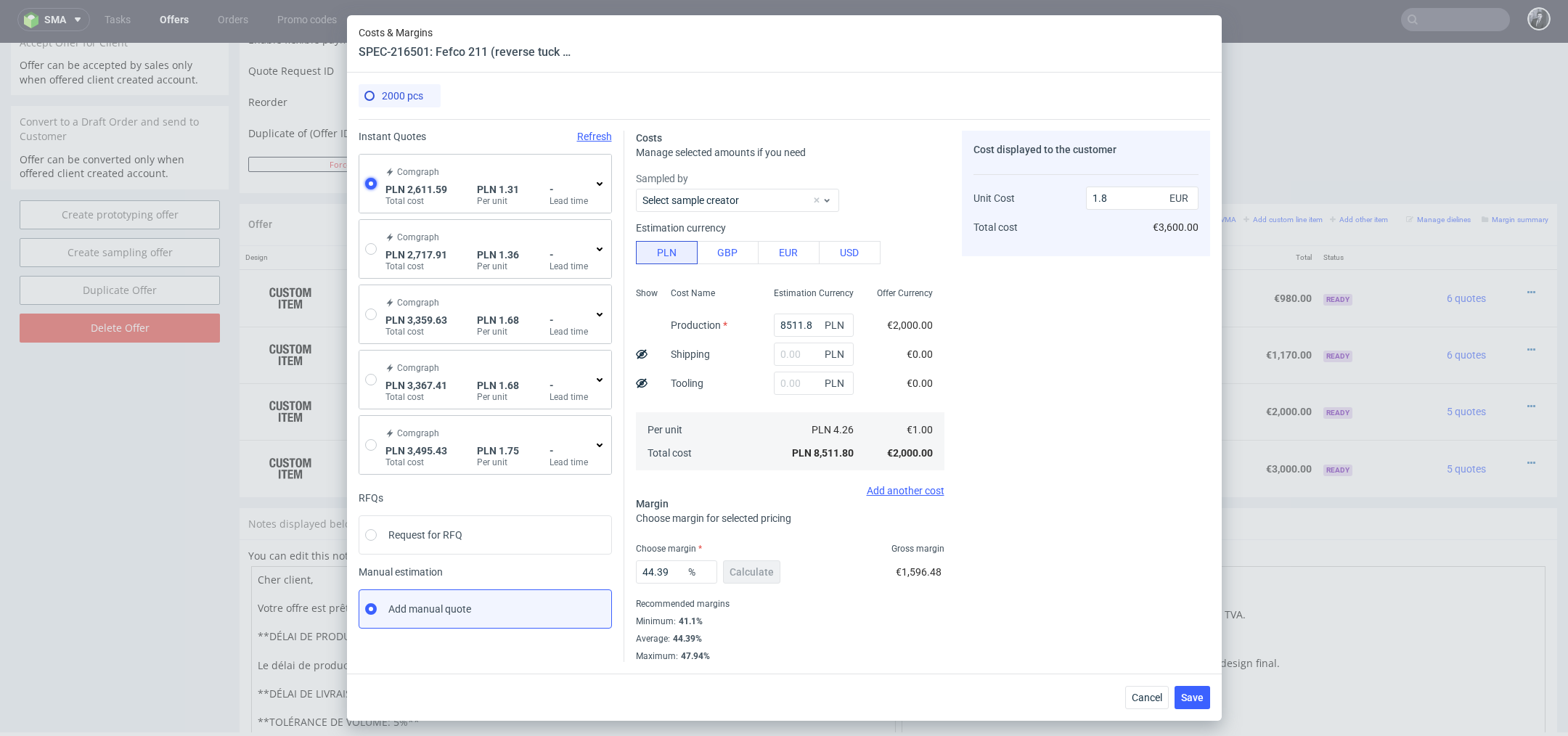
type input "810.13"
type input "0.31"
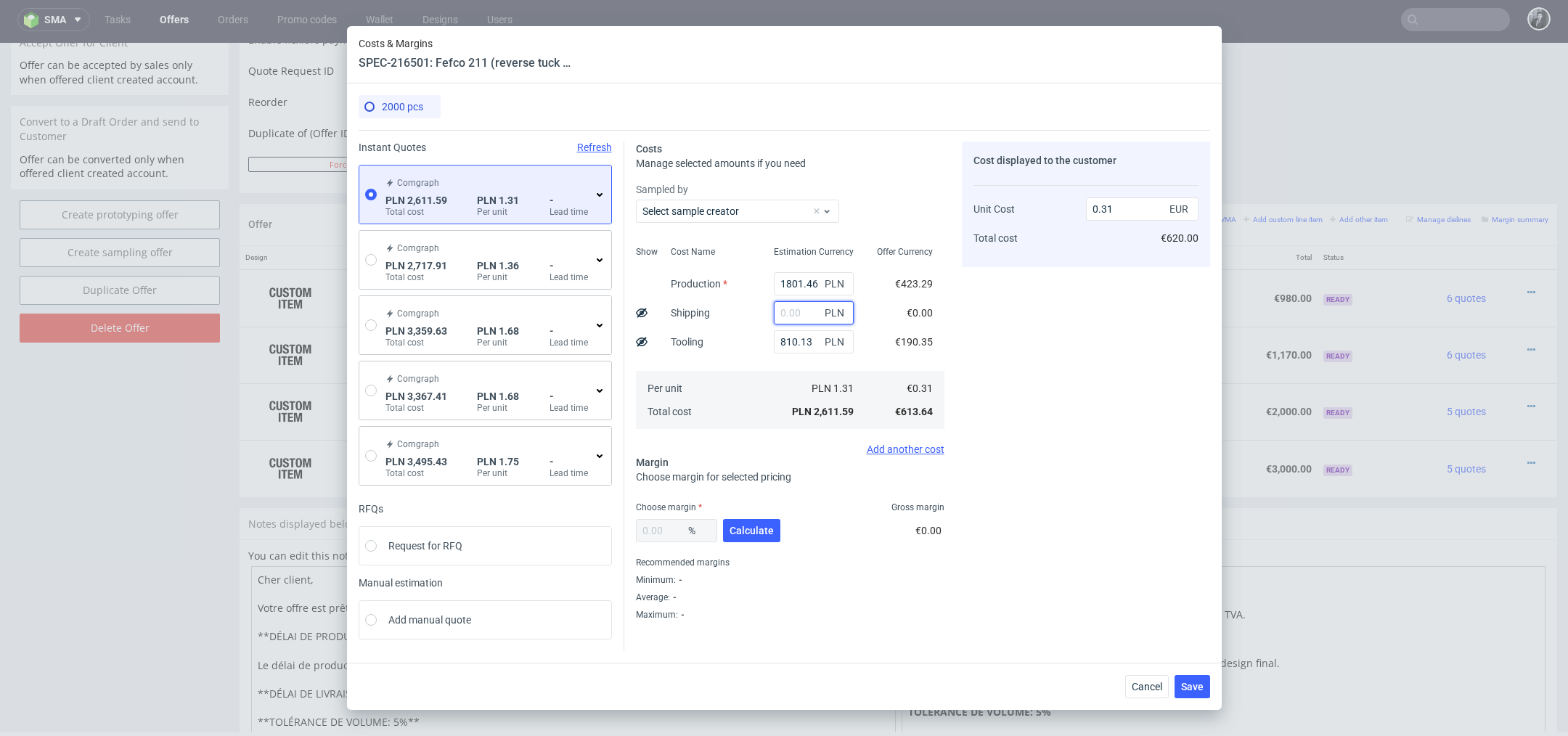
click at [785, 315] on input "text" at bounding box center [814, 313] width 80 height 24
type input "67"
type input "0.32"
type input "67.67"
click at [765, 533] on span "Calculate" at bounding box center [752, 531] width 44 height 10
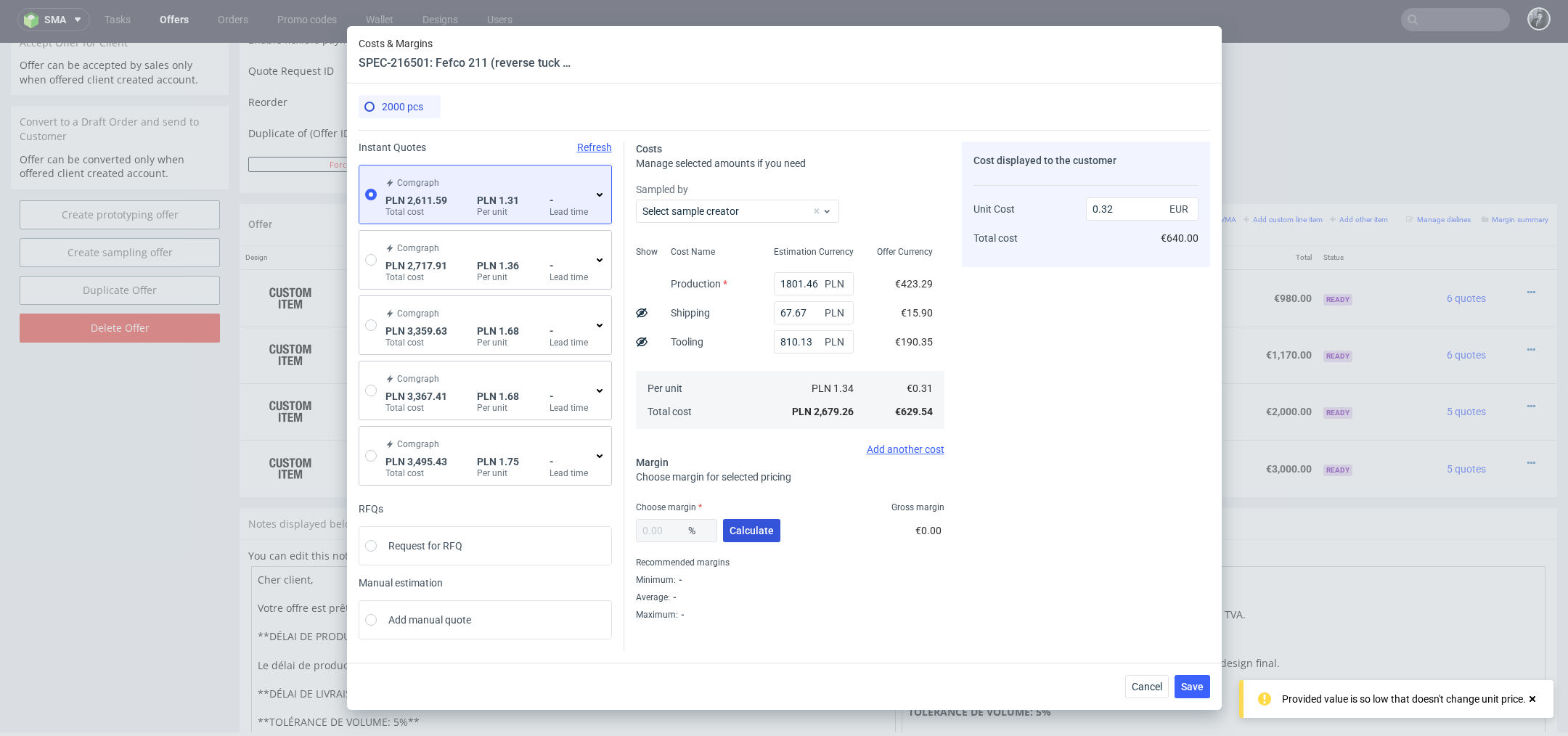
type input "42.45"
click at [1118, 219] on input "0.55" at bounding box center [1142, 209] width 112 height 24
type input "0.59"
type input "47.45762711864407"
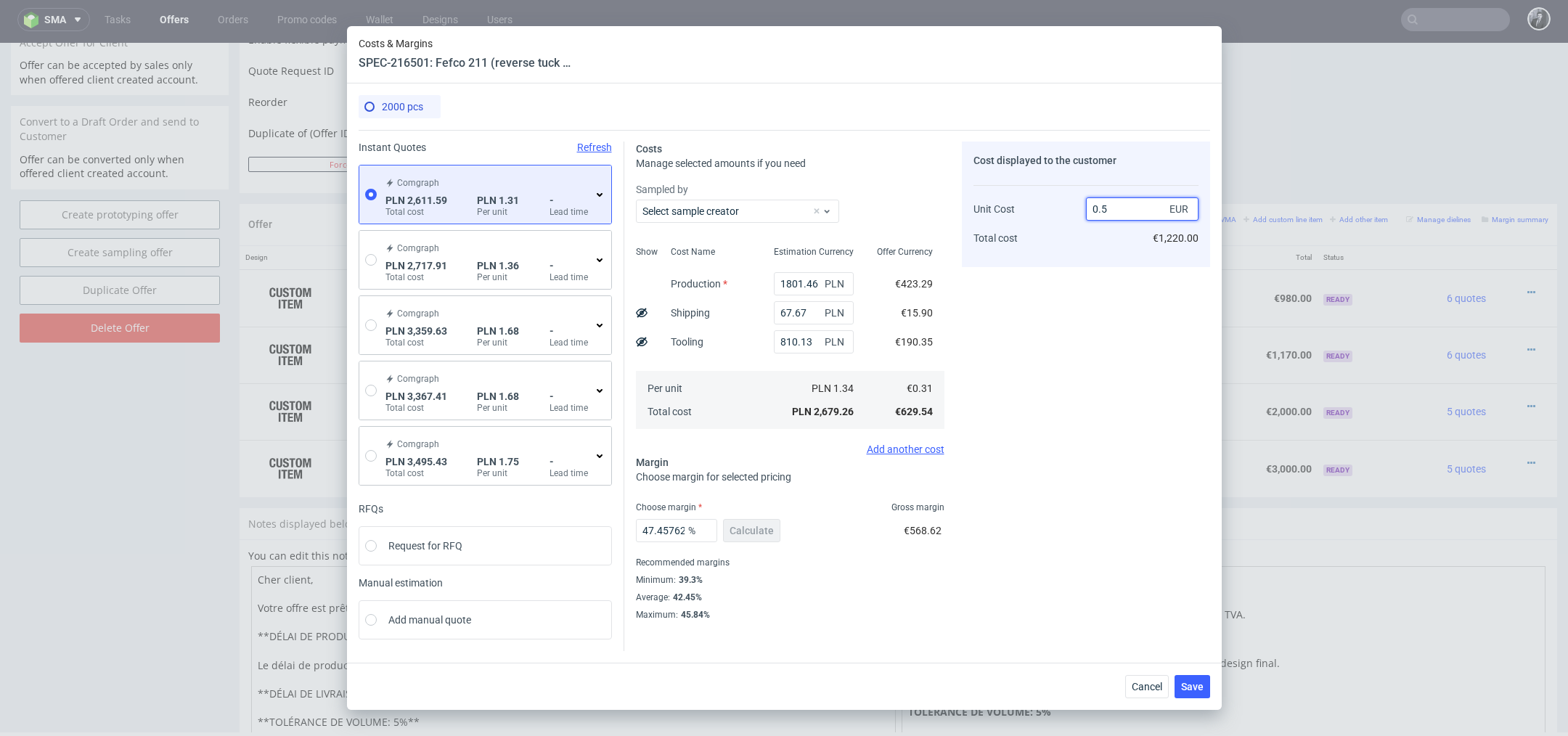
type input "0.58"
type input "46.55172413793103"
type input "0.59"
type input "47.45762711864407"
type input "0.58"
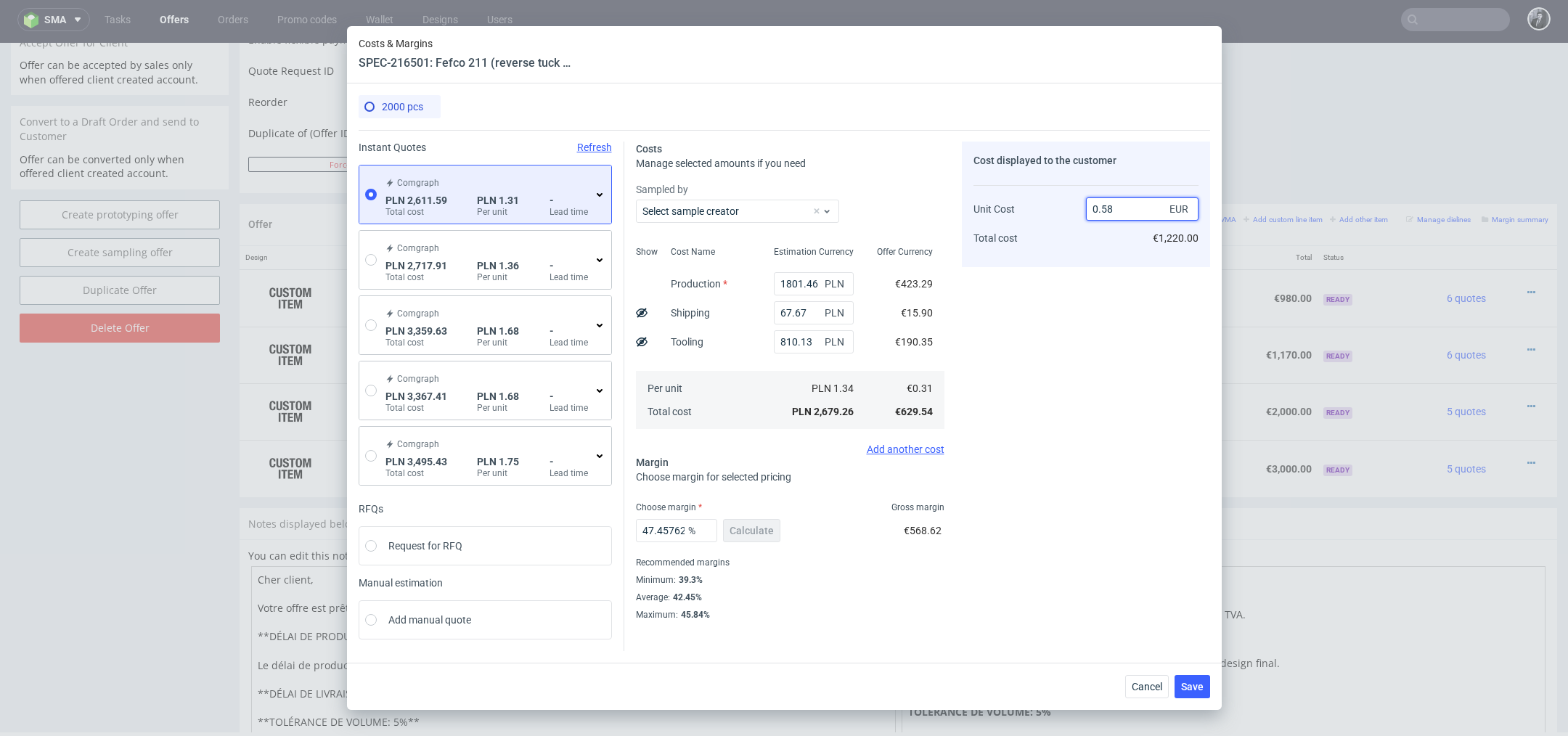
type input "46.55172413793103"
type input "0."
type input "-Infinity"
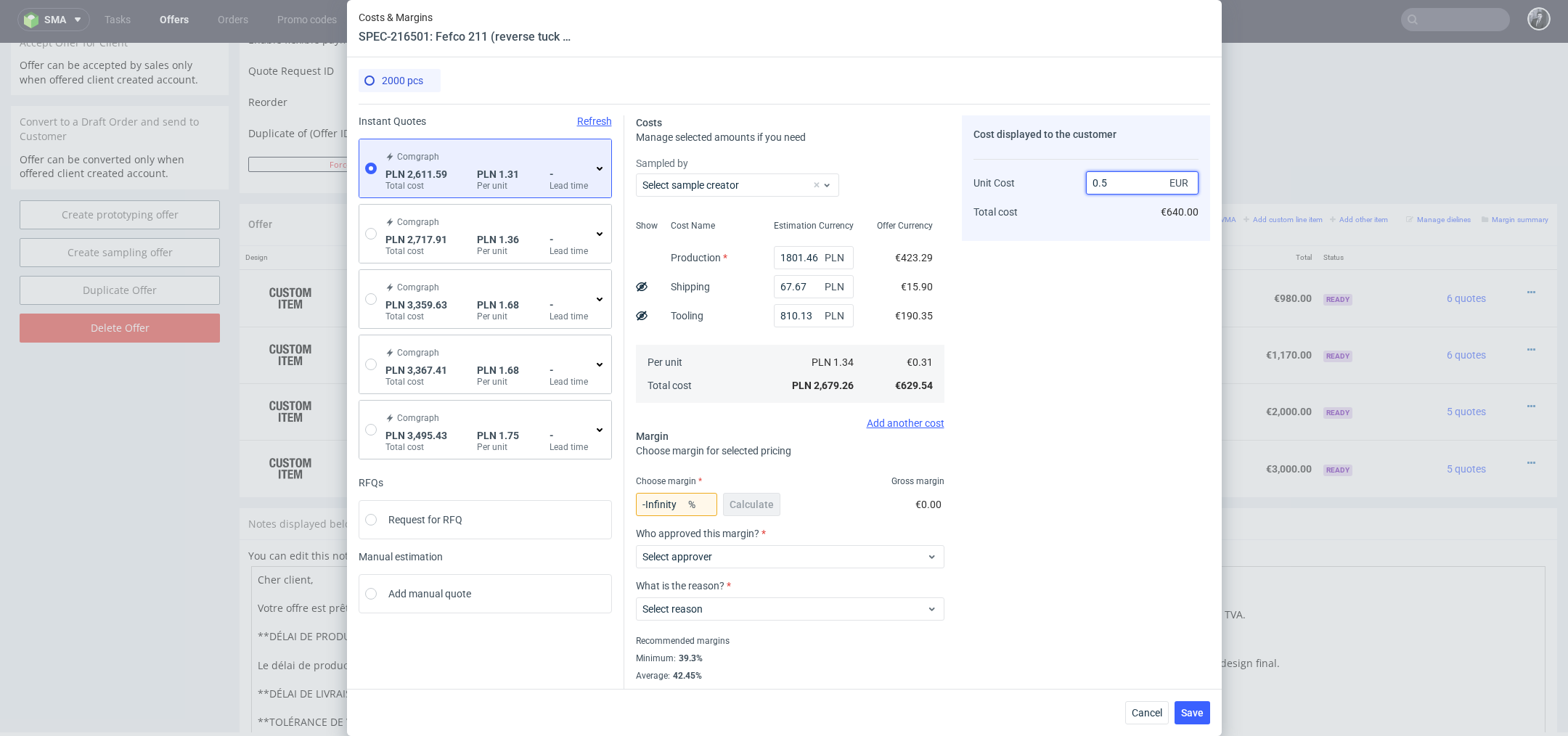
type input "0.50"
type input "38"
type input "0.59"
type input "47.45762711864407"
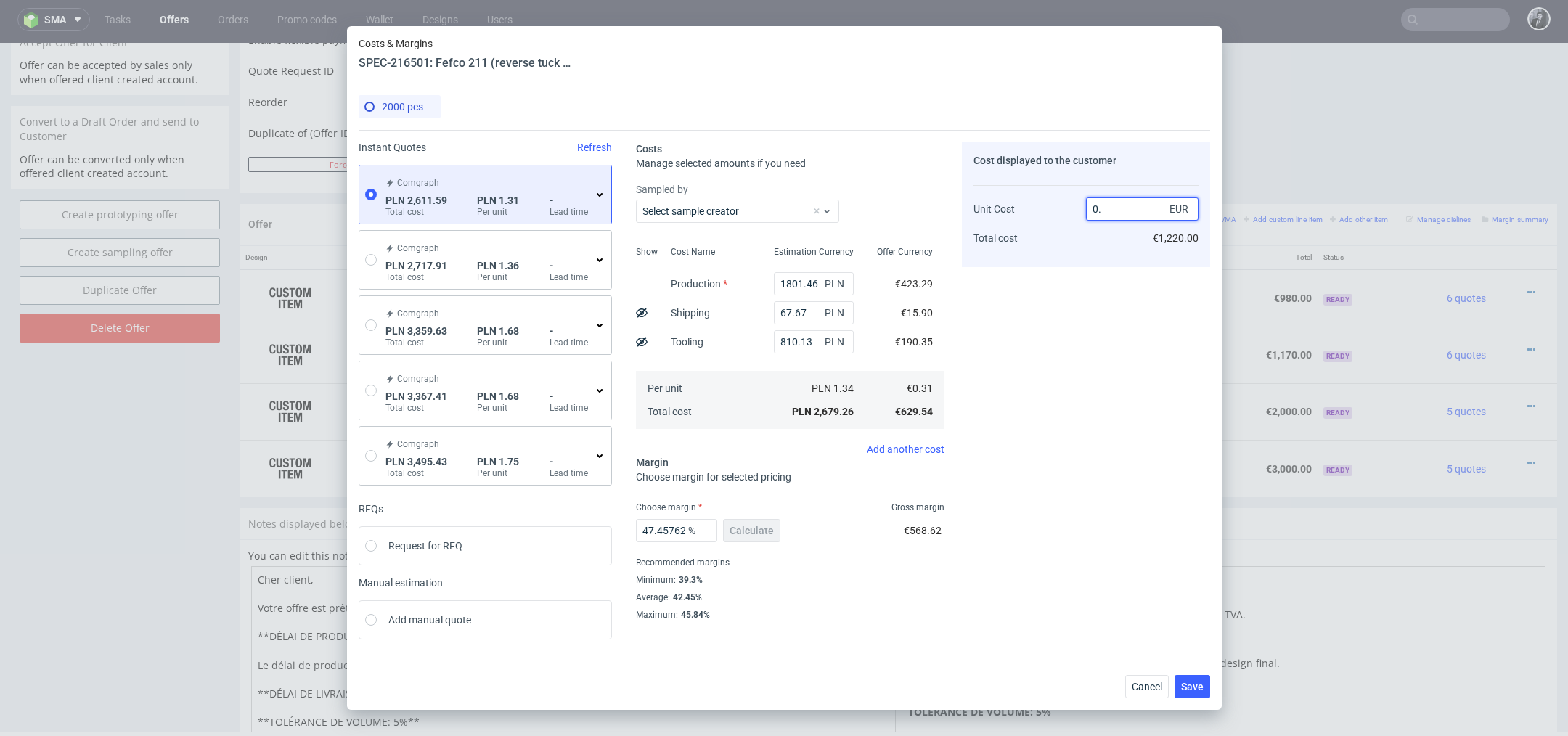
type input "0.5"
type input "38"
type input "0.517"
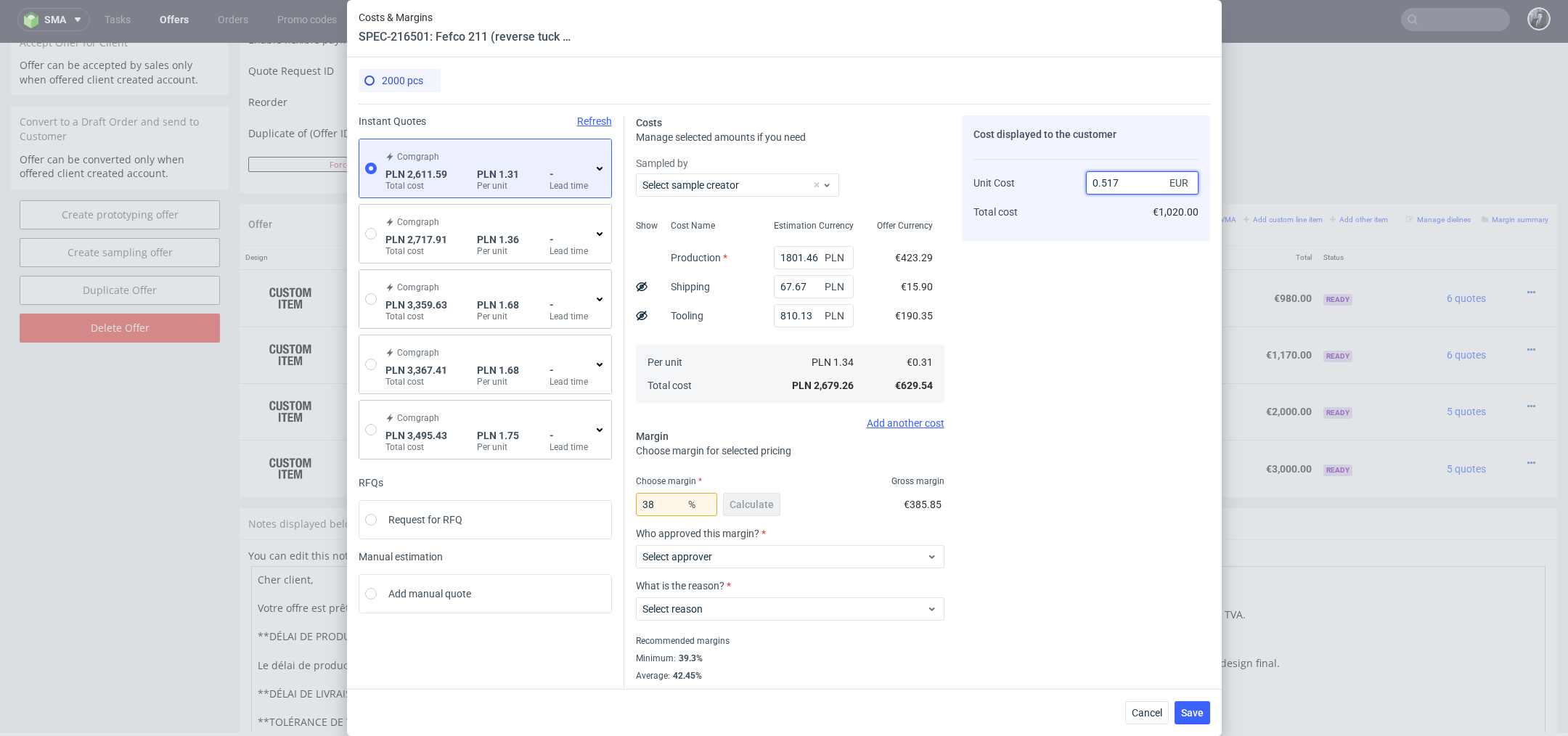
type input "40.03868471953578"
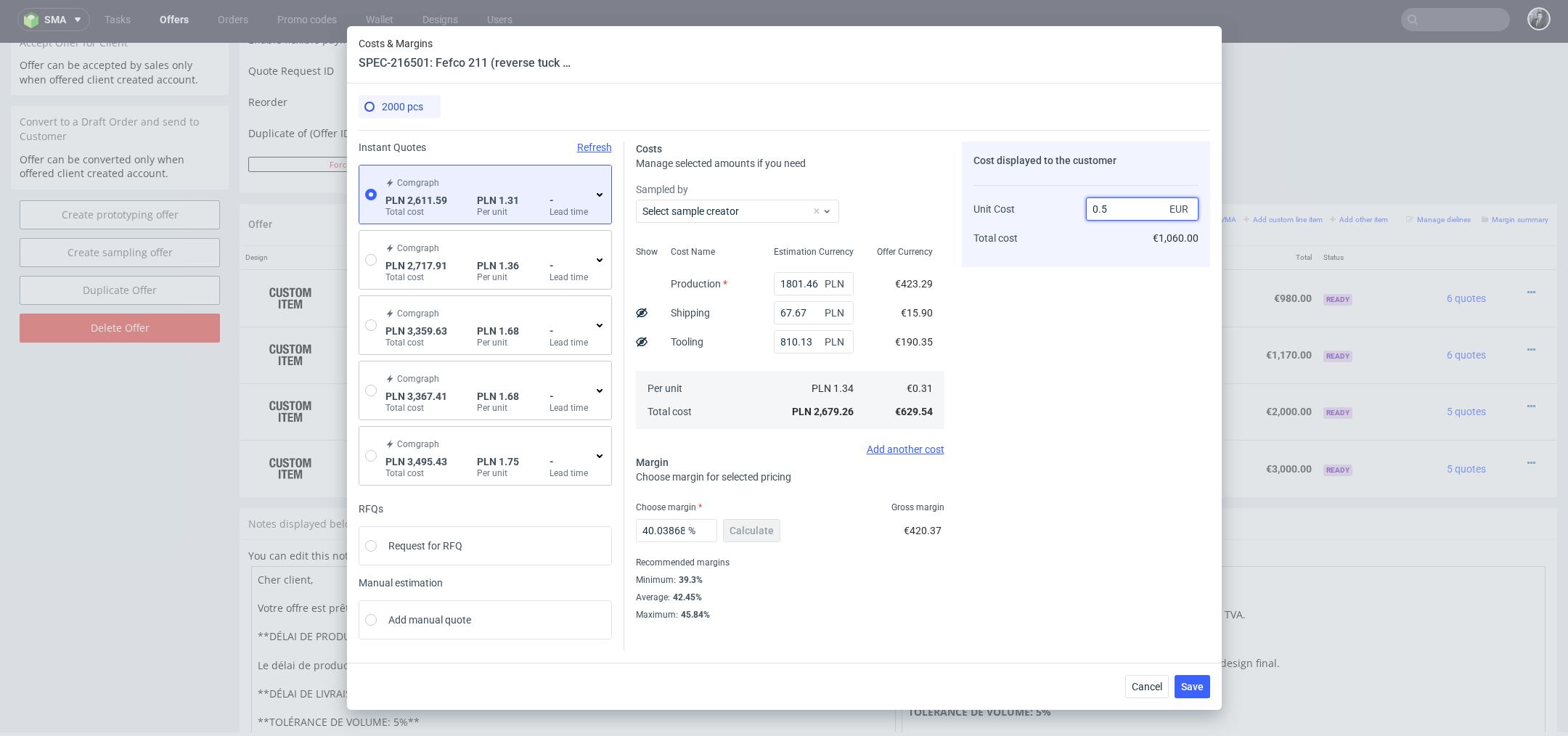
type input "0.57"
type input "45.614035087719294"
type input "0.59"
click at [1008, 560] on div "Cost displayed to the customer Unit Cost Total cost 0.59 EUR €1,180.00" at bounding box center [1086, 382] width 248 height 479
click at [1192, 682] on span "Save" at bounding box center [1192, 687] width 23 height 10
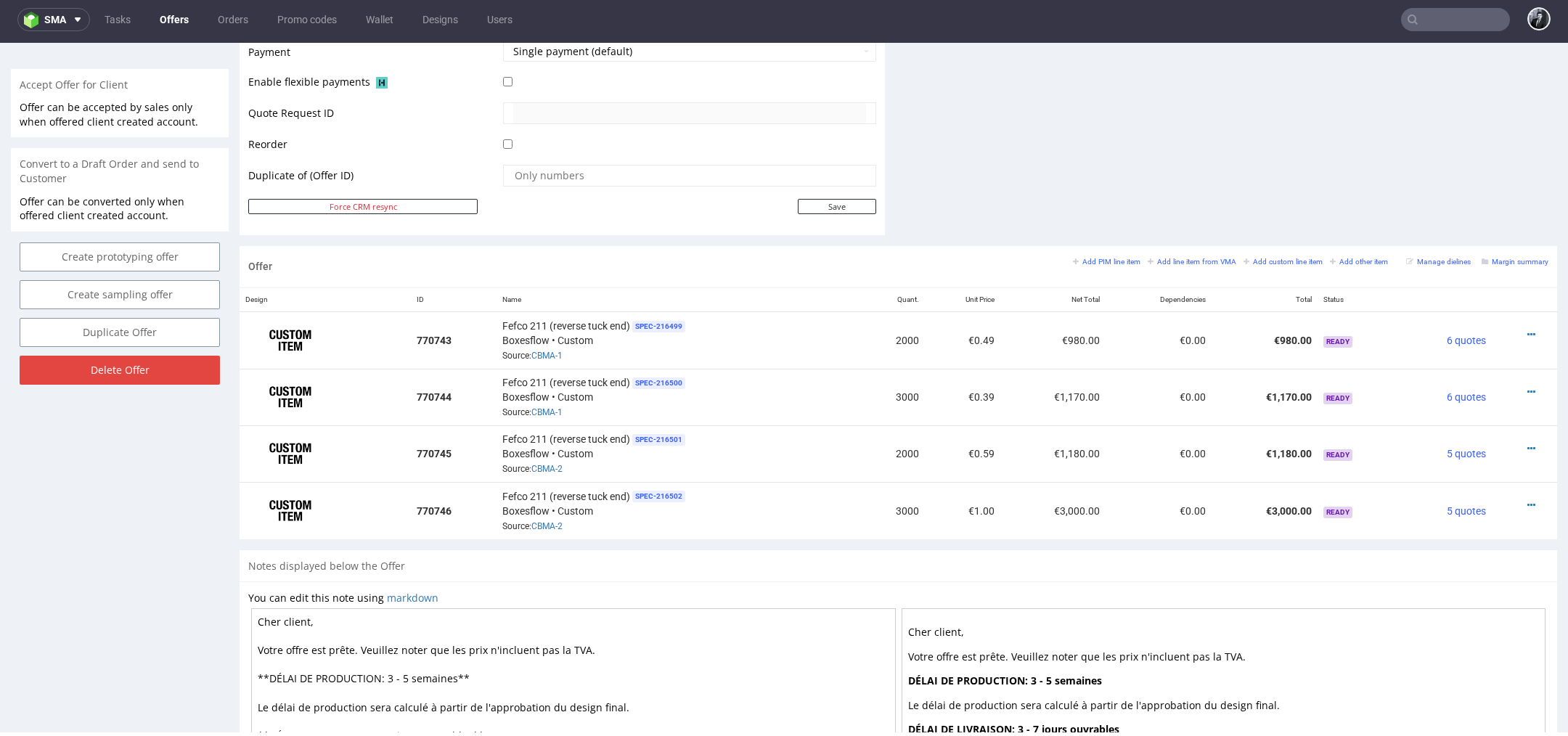
scroll to position [679, 0]
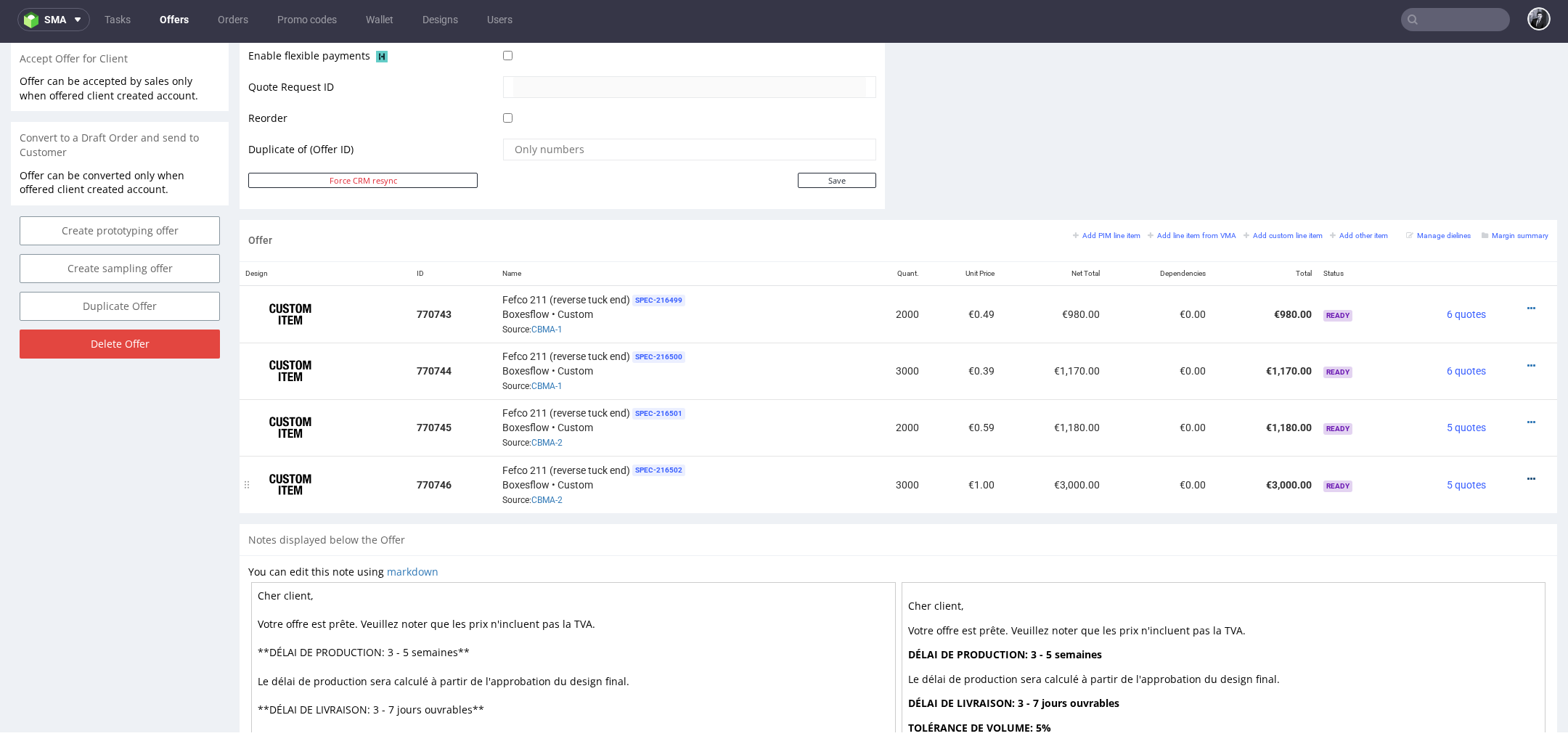
click at [1527, 474] on icon at bounding box center [1531, 479] width 8 height 10
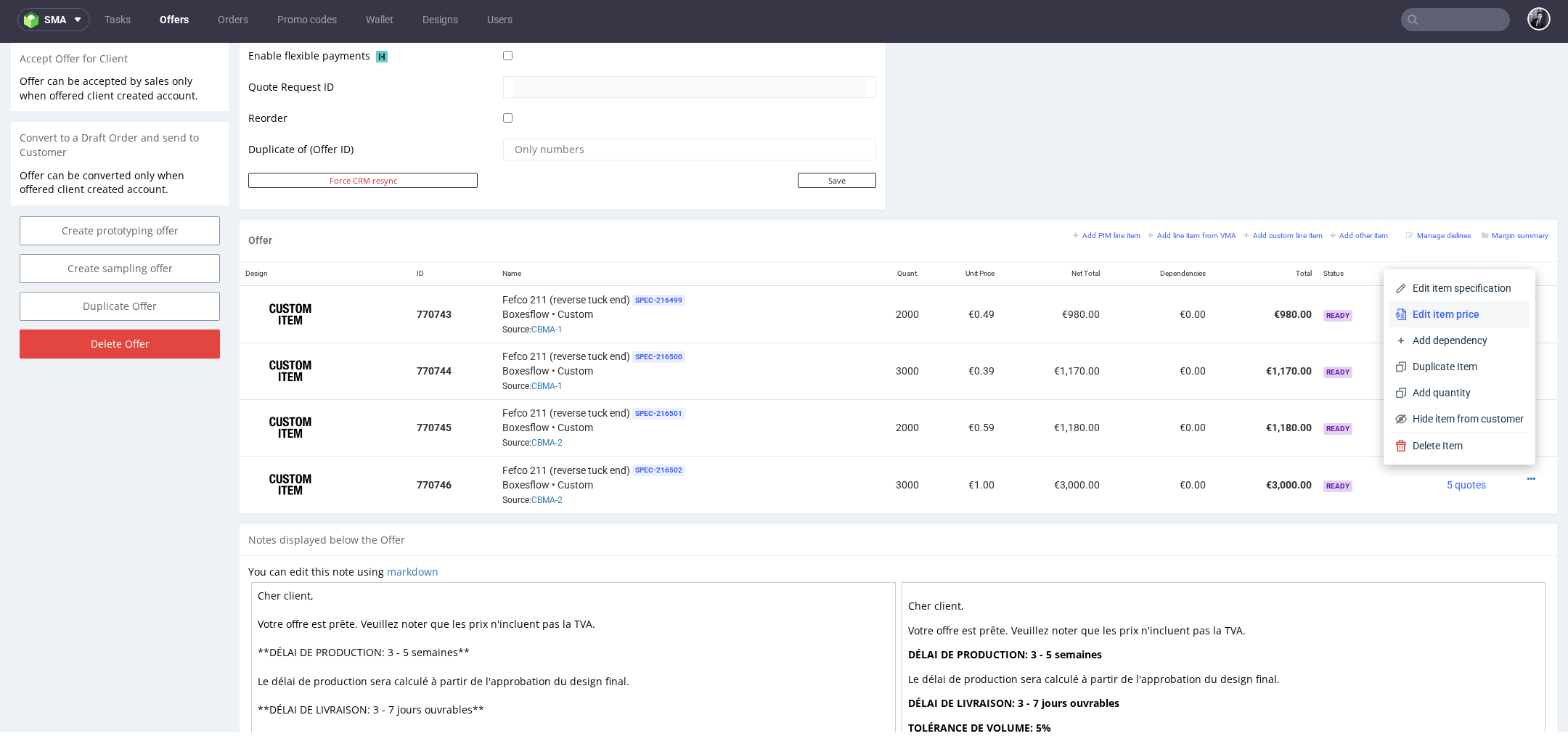
click at [1471, 314] on span "Edit item price" at bounding box center [1465, 314] width 116 height 14
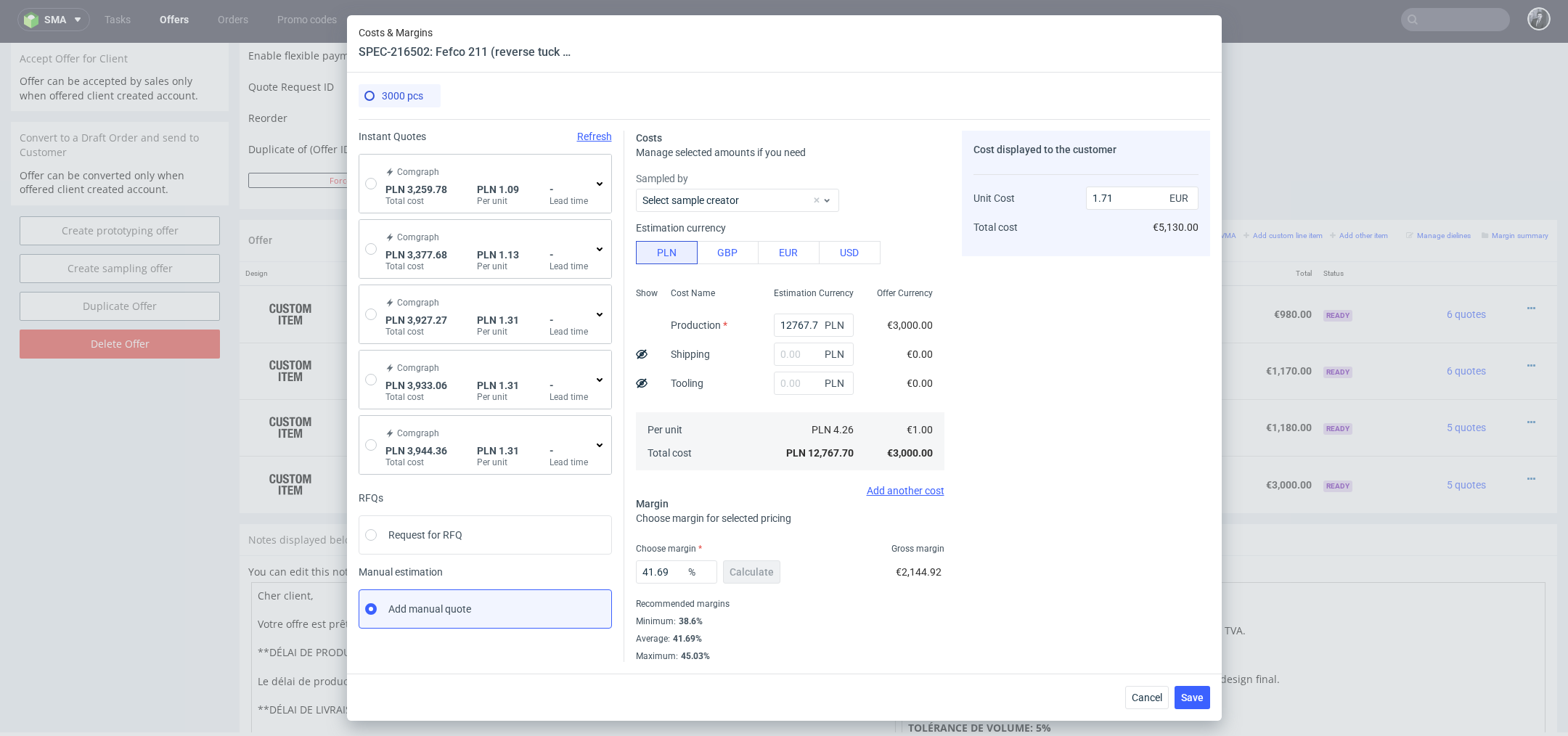
click at [372, 176] on div "Comgraph PLN 3,259.78 Total cost PLN 1.09 Per unit - Lead time" at bounding box center [485, 183] width 251 height 58
click at [370, 182] on input "radio" at bounding box center [371, 184] width 12 height 12
radio input "true"
radio input "false"
type input "2449.65"
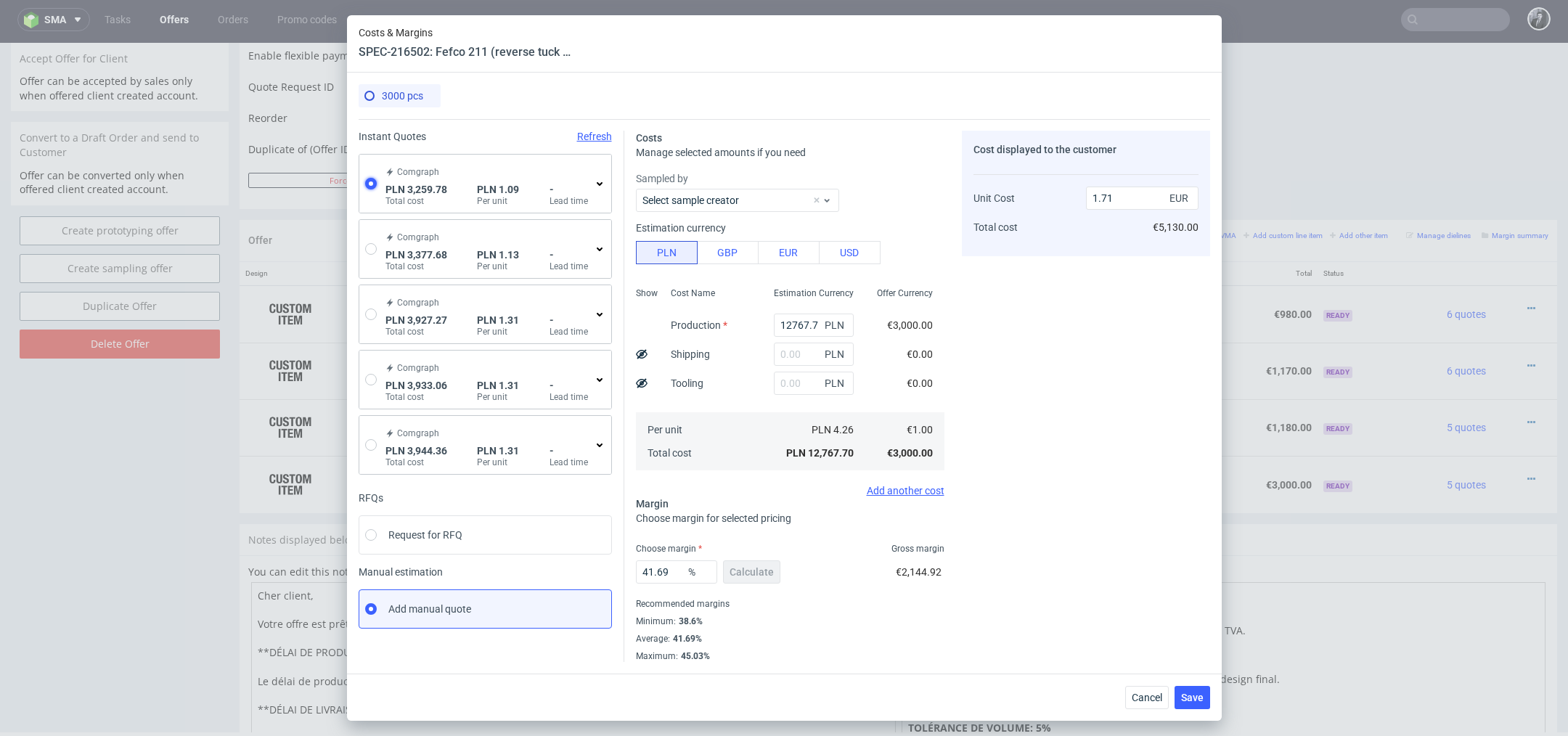
type input "810.13"
type input "0.25"
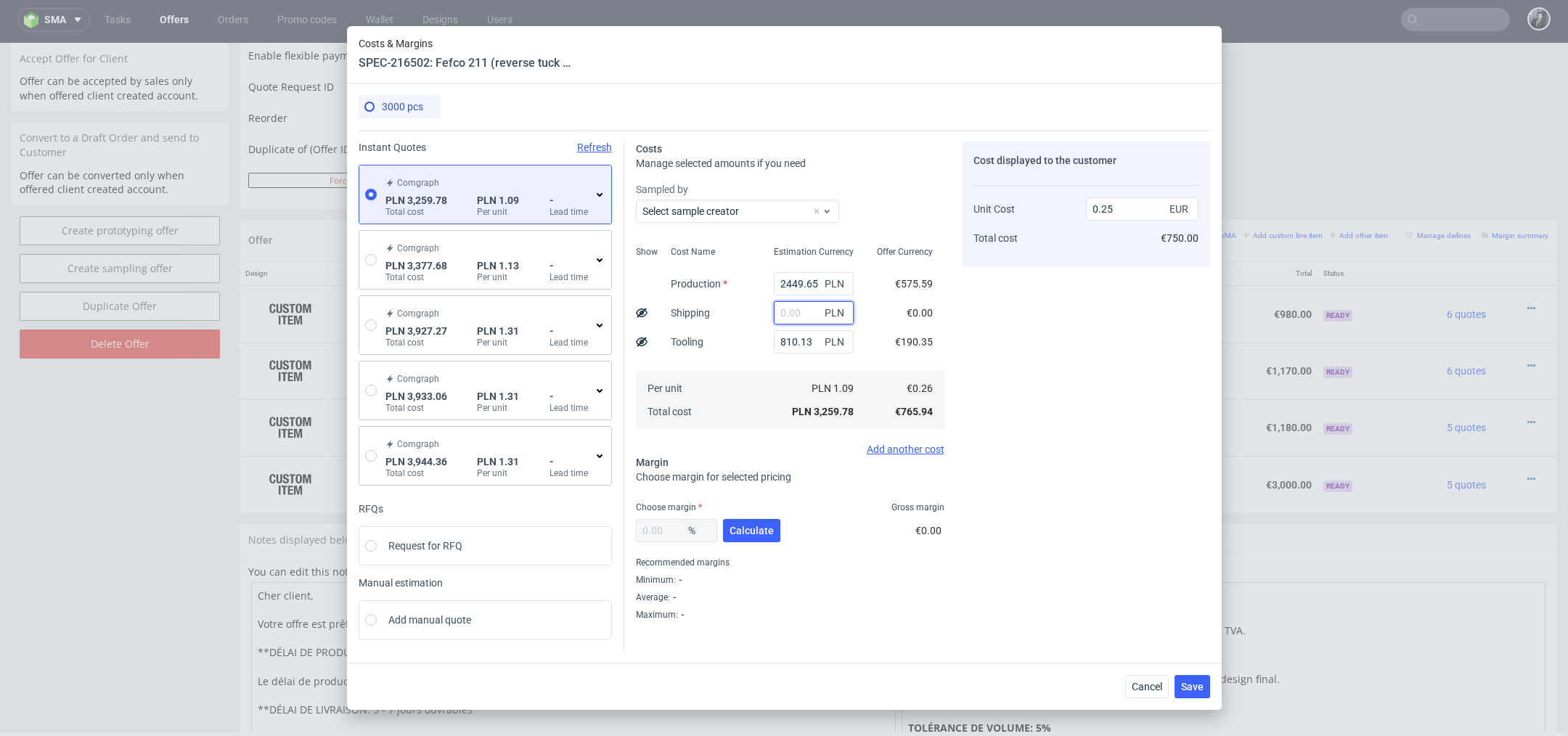
click at [792, 314] on input "text" at bounding box center [814, 313] width 80 height 24
type input "7"
paste input "77.69"
type input "77.69"
type input "0.26"
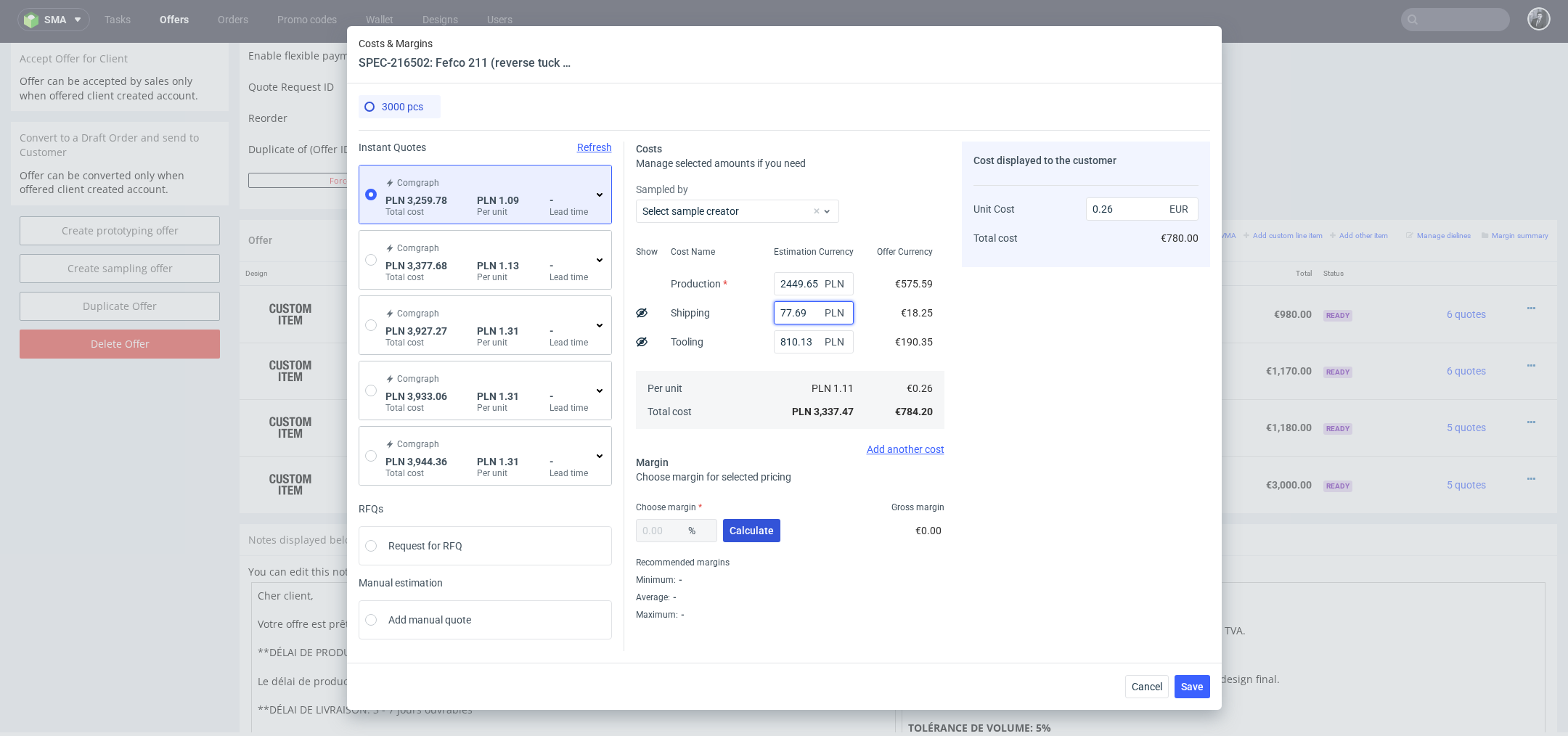
type input "77.69"
click at [762, 530] on span "Calculate" at bounding box center [752, 531] width 44 height 10
type input "40.98"
click at [1128, 210] on input "0.44" at bounding box center [1142, 209] width 112 height 24
type input "0.49"
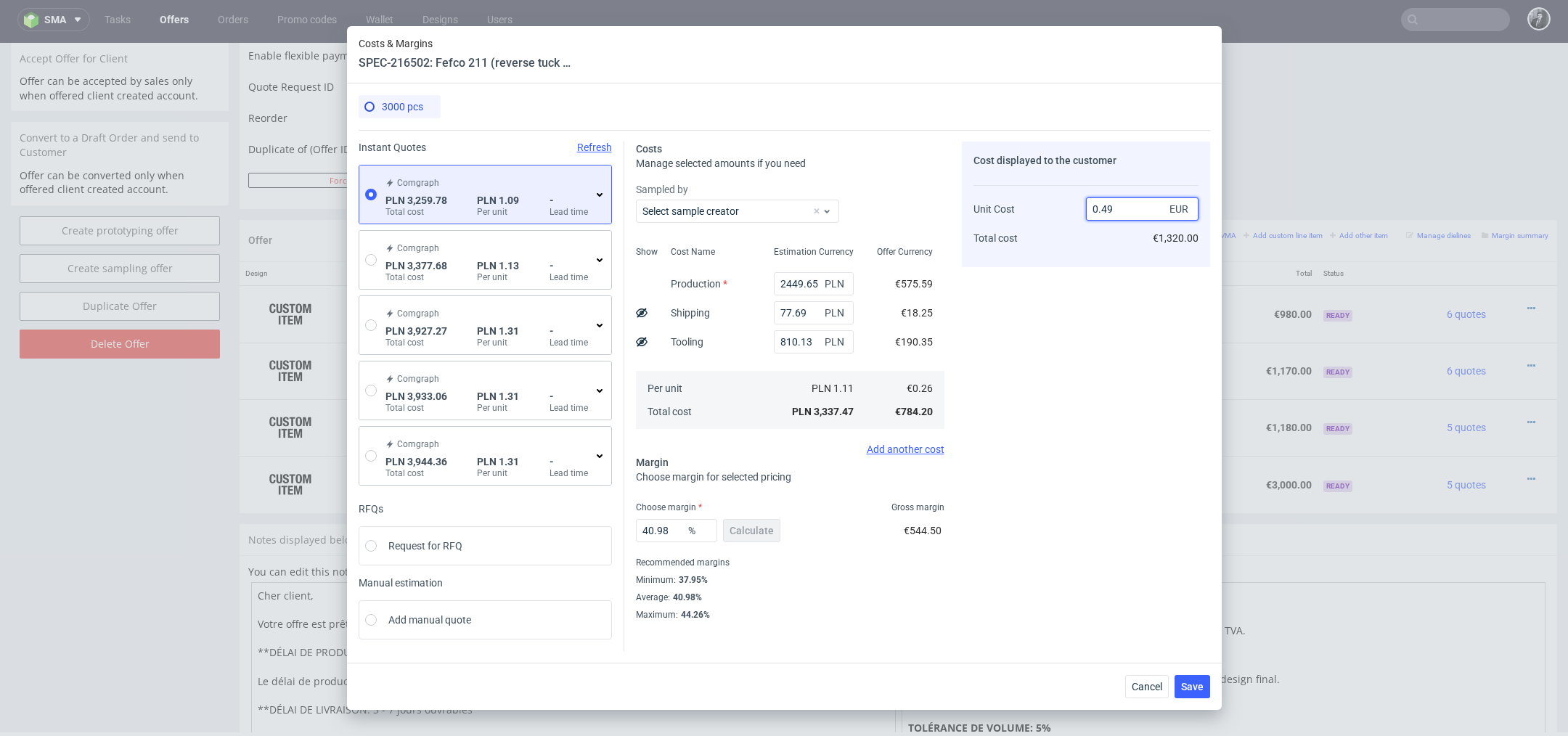
type input "46.93877551020408"
type input "0.49"
click at [1192, 689] on span "Save" at bounding box center [1192, 687] width 23 height 10
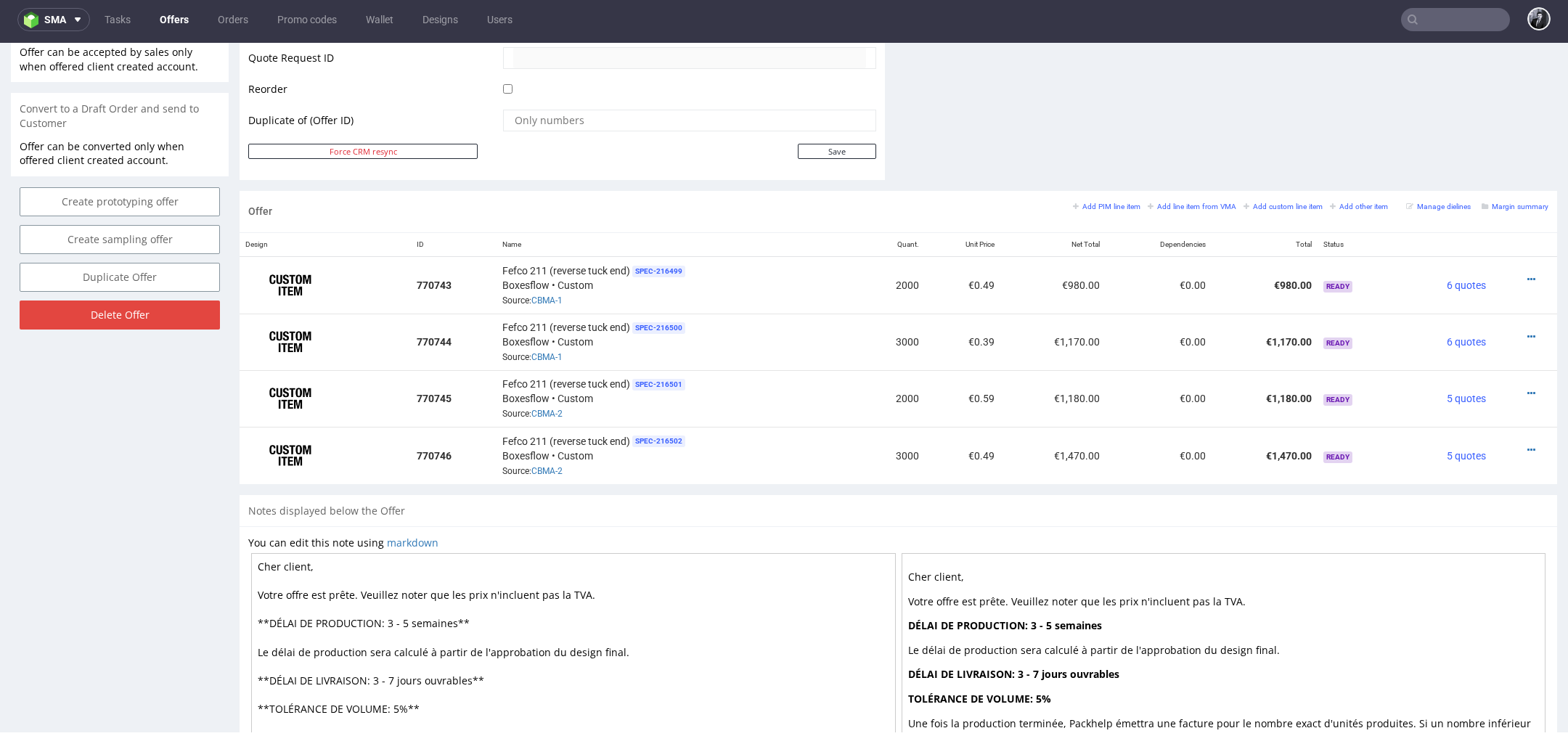
scroll to position [710, 0]
click at [1527, 387] on icon at bounding box center [1531, 392] width 8 height 10
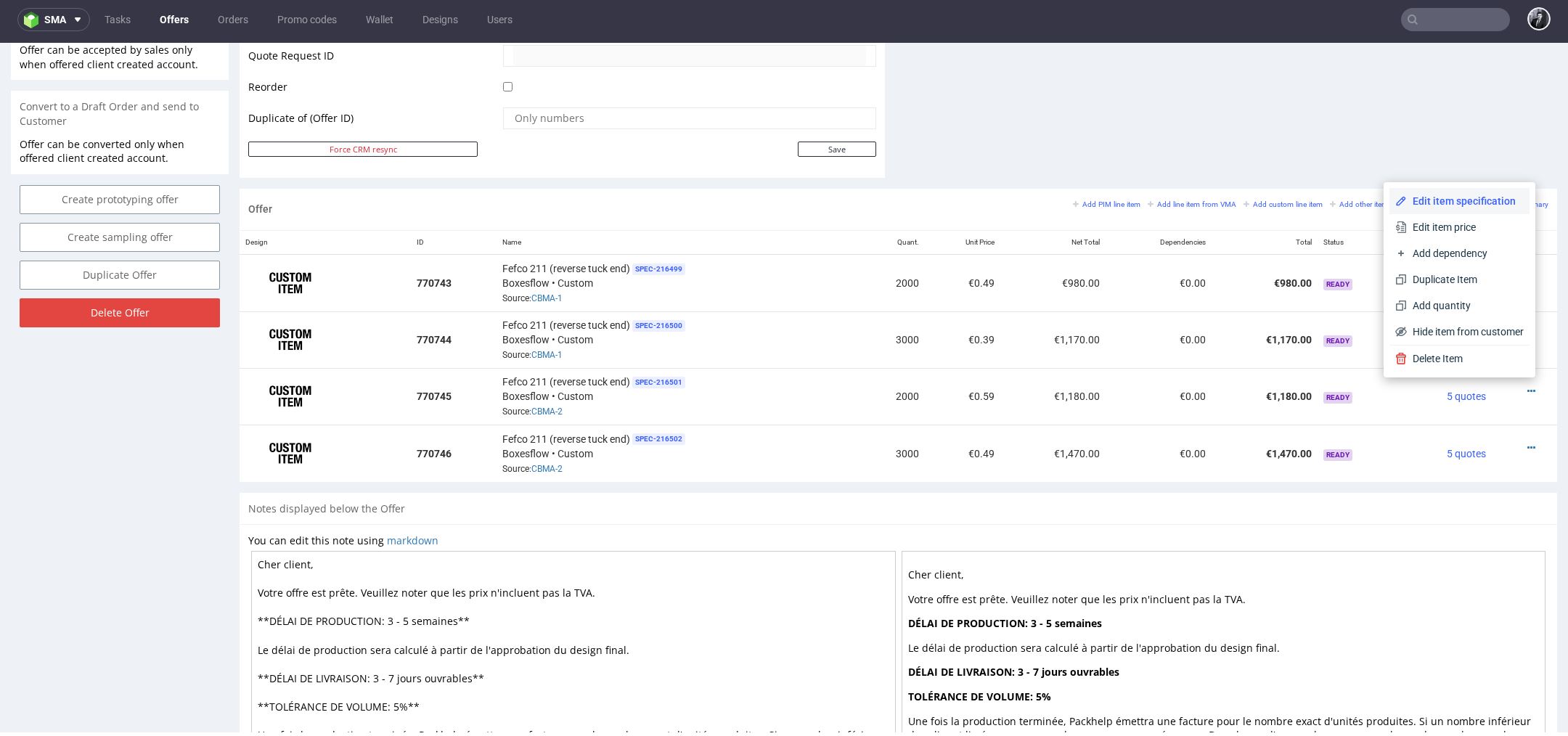
click at [1440, 202] on span "Edit item specification" at bounding box center [1465, 201] width 116 height 14
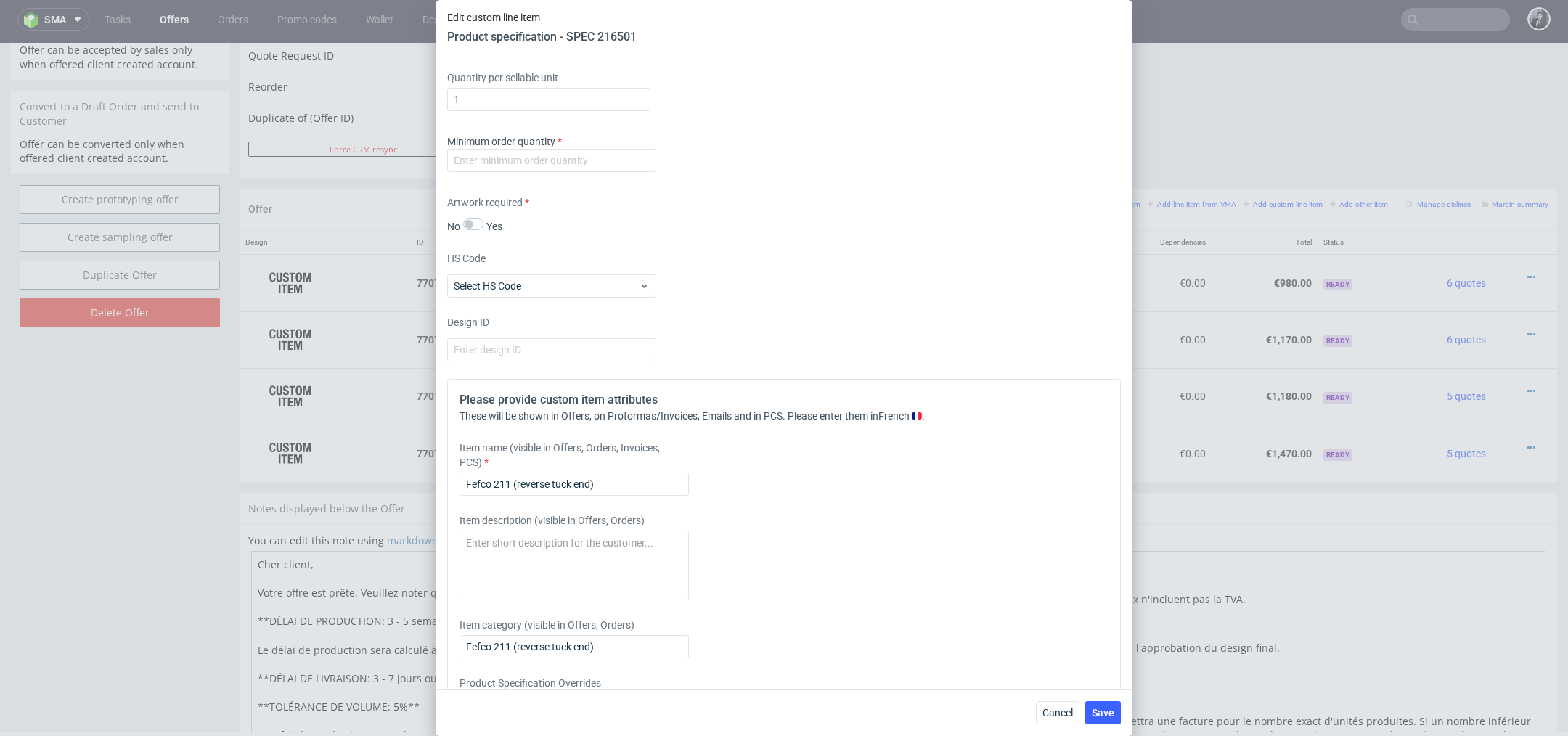
scroll to position [954, 0]
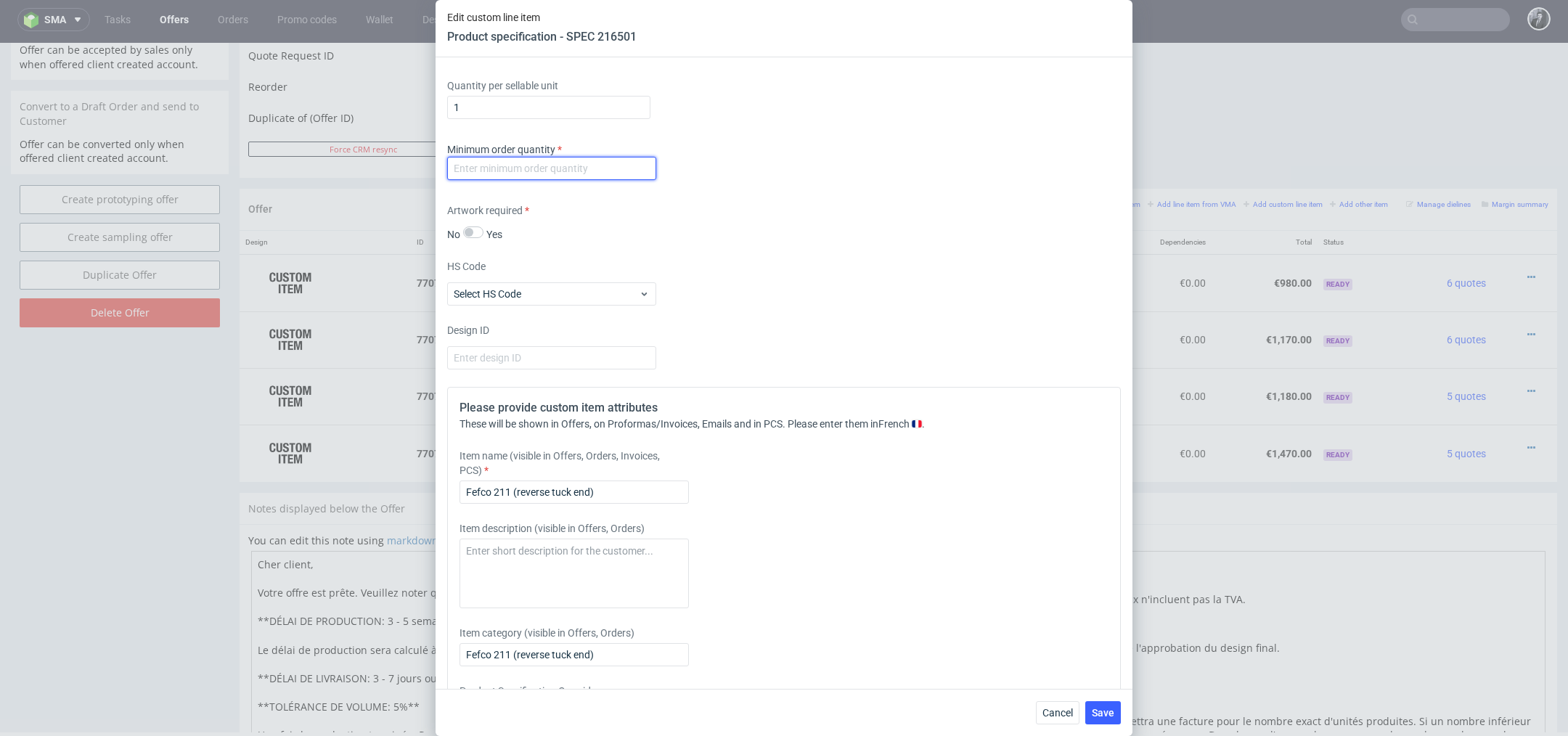
click at [565, 168] on input "number" at bounding box center [552, 169] width 209 height 24
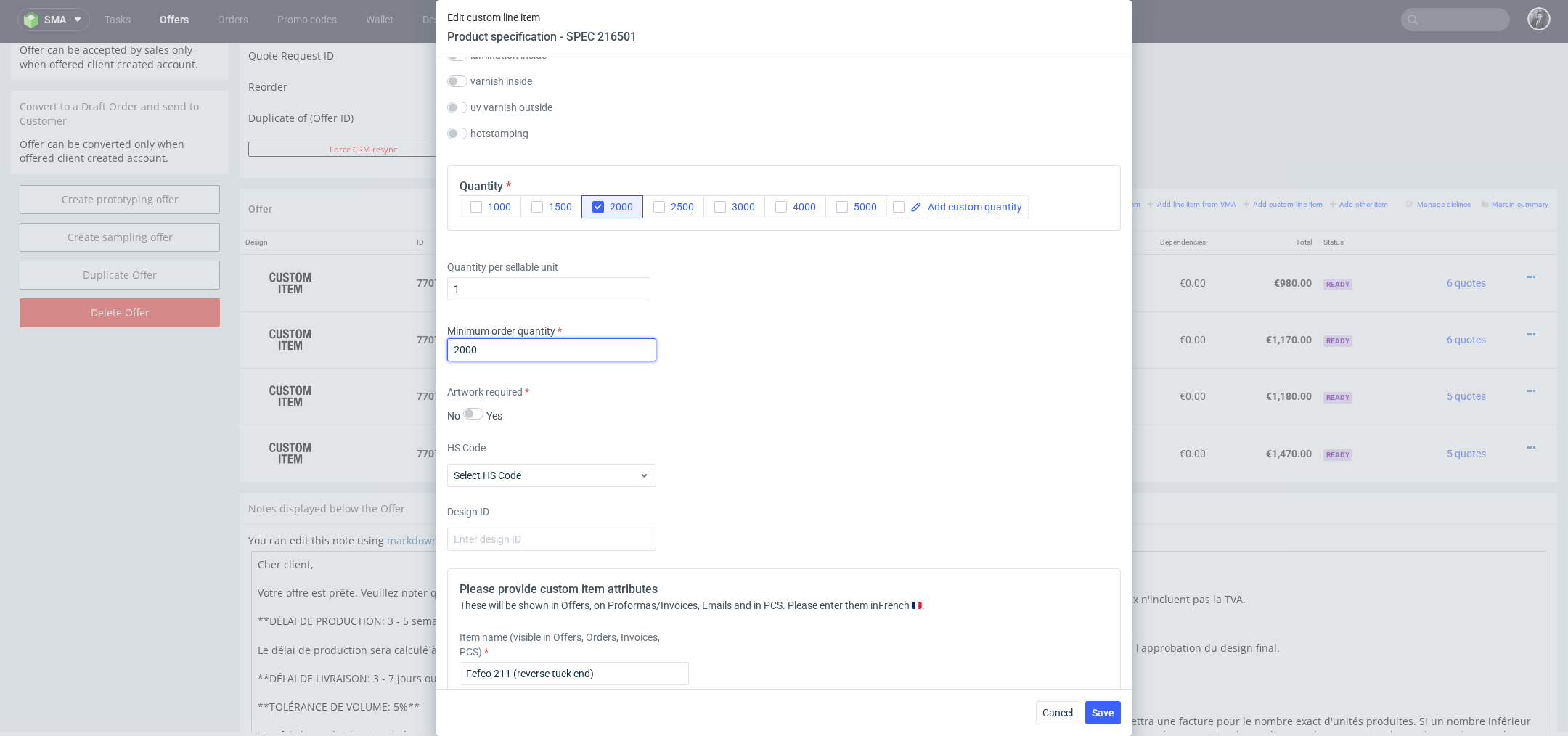
scroll to position [1053, 0]
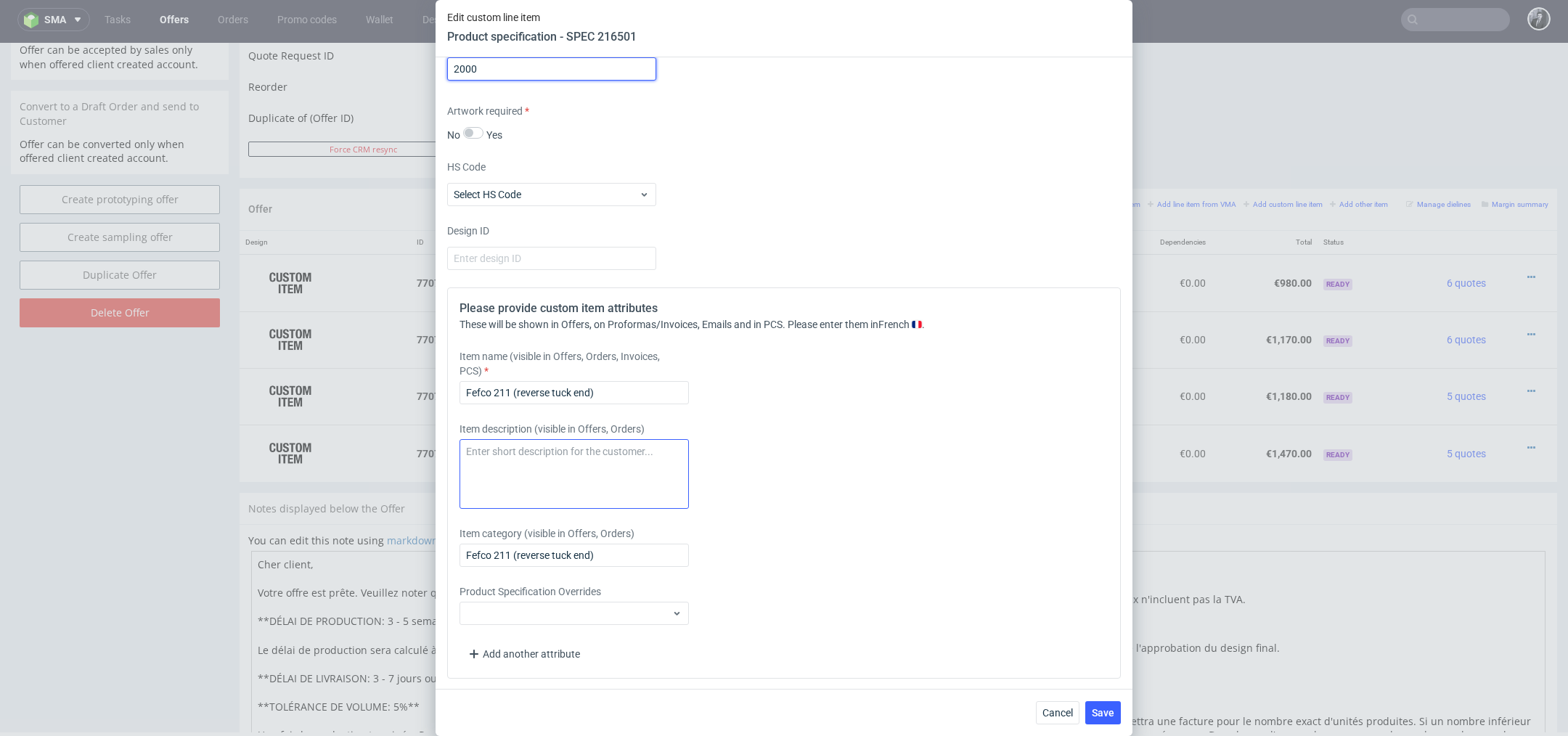
type input "2000"
click at [595, 446] on textarea at bounding box center [575, 474] width 230 height 70
type textarea "Matt lamination"
click at [1105, 714] on span "Save" at bounding box center [1103, 713] width 23 height 10
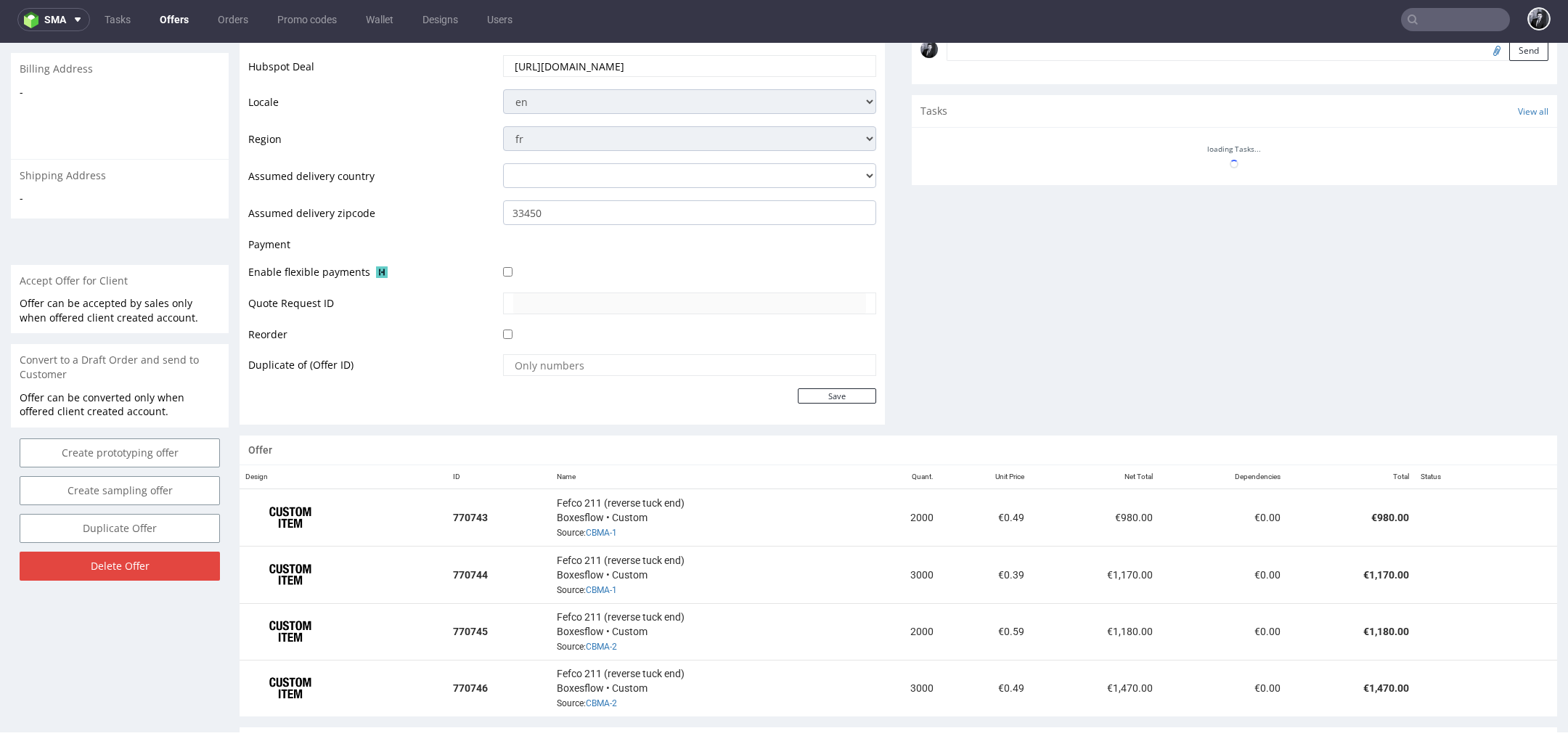
scroll to position [607, 0]
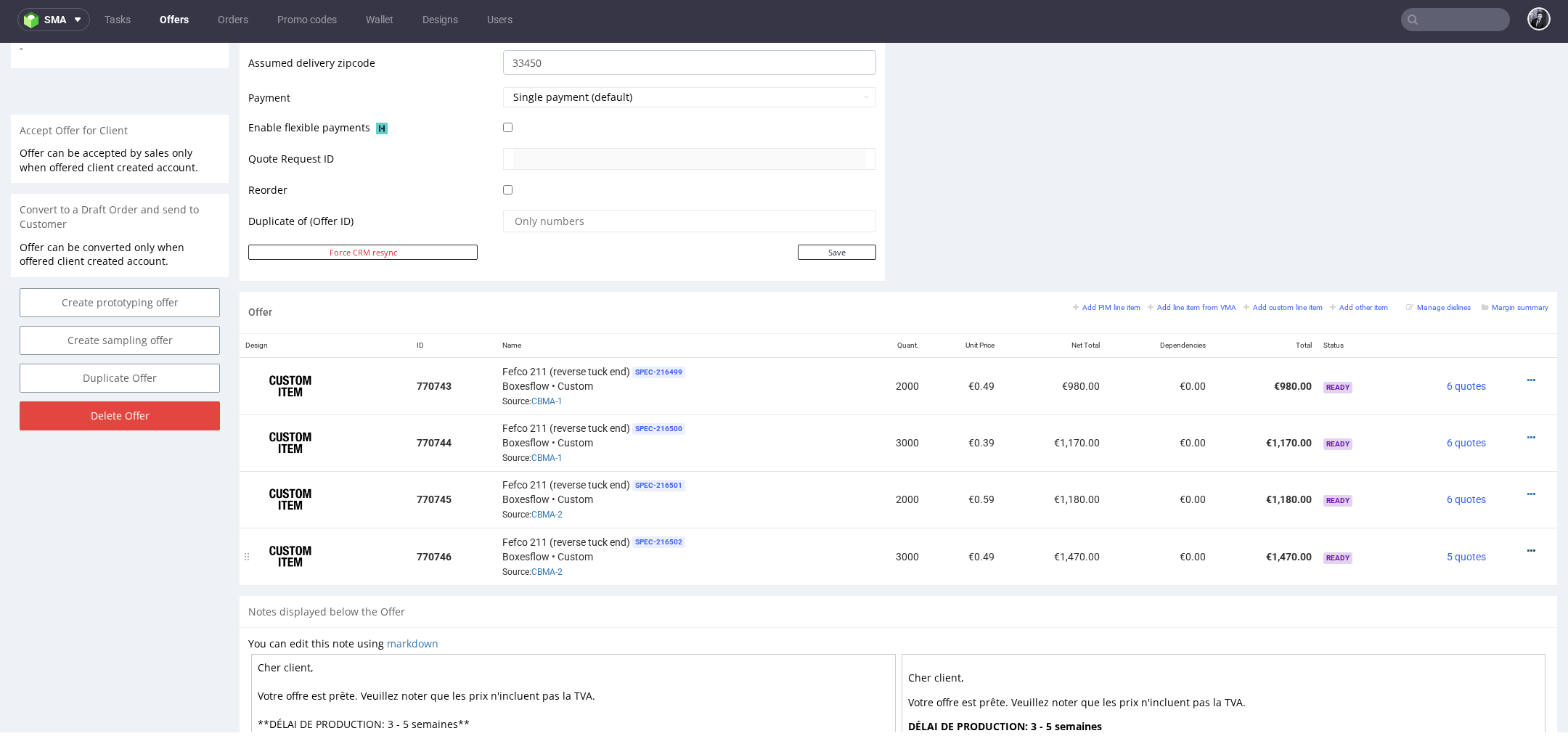
click at [1527, 547] on icon at bounding box center [1531, 551] width 8 height 10
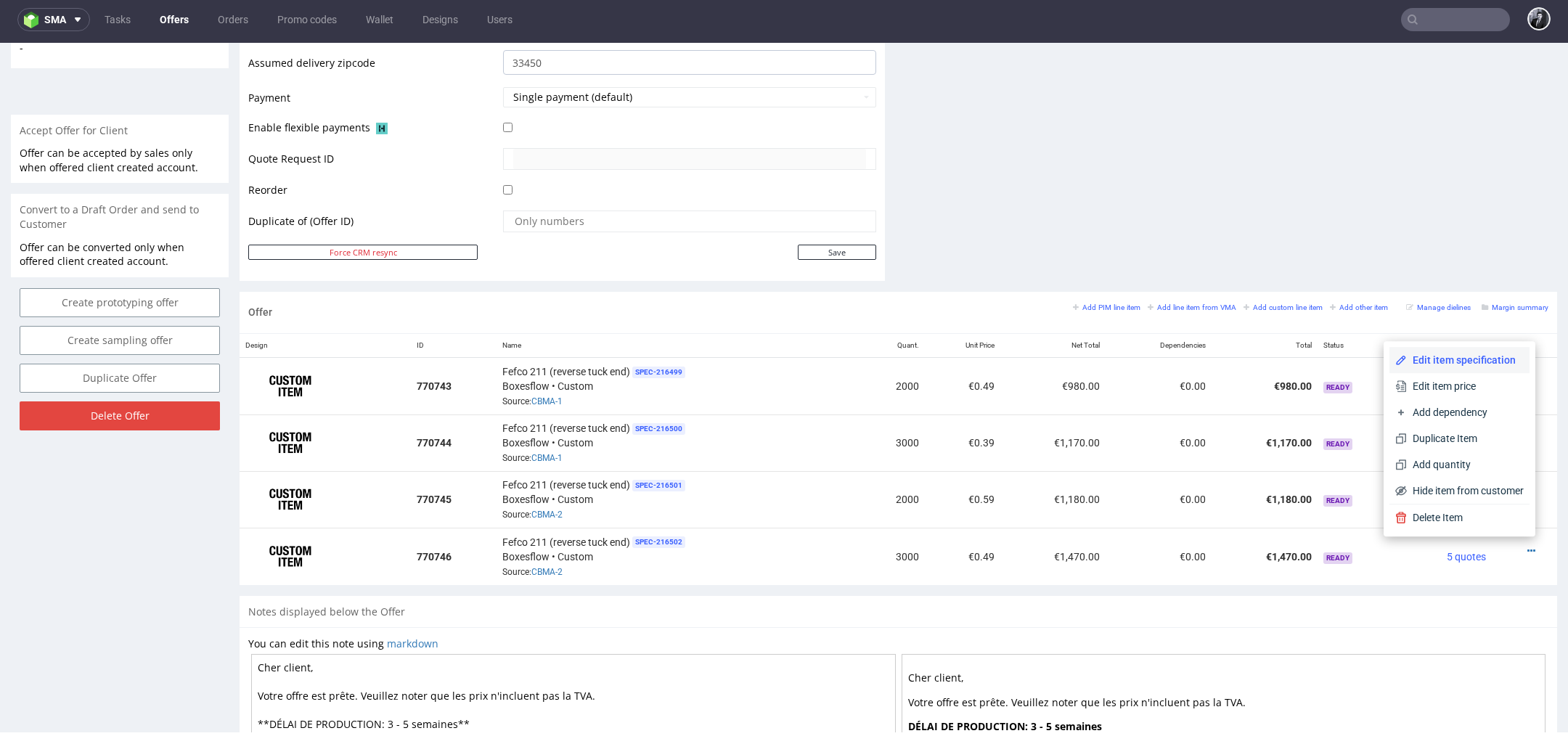
click at [1457, 362] on span "Edit item specification" at bounding box center [1465, 360] width 116 height 14
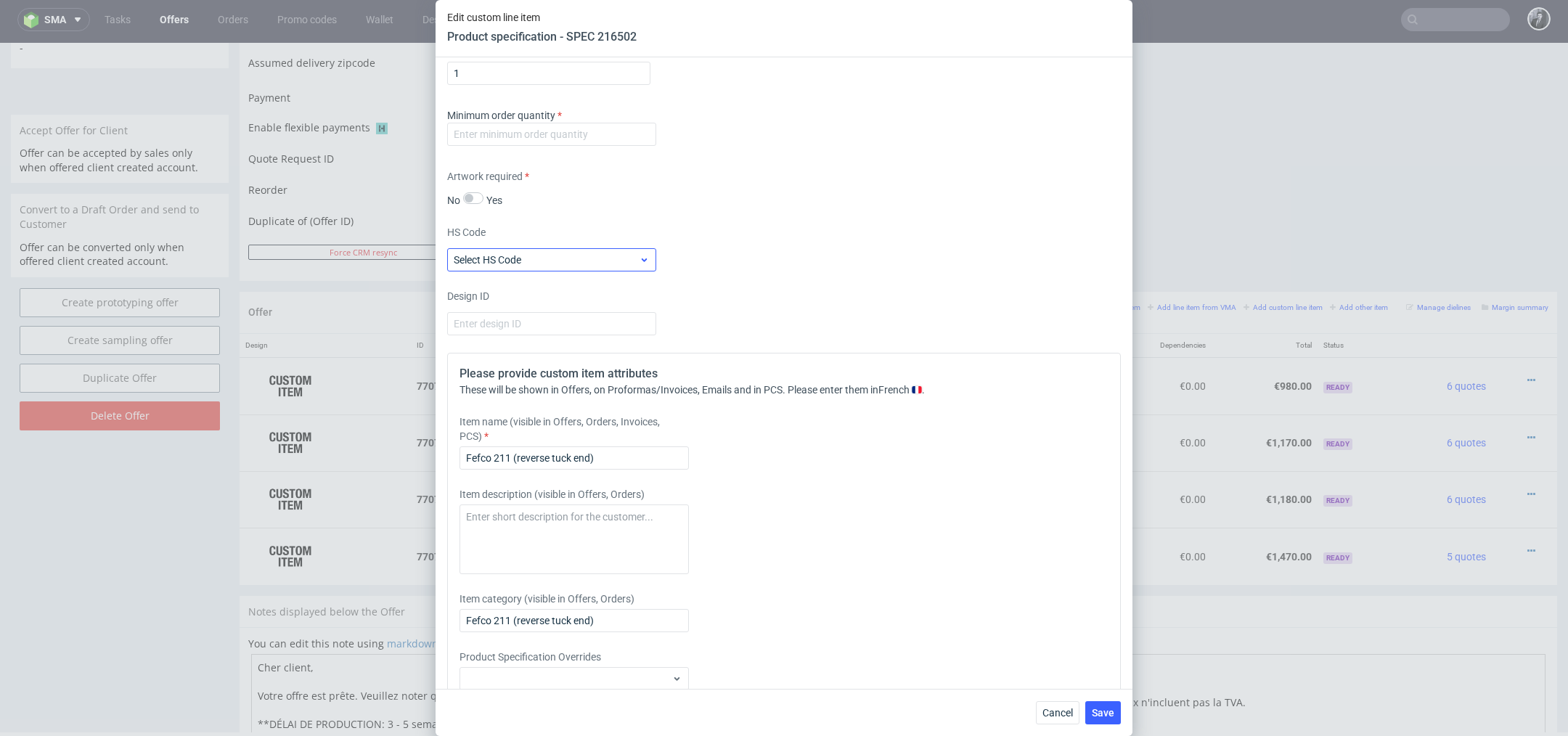
scroll to position [967, 0]
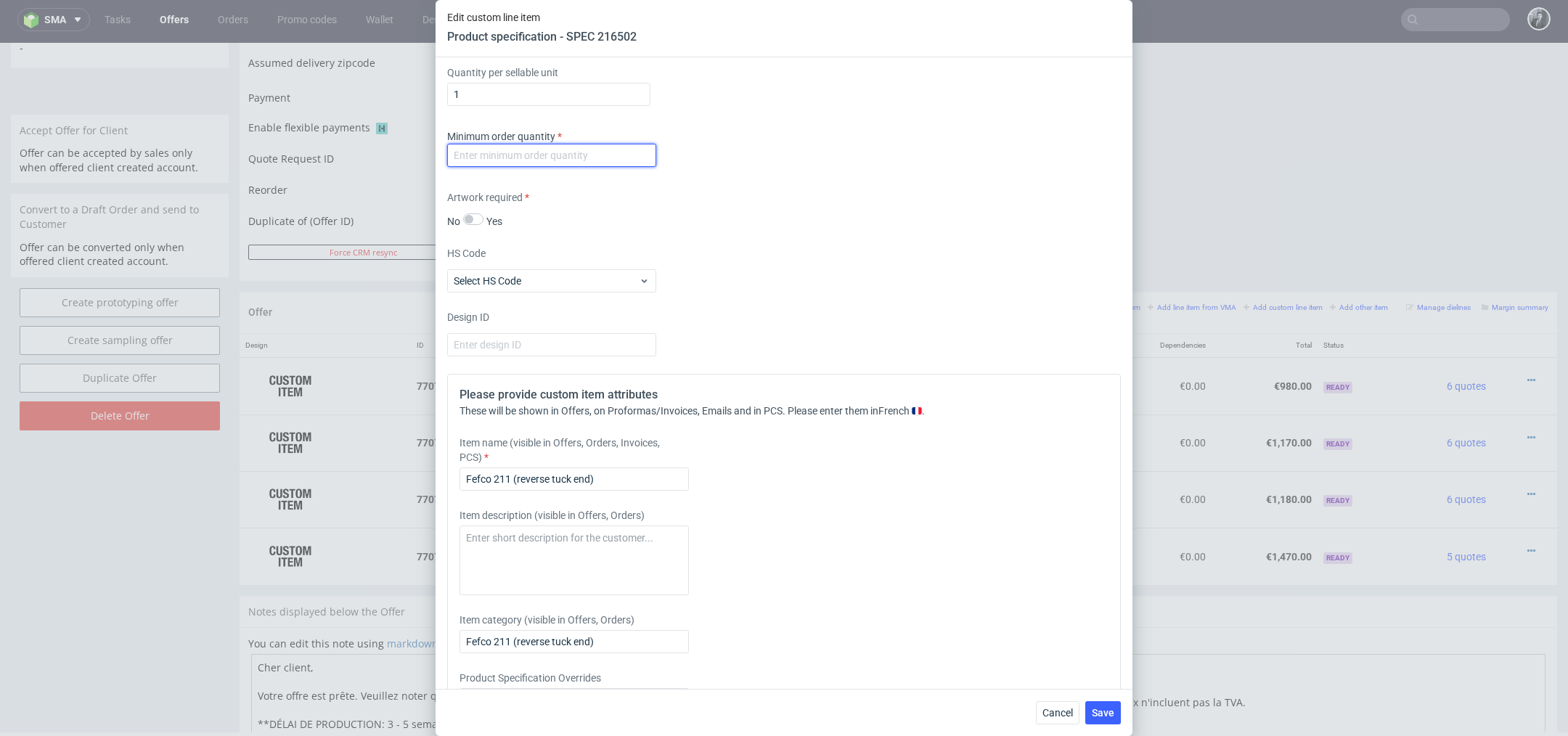
click at [582, 164] on input "number" at bounding box center [552, 155] width 209 height 24
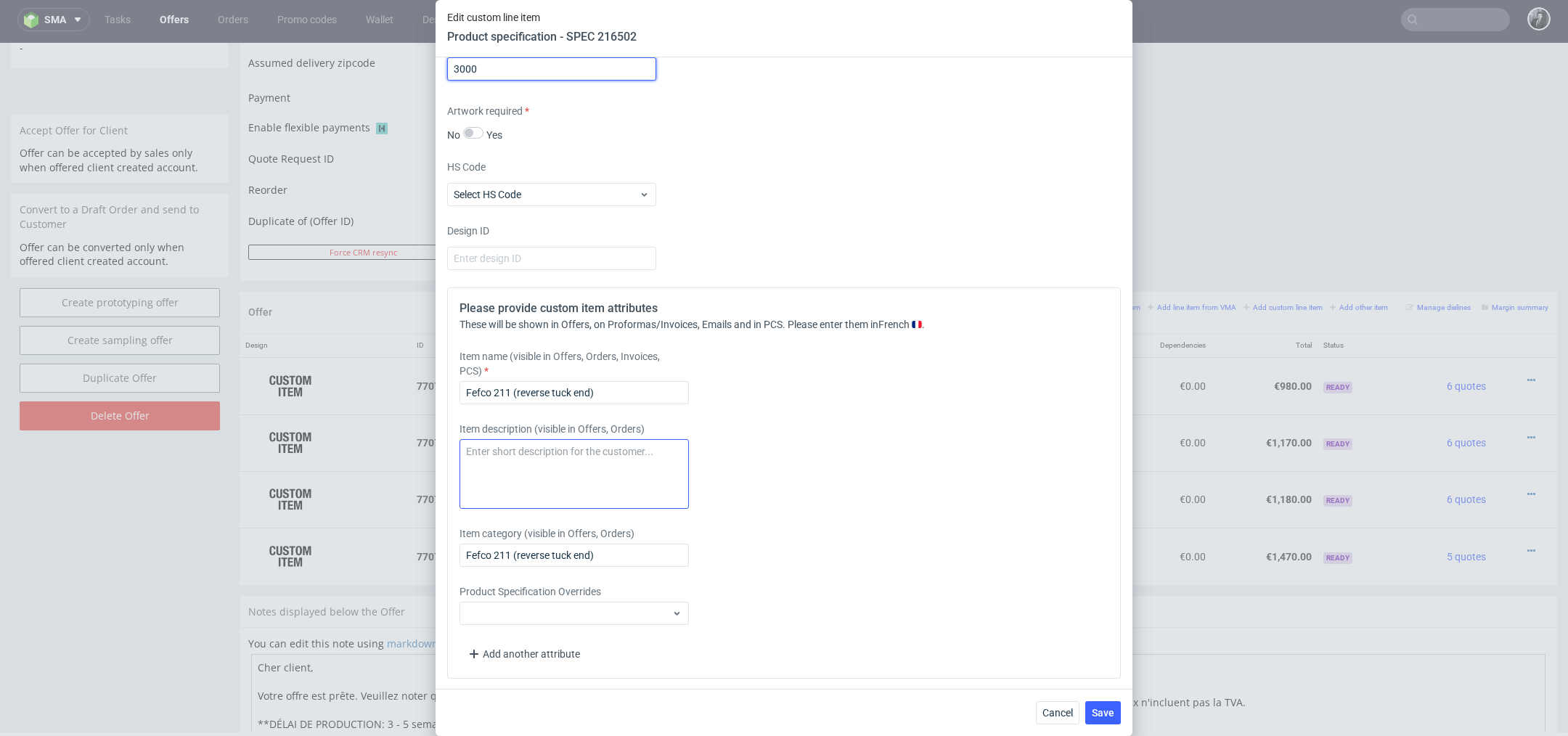
type input "3000"
click at [576, 458] on textarea at bounding box center [575, 474] width 230 height 70
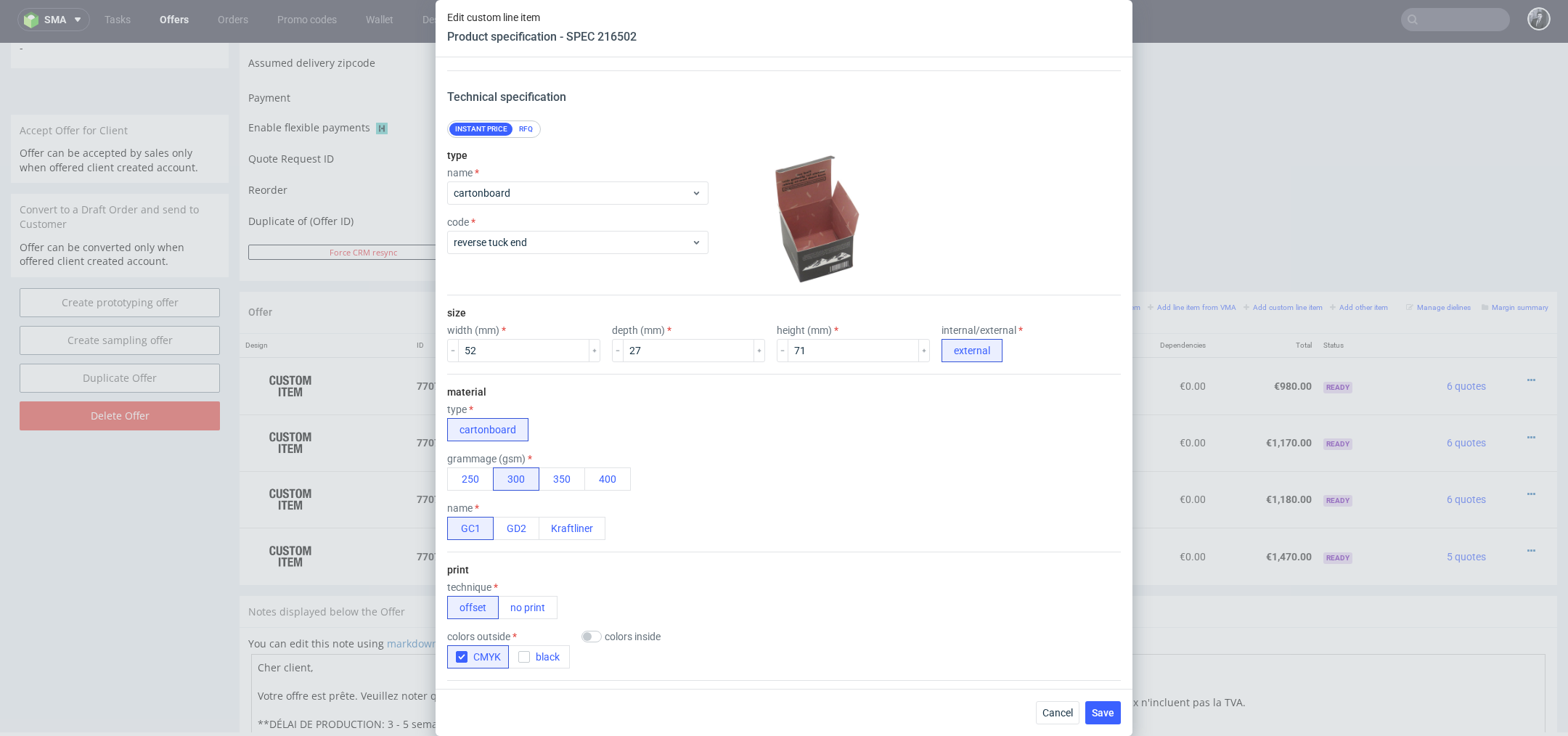
scroll to position [0, 0]
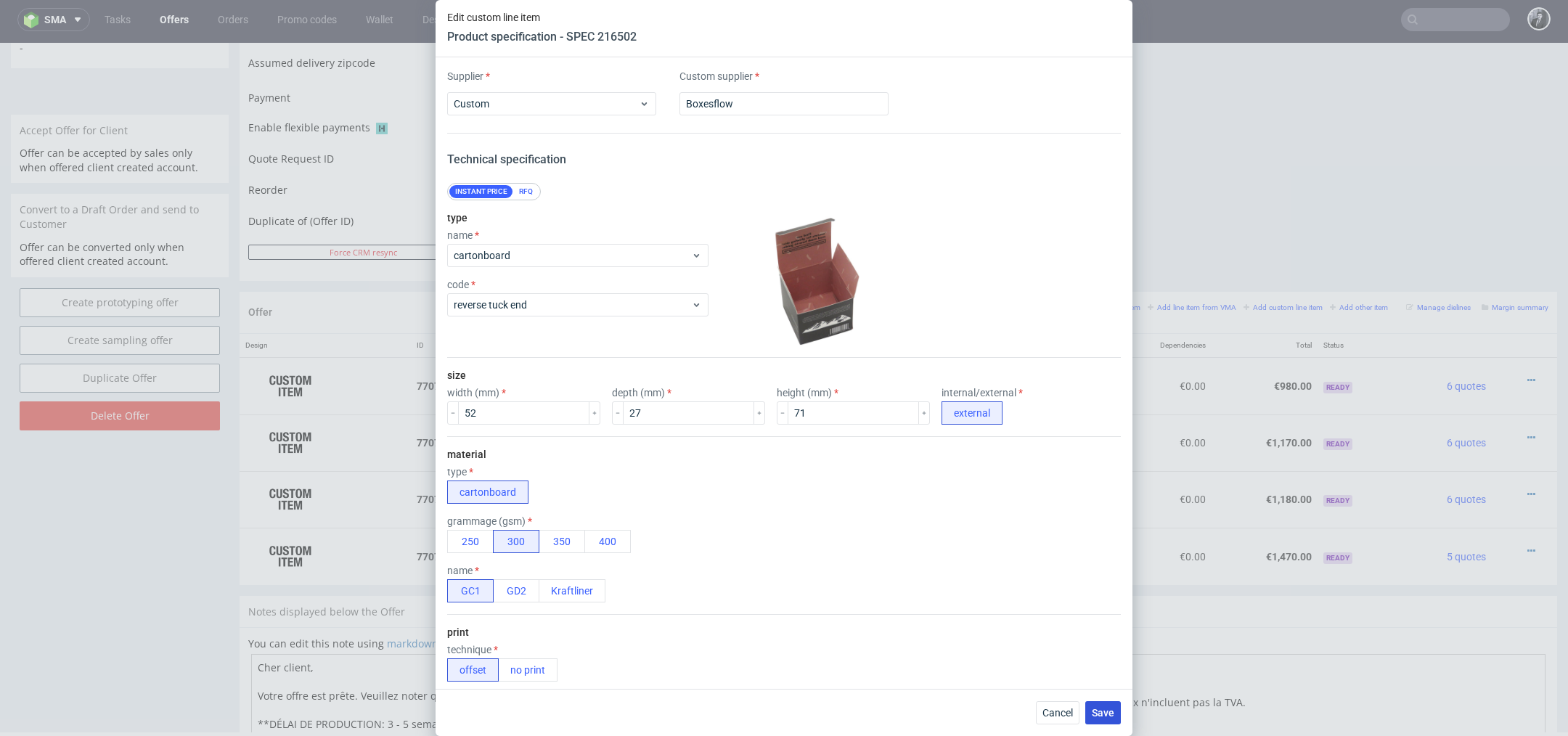
type textarea "Matt lamination"
click at [1109, 714] on span "Save" at bounding box center [1103, 713] width 23 height 10
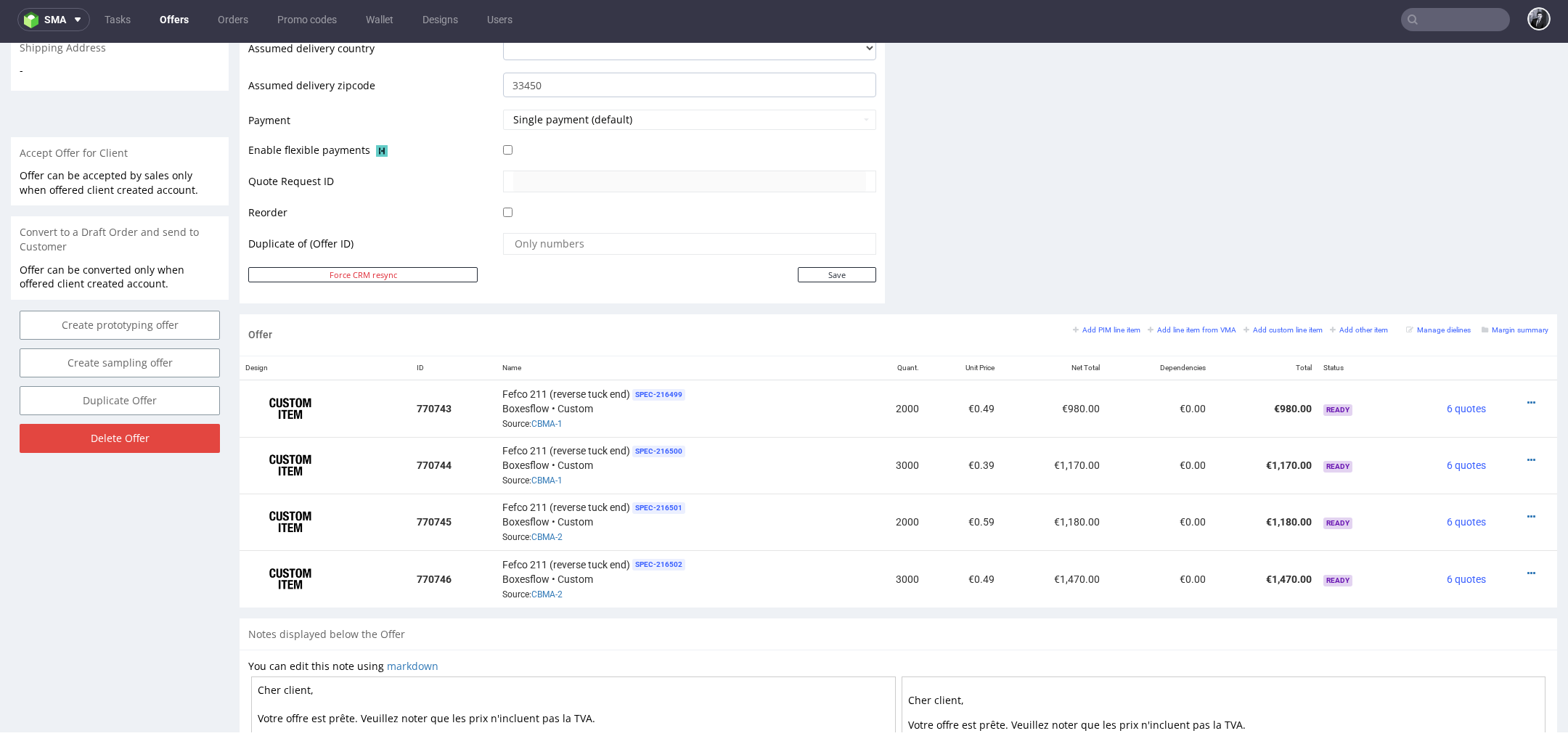
scroll to position [833, 0]
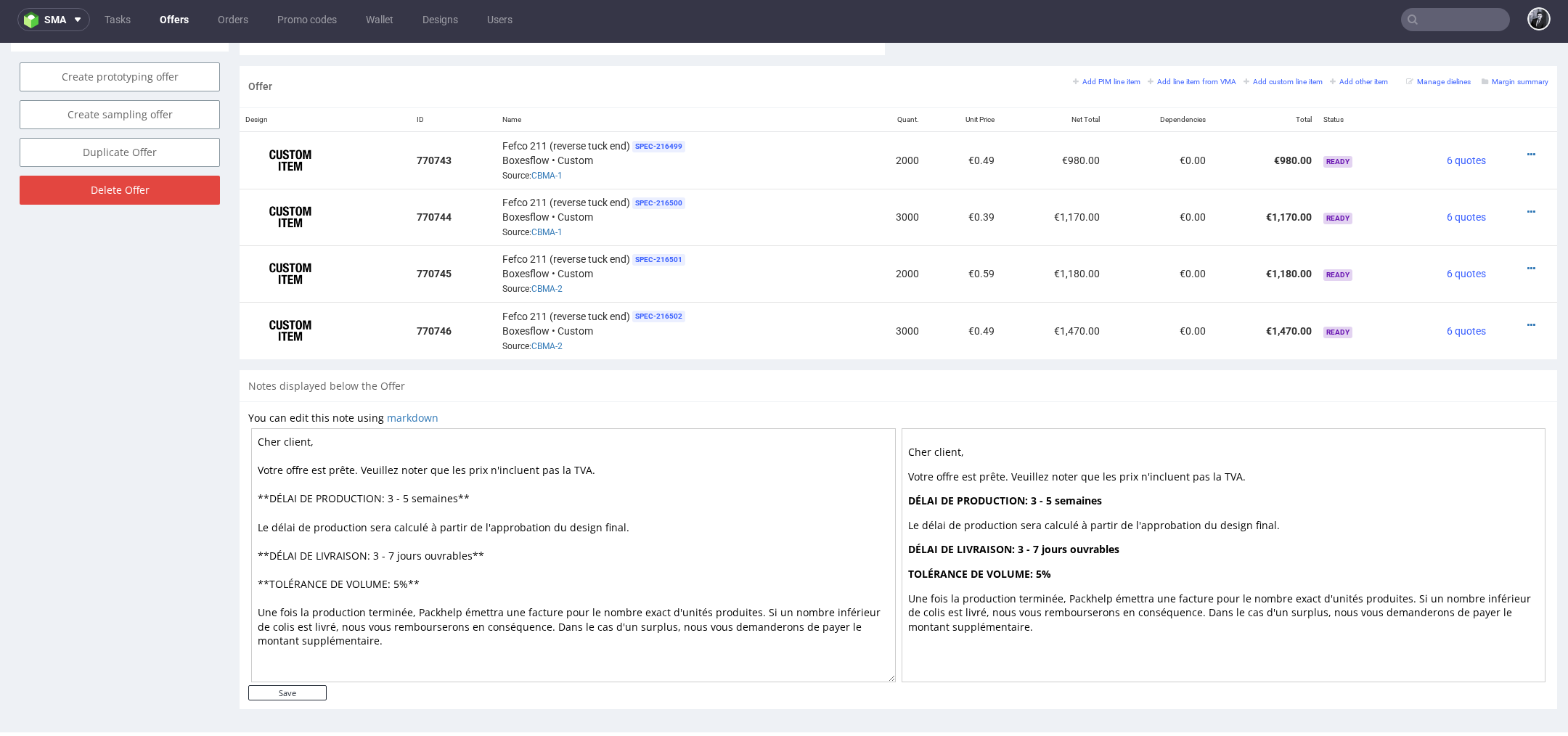
click at [310, 436] on textarea "Cher client, Votre offre est prête. Veuillez noter que les prix n'incluent pas …" at bounding box center [574, 555] width 645 height 254
click at [391, 490] on textarea "Cher Antoine, Votre offre est prête. Veuillez noter que les prix n'incluent pas…" at bounding box center [574, 555] width 645 height 254
click at [489, 572] on textarea "Cher Antoine, Votre offre est prête. Veuillez noter que les prix n'incluent pas…" at bounding box center [574, 555] width 645 height 254
click at [394, 549] on textarea "Cher Antoine, Votre offre est prête. Veuillez noter que les prix n'incluent pas…" at bounding box center [574, 555] width 645 height 254
type textarea "Cher Antoine, Votre offre est prête. Veuillez noter que les prix n'incluent pas…"
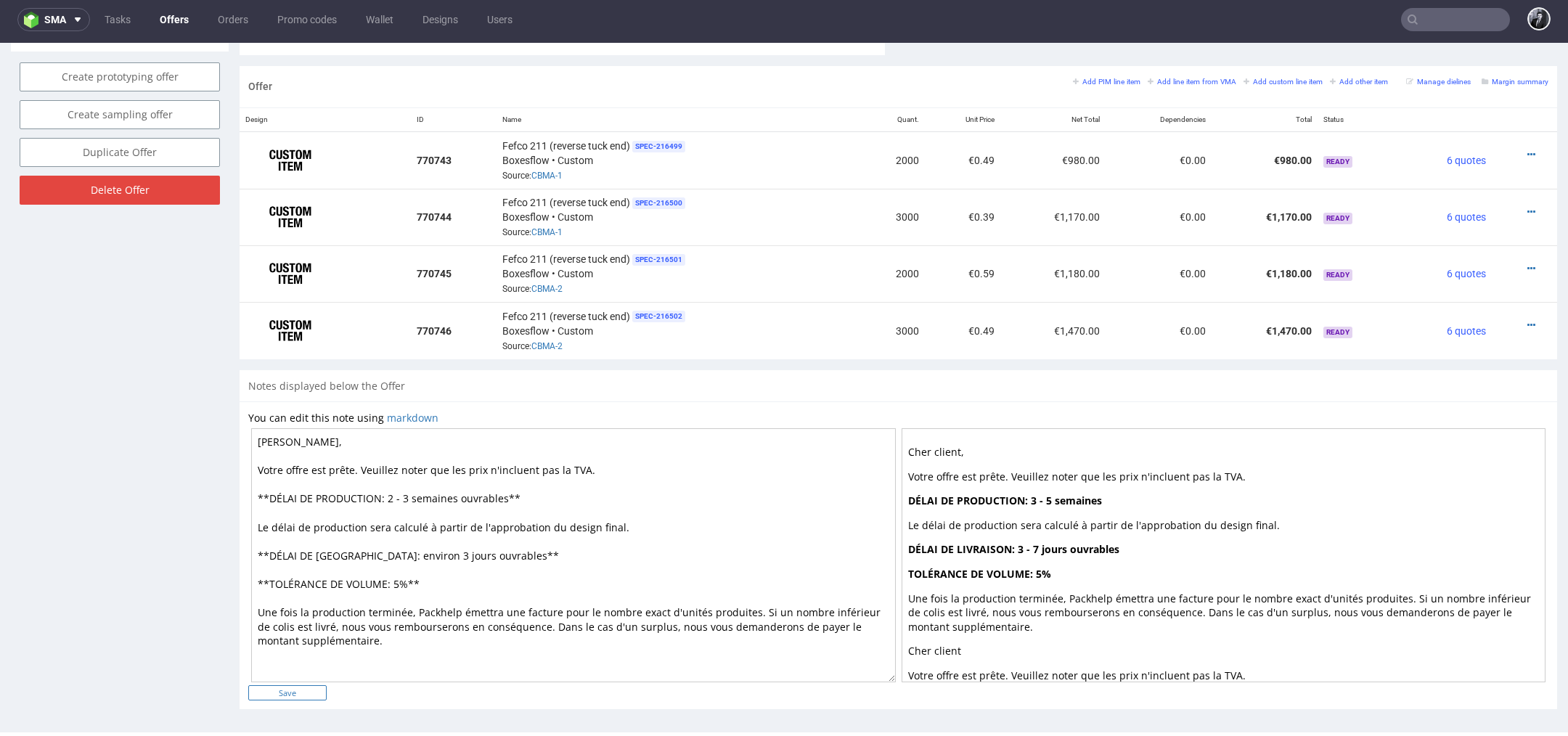
click at [300, 691] on input "Save" at bounding box center [287, 693] width 78 height 15
type input "In progress..."
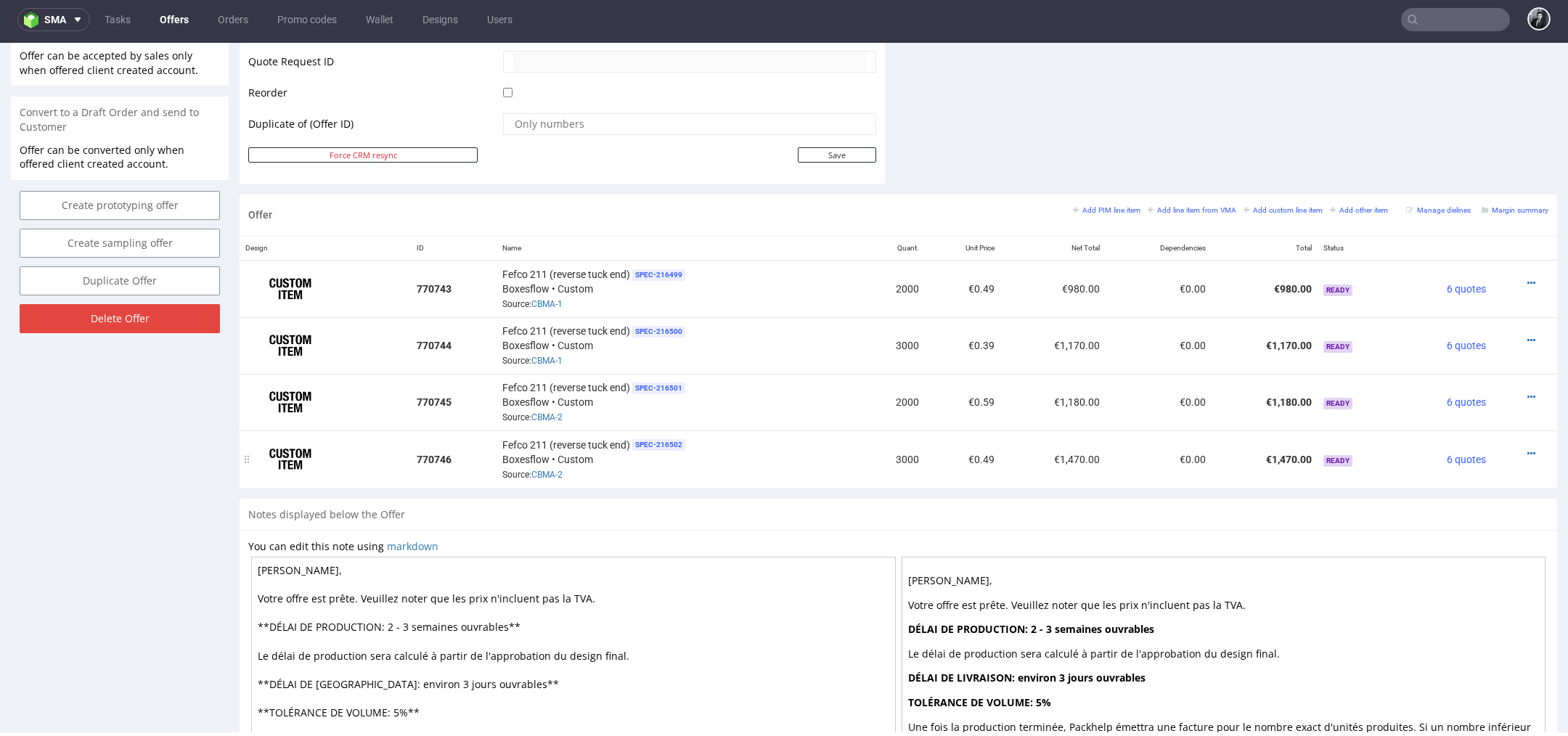
scroll to position [0, 0]
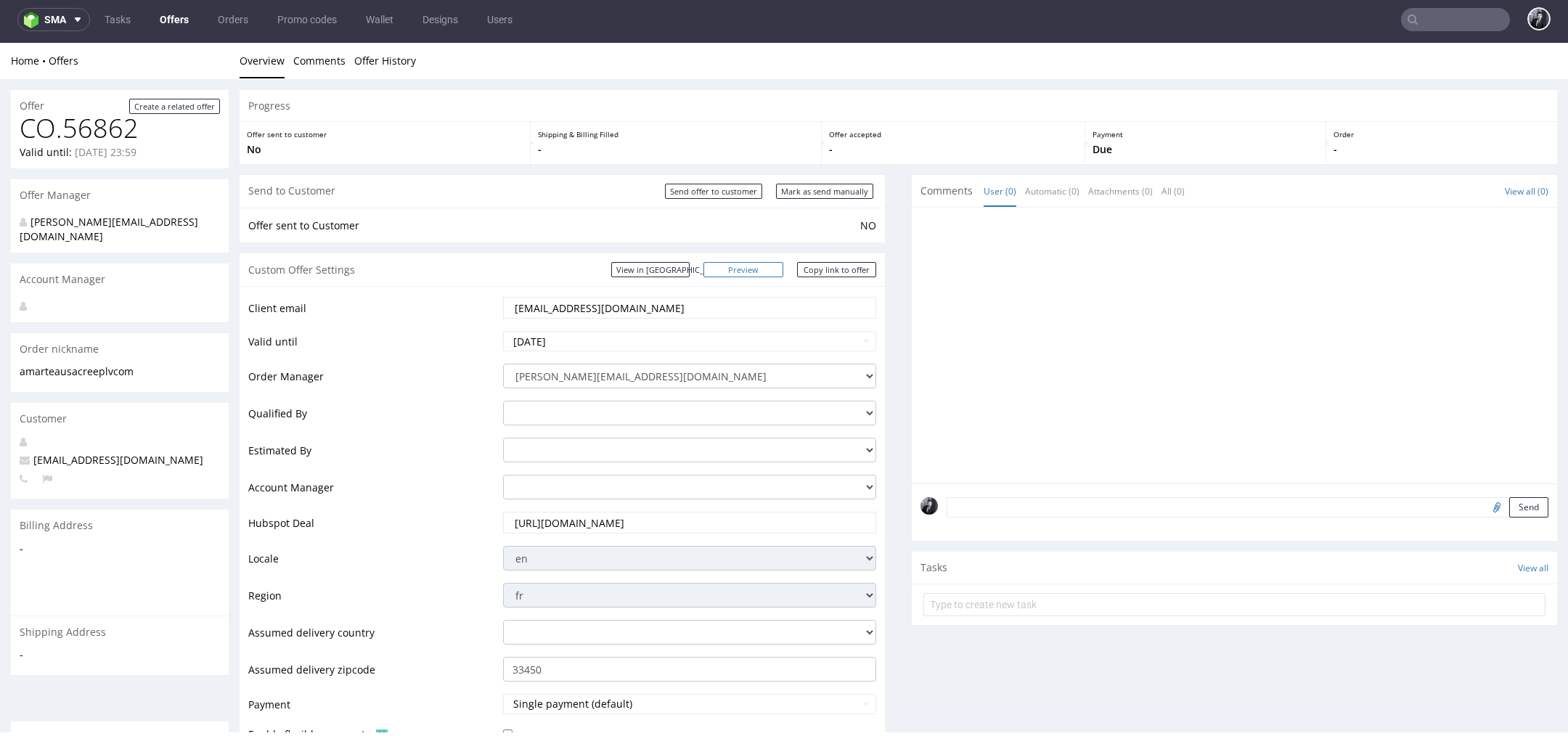
click at [760, 273] on link "Preview" at bounding box center [743, 270] width 80 height 15
click at [830, 266] on link "Copy link to offer" at bounding box center [837, 270] width 80 height 15
click at [839, 273] on link "Copy link to offer" at bounding box center [837, 270] width 80 height 15
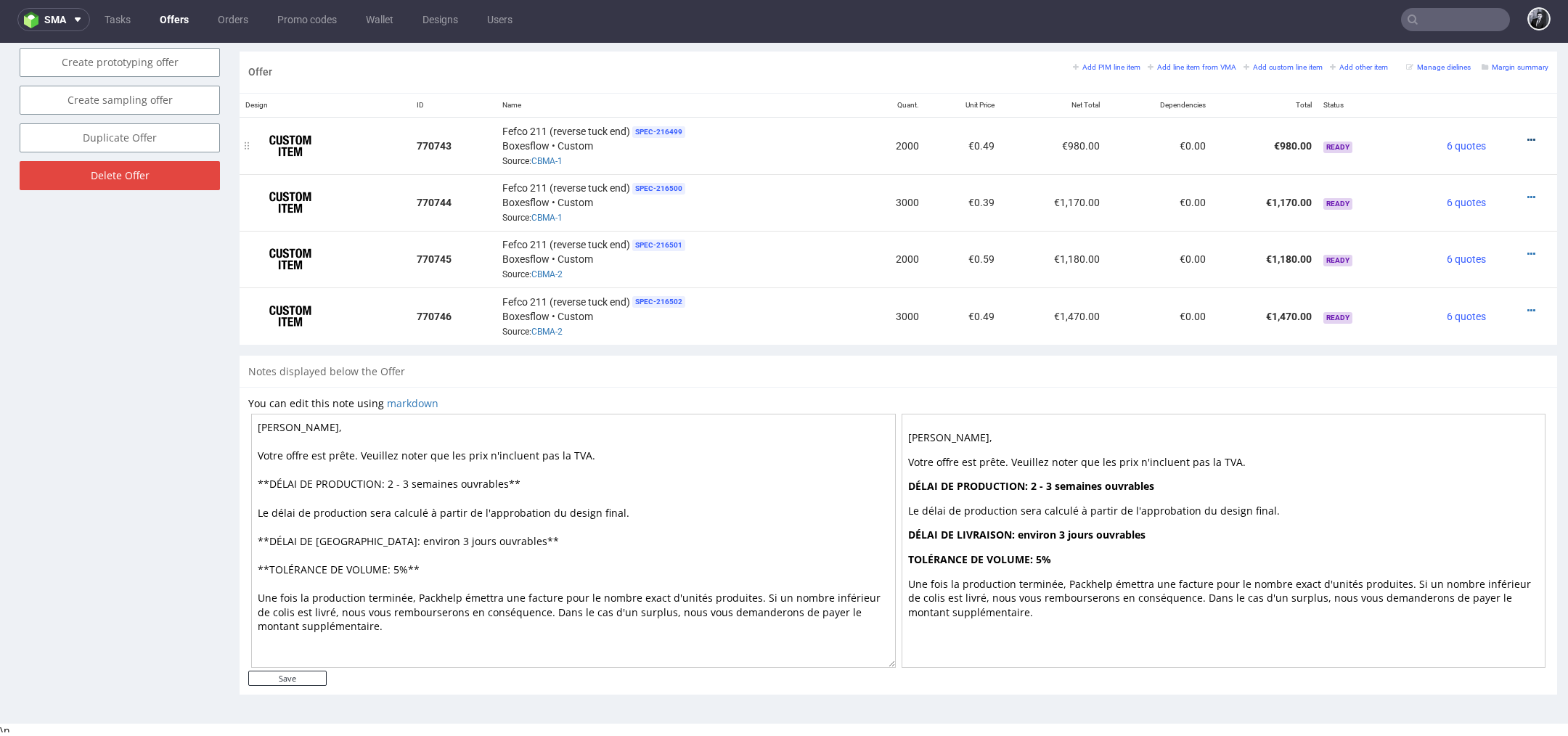
click at [1527, 138] on icon at bounding box center [1531, 140] width 8 height 10
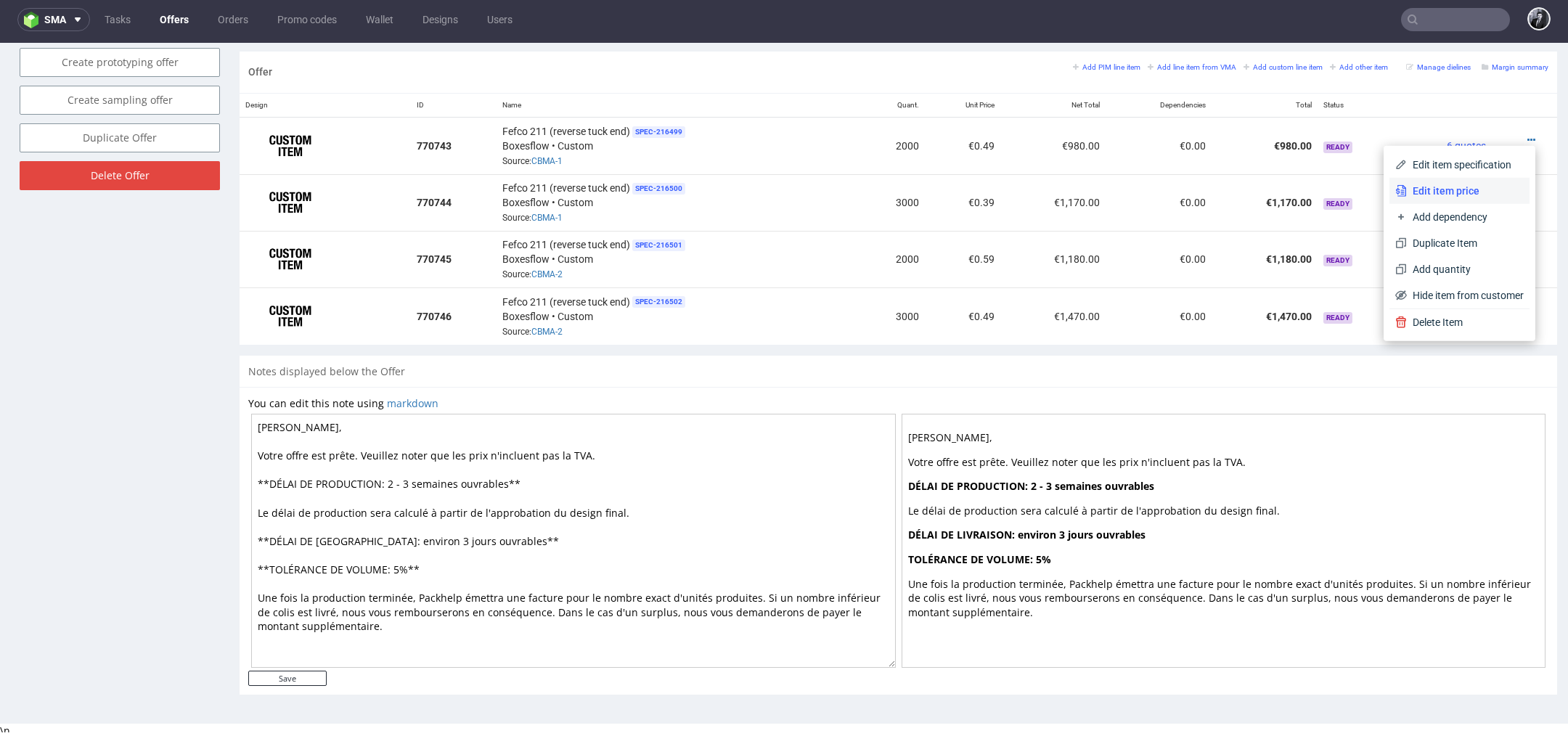
click at [1488, 193] on span "Edit item price" at bounding box center [1465, 191] width 116 height 14
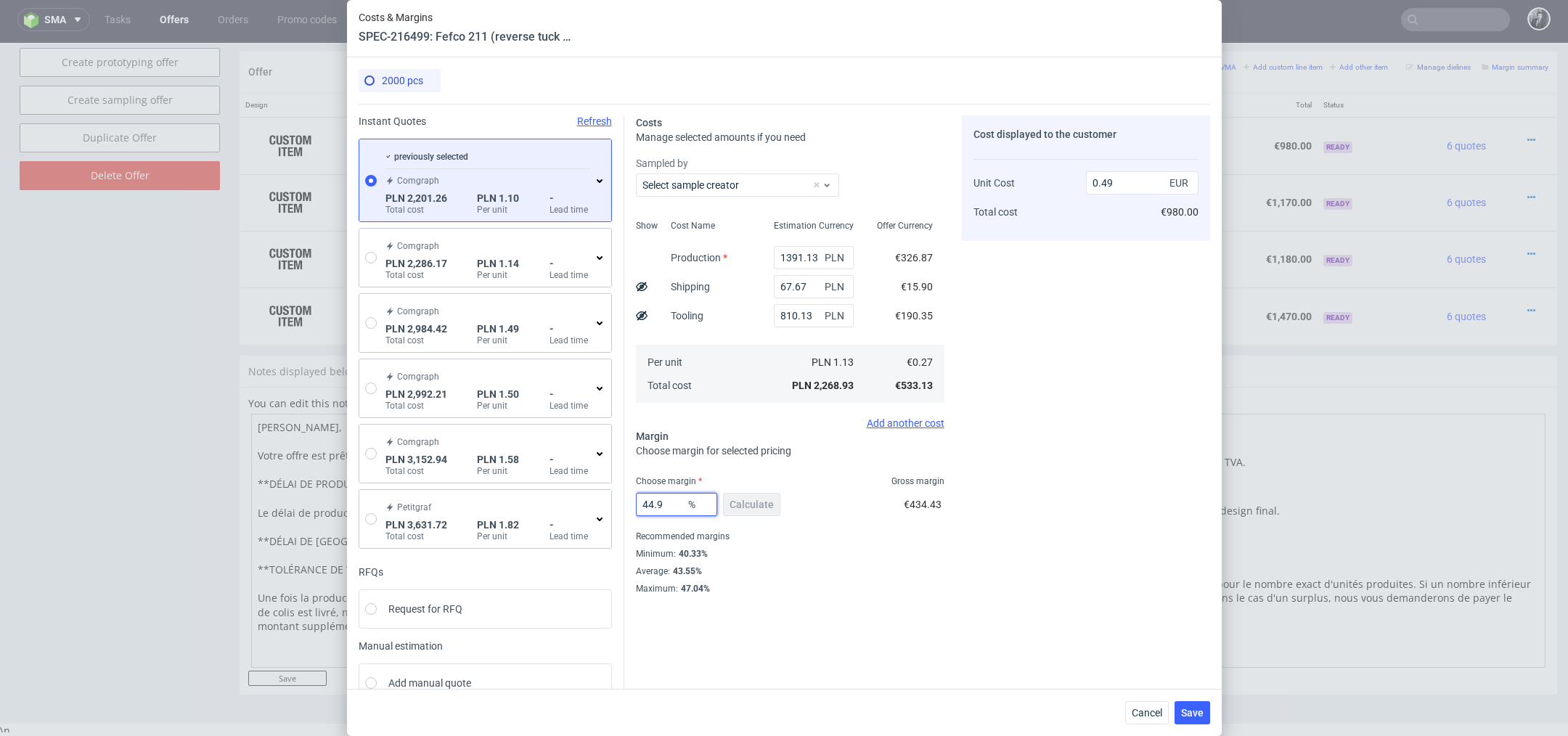
drag, startPoint x: 677, startPoint y: 505, endPoint x: 643, endPoint y: 505, distance: 34.0
click at [643, 505] on input "44.9" at bounding box center [677, 505] width 81 height 24
click at [1139, 177] on input "0.49" at bounding box center [1142, 183] width 112 height 24
type input "0.39"
type input "30.76923076923077"
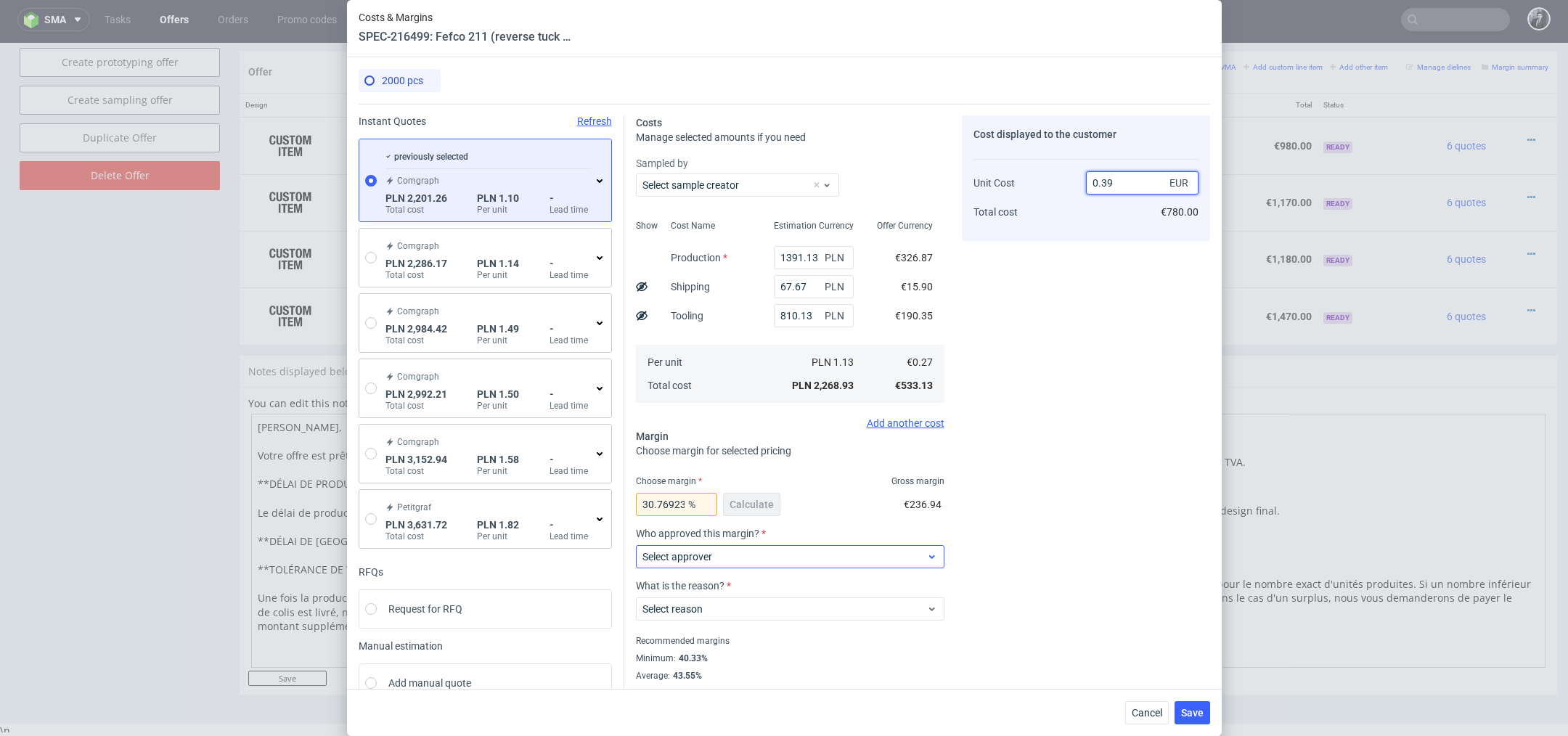
type input "0.39"
click at [895, 559] on span "Select approver" at bounding box center [784, 556] width 284 height 14
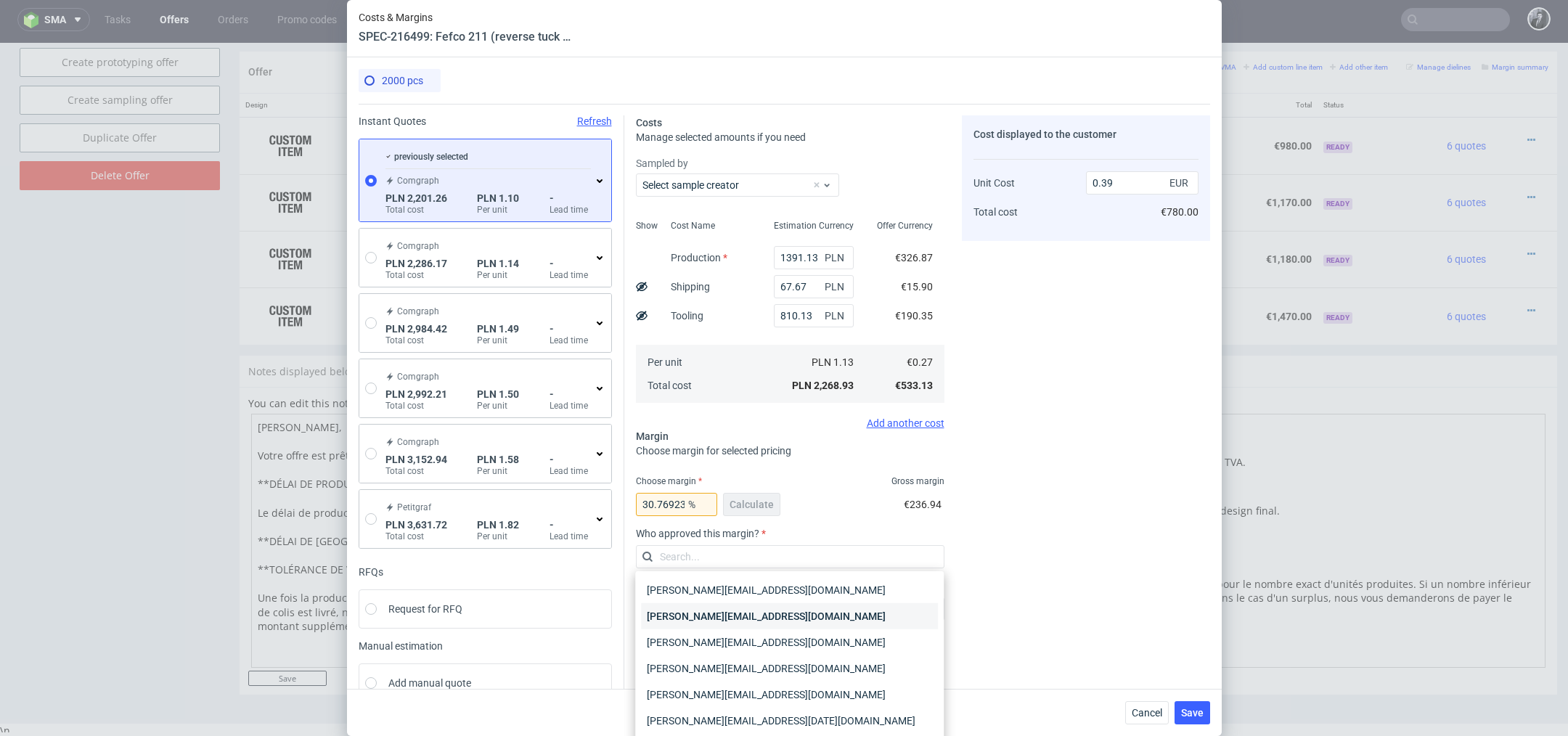
click at [868, 619] on div "katarzyna.traczyk@packhelp.com" at bounding box center [790, 616] width 297 height 26
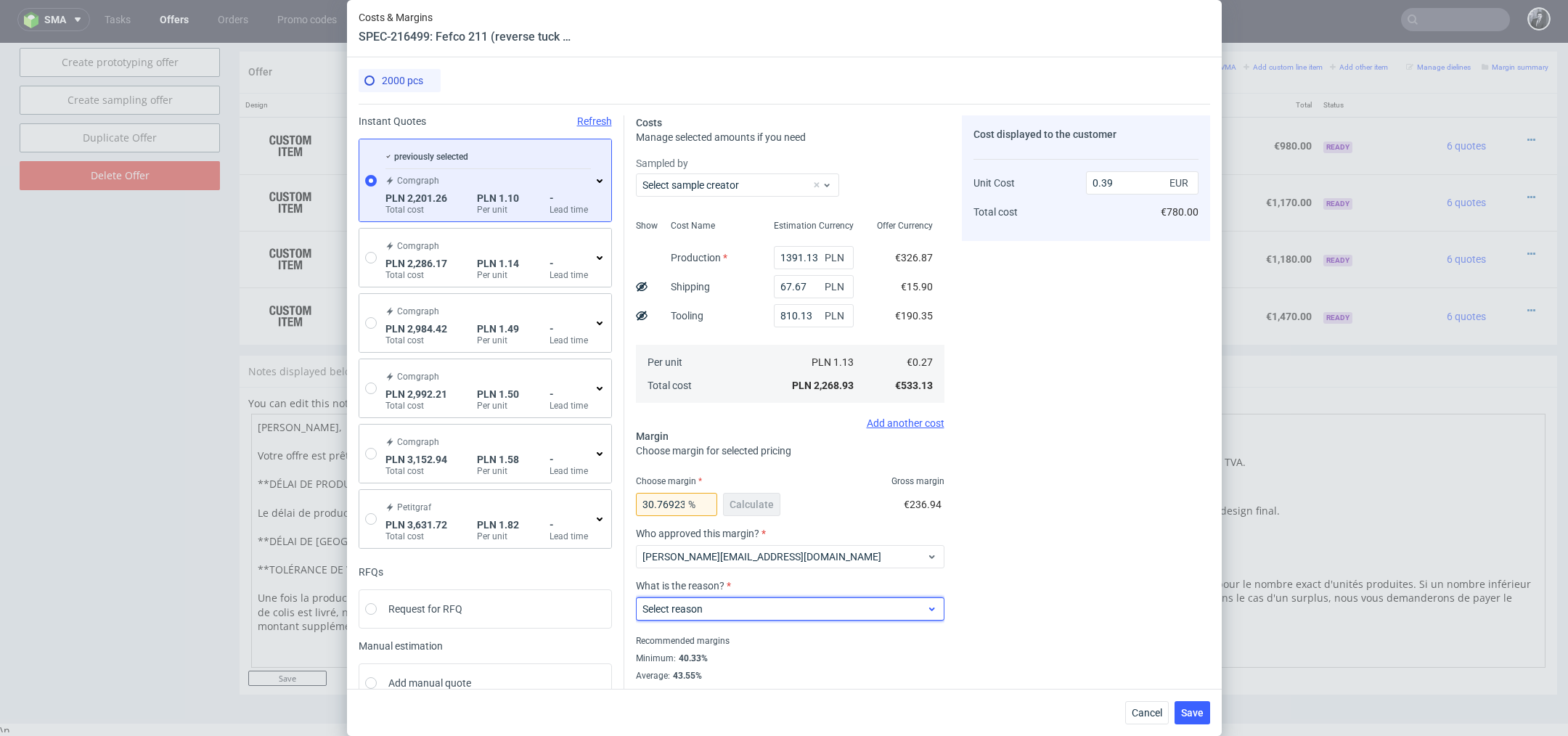
click at [854, 612] on span "Select reason" at bounding box center [784, 609] width 284 height 14
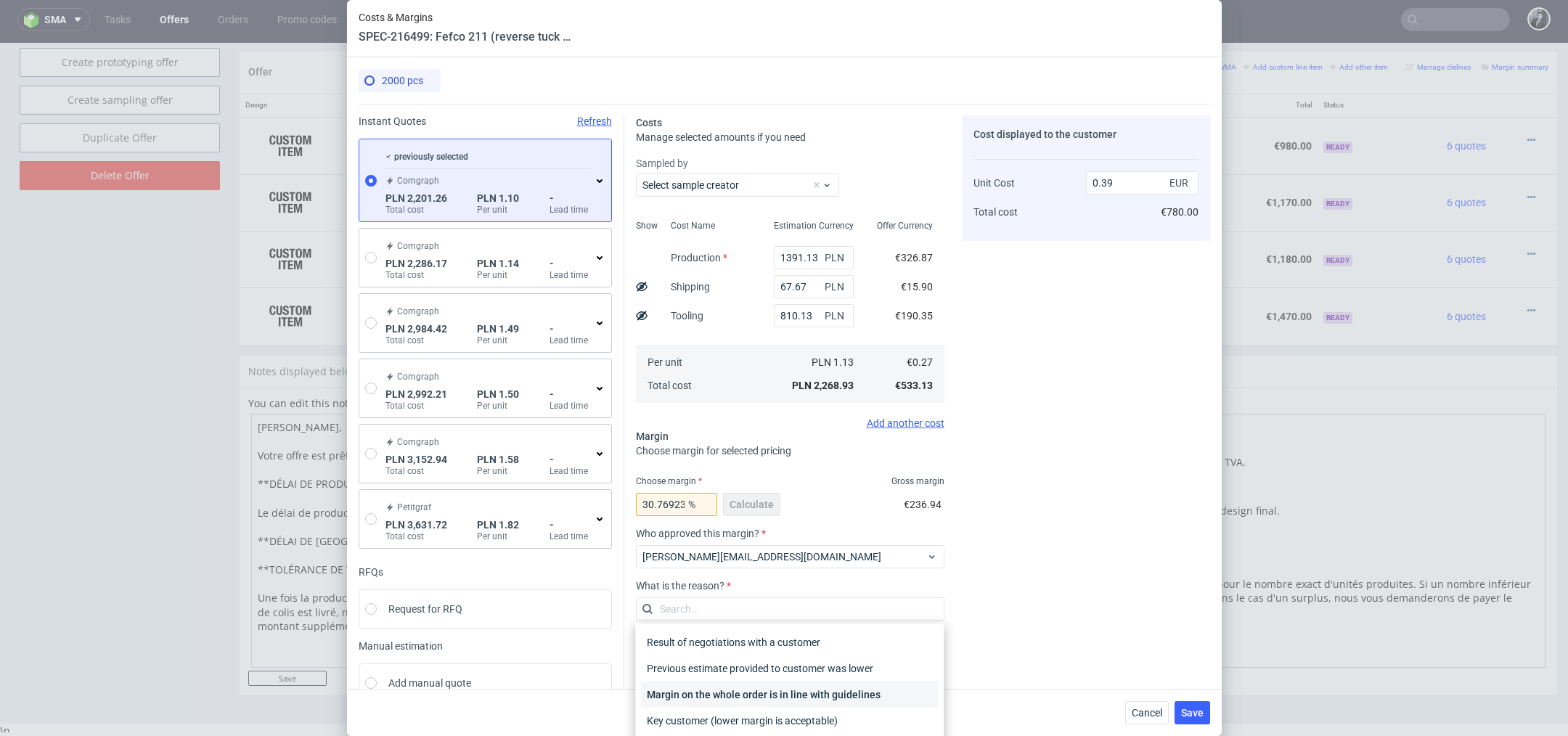
click at [868, 691] on div "Margin on the whole order is in line with guidelines" at bounding box center [790, 695] width 297 height 26
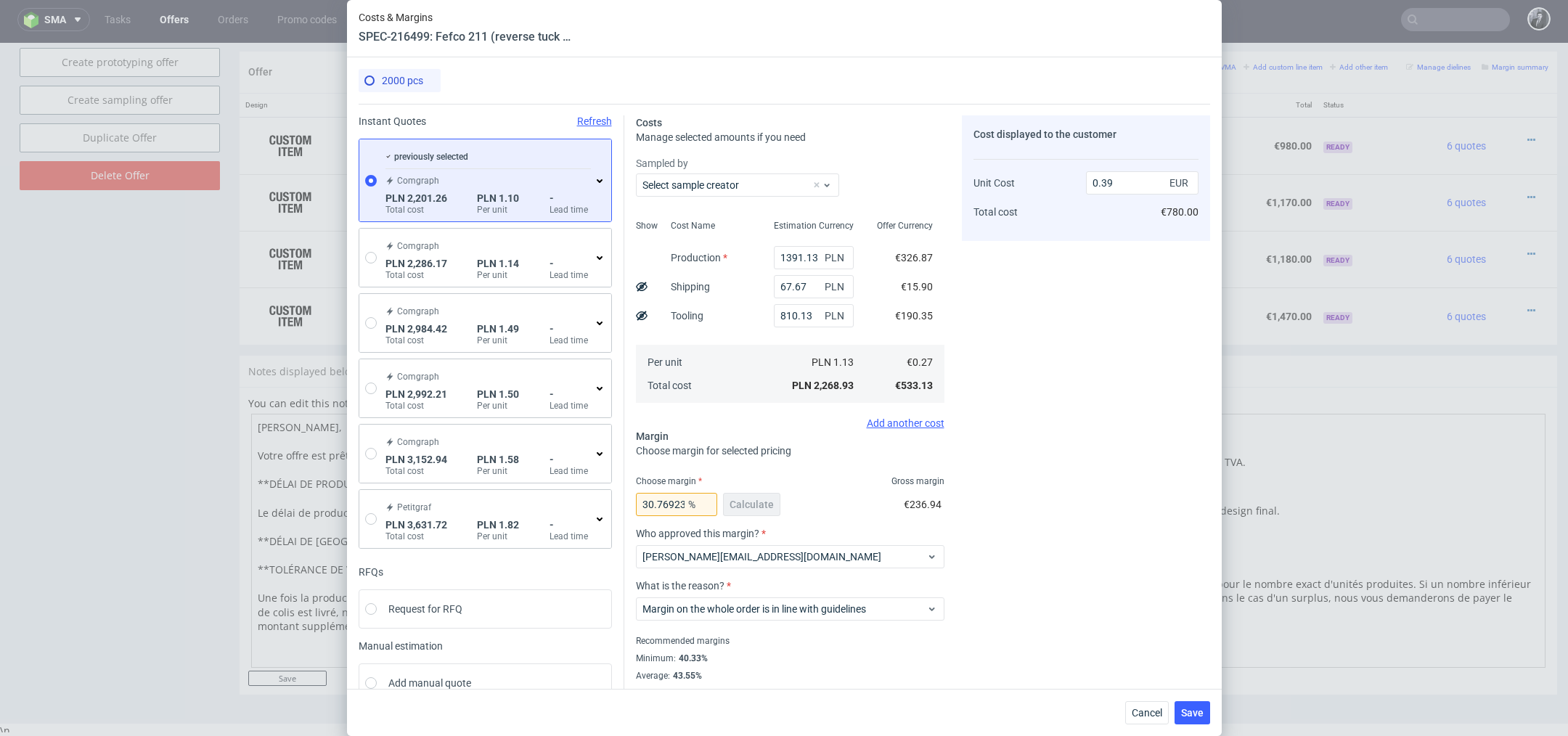
scroll to position [33, 0]
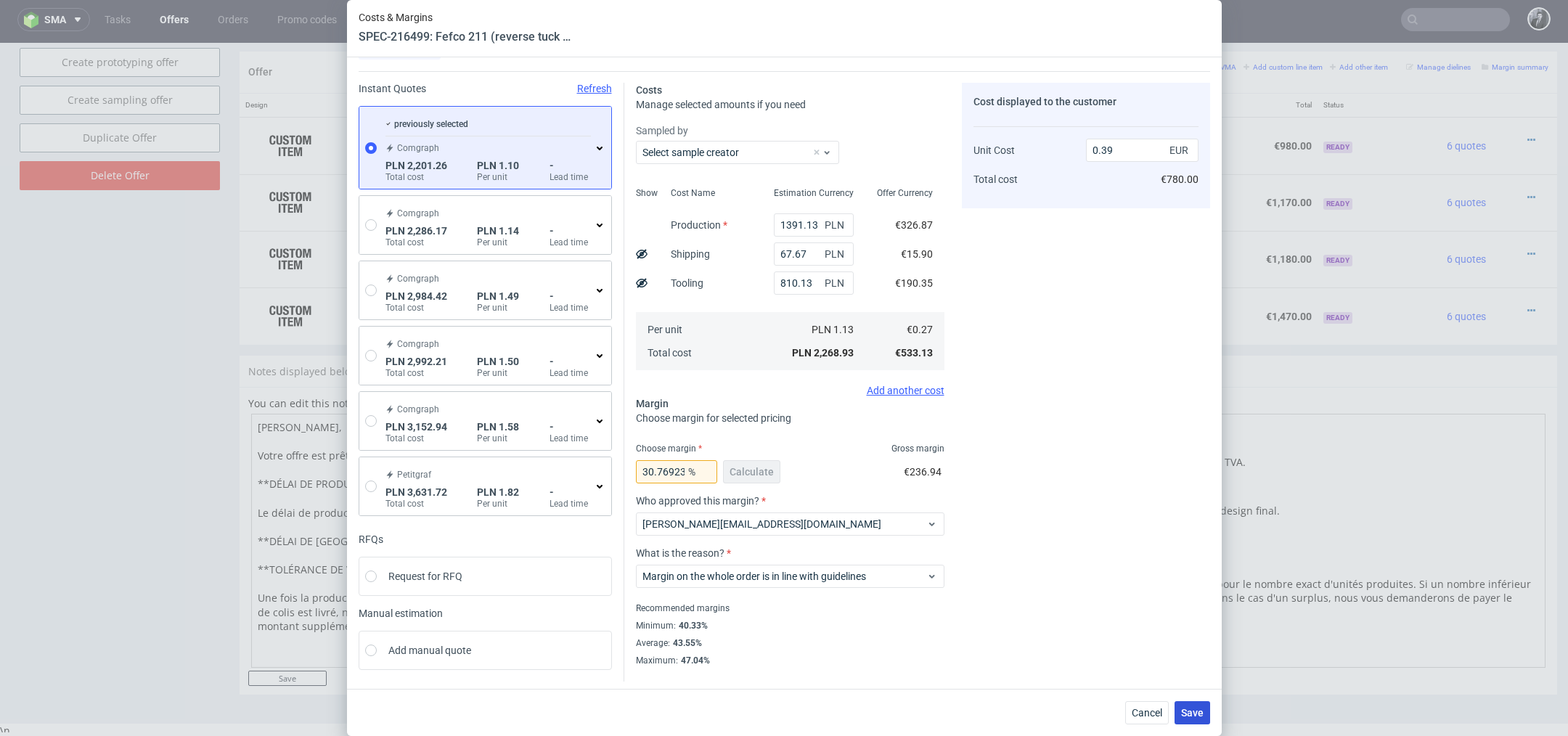
click at [1192, 708] on span "Save" at bounding box center [1192, 713] width 23 height 10
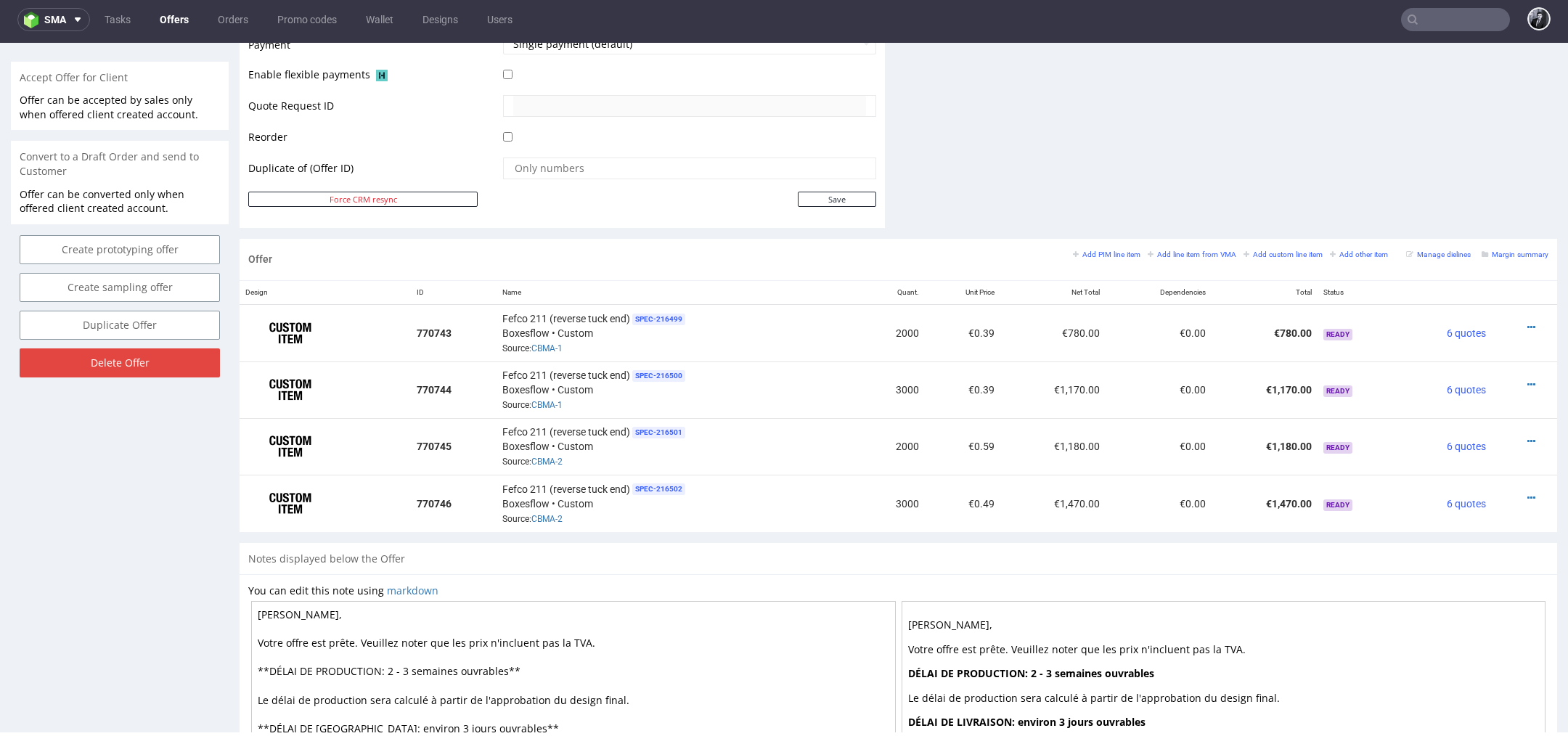
scroll to position [698, 0]
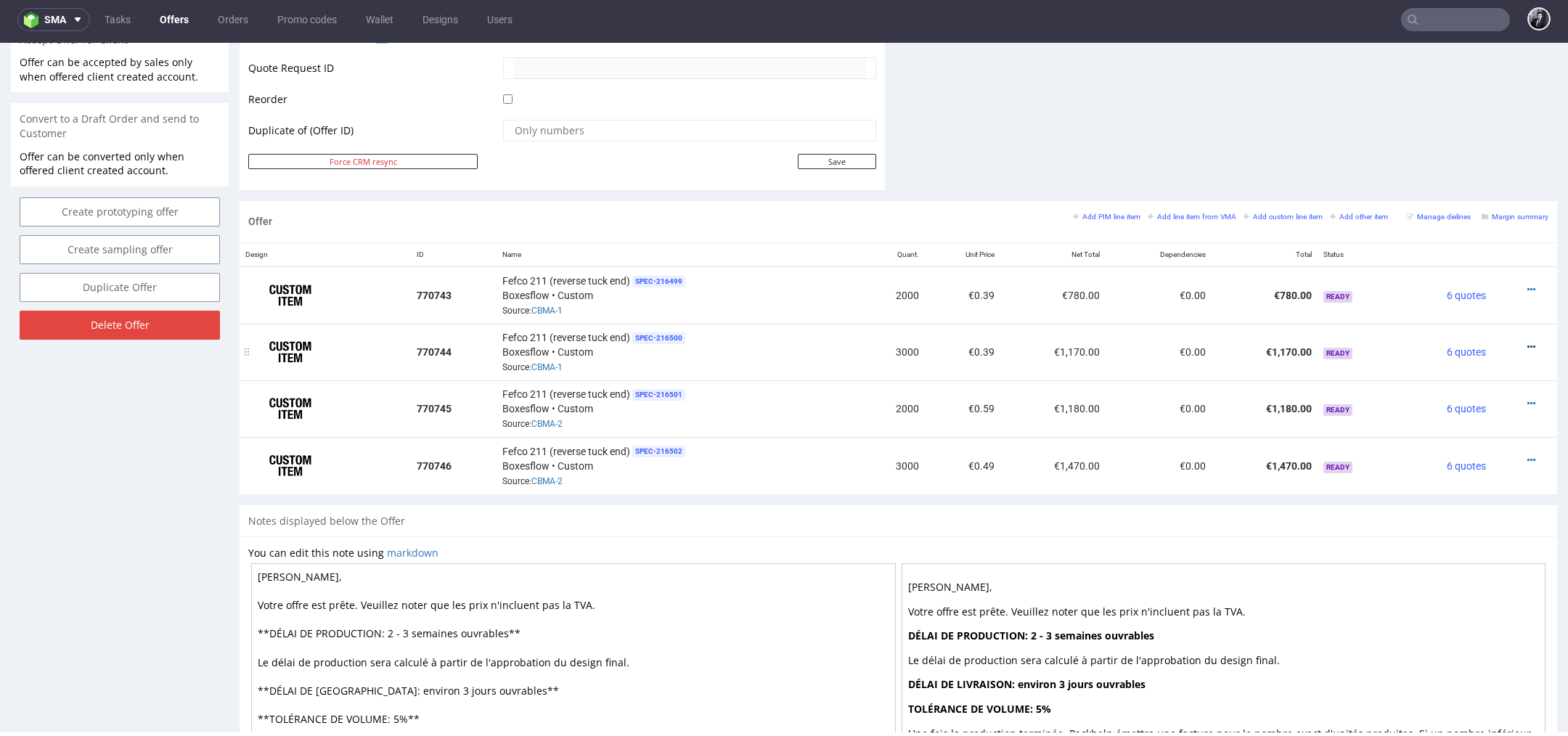
click at [1527, 342] on icon at bounding box center [1531, 347] width 8 height 10
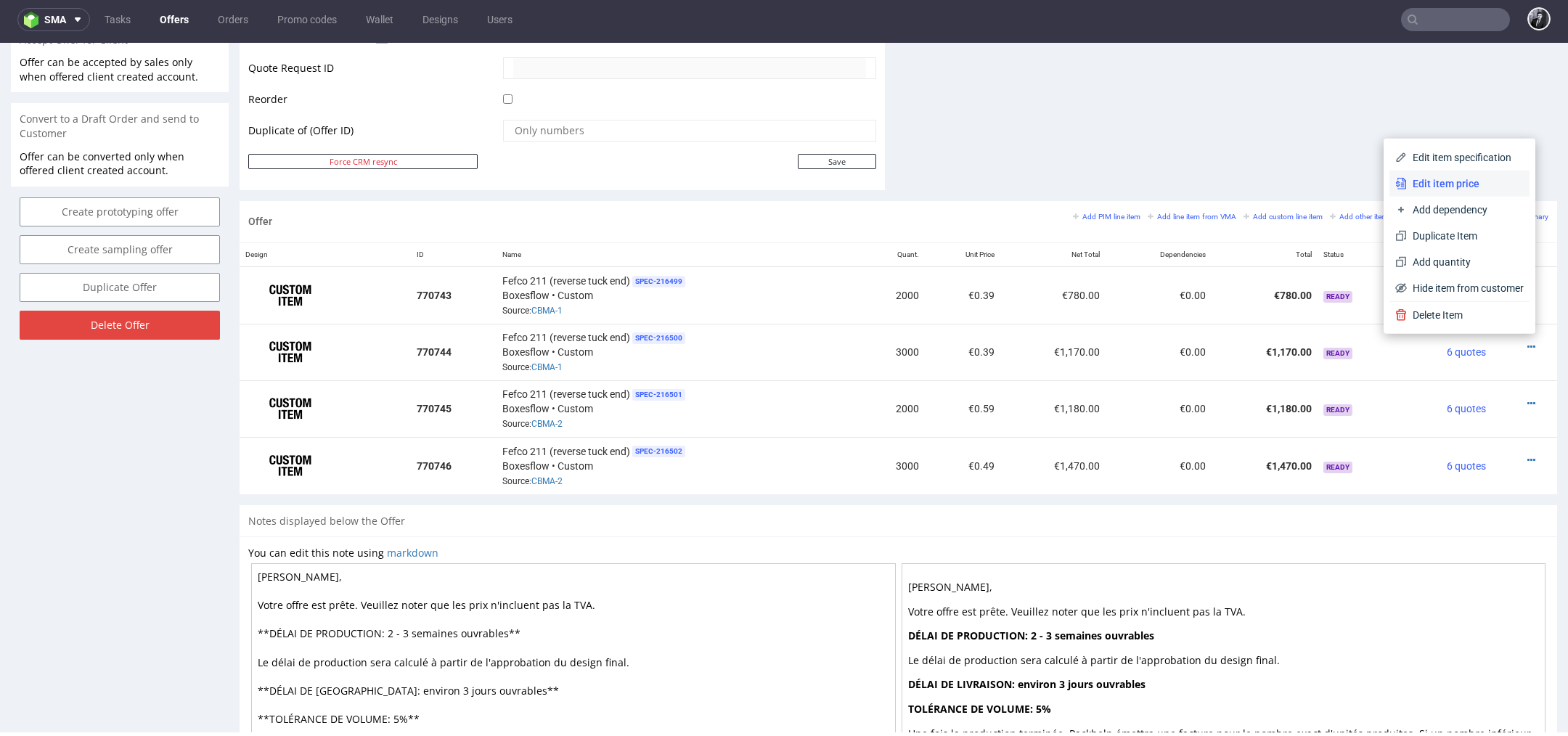
click at [1462, 185] on span "Edit item price" at bounding box center [1465, 183] width 116 height 14
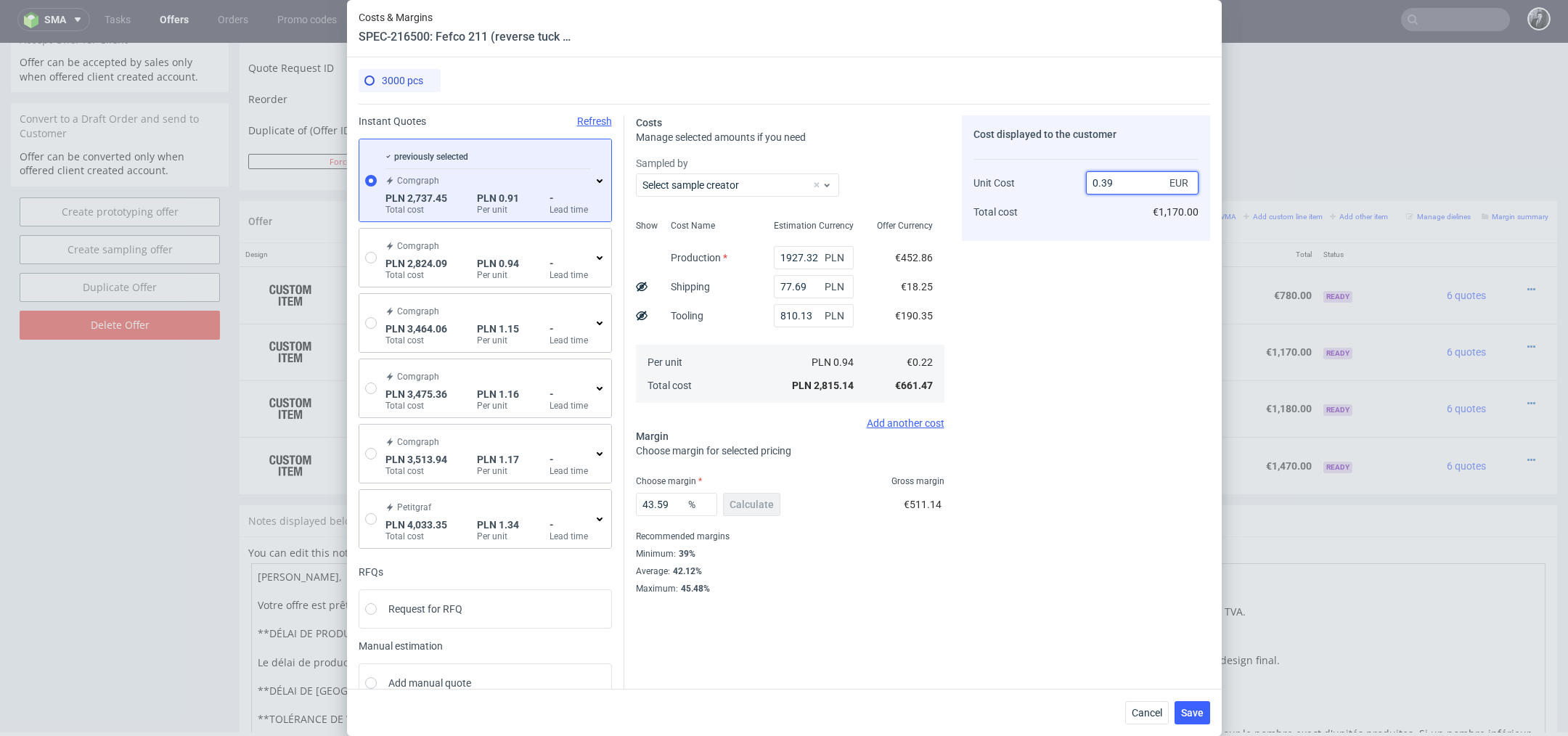
click at [1128, 184] on input "0.39" at bounding box center [1142, 183] width 112 height 24
type input "0.29"
type input "24.137931034482747"
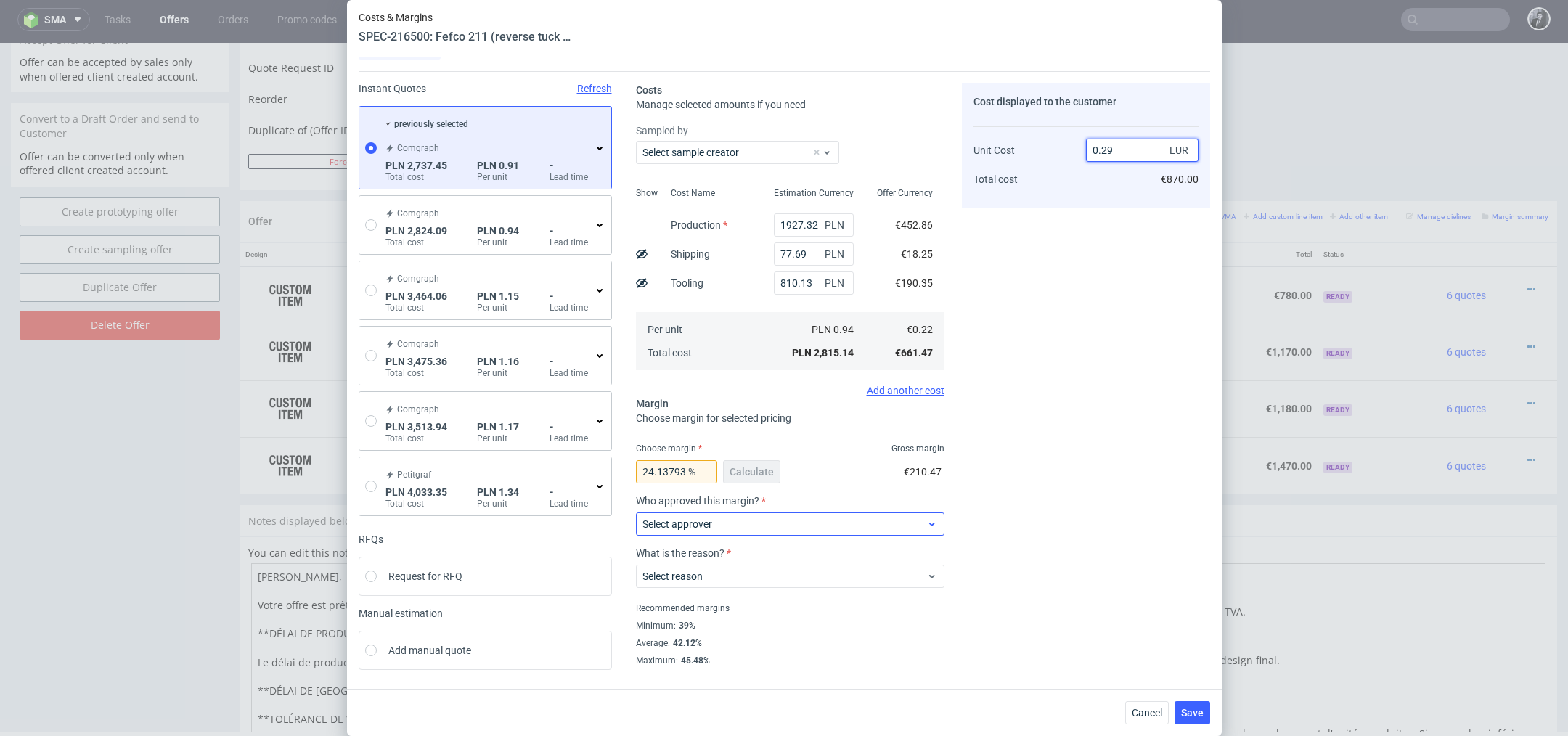
type input "0.29"
click at [865, 515] on div "Select approver" at bounding box center [791, 524] width 309 height 24
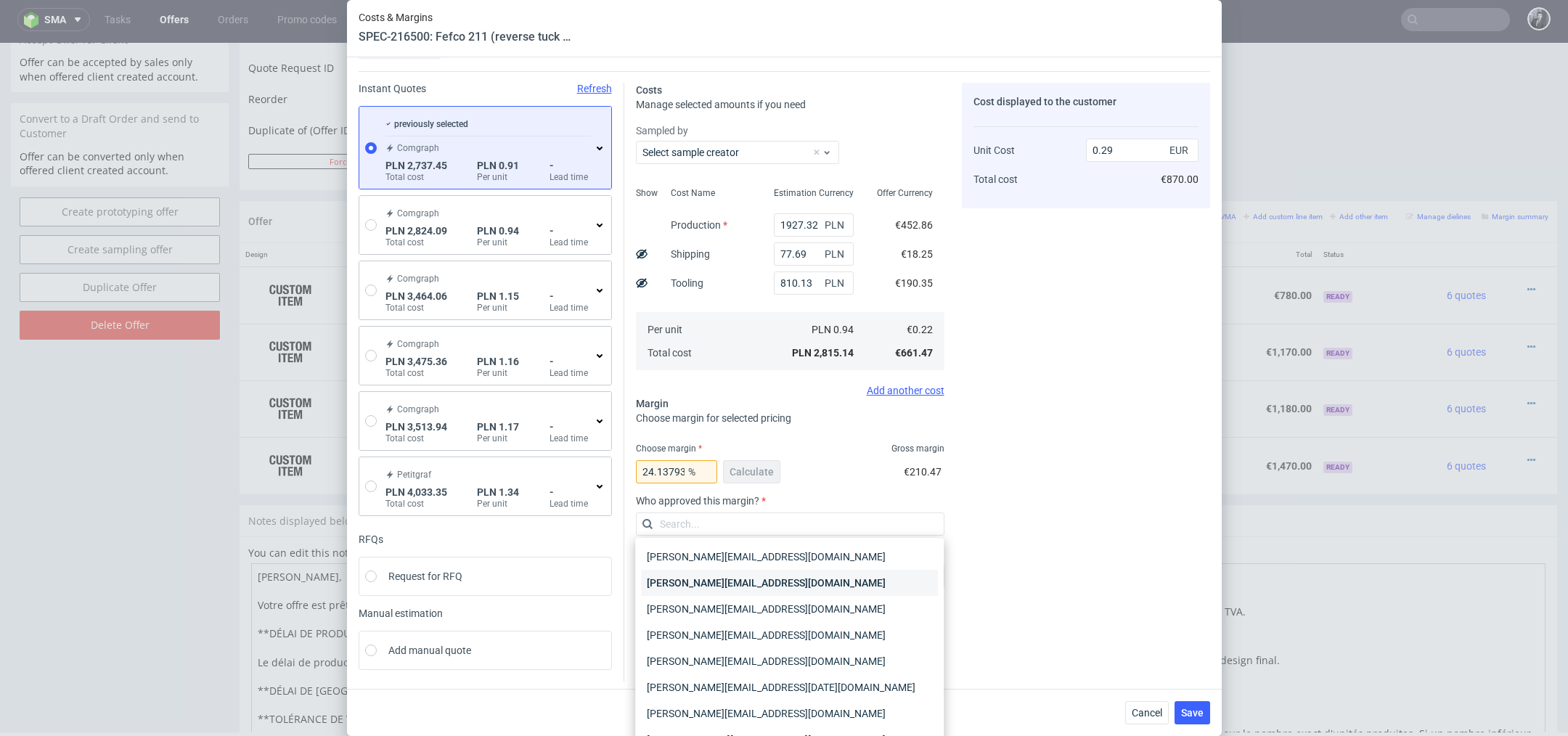
click at [836, 586] on div "katarzyna.traczyk@packhelp.com" at bounding box center [790, 582] width 297 height 26
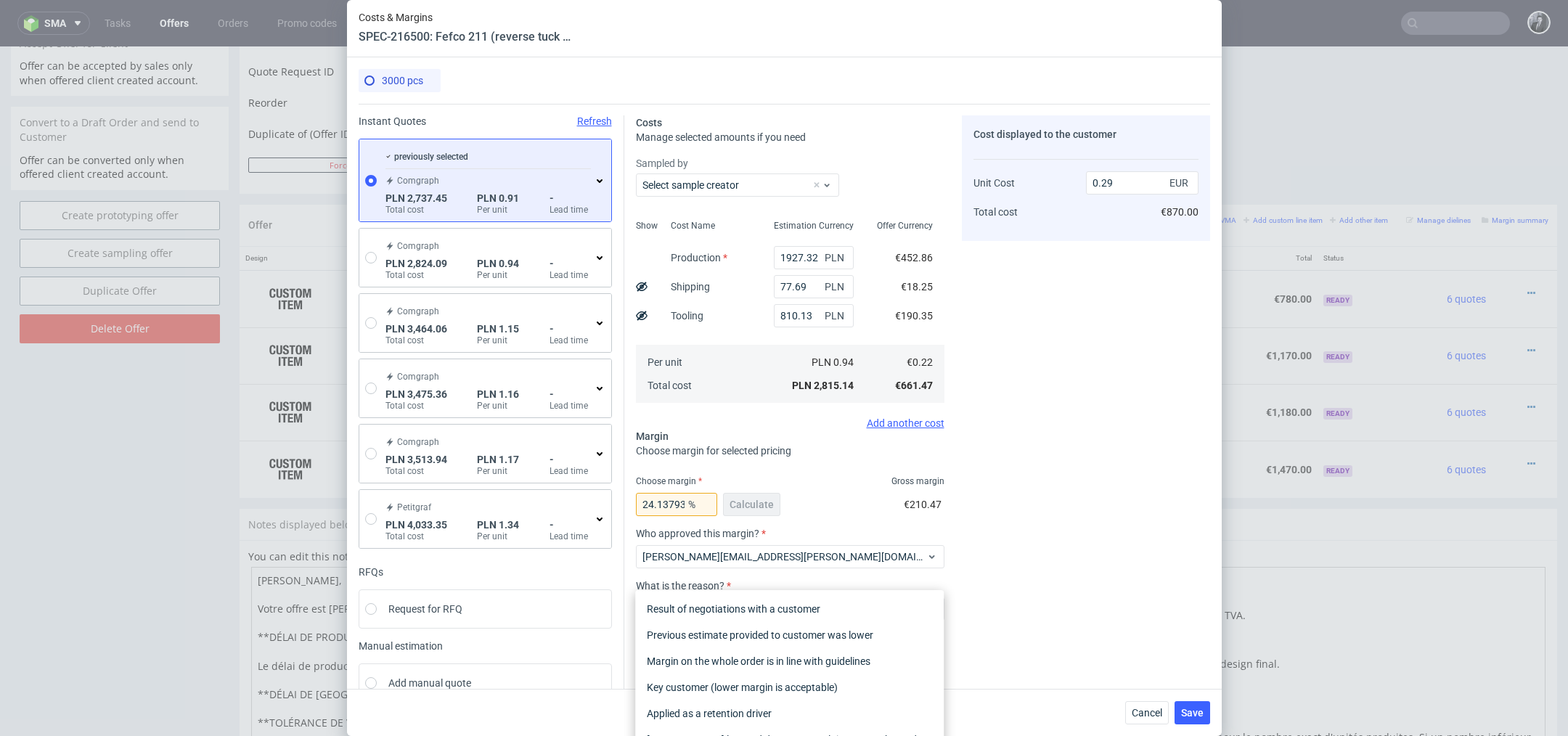
scroll to position [33, 0]
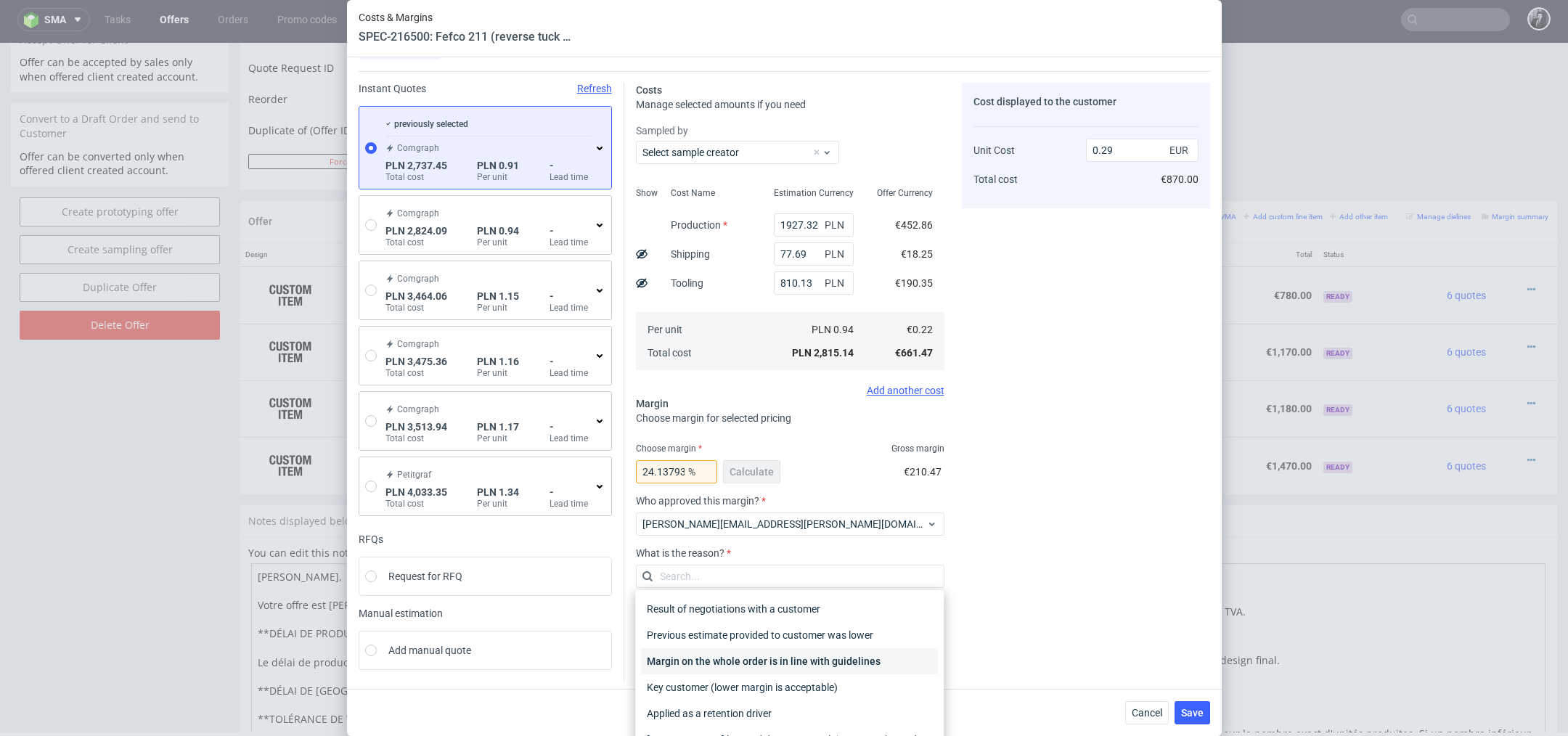
click at [825, 661] on div "Margin on the whole order is in line with guidelines" at bounding box center [790, 661] width 297 height 26
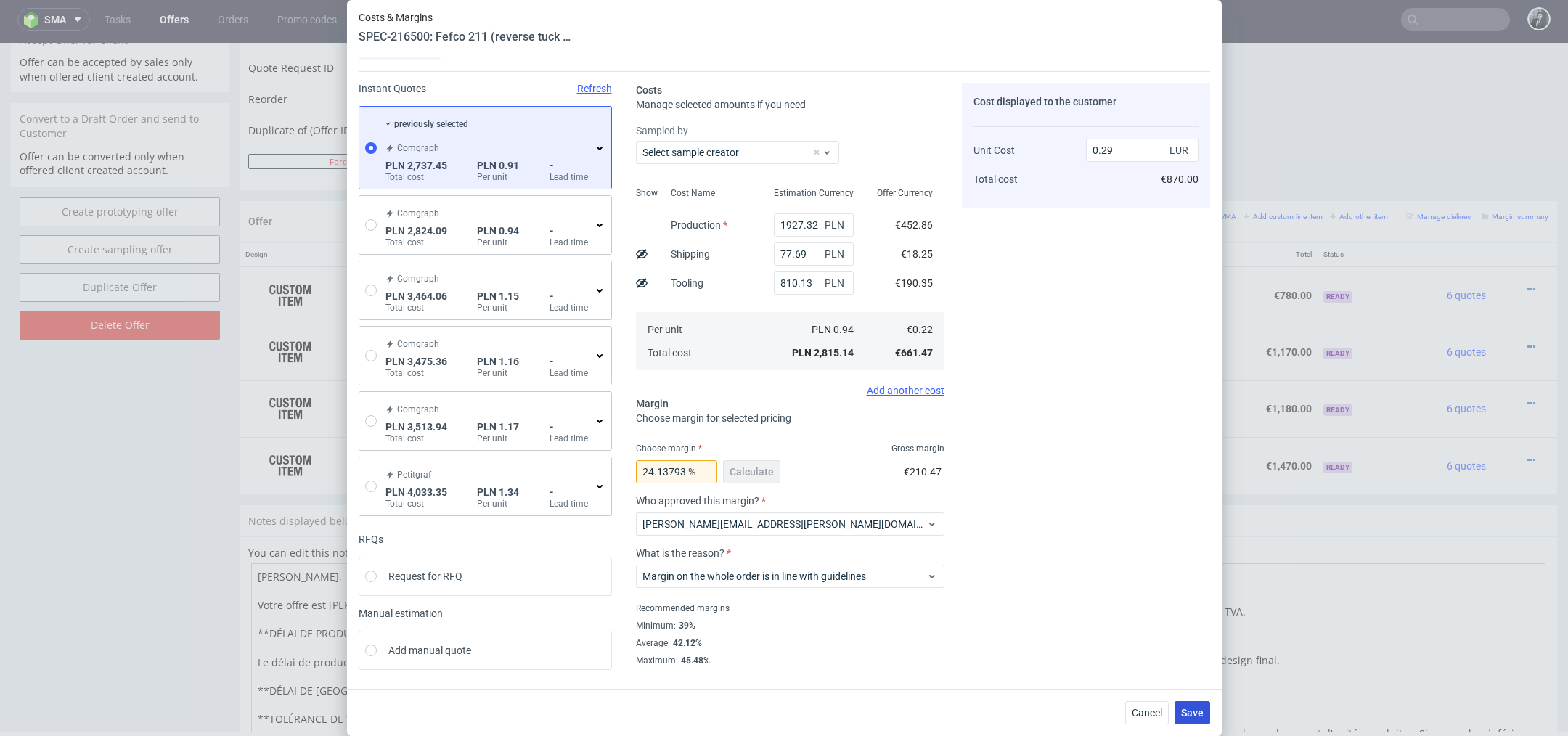
click at [1195, 716] on span "Save" at bounding box center [1192, 713] width 23 height 10
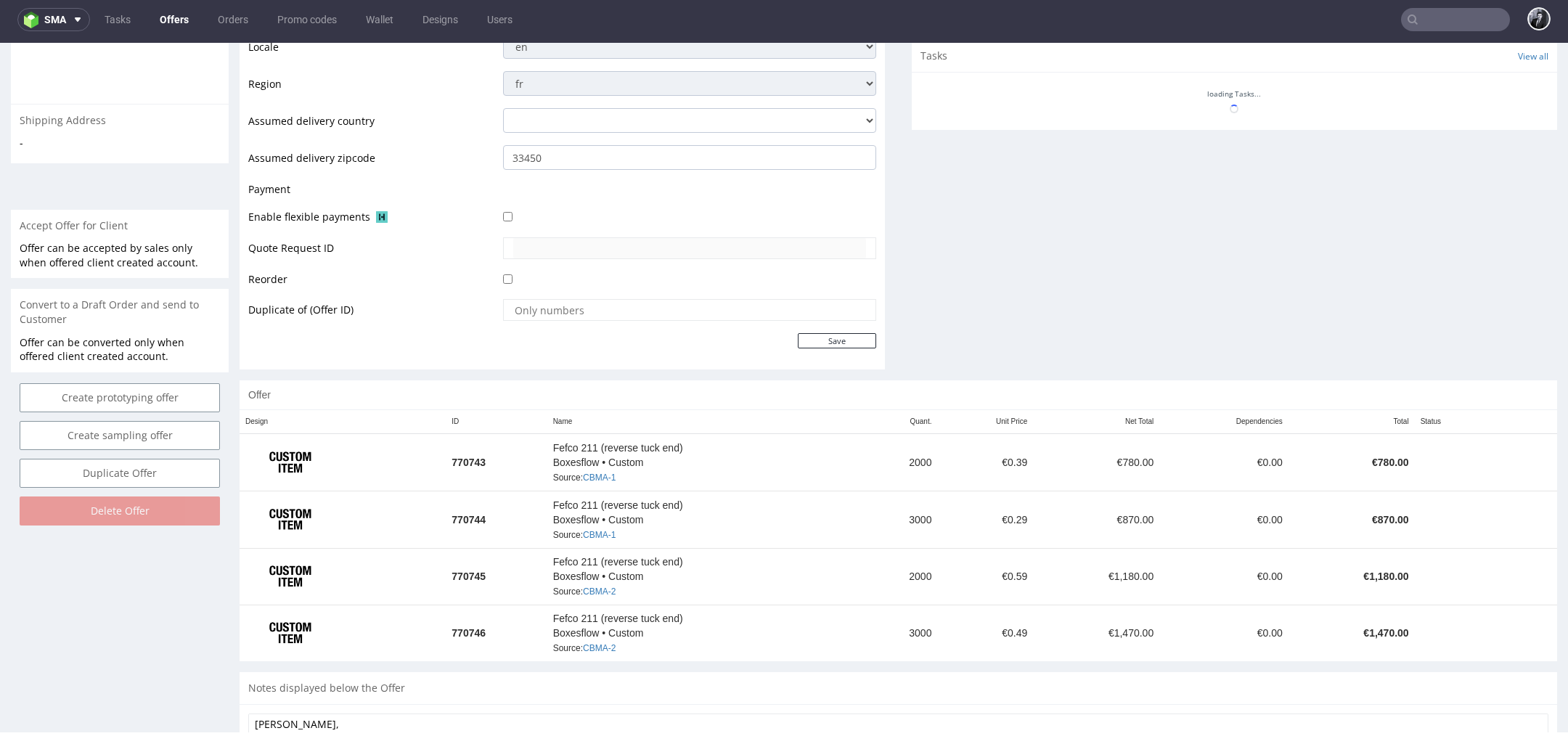
scroll to position [607, 0]
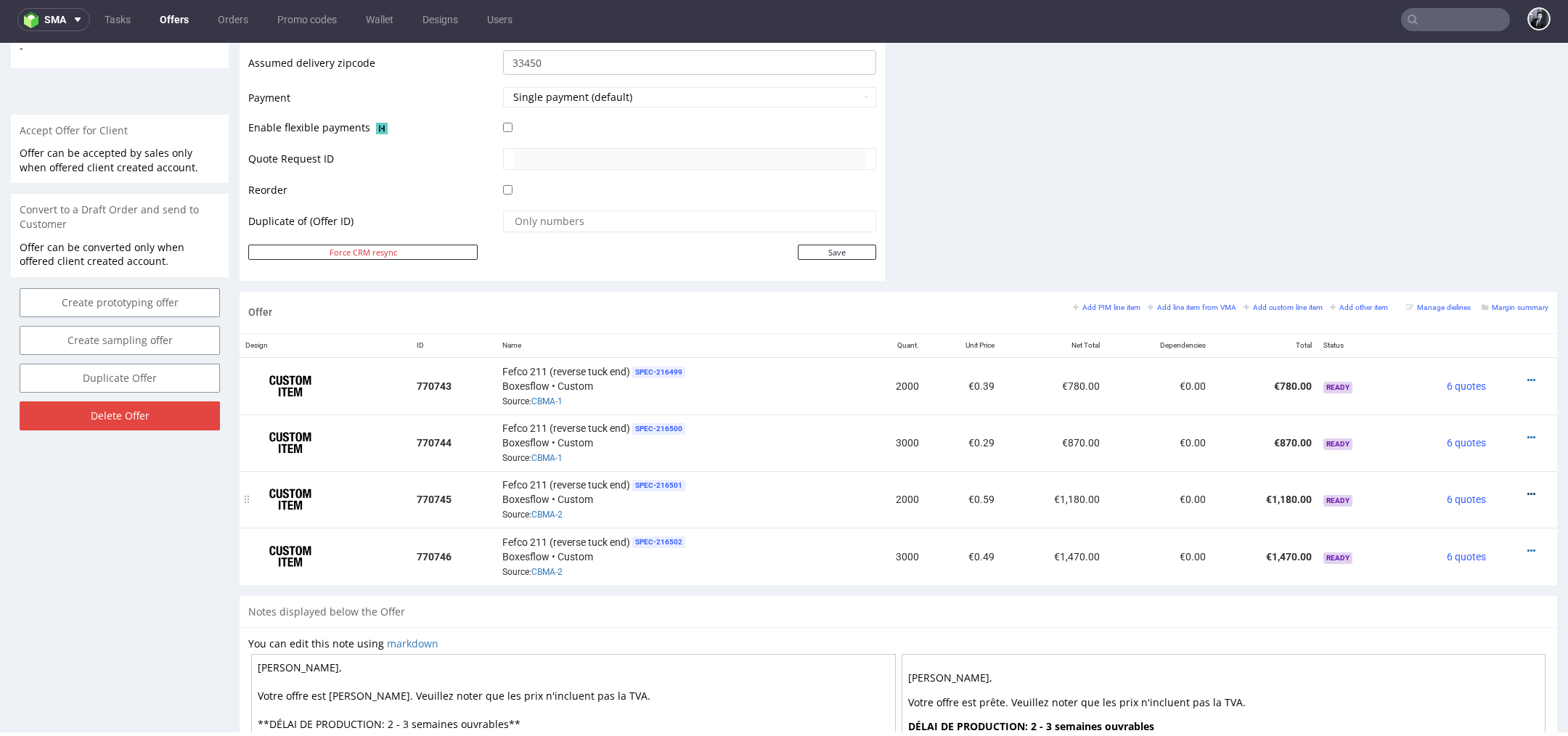
click at [1527, 490] on icon at bounding box center [1531, 495] width 8 height 10
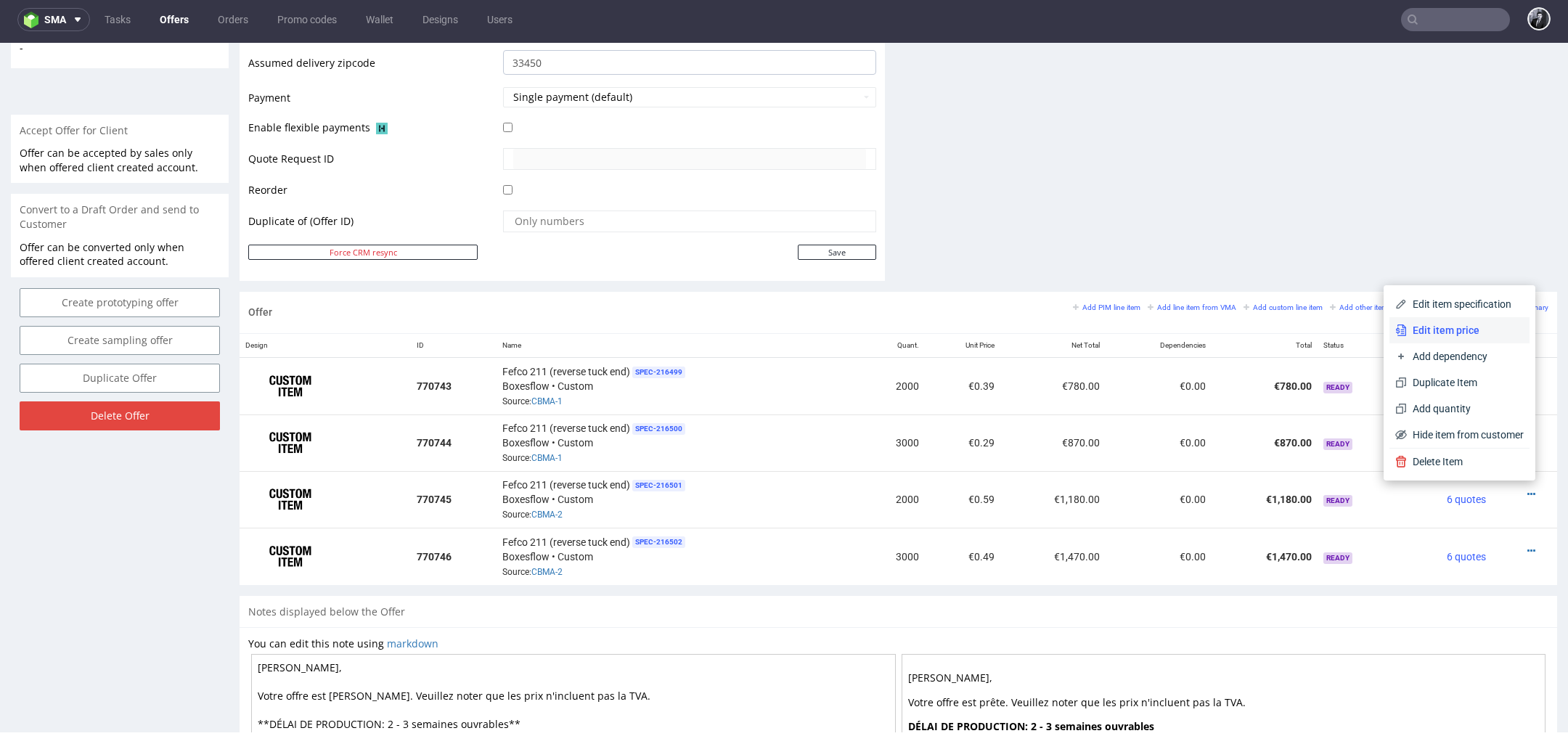
click at [1457, 335] on span "Edit item price" at bounding box center [1465, 330] width 116 height 14
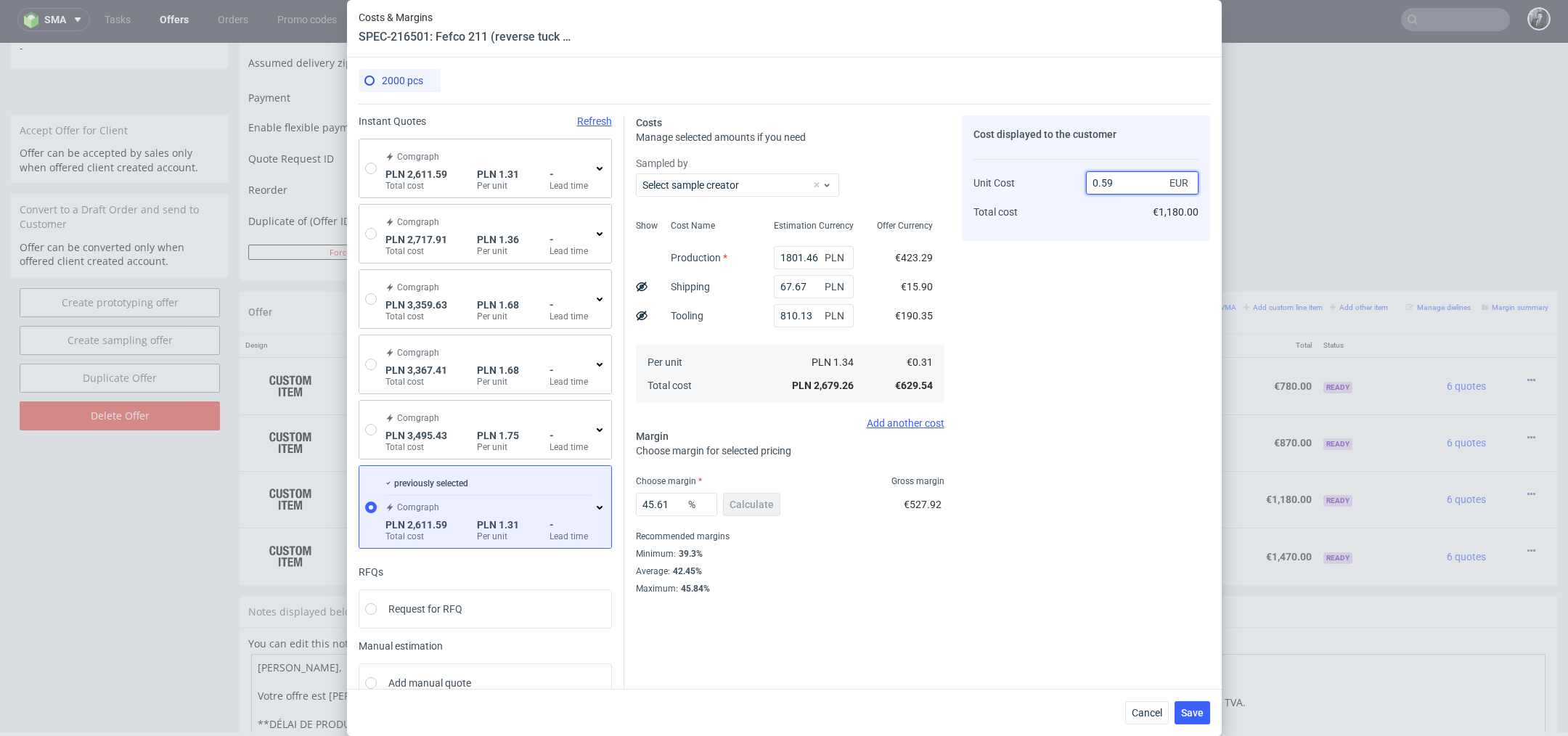
click at [1127, 180] on input "0.59" at bounding box center [1142, 183] width 112 height 24
type input "0.49"
type input "36.734693877551024"
type input "0.5"
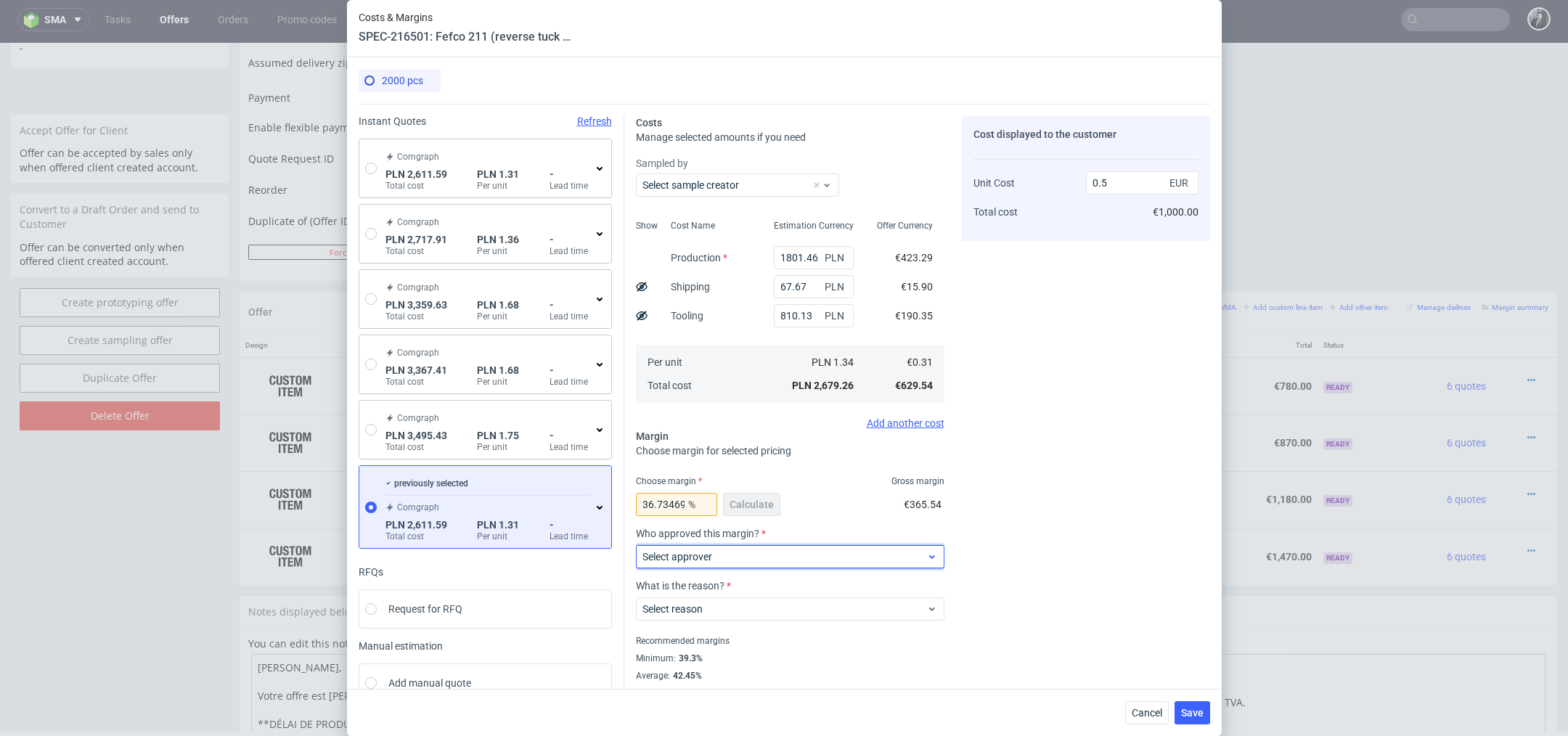
click at [854, 556] on span "Select approver" at bounding box center [784, 556] width 284 height 14
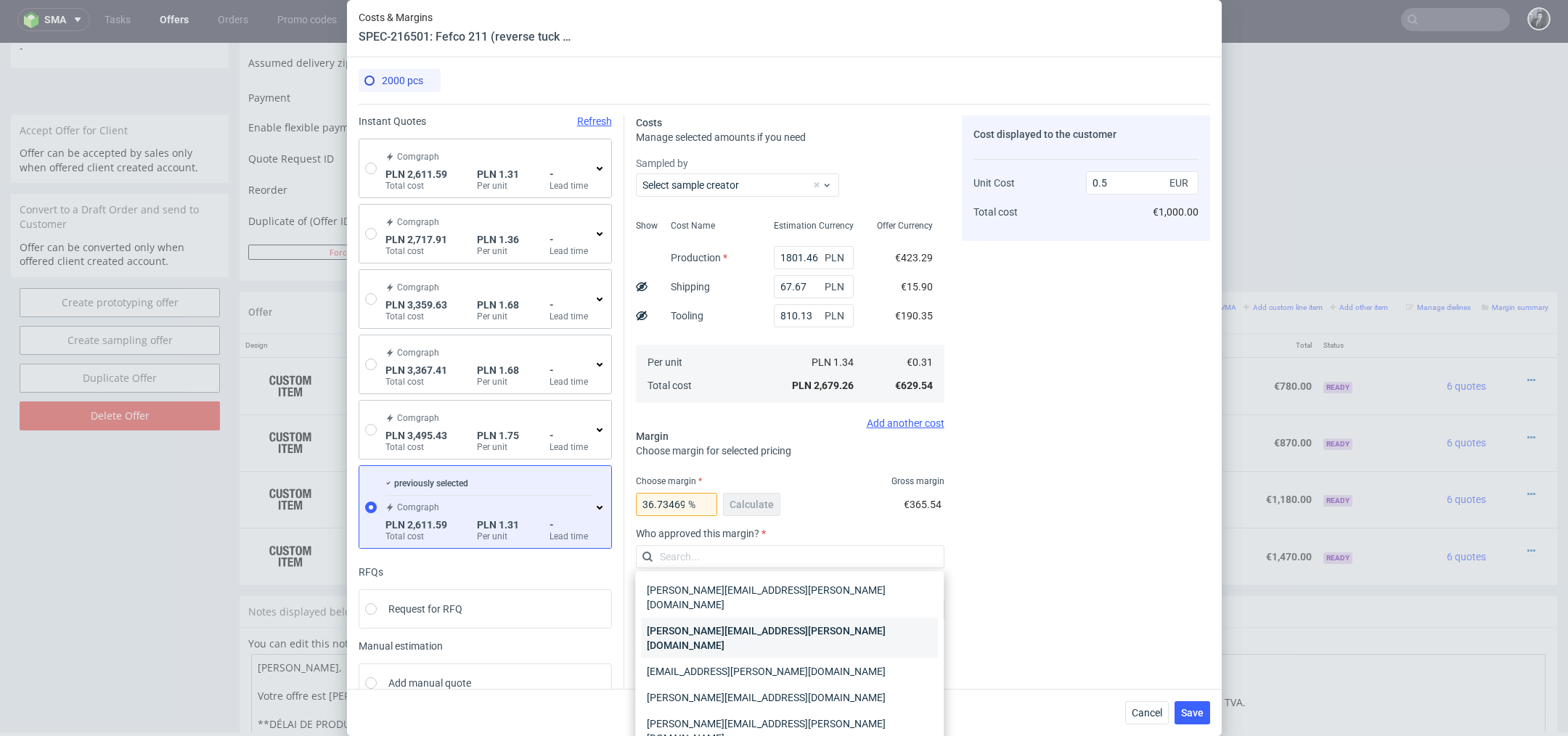
click at [835, 618] on div "[PERSON_NAME][EMAIL_ADDRESS][PERSON_NAME][DOMAIN_NAME]" at bounding box center [790, 638] width 297 height 41
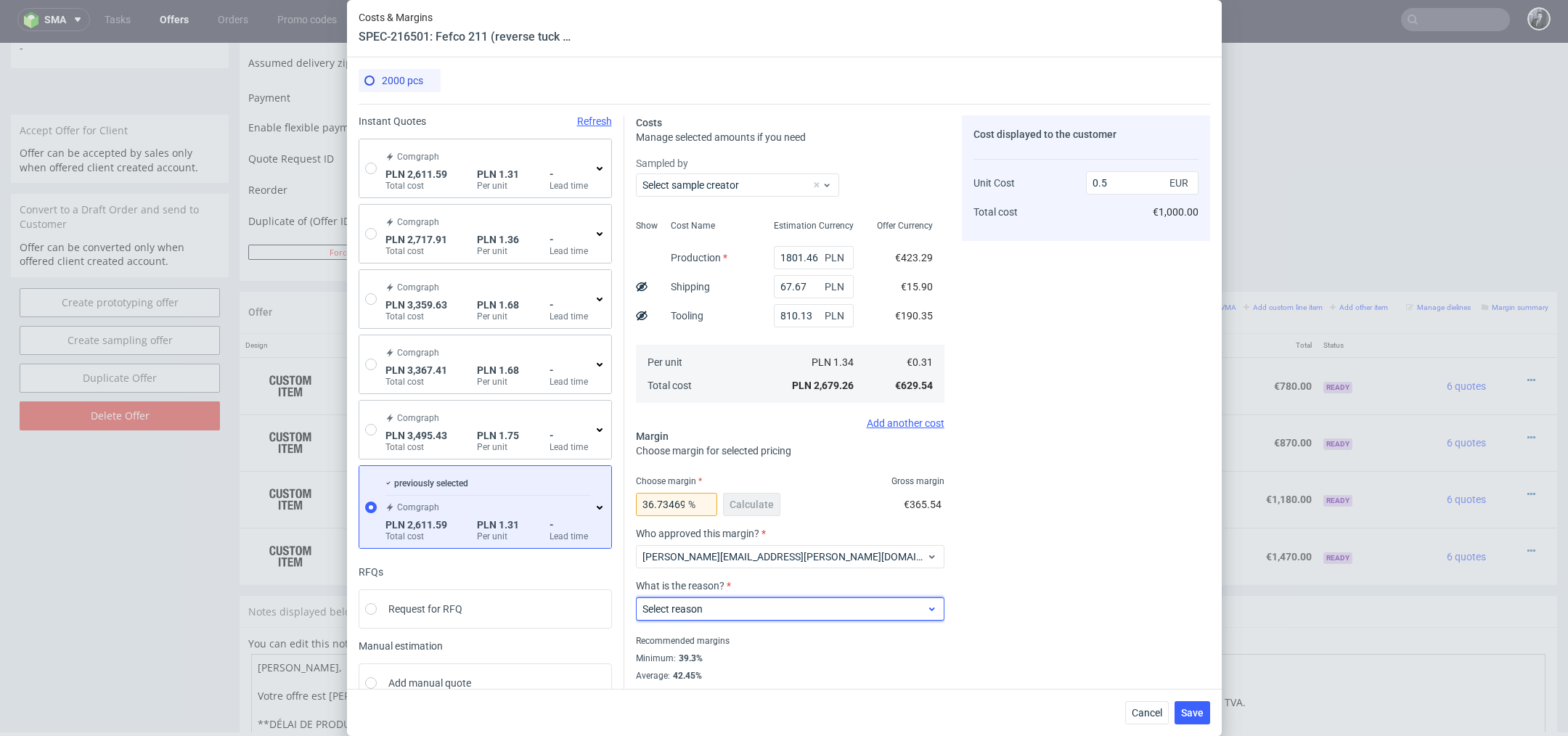
click at [834, 611] on span "Select reason" at bounding box center [784, 609] width 284 height 14
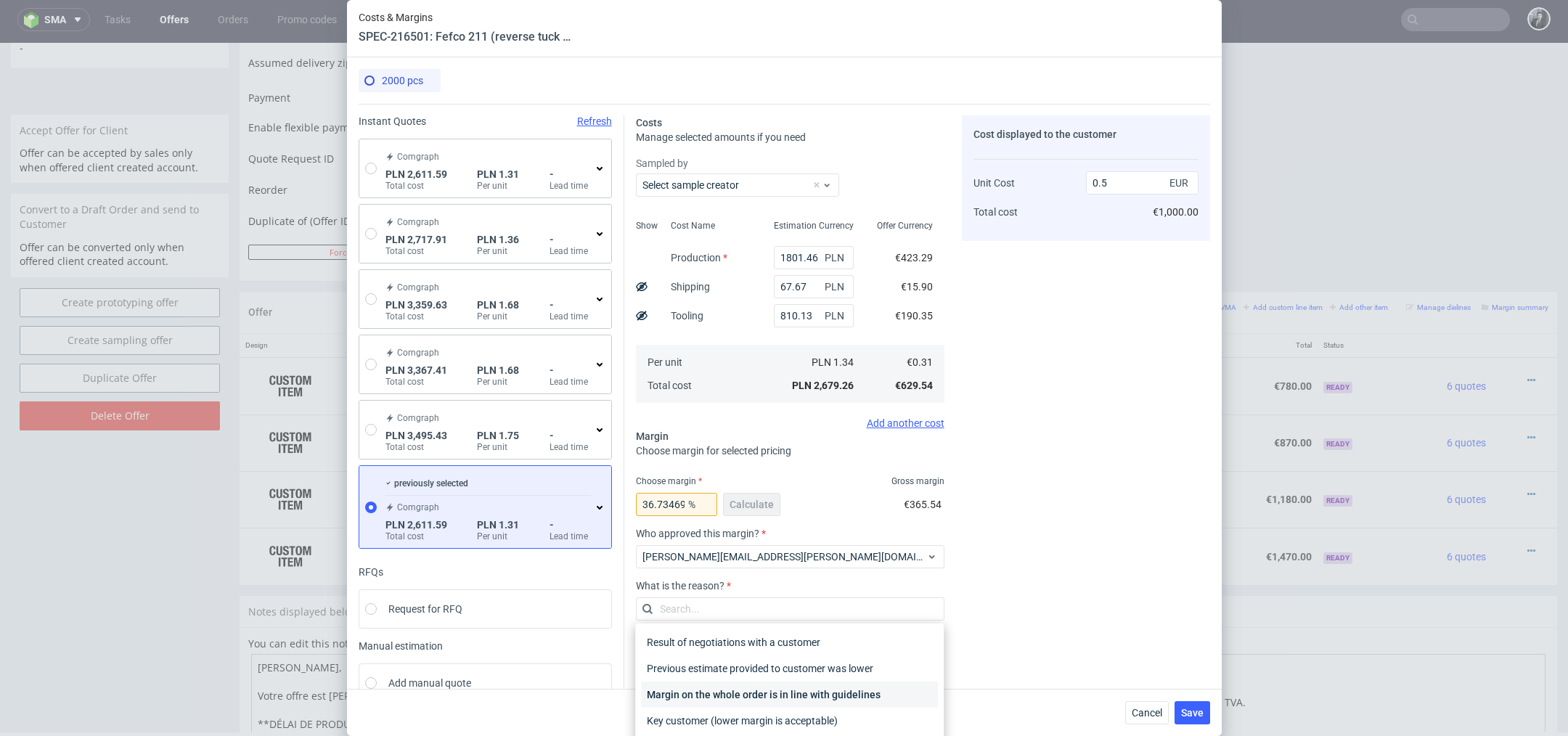
click at [823, 688] on div "Margin on the whole order is in line with guidelines" at bounding box center [790, 695] width 297 height 26
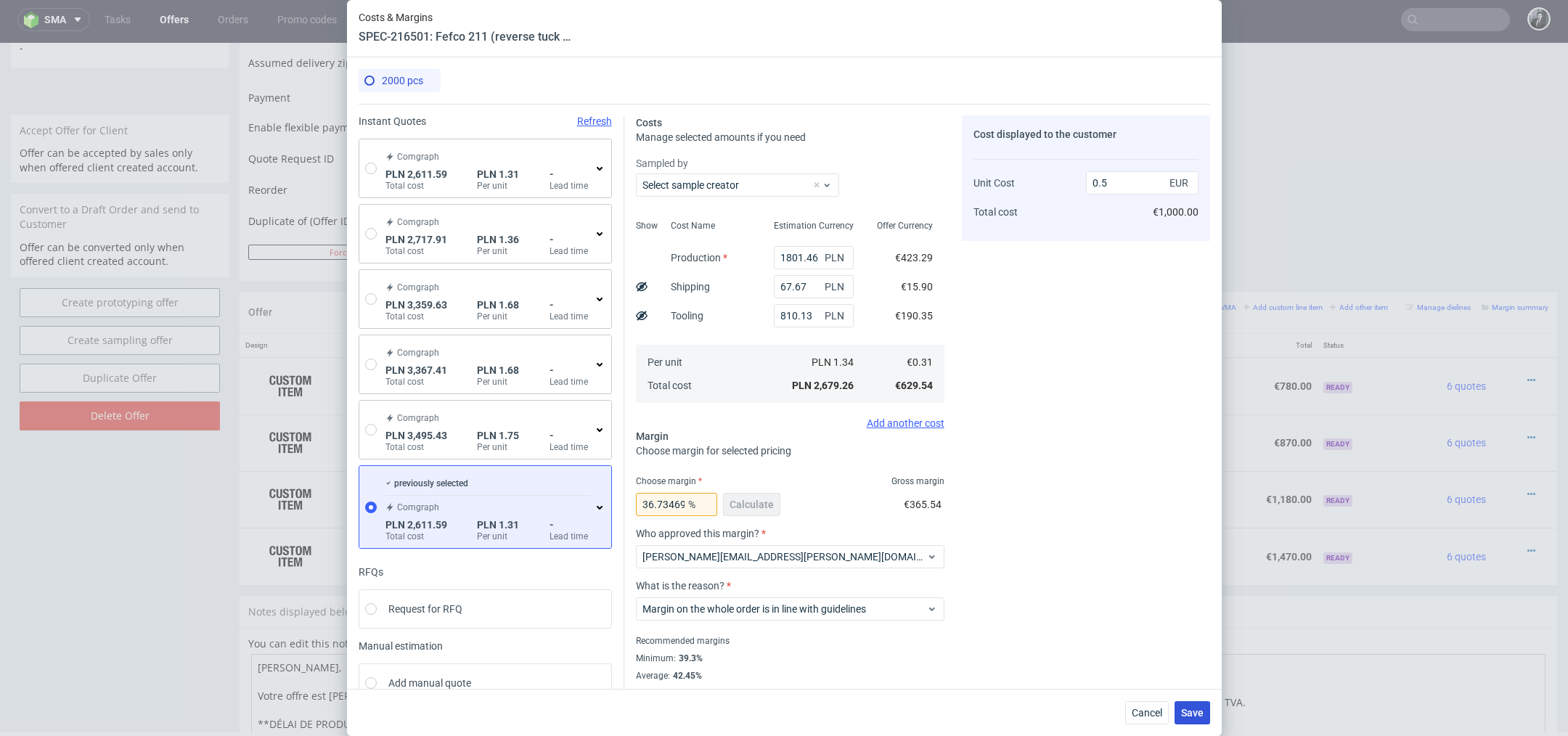
click at [1195, 708] on span "Save" at bounding box center [1192, 713] width 23 height 10
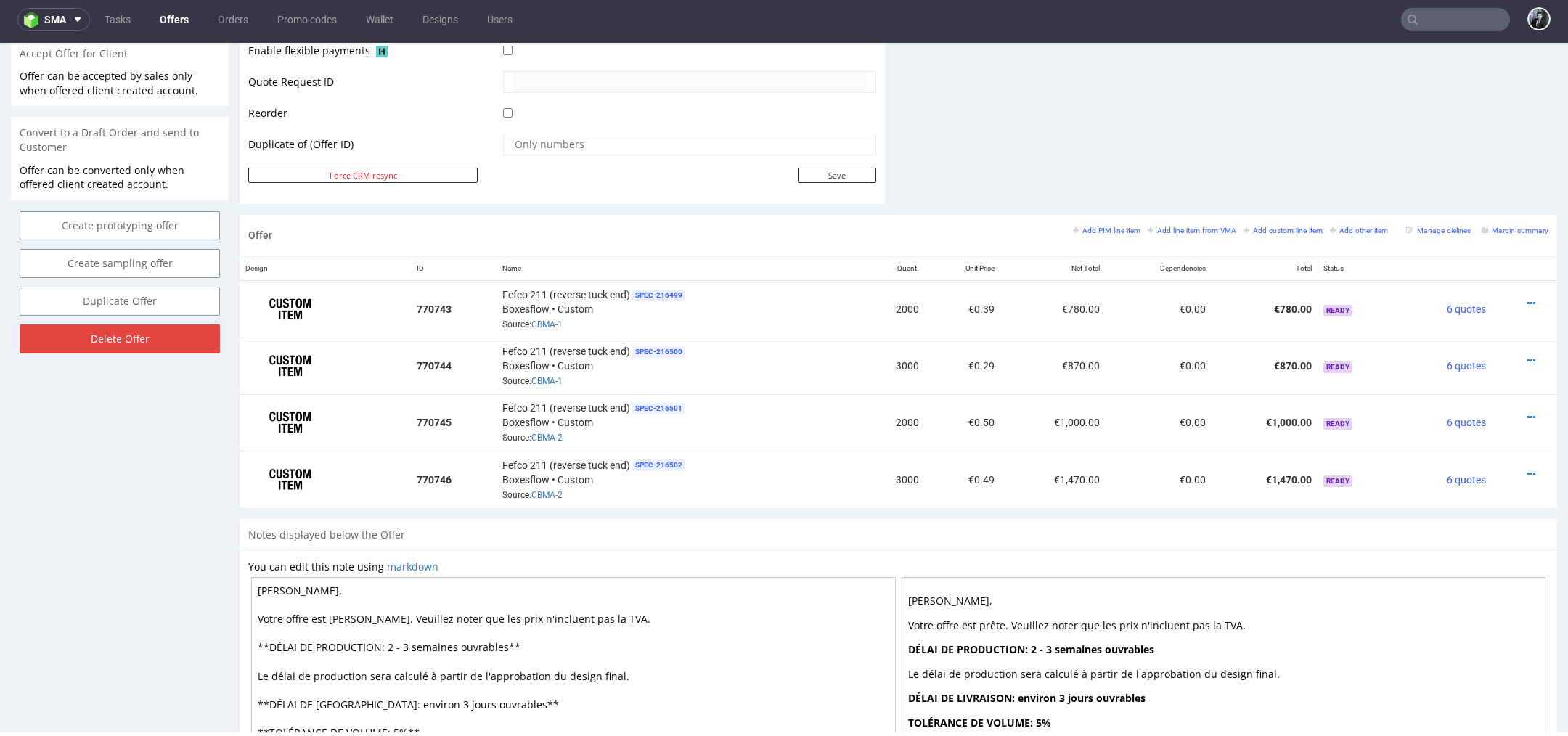
scroll to position [833, 0]
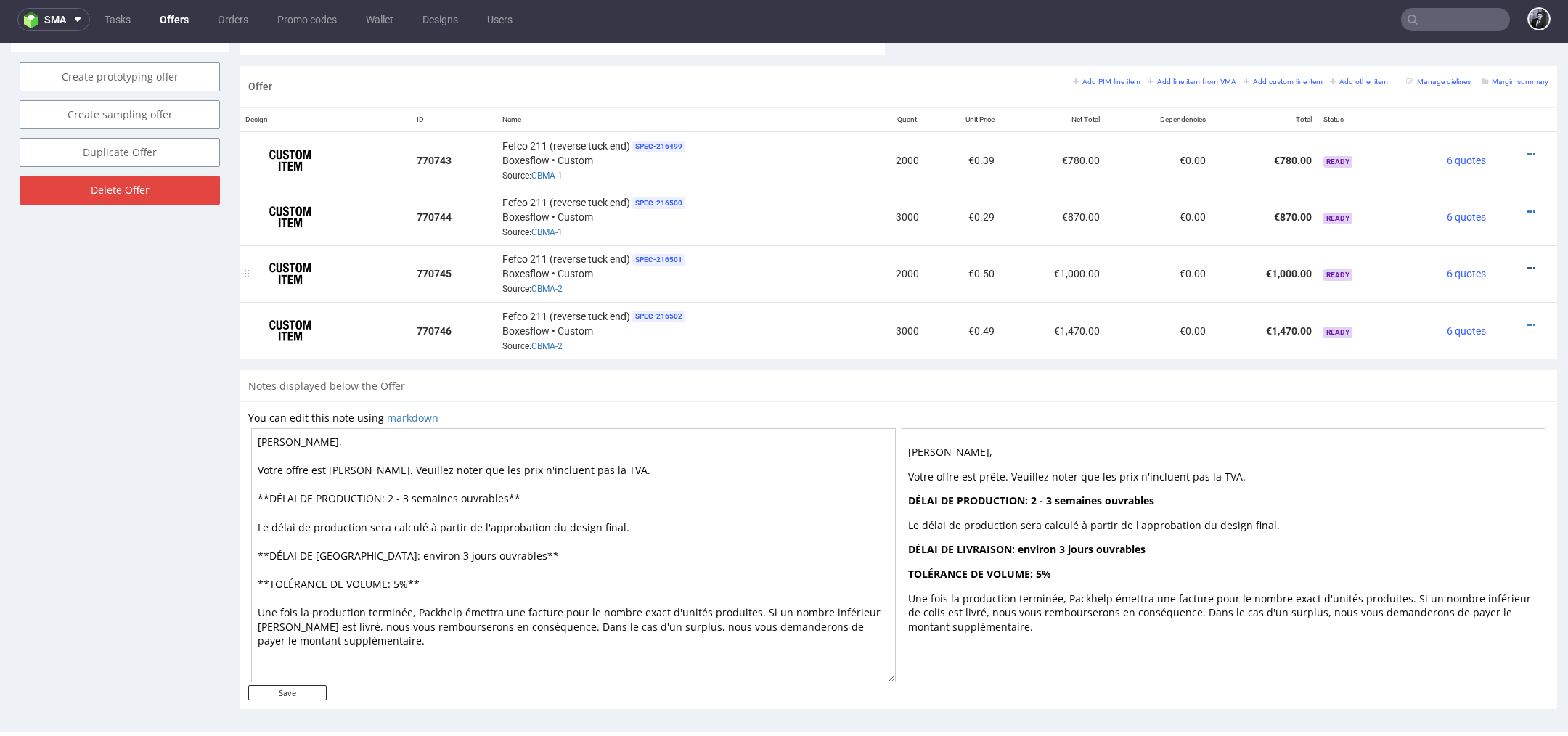
click at [1527, 263] on icon at bounding box center [1531, 268] width 8 height 10
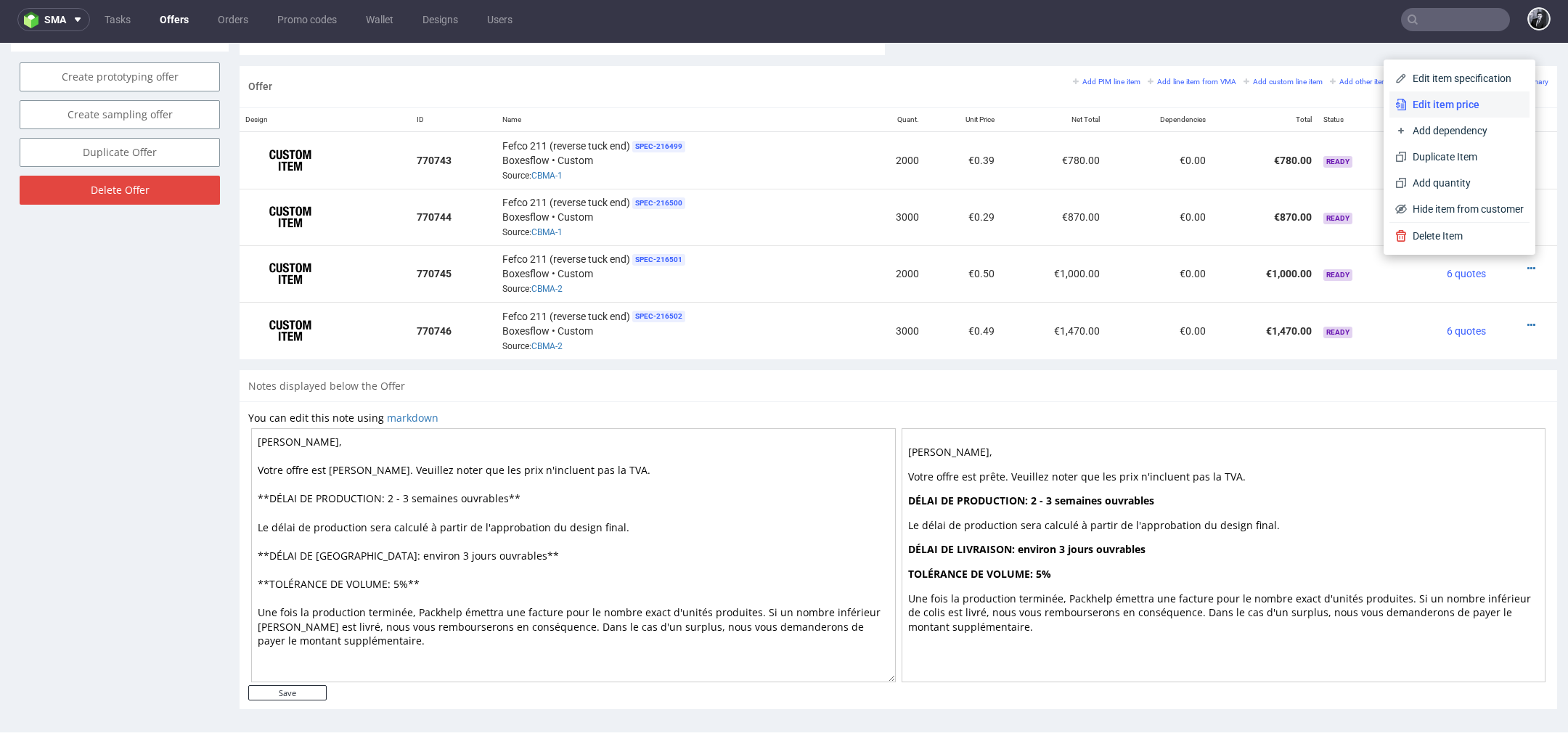
click at [1465, 111] on span "Edit item price" at bounding box center [1465, 104] width 116 height 14
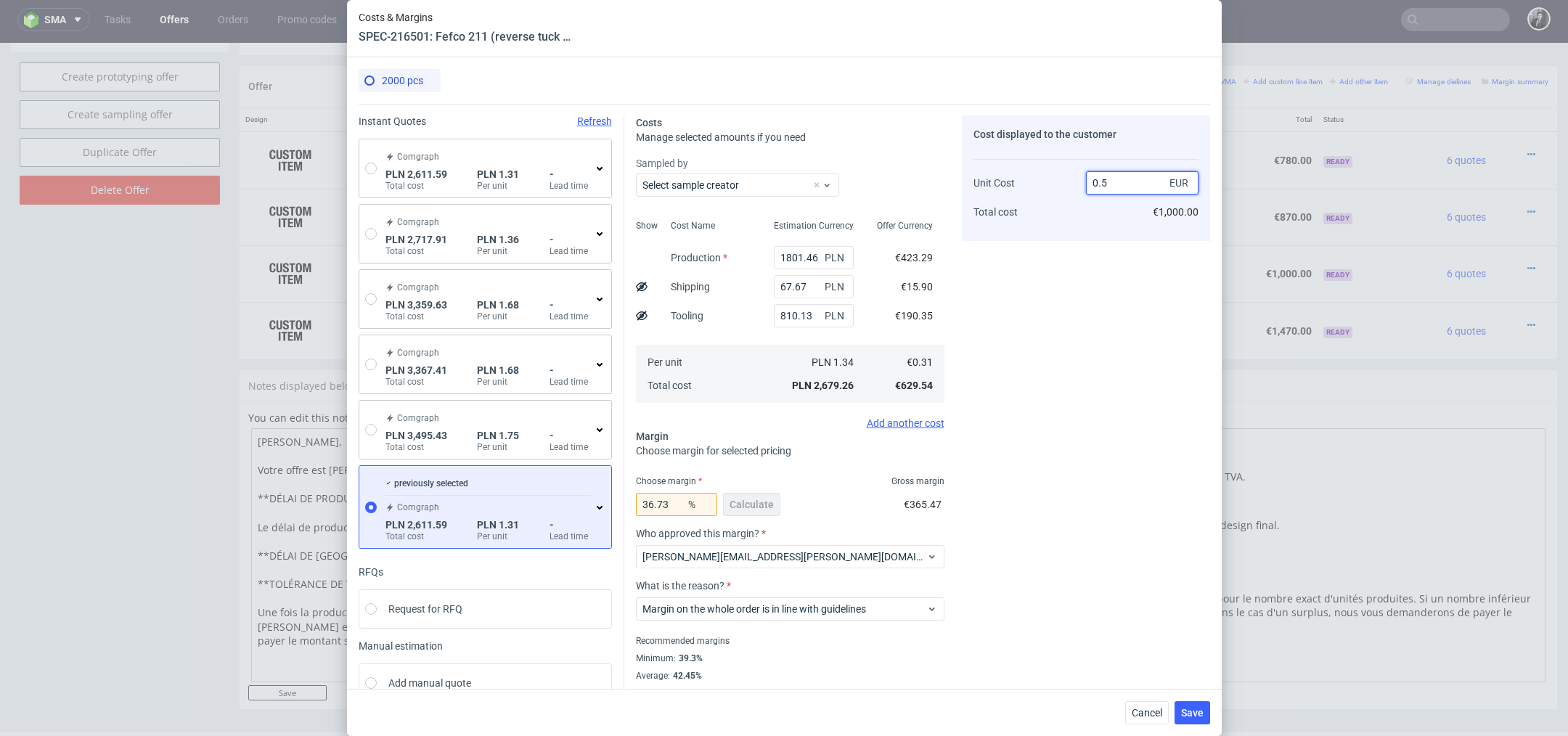
click at [1159, 181] on input "0.5" at bounding box center [1142, 183] width 112 height 24
type input "0.48"
type input "35.41666666666667"
type input "0.49"
click at [1195, 704] on button "Save" at bounding box center [1192, 713] width 35 height 24
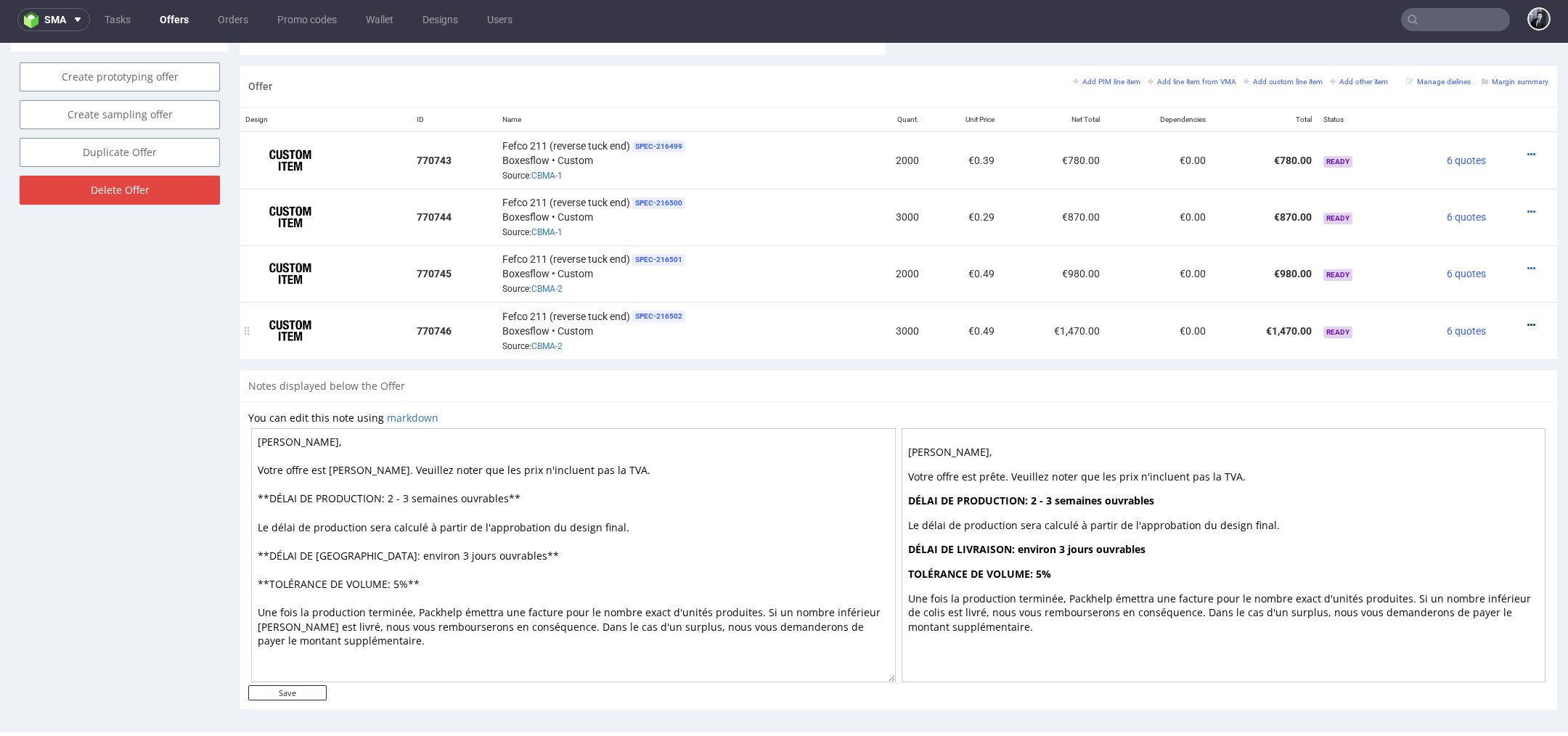
click at [1527, 320] on icon at bounding box center [1531, 325] width 8 height 10
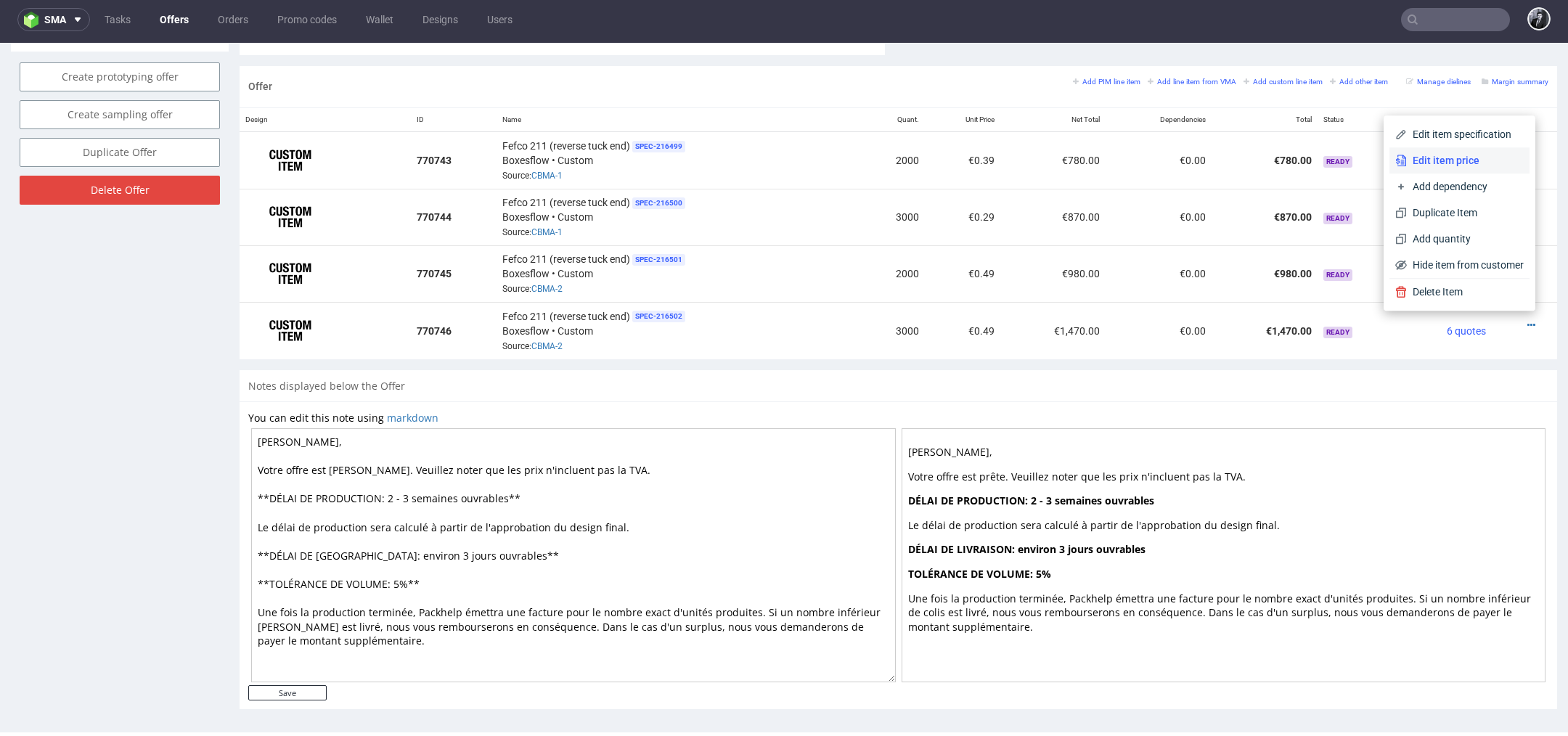
click at [1460, 171] on li "Edit item price" at bounding box center [1459, 160] width 140 height 26
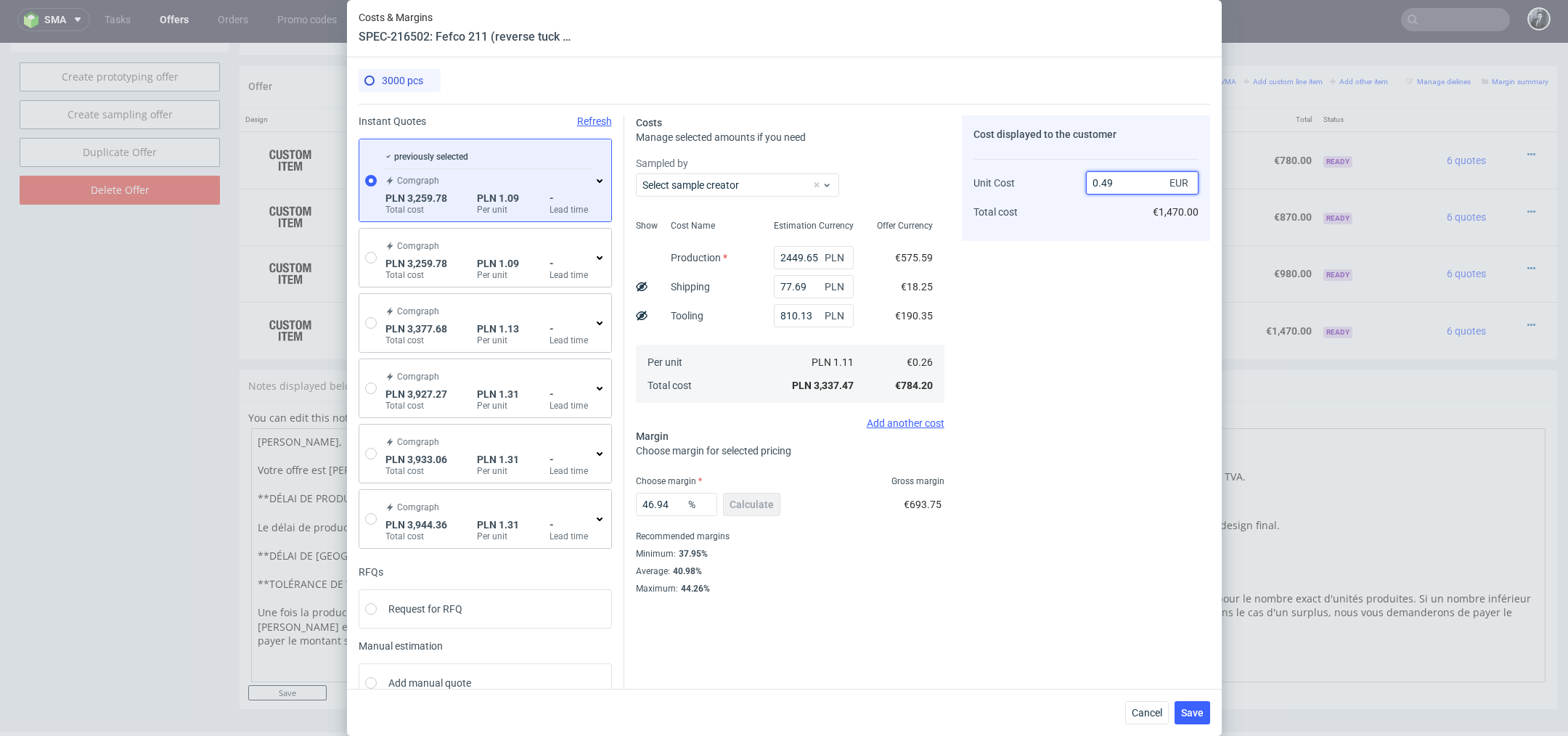
click at [1130, 176] on input "0.49" at bounding box center [1142, 183] width 112 height 24
click at [1129, 189] on input "0.49" at bounding box center [1142, 183] width 112 height 24
type input "0.39"
type input "33.33333333333333"
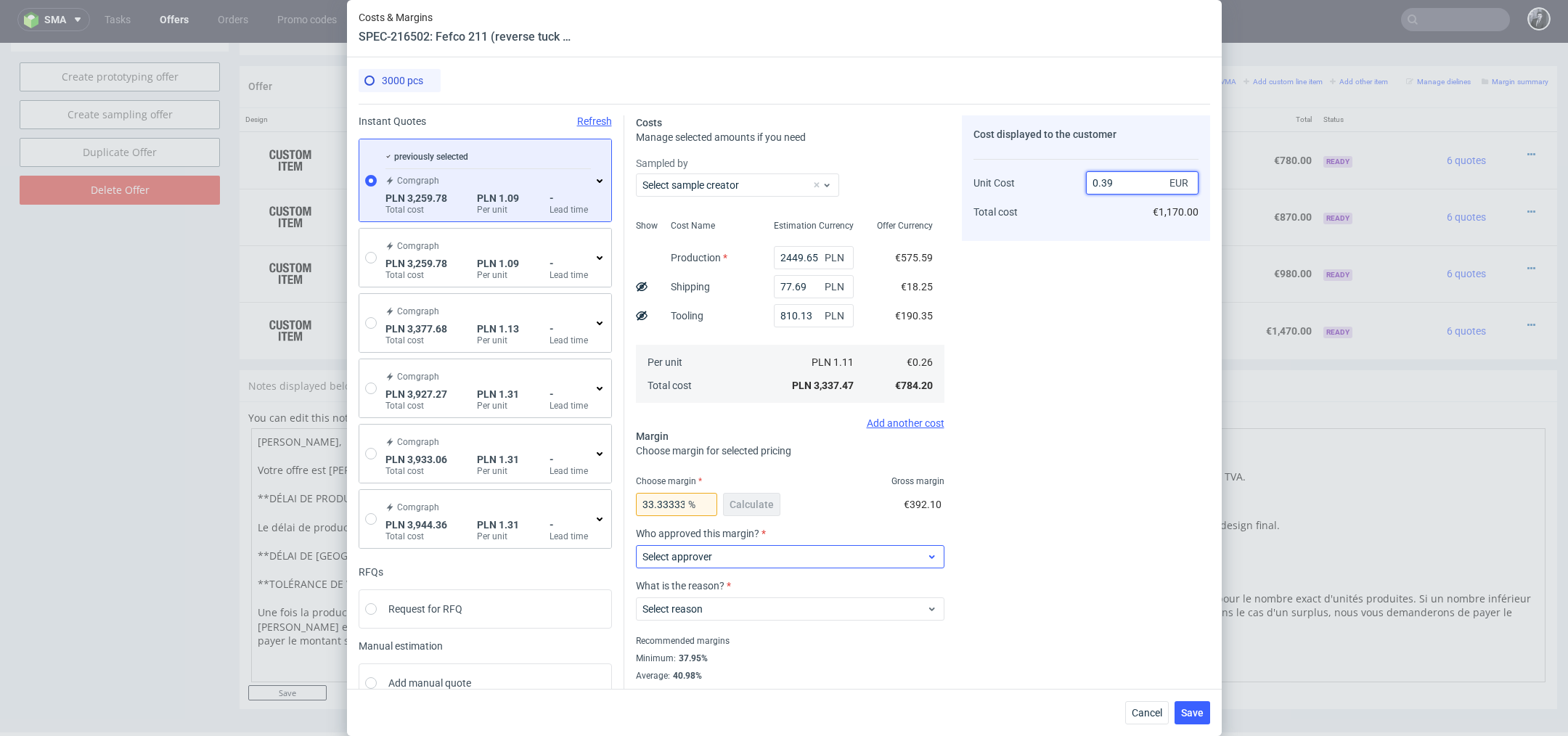
type input "0.39"
click at [822, 549] on span "Select approver" at bounding box center [784, 556] width 284 height 14
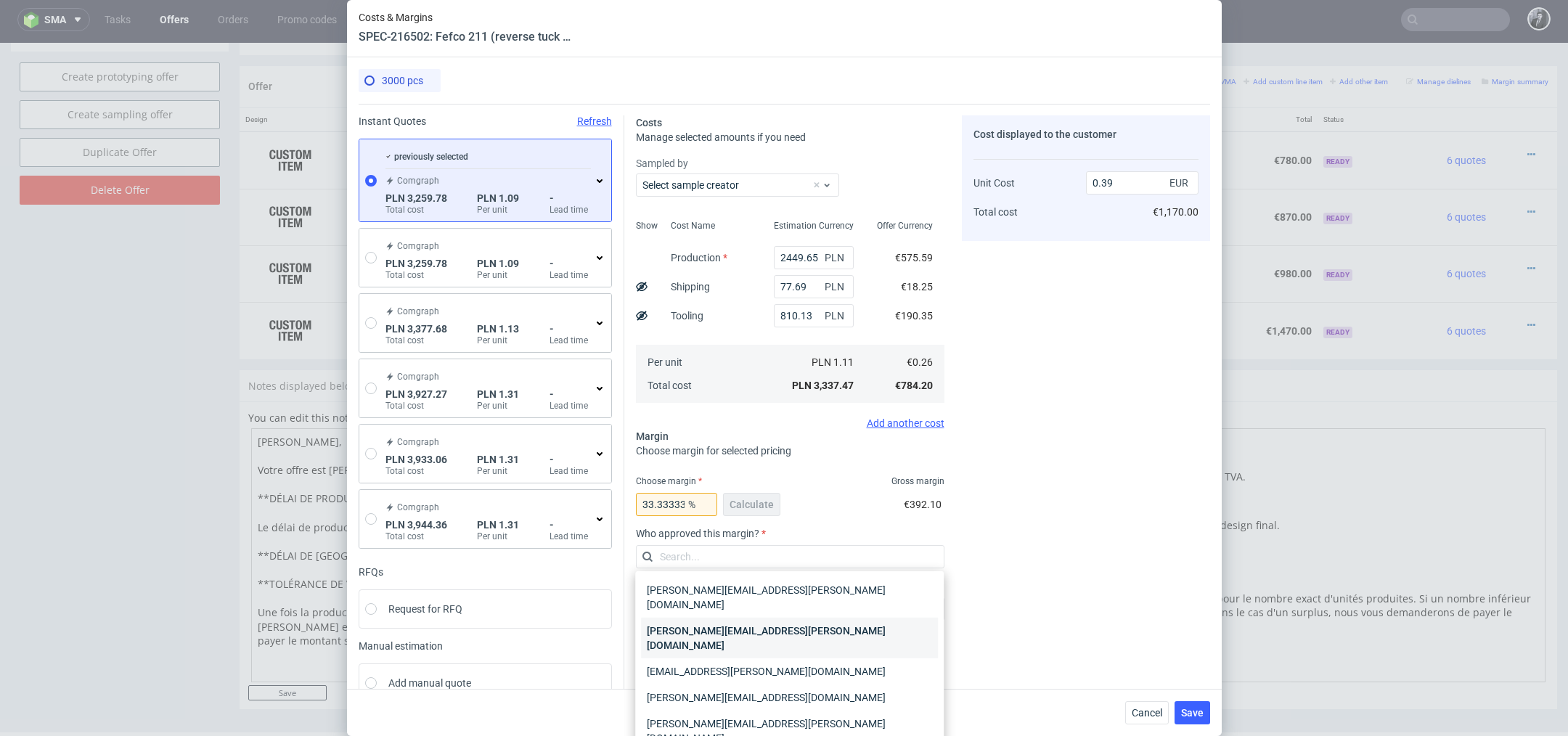
click at [811, 623] on div "katarzyna.traczyk@packhelp.com" at bounding box center [790, 638] width 297 height 41
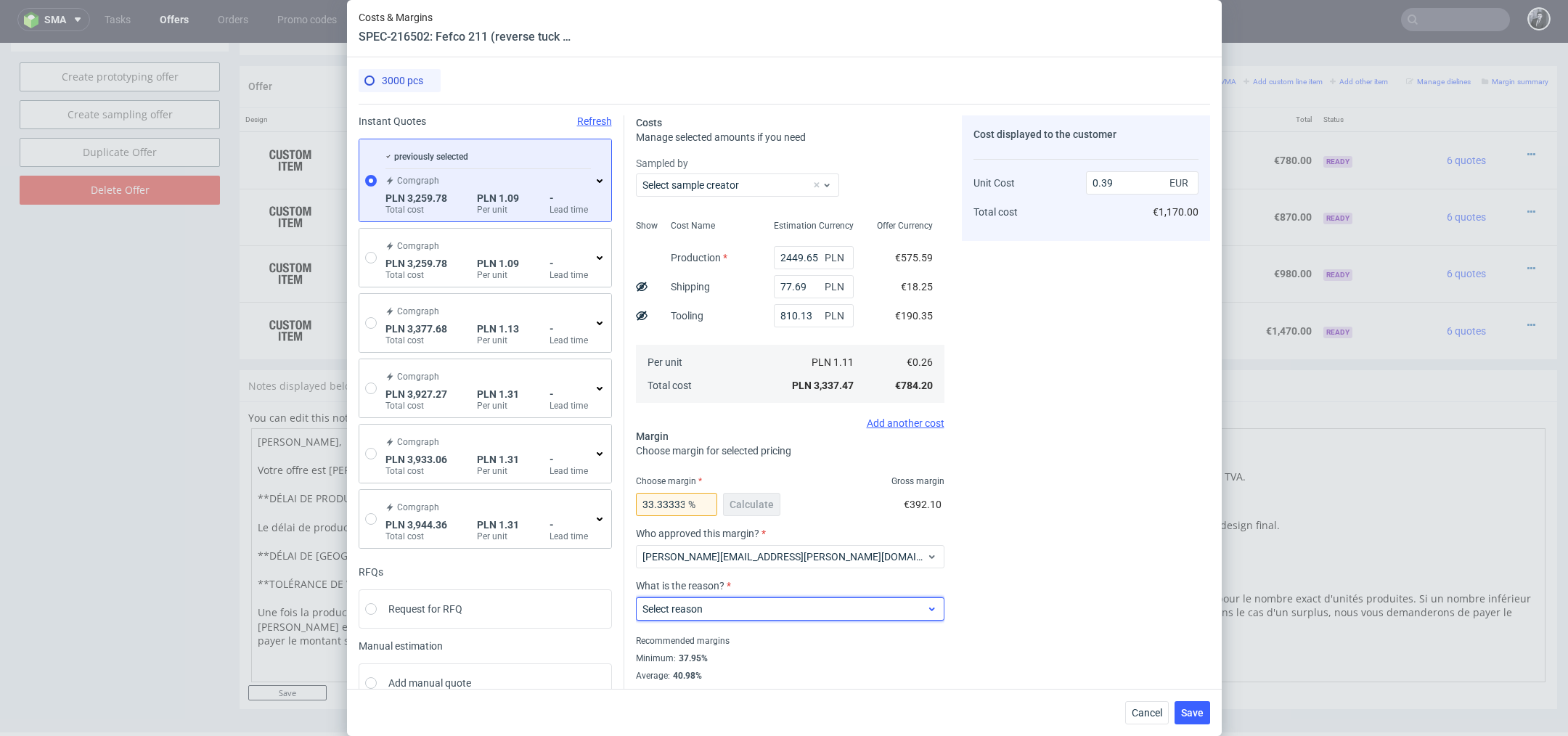
click at [808, 615] on span "Select reason" at bounding box center [784, 609] width 284 height 14
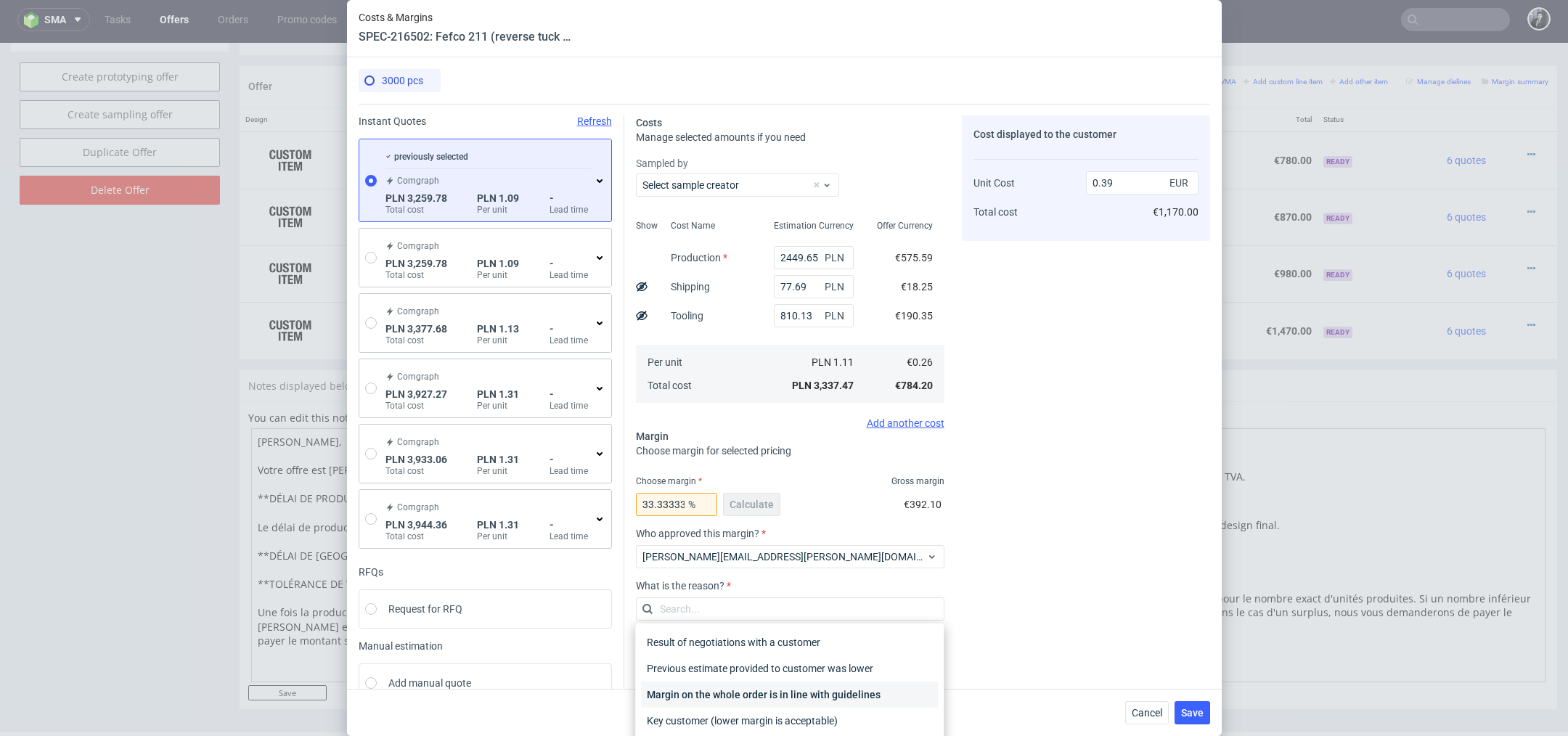
click at [808, 688] on div "Margin on the whole order is in line with guidelines" at bounding box center [790, 695] width 297 height 26
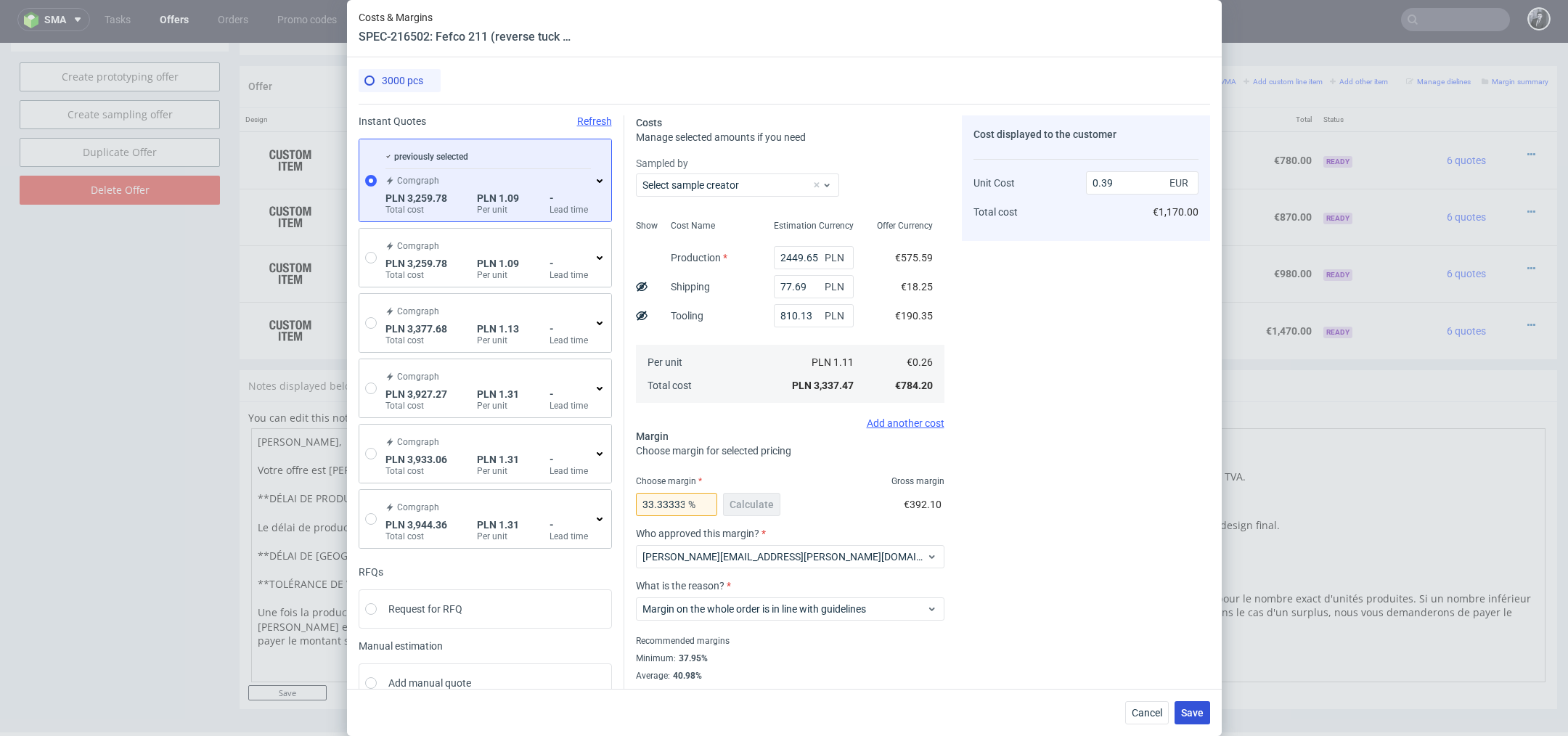
click at [1199, 711] on span "Save" at bounding box center [1192, 713] width 23 height 10
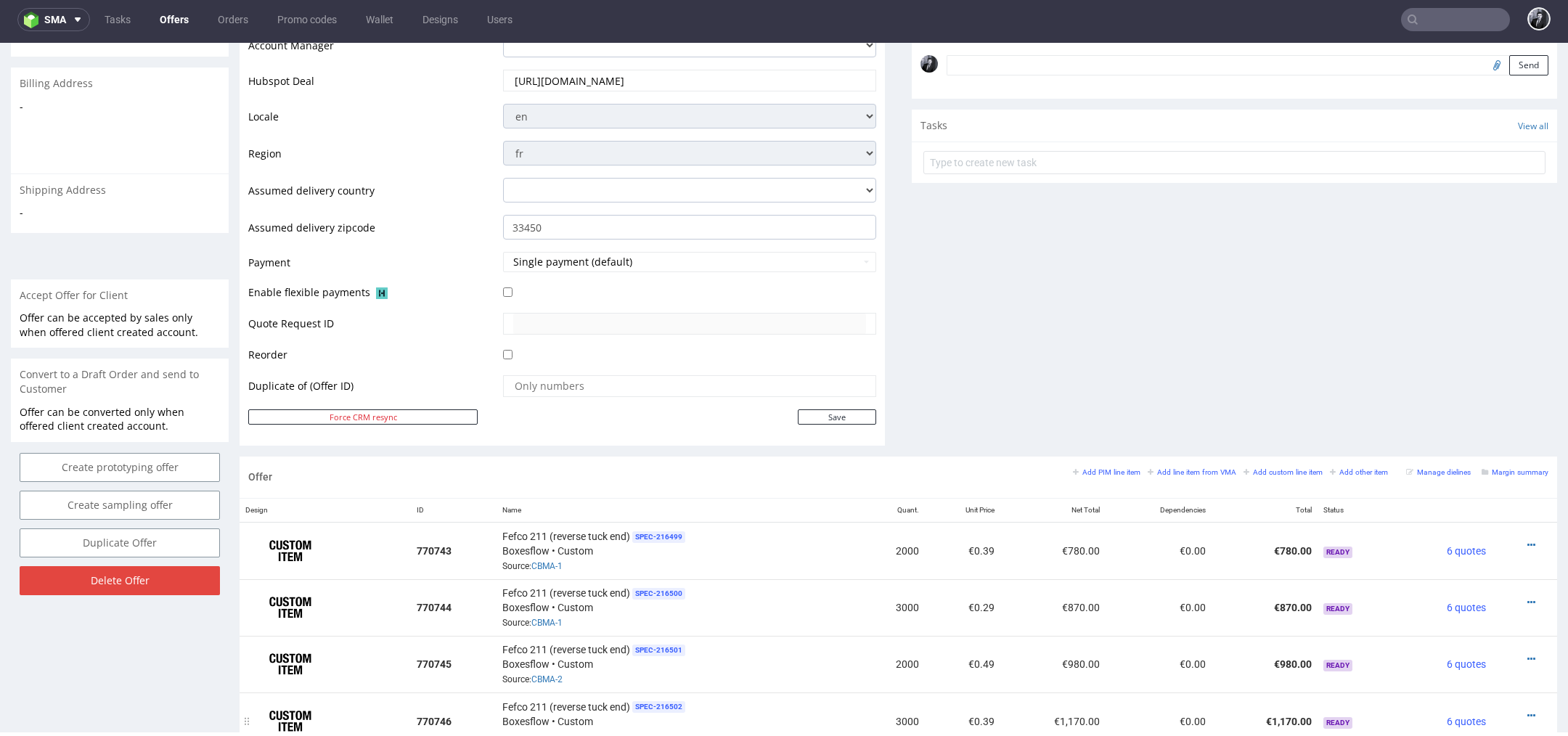
scroll to position [0, 0]
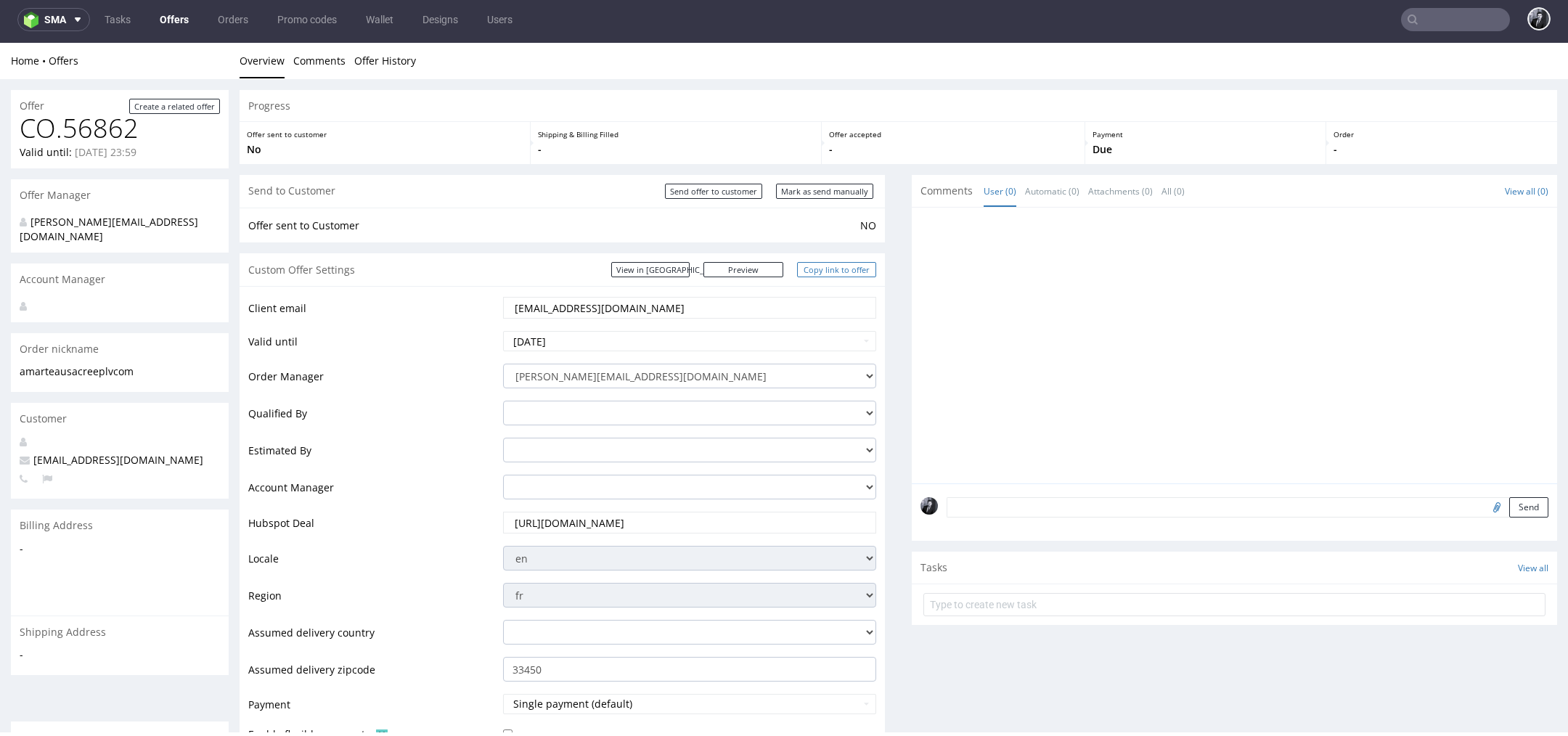
click at [834, 268] on link "Copy link to offer" at bounding box center [837, 270] width 80 height 15
click at [755, 273] on link "Preview" at bounding box center [743, 270] width 80 height 15
click at [714, 195] on input "Send offer to customer" at bounding box center [713, 192] width 97 height 15
type input "In progress..."
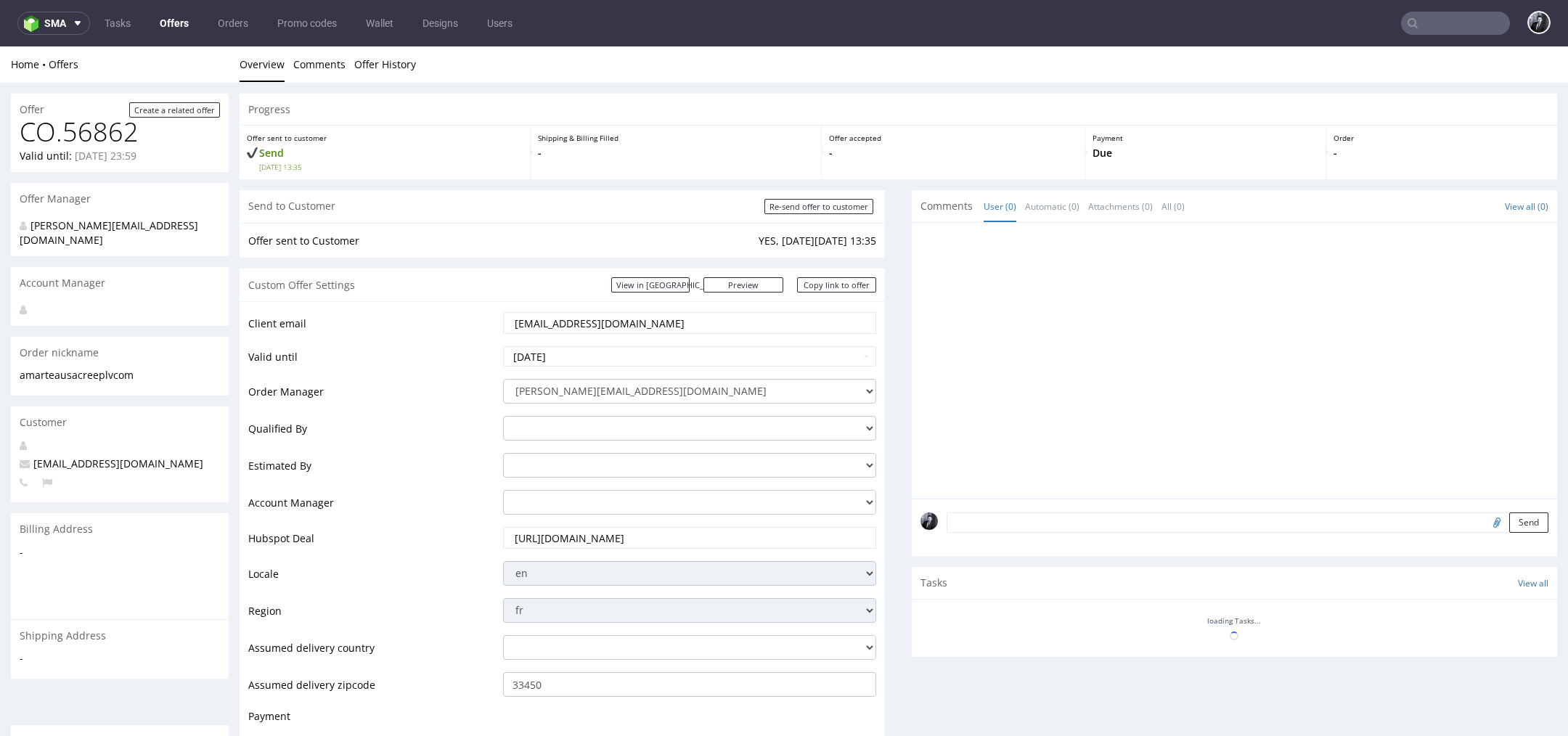
click at [174, 31] on link "Offers" at bounding box center [174, 24] width 46 height 24
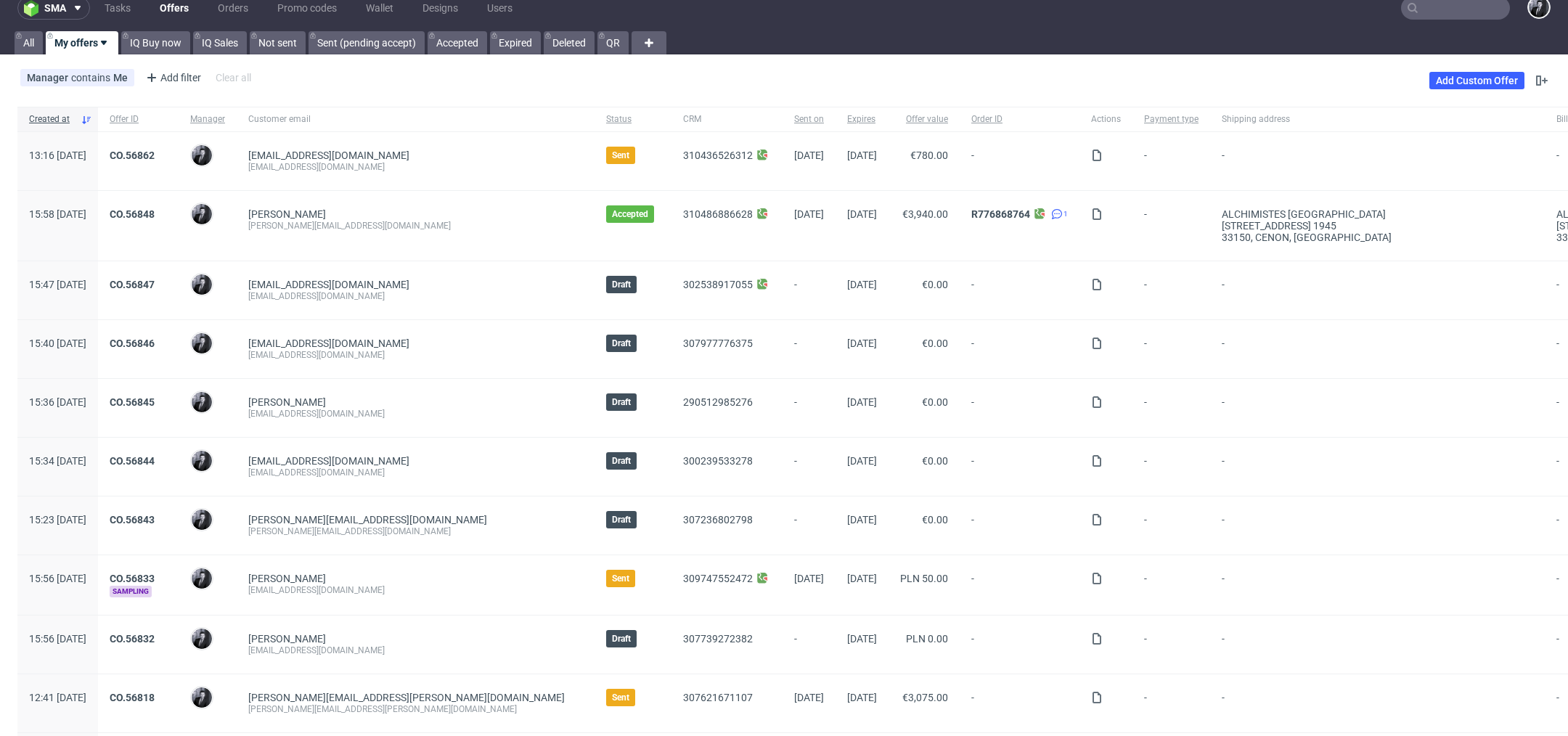
scroll to position [4, 0]
